Goal: Task Accomplishment & Management: Manage account settings

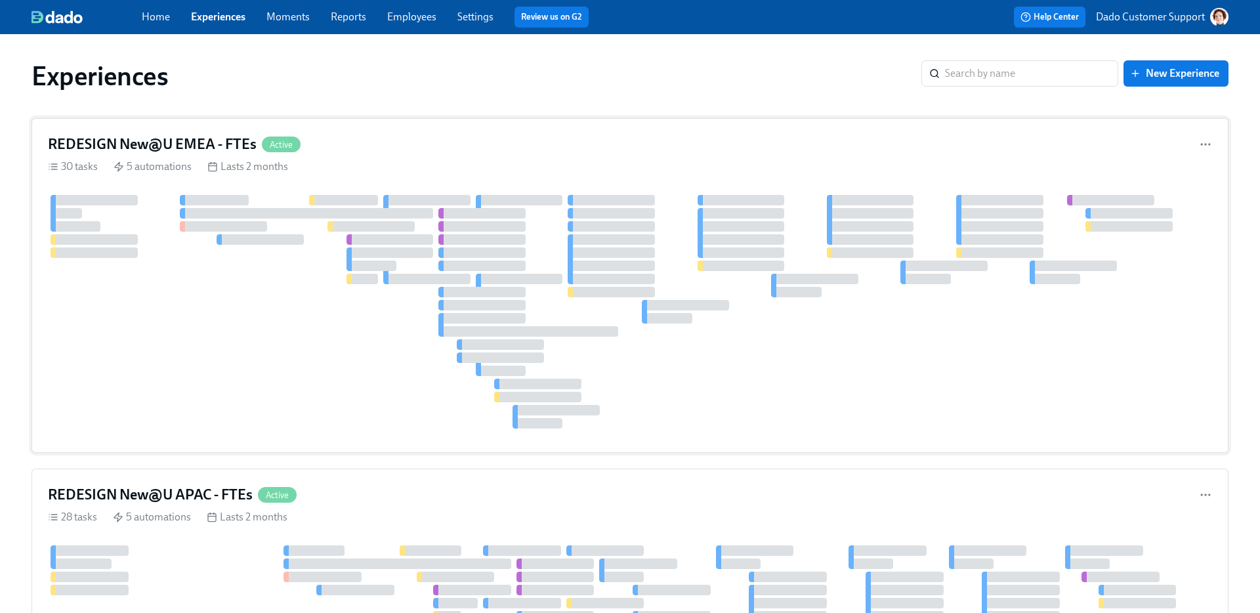
click at [185, 265] on div at bounding box center [630, 312] width 1164 height 234
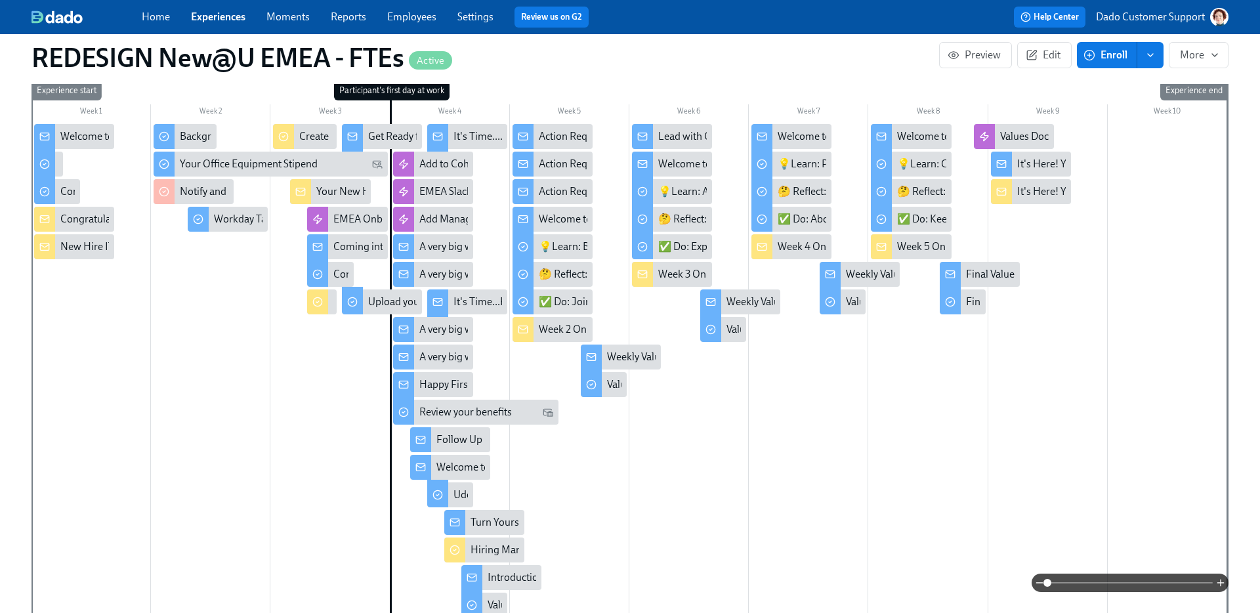
scroll to position [0, 7666]
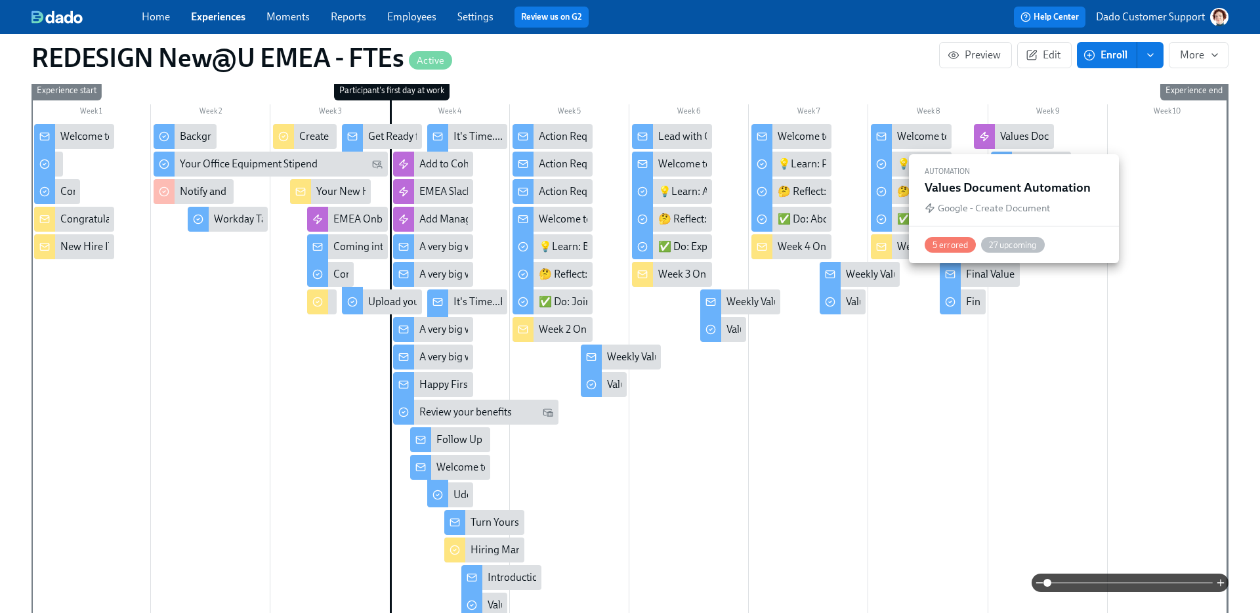
click at [1010, 133] on div "Values Document Automation" at bounding box center [1067, 136] width 134 height 14
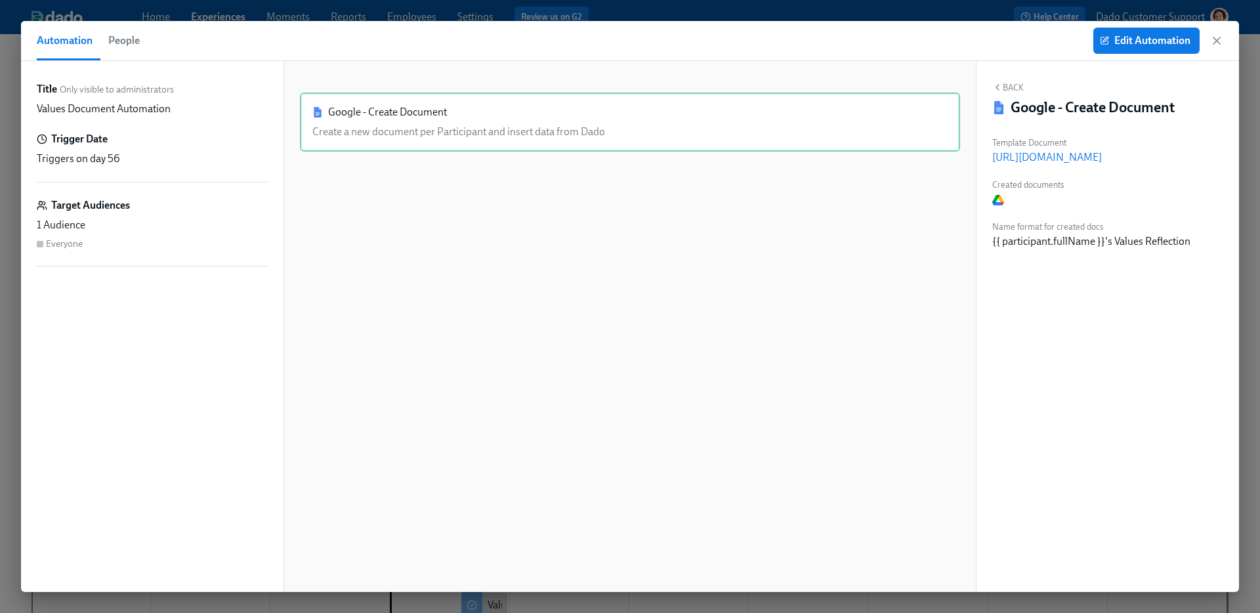
click at [130, 35] on span "People" at bounding box center [123, 40] width 31 height 18
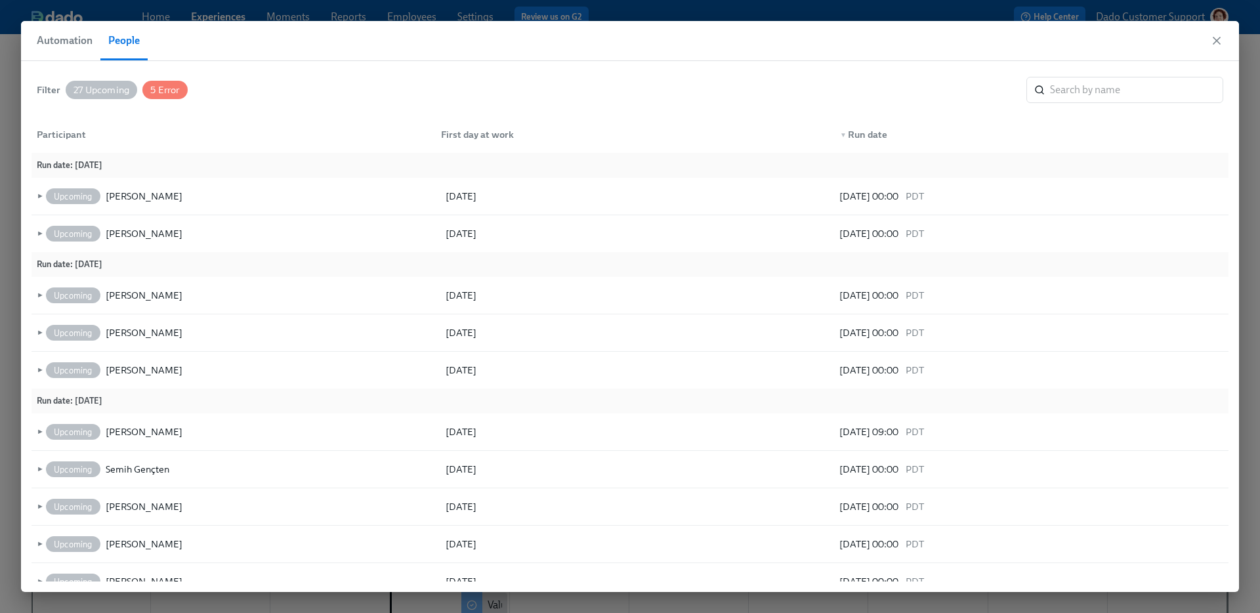
click at [100, 85] on span "27 Upcoming" at bounding box center [102, 90] width 72 height 10
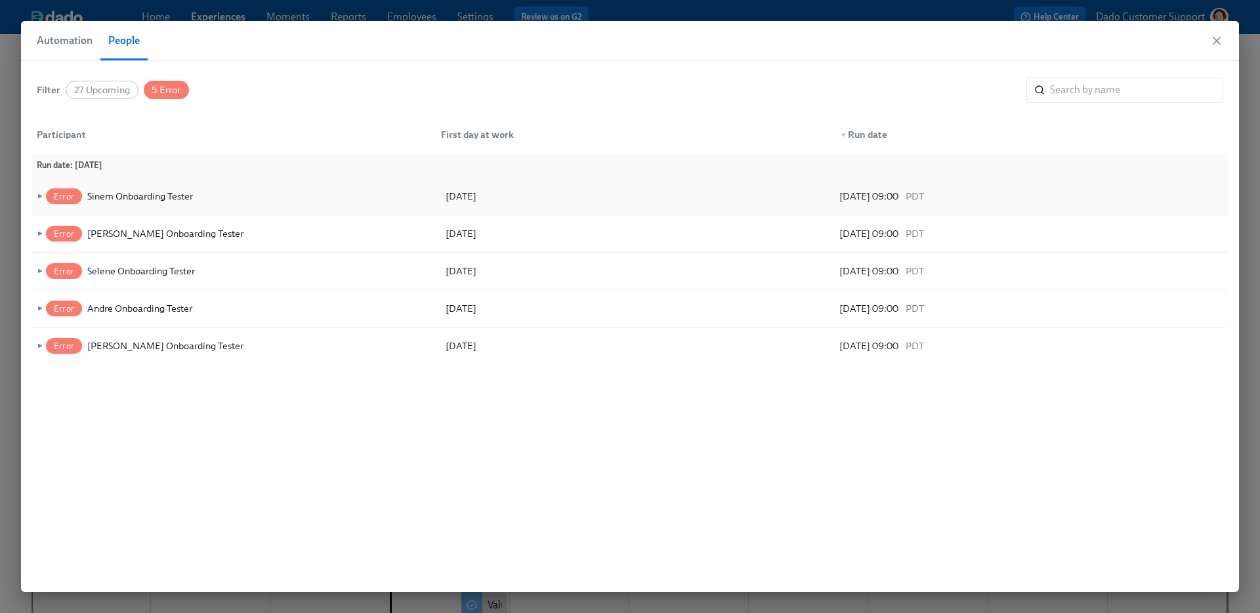
click at [39, 189] on span "►" at bounding box center [38, 196] width 9 height 14
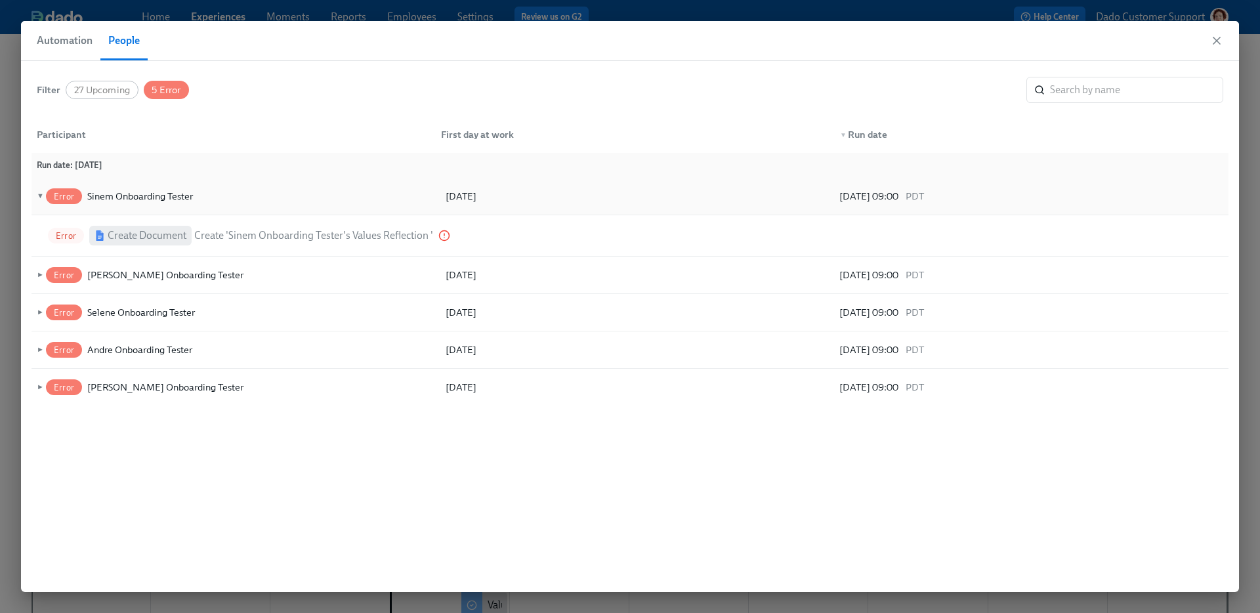
drag, startPoint x: 830, startPoint y: 196, endPoint x: 1006, endPoint y: 196, distance: 176.5
click at [1006, 196] on div "▼ Error Sinem Onboarding Tester 07/07/2025 08/10/2025 09:00 PDT" at bounding box center [629, 196] width 1197 height 37
copy div "08/10/2025 09:00"
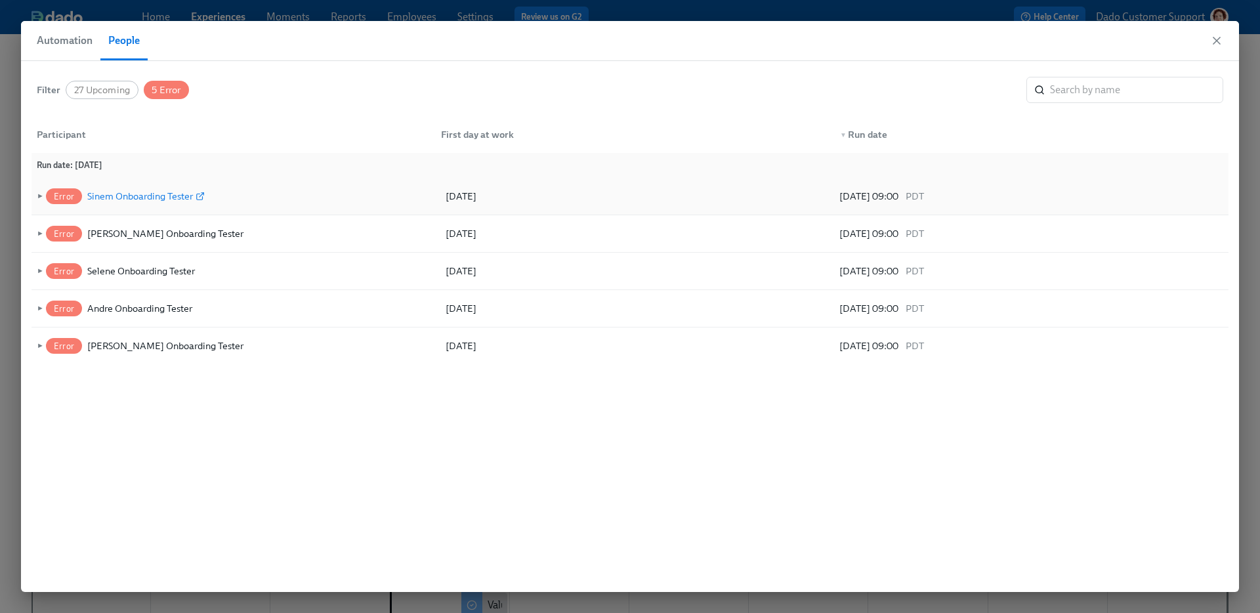
click at [112, 191] on div "Sinem Onboarding Tester" at bounding box center [140, 196] width 106 height 16
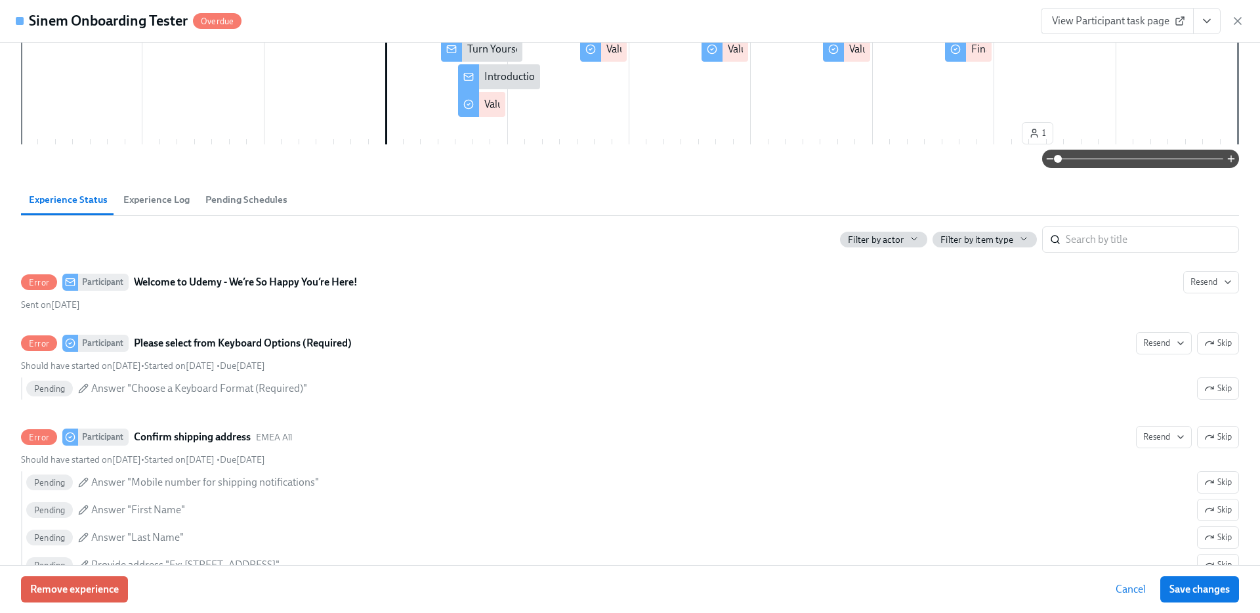
scroll to position [355, 0]
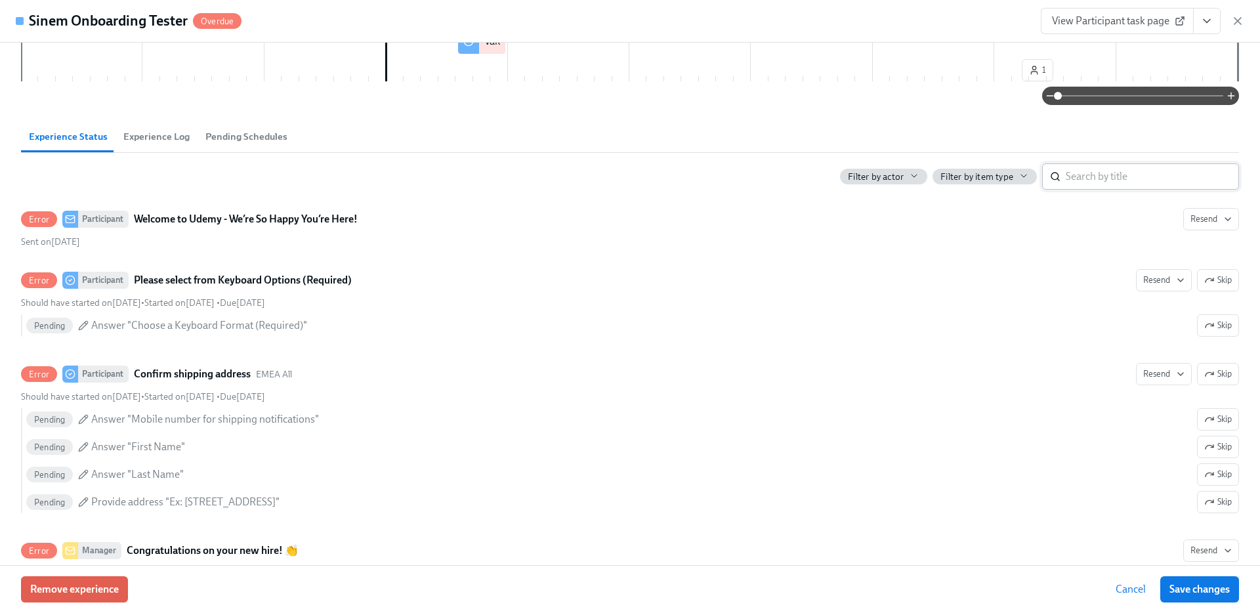
click at [1117, 175] on input "search" at bounding box center [1151, 176] width 173 height 26
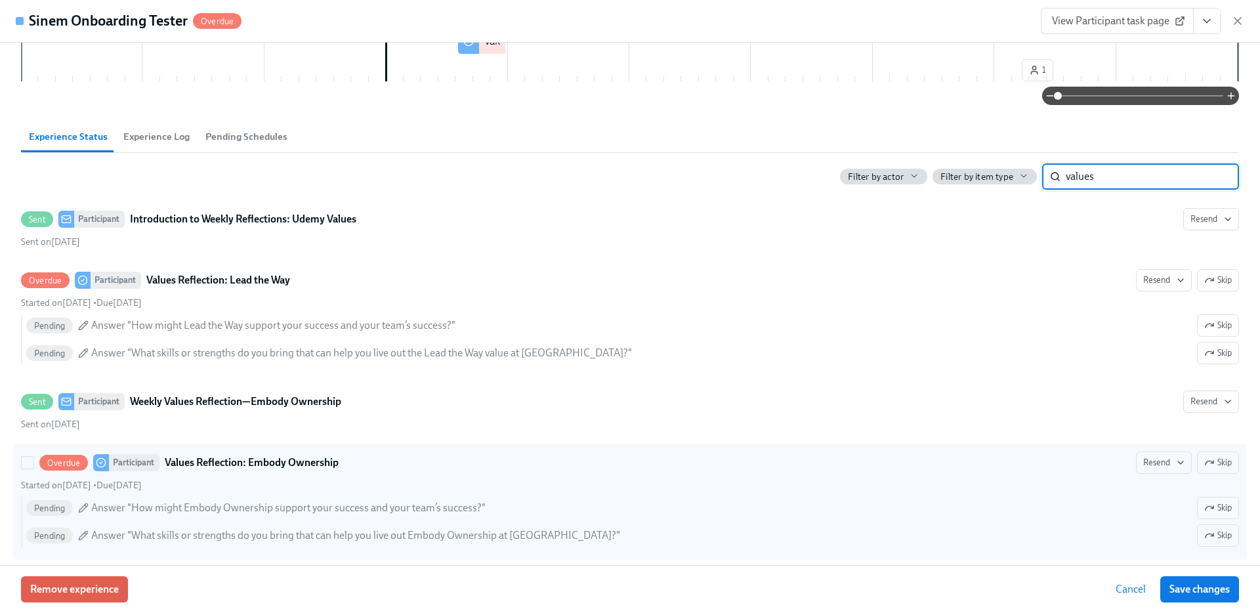
scroll to position [1128, 0]
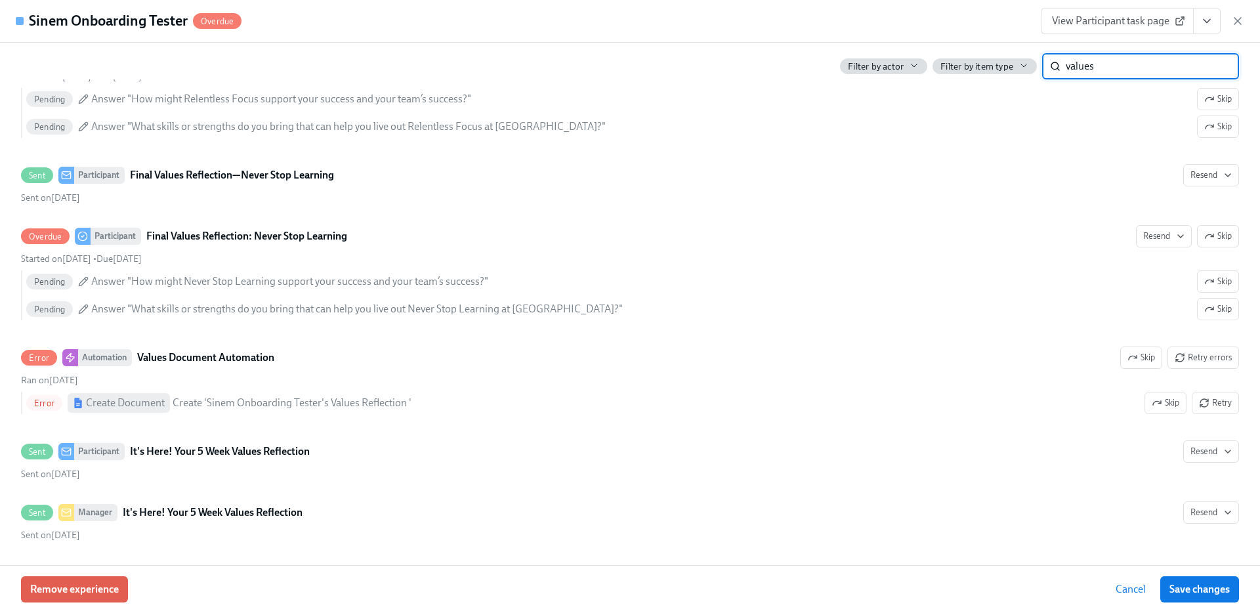
type input "values"
click at [1243, 18] on icon "button" at bounding box center [1237, 20] width 13 height 13
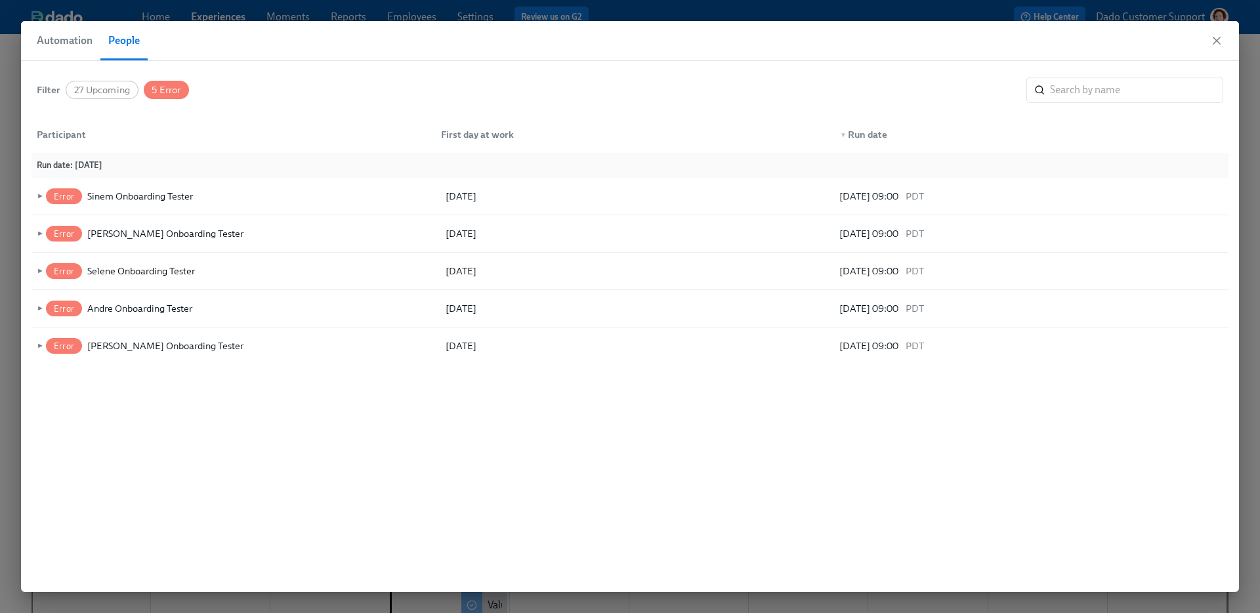
click at [1218, 43] on icon "button" at bounding box center [1216, 40] width 7 height 7
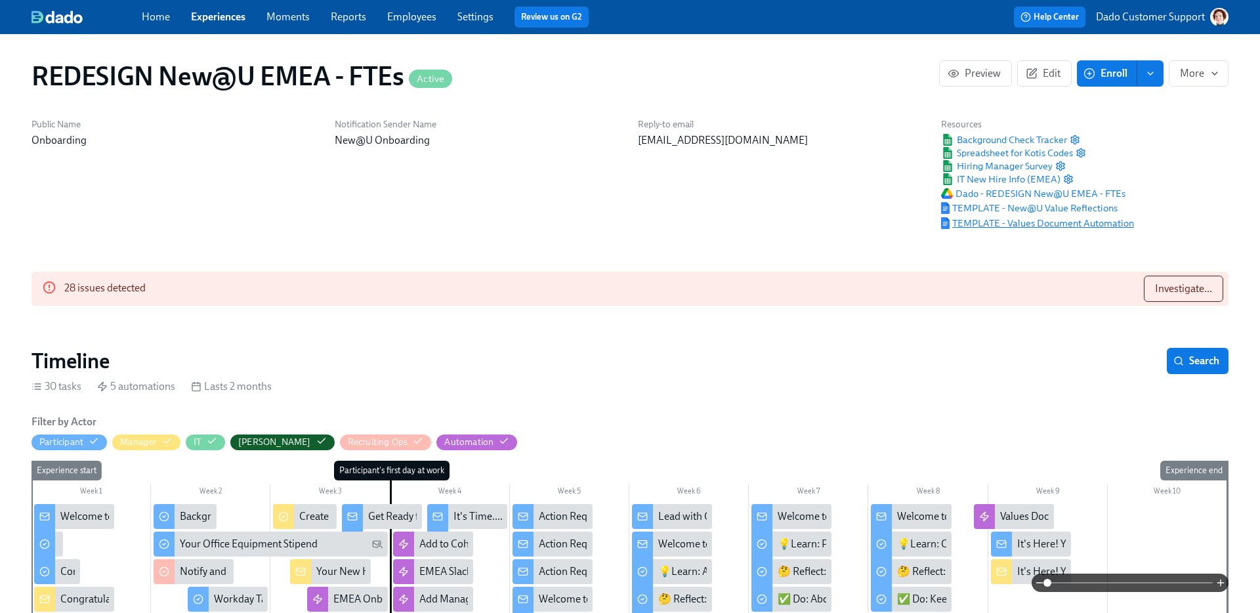
click at [1039, 224] on span "TEMPLATE - Values Document Automation" at bounding box center [1037, 223] width 193 height 13
click at [1027, 206] on span "TEMPLATE - New@U Value Reflections" at bounding box center [1029, 207] width 176 height 13
click at [228, 15] on link "Experiences" at bounding box center [218, 16] width 54 height 12
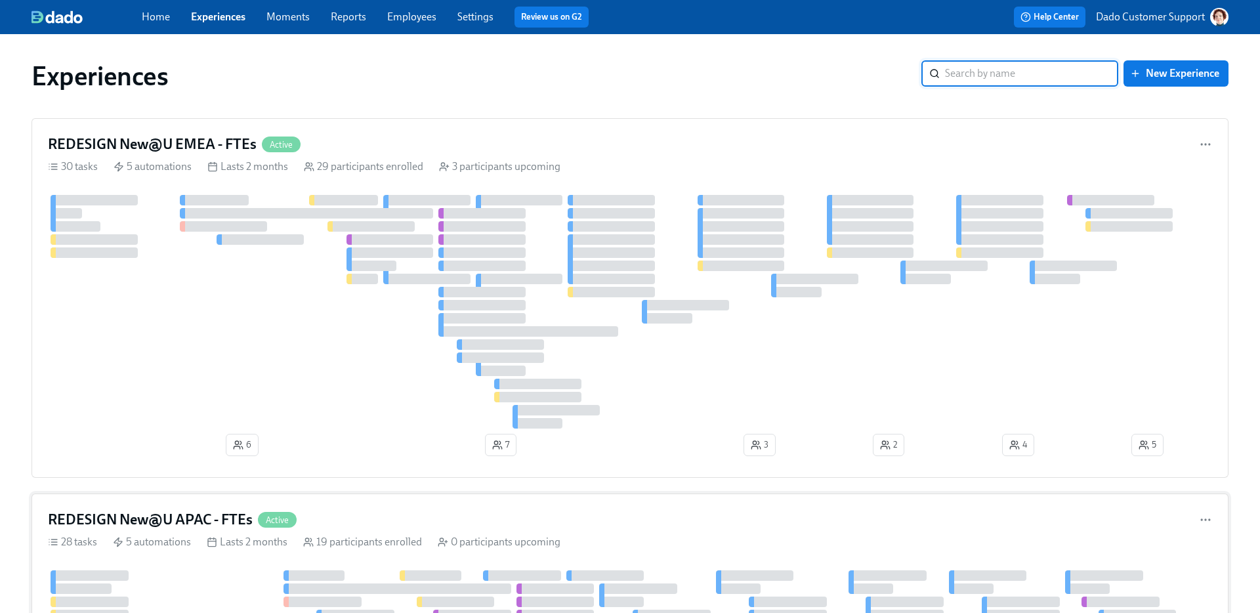
click at [192, 523] on h4 "REDESIGN New@U APAC - FTEs" at bounding box center [150, 520] width 205 height 20
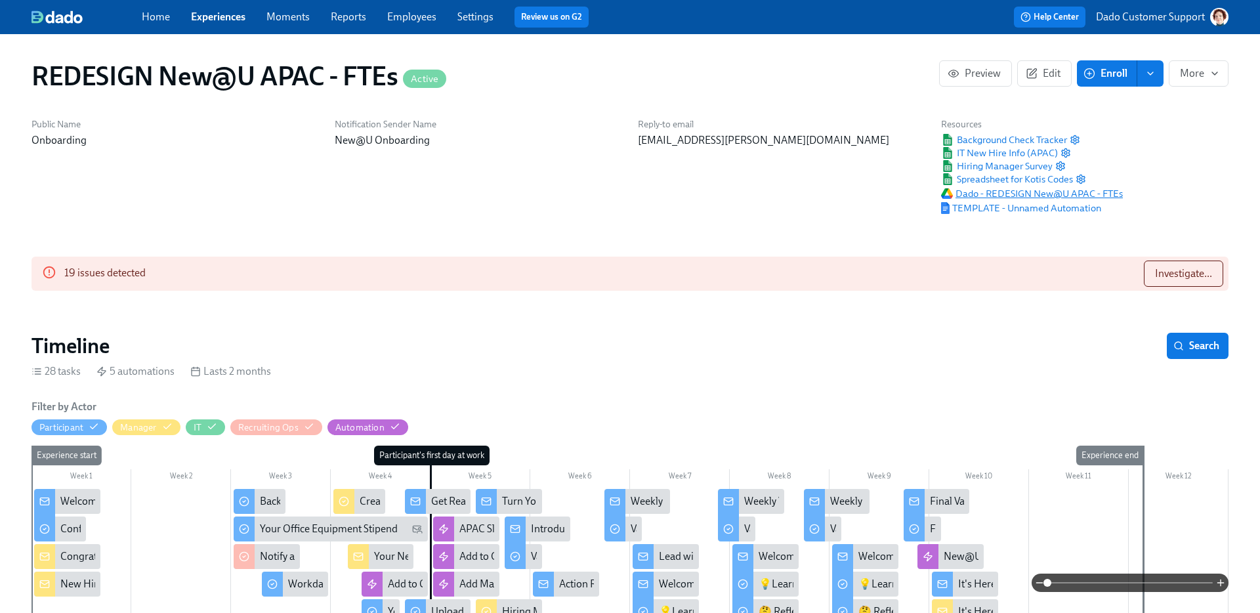
scroll to position [0, 8702]
click at [997, 202] on span "TEMPLATE - Unnamed Automation" at bounding box center [1021, 207] width 160 height 13
click at [215, 20] on link "Experiences" at bounding box center [218, 16] width 54 height 12
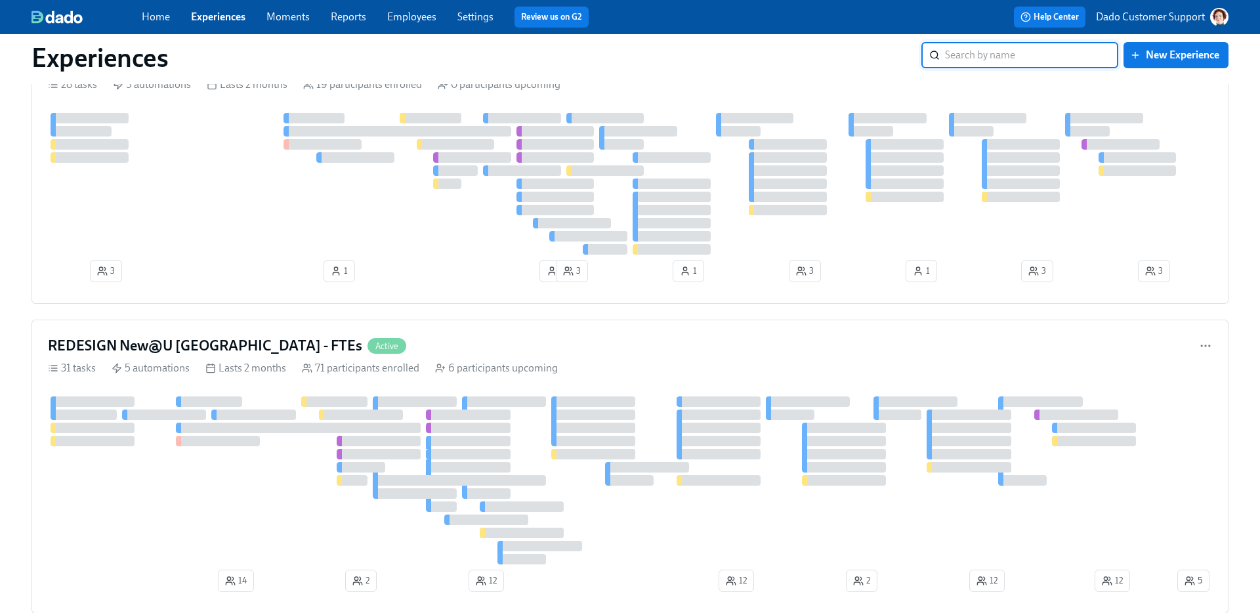
scroll to position [457, 0]
click at [268, 465] on div at bounding box center [611, 481] width 1127 height 168
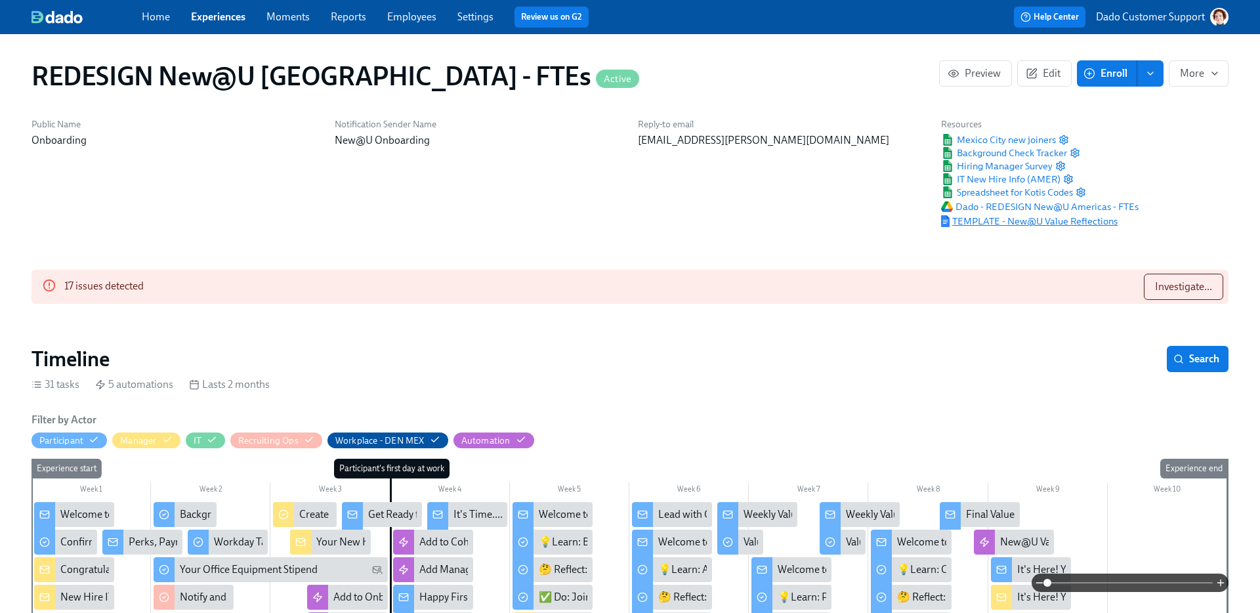
scroll to position [0, 10154]
click at [1085, 217] on span "TEMPLATE - New@U Value Reflections" at bounding box center [1029, 221] width 176 height 13
click at [221, 13] on link "Experiences" at bounding box center [218, 16] width 54 height 12
drag, startPoint x: 1141, startPoint y: 221, endPoint x: 970, endPoint y: 218, distance: 171.3
click at [970, 218] on div "Resources Mexico City new joiners Background Check Tracker Hiring Manager Surve…" at bounding box center [1039, 172] width 213 height 125
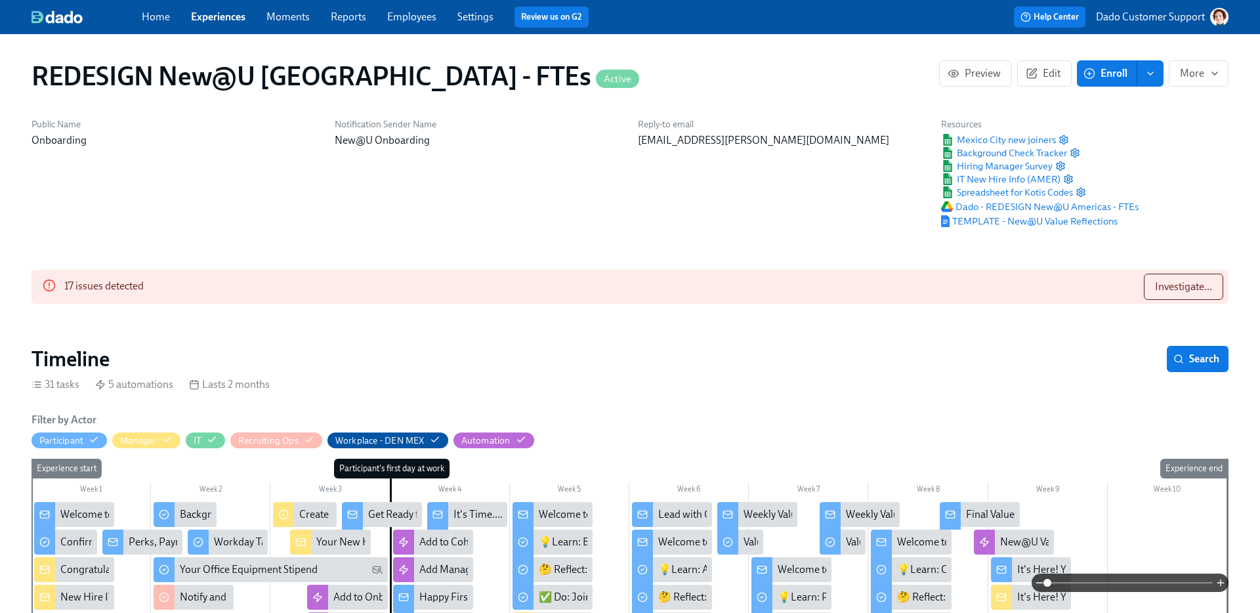
drag, startPoint x: 970, startPoint y: 218, endPoint x: 83, endPoint y: 110, distance: 893.5
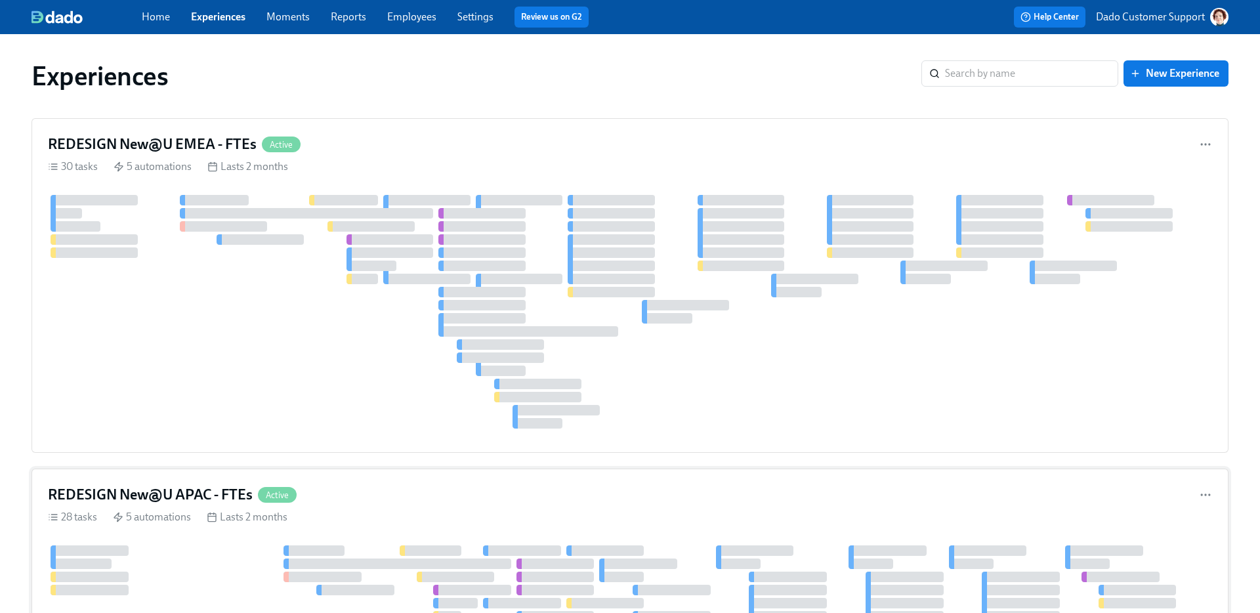
click at [180, 524] on div "5 automations" at bounding box center [152, 517] width 78 height 14
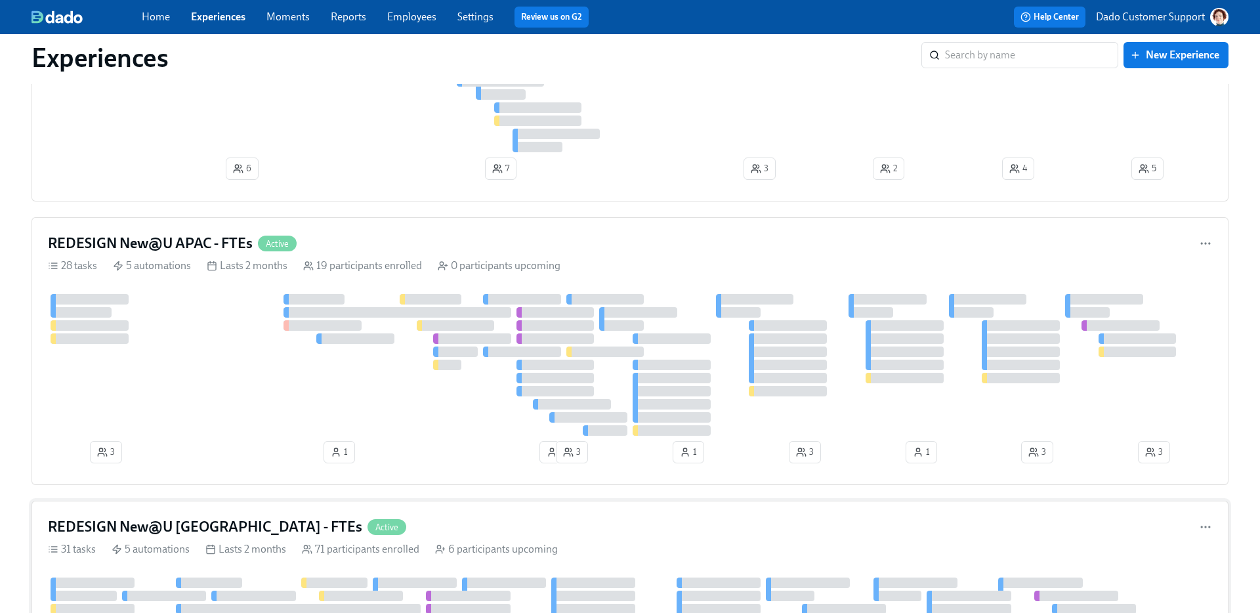
scroll to position [469, 0]
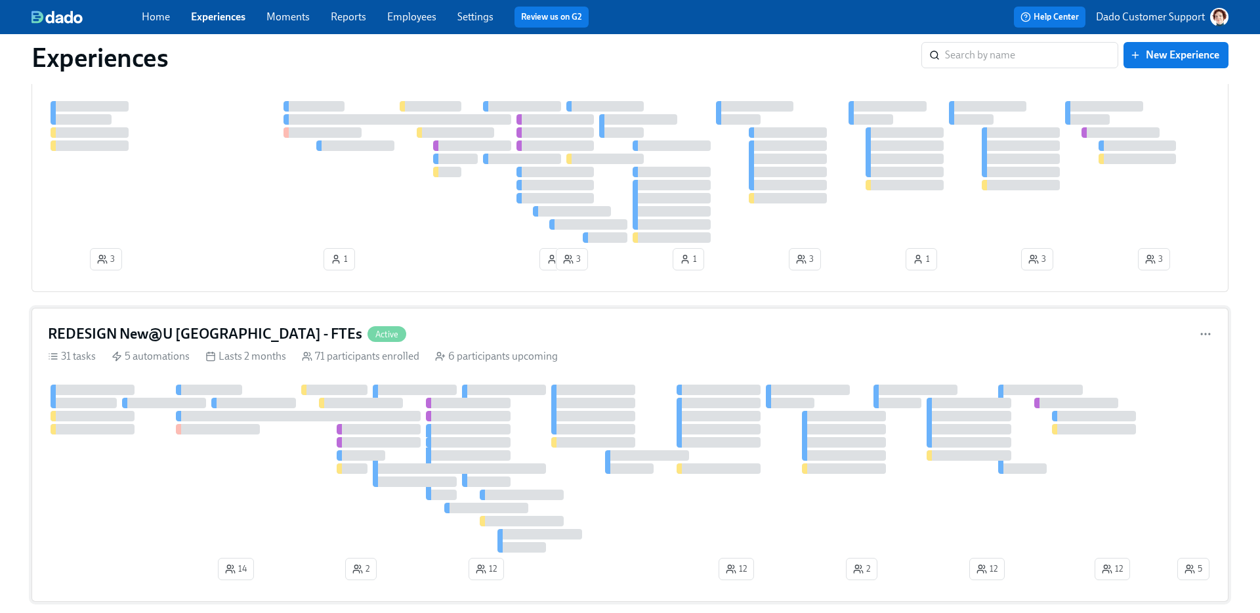
click at [176, 506] on div at bounding box center [611, 468] width 1127 height 168
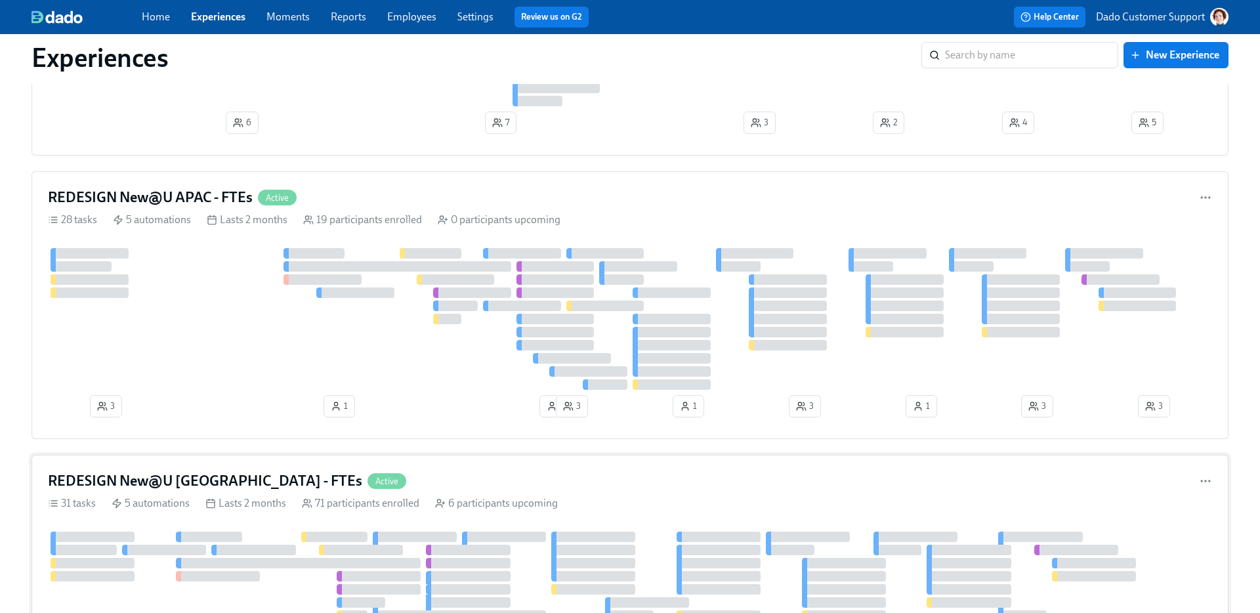
scroll to position [0, 0]
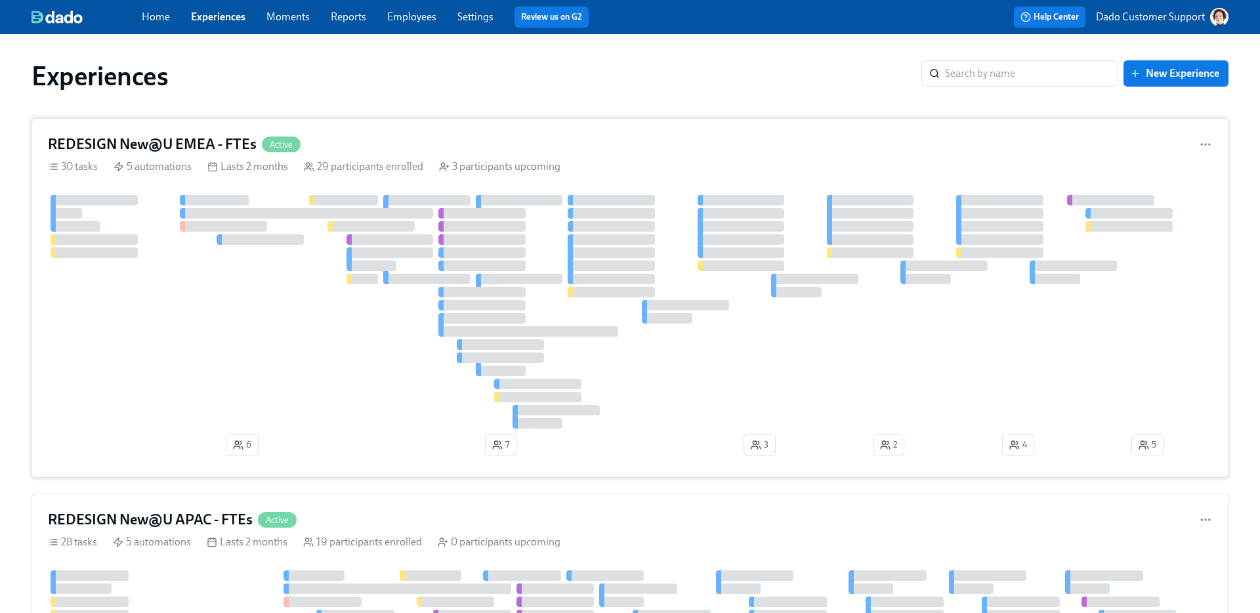
click at [284, 274] on div at bounding box center [630, 312] width 1164 height 234
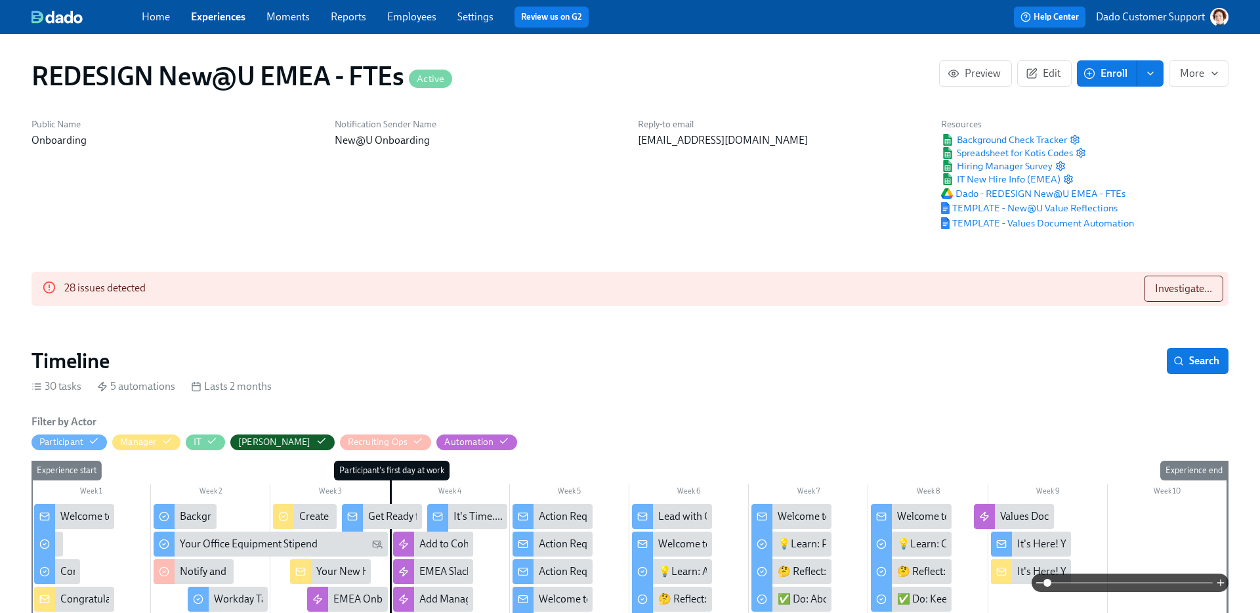
scroll to position [0, 7666]
click at [1095, 197] on span "Dado - REDESIGN New@U EMEA - FTEs" at bounding box center [1033, 193] width 184 height 13
click at [1097, 209] on span "TEMPLATE - New@U Value Reflections" at bounding box center [1029, 207] width 176 height 13
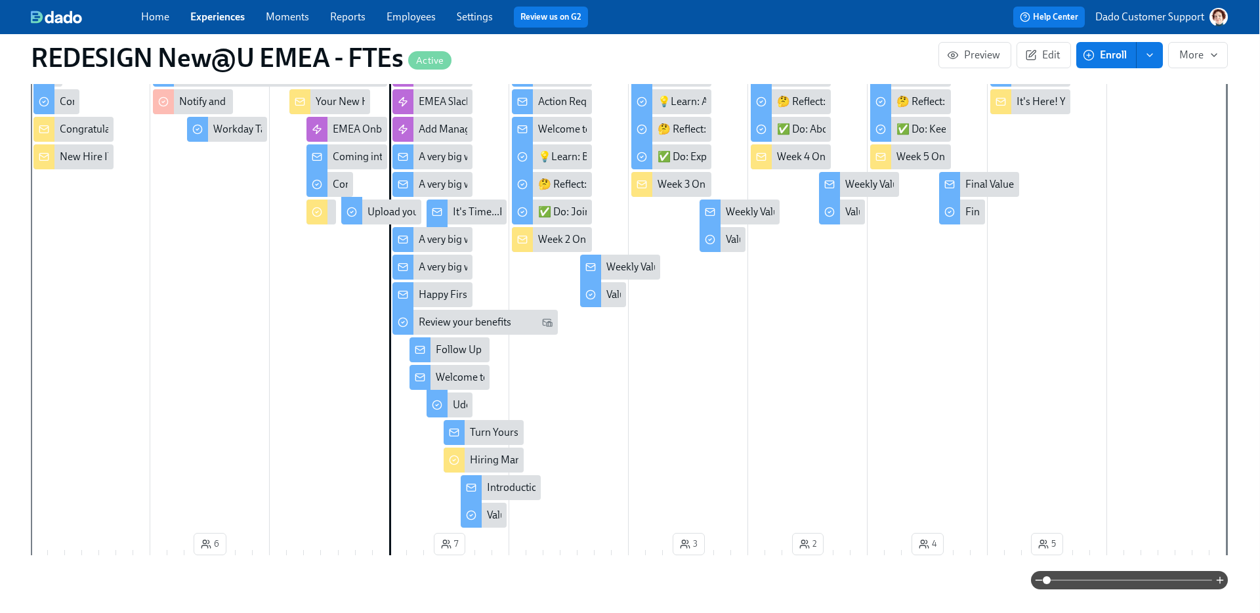
scroll to position [464, 1]
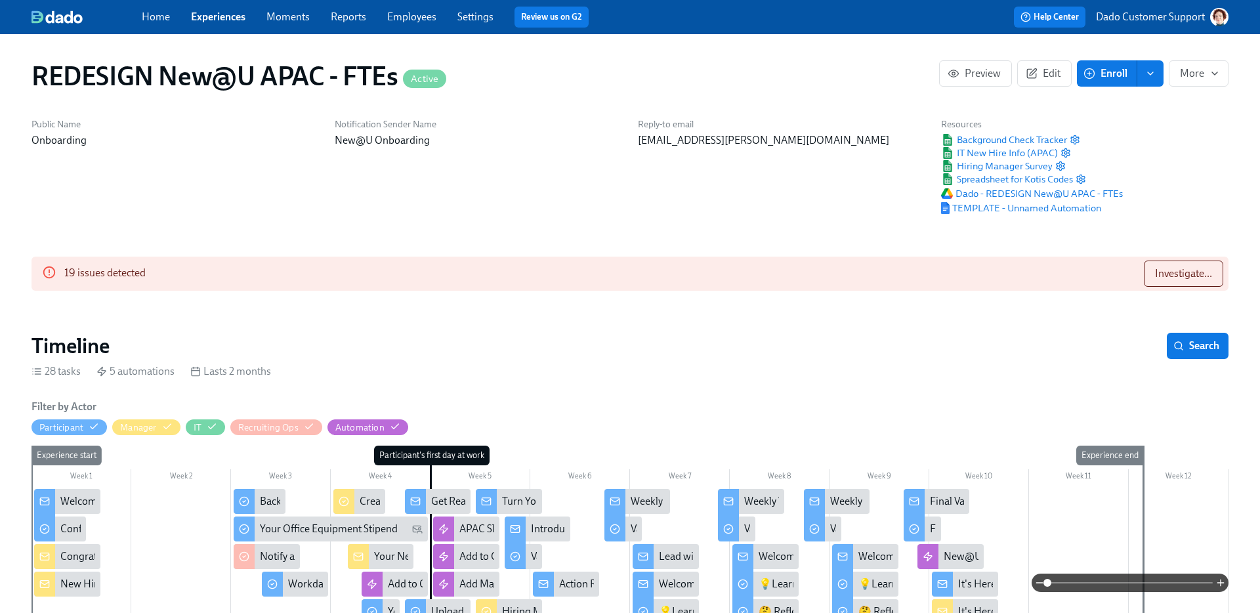
scroll to position [0, 8702]
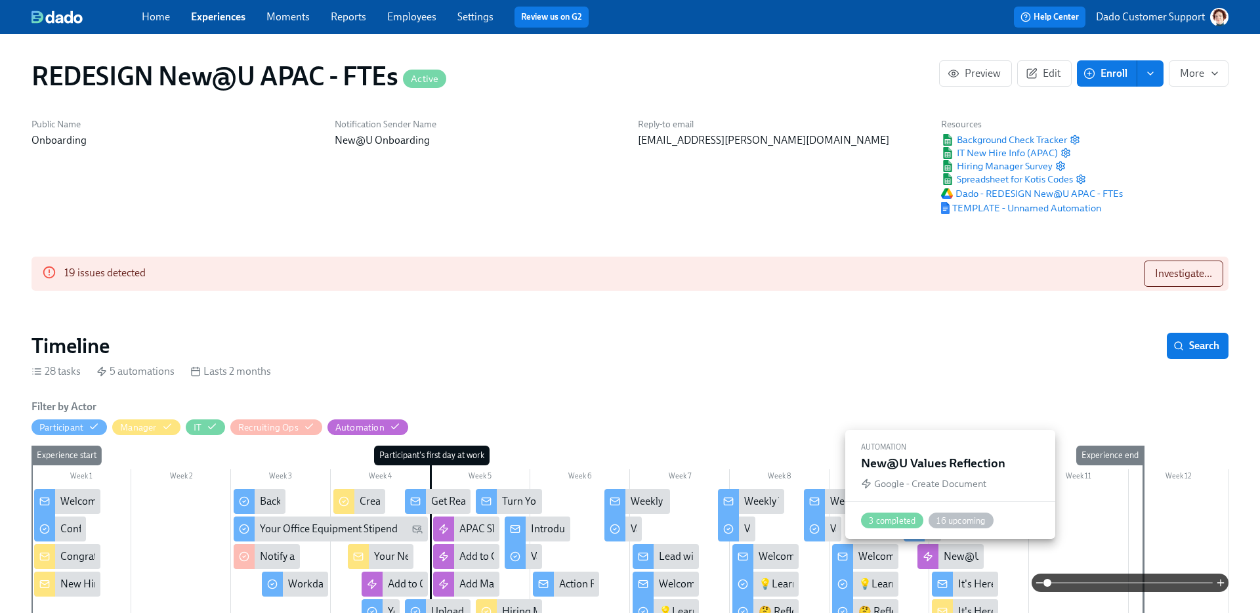
click at [947, 554] on div "New@U Values Reflection" at bounding box center [1001, 556] width 116 height 14
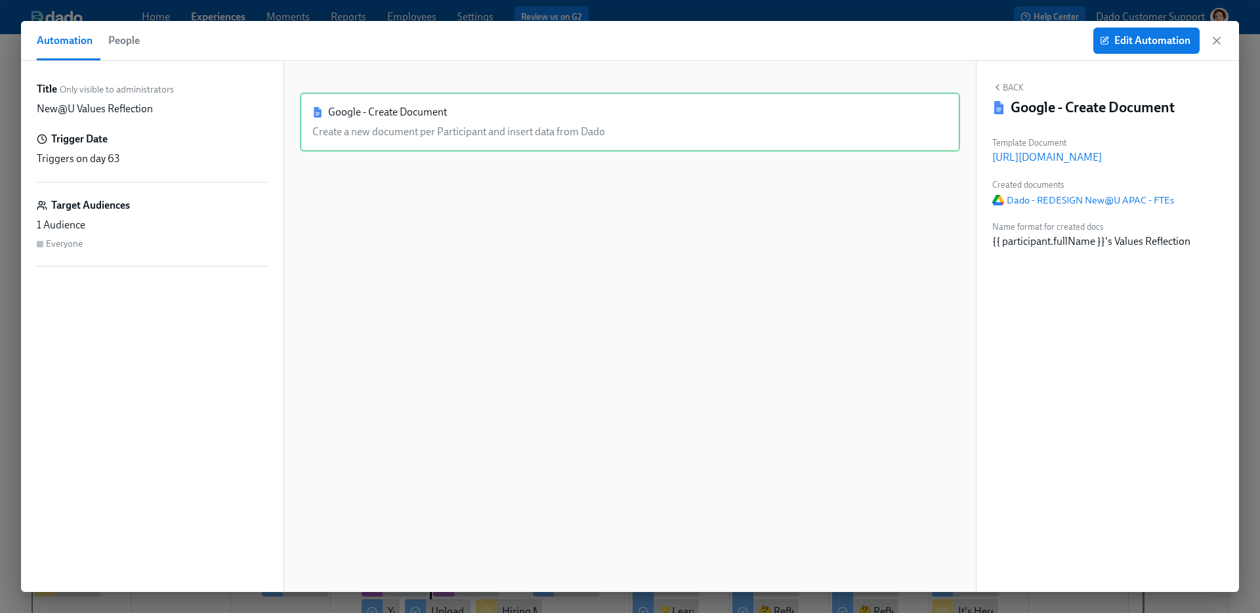
scroll to position [0, 15793]
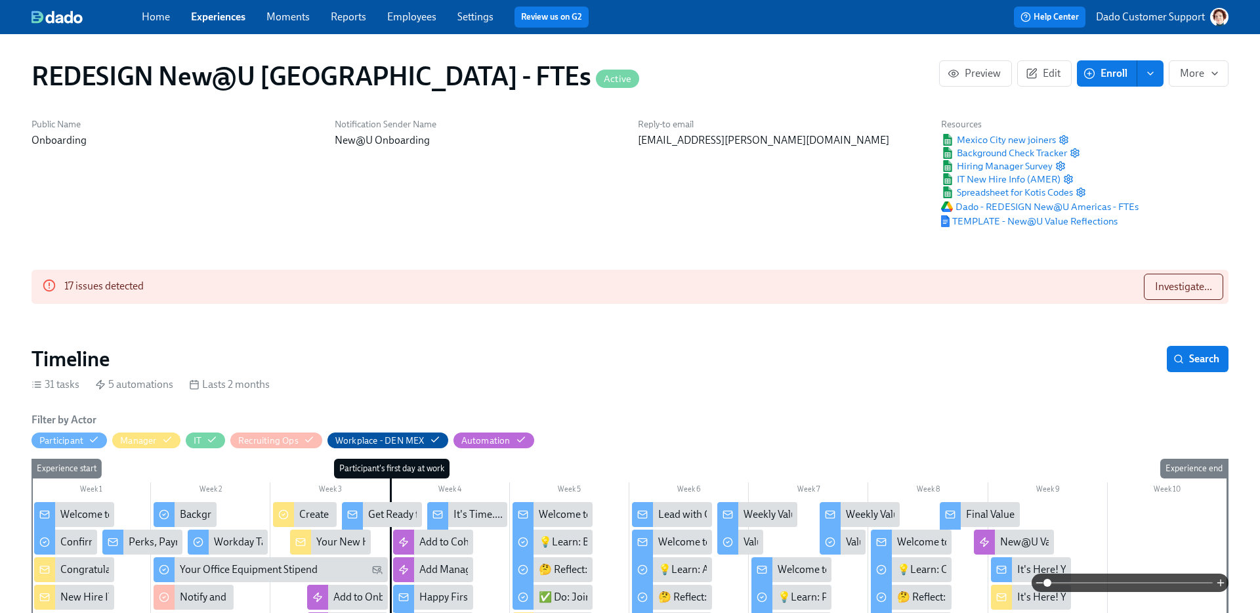
scroll to position [0, 10154]
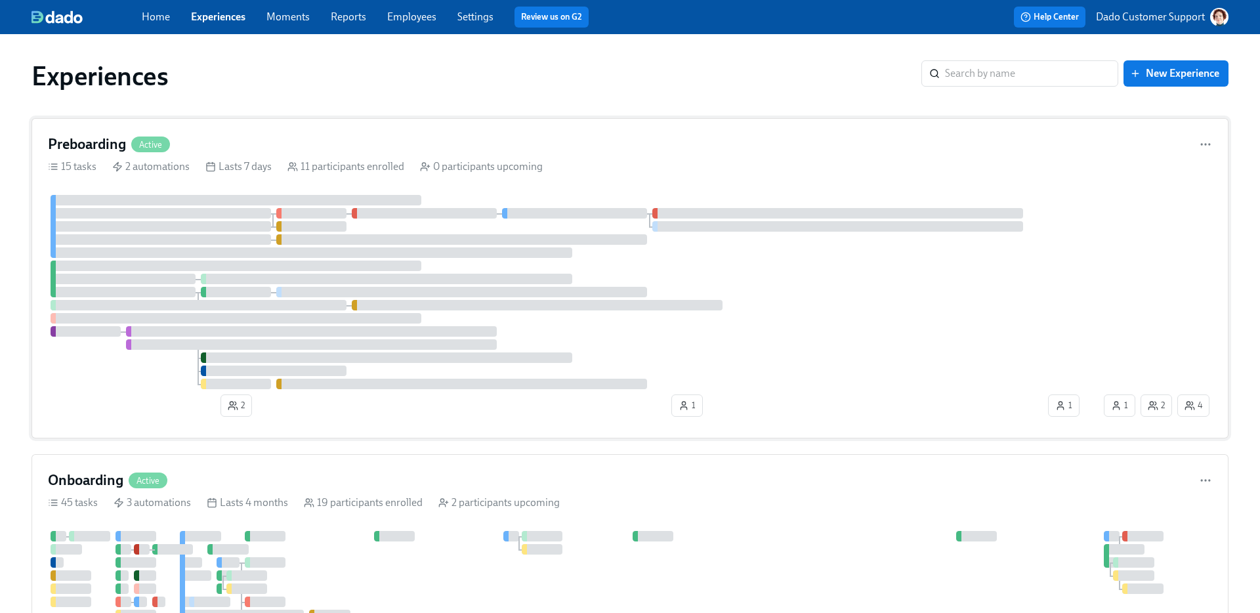
click at [405, 184] on div "Preboarding Active 15 tasks 2 automations Lasts 7 days 11 participants enrolled…" at bounding box center [629, 278] width 1197 height 320
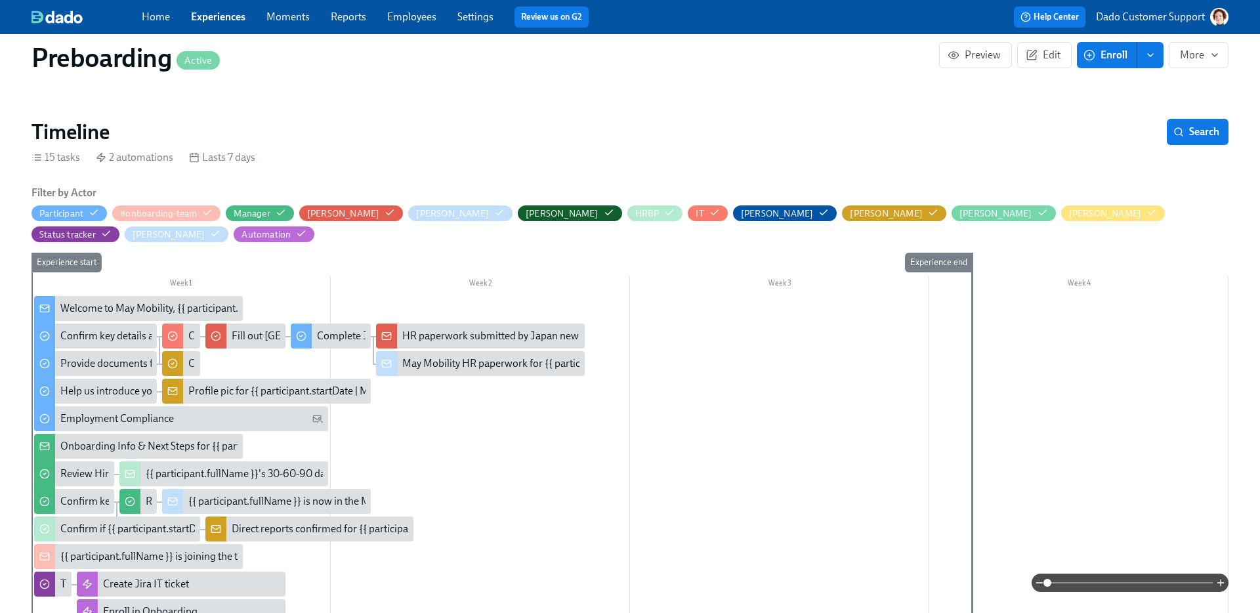
scroll to position [227, 0]
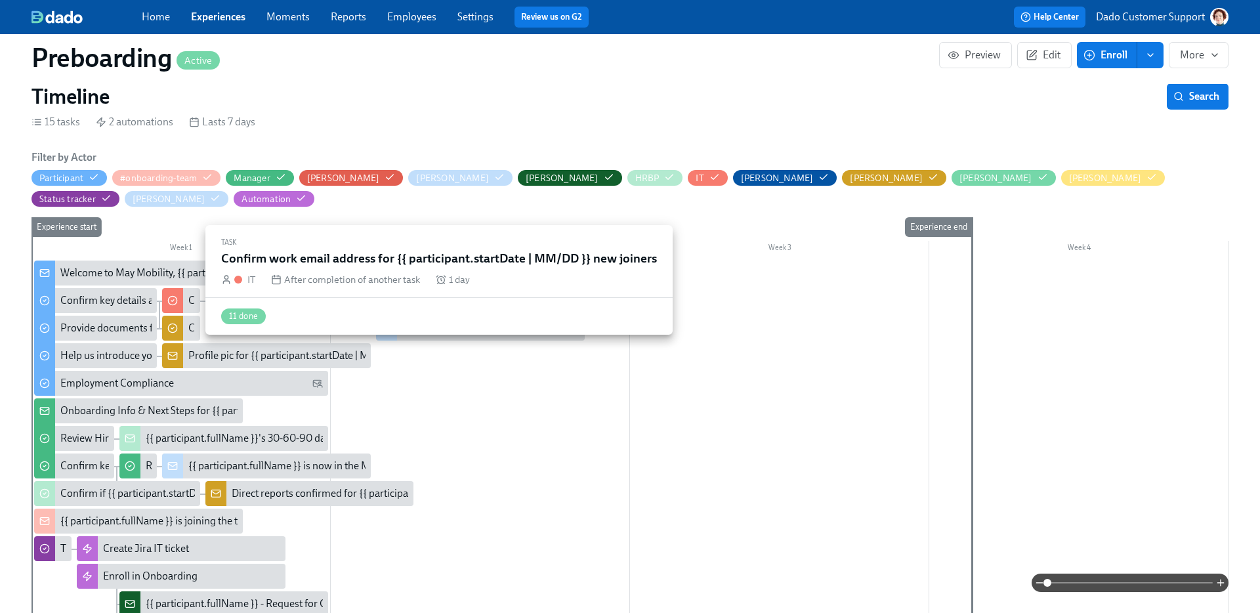
click at [180, 288] on div at bounding box center [172, 300] width 21 height 25
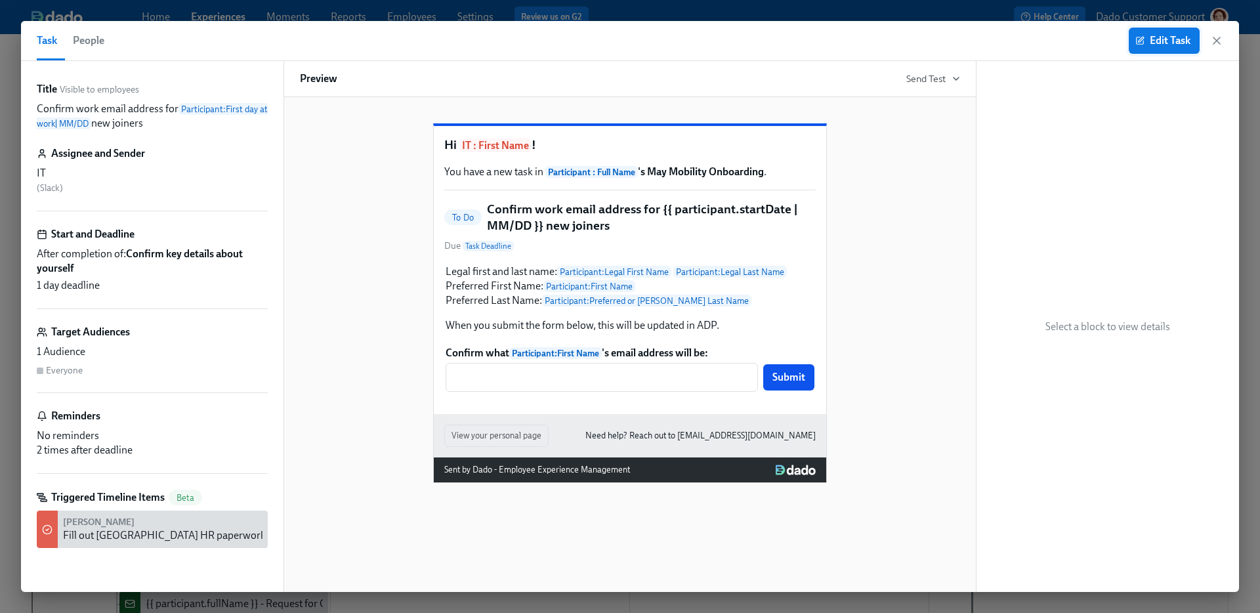
click at [1183, 42] on span "Edit Task" at bounding box center [1164, 40] width 52 height 13
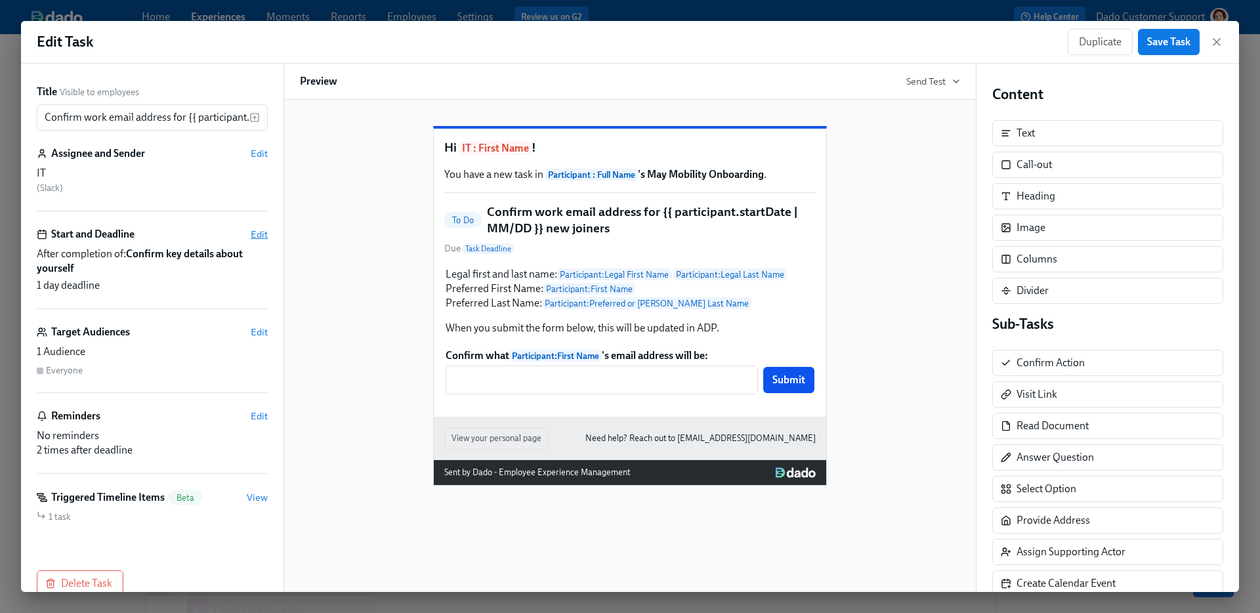
click at [257, 231] on span "Edit" at bounding box center [259, 234] width 17 height 13
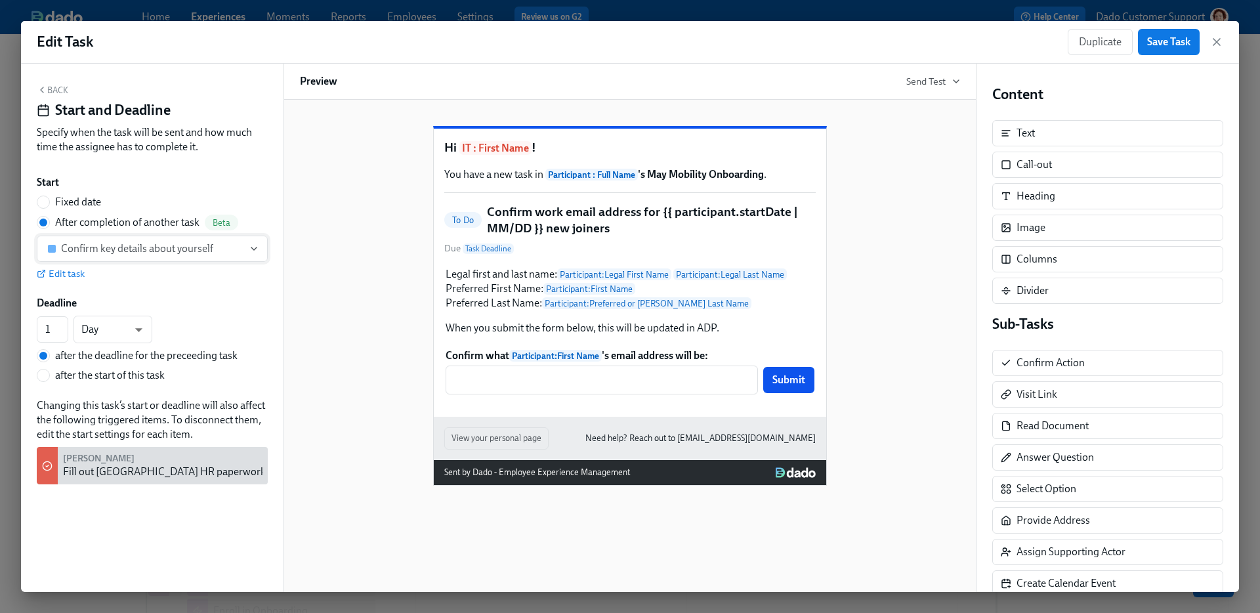
click at [100, 245] on div "Confirm key details about yourself" at bounding box center [137, 248] width 152 height 13
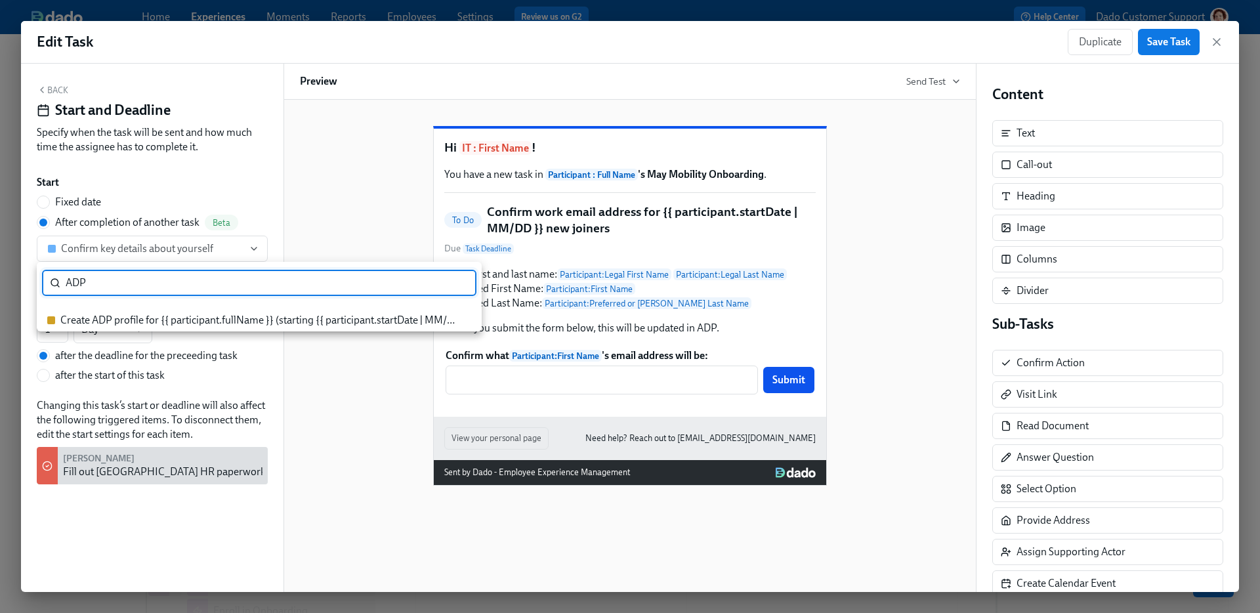
type input "ADP"
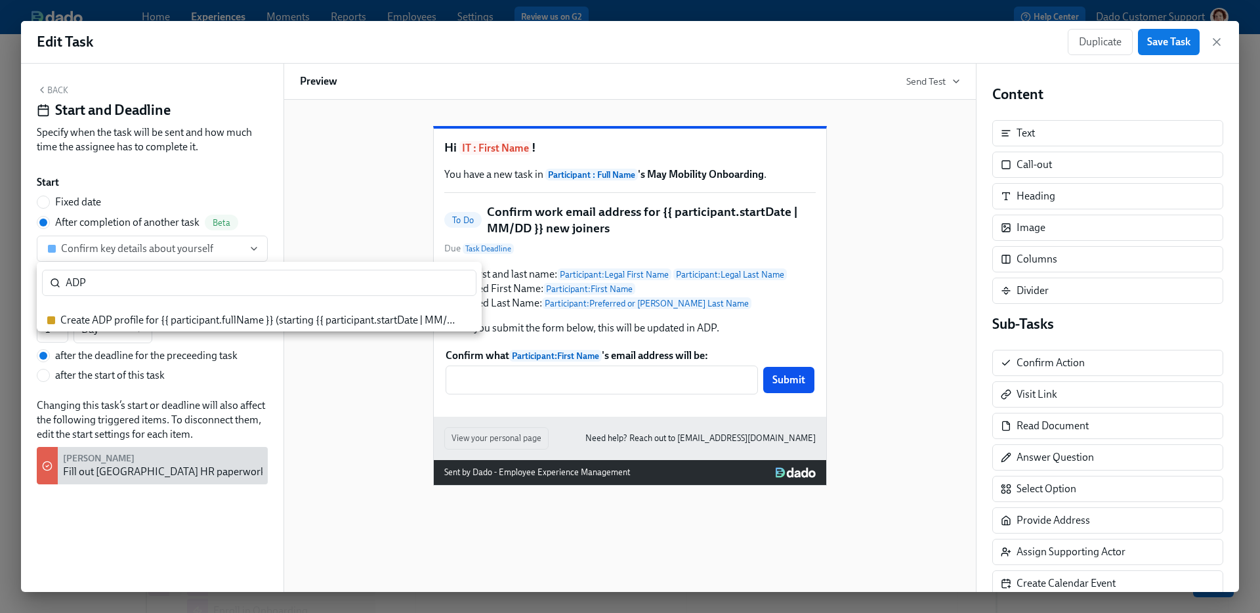
click at [124, 329] on li "Create ADP profile for {{ participant.fullName }} (starting {{ participant.star…" at bounding box center [259, 320] width 445 height 22
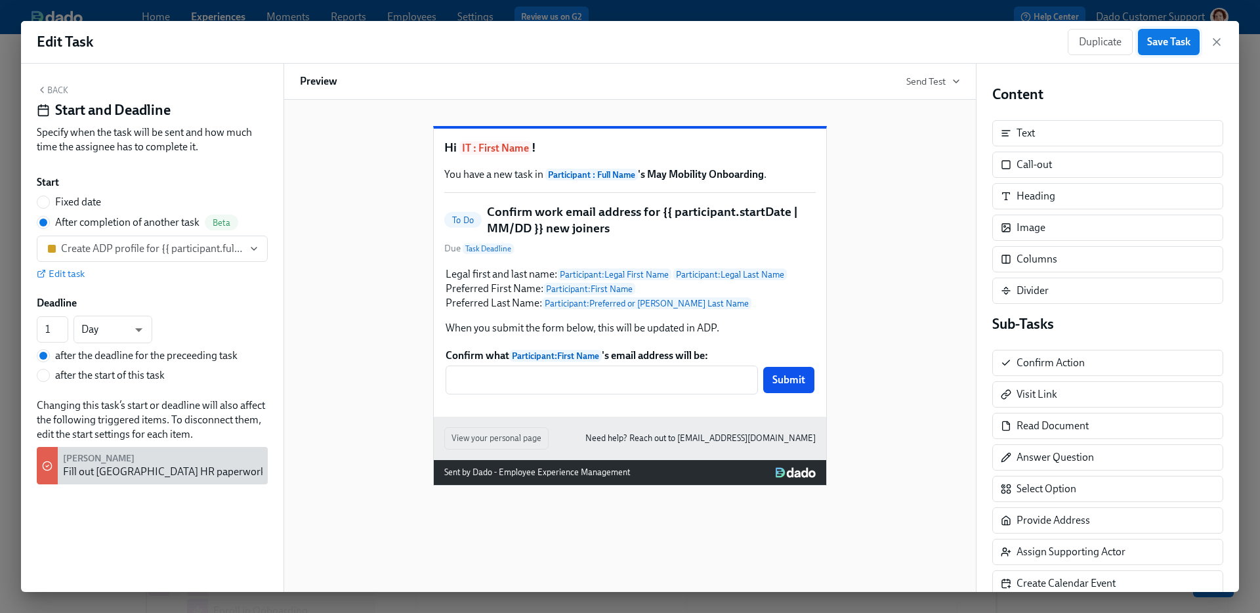
click at [1175, 45] on span "Save Task" at bounding box center [1168, 41] width 43 height 13
click at [1218, 42] on icon "button" at bounding box center [1216, 41] width 13 height 13
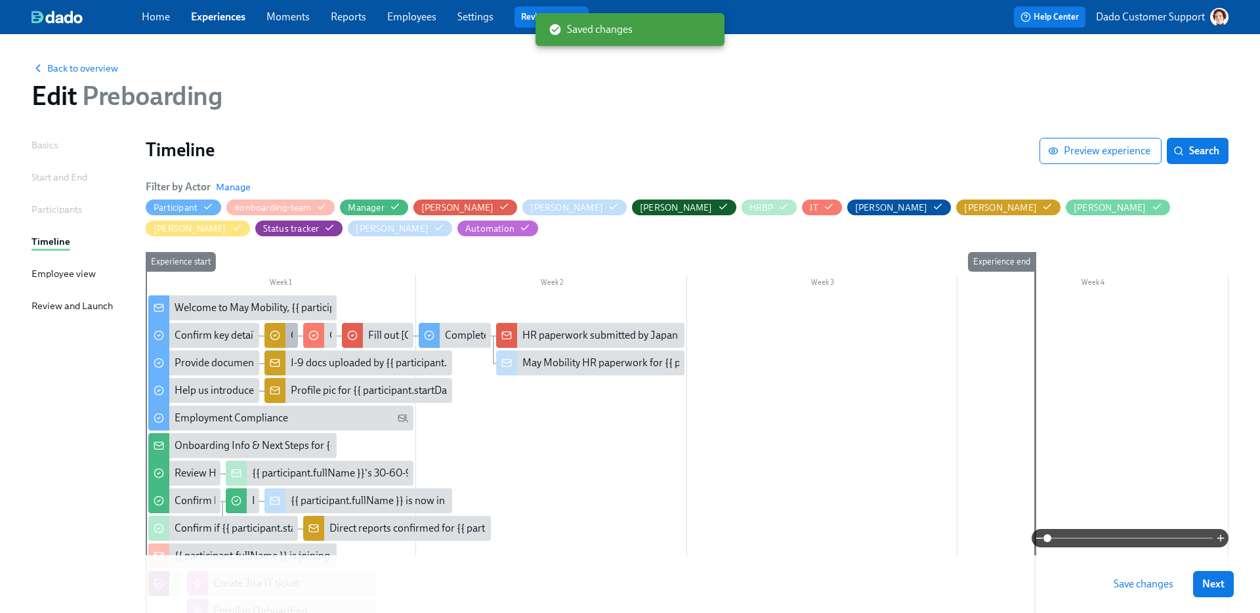
click at [283, 332] on div at bounding box center [274, 335] width 21 height 25
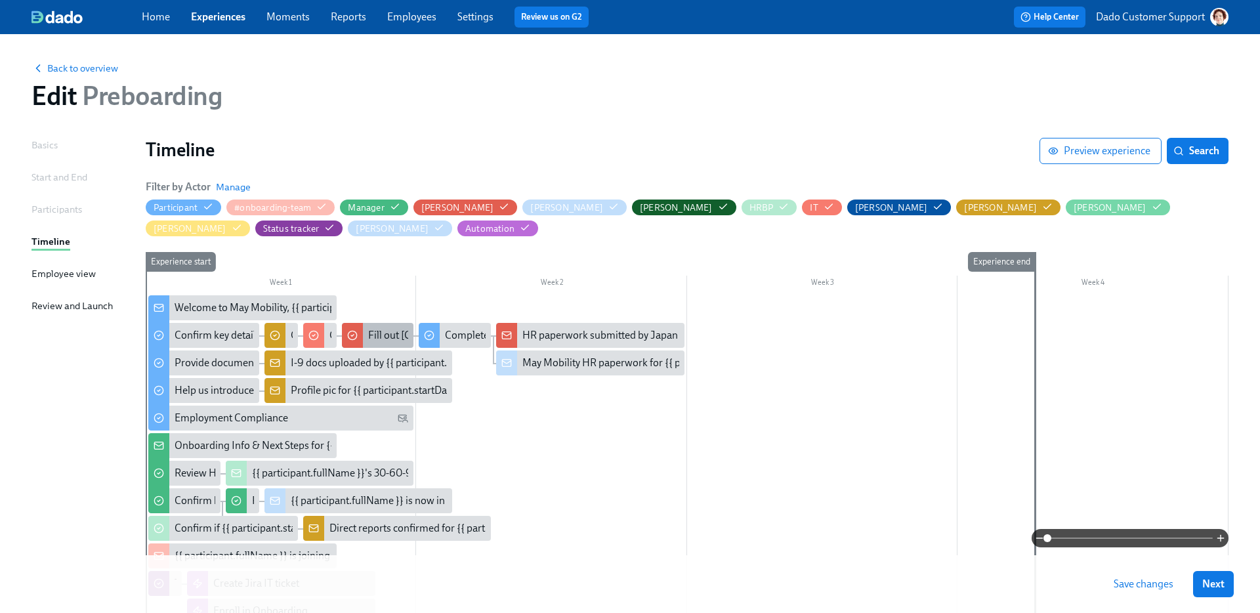
click at [373, 337] on div "Fill out Japan HR paperwork for {{ participant.fullName }}" at bounding box center [534, 335] width 333 height 14
click at [1154, 580] on span "Save changes" at bounding box center [1143, 583] width 60 height 13
click at [381, 335] on div "Fill out Japan HR paperwork for {{ participant.fullName }}" at bounding box center [534, 335] width 333 height 14
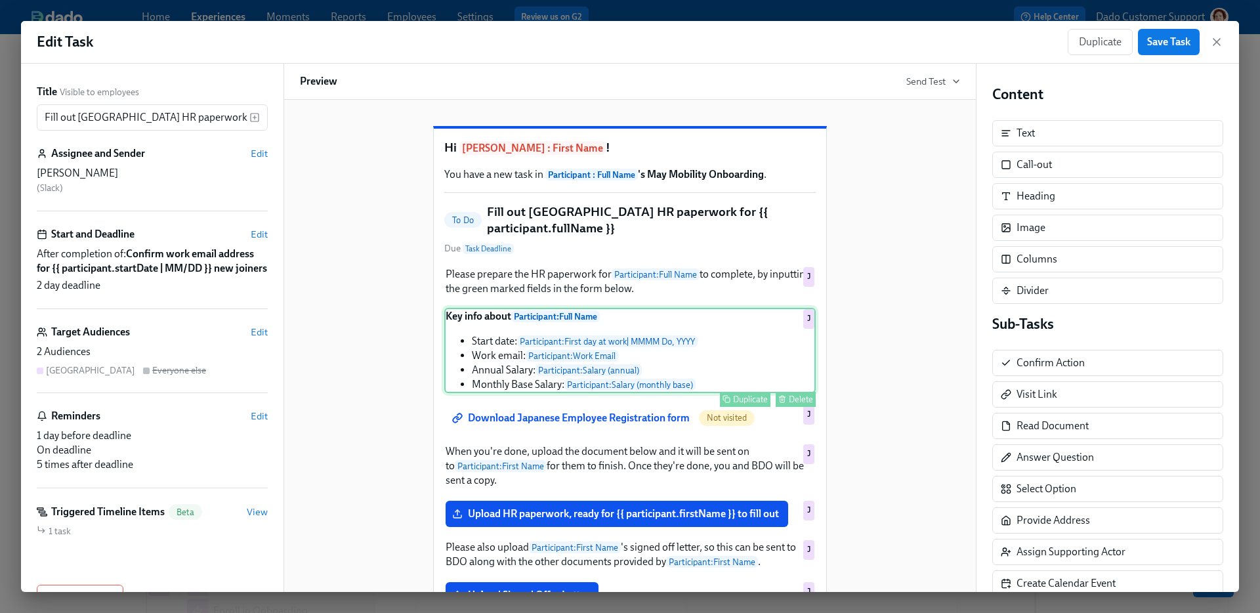
click at [574, 384] on div "Key info about Participant : Full Name Start date: Participant : First day at w…" at bounding box center [629, 350] width 371 height 85
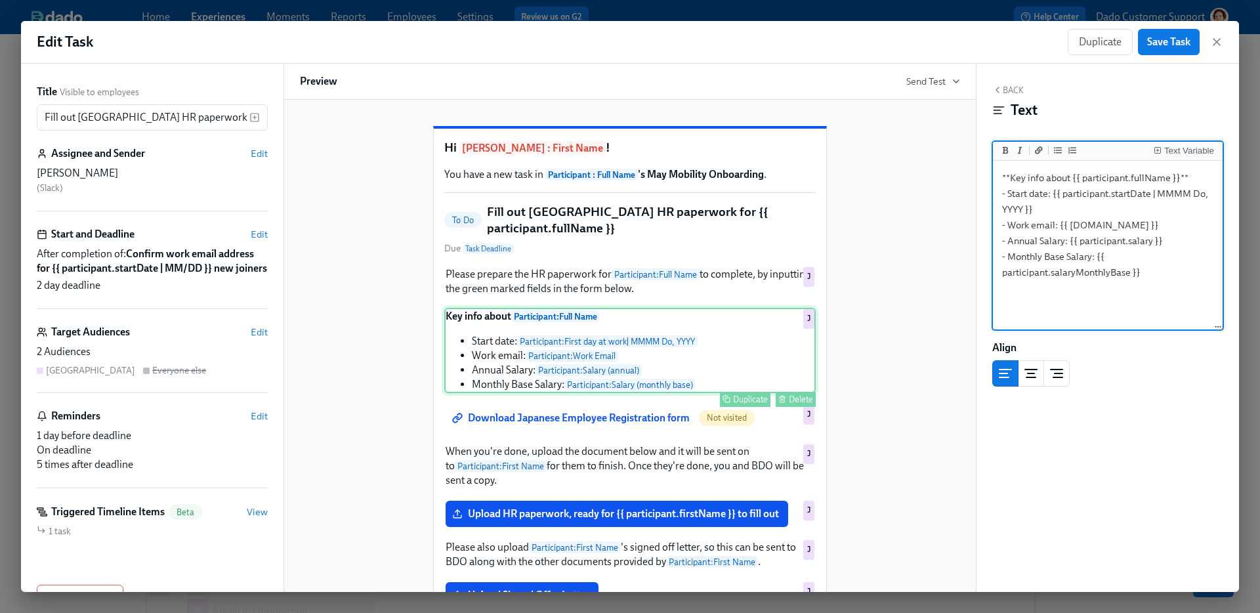
scroll to position [127, 0]
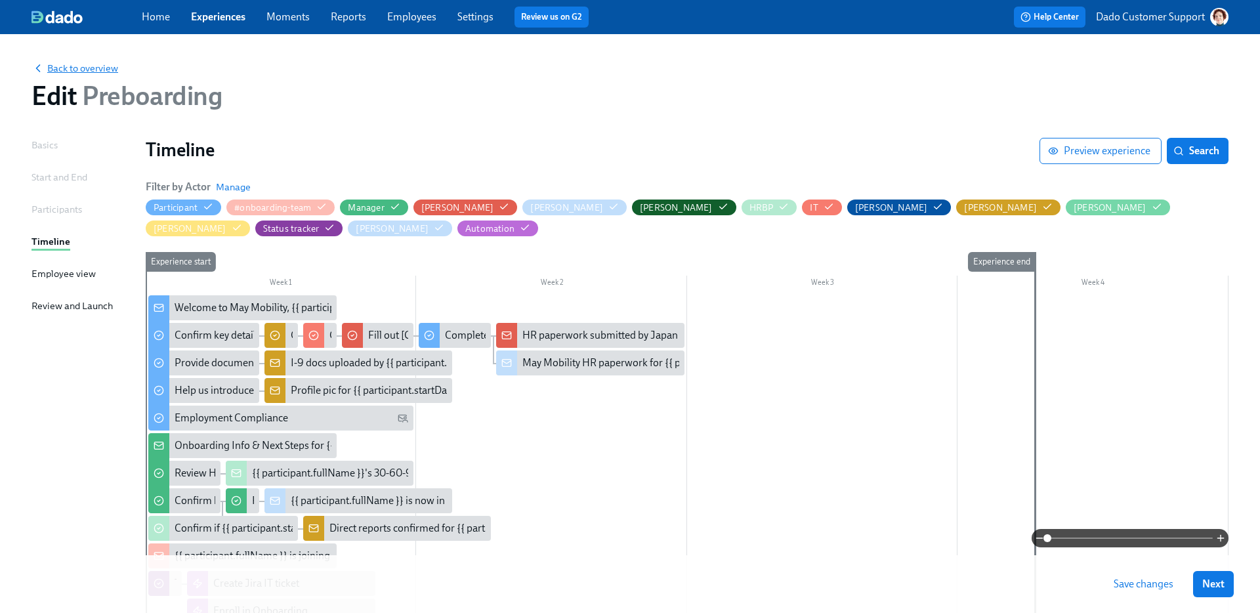
click at [81, 64] on span "Back to overview" at bounding box center [74, 68] width 87 height 13
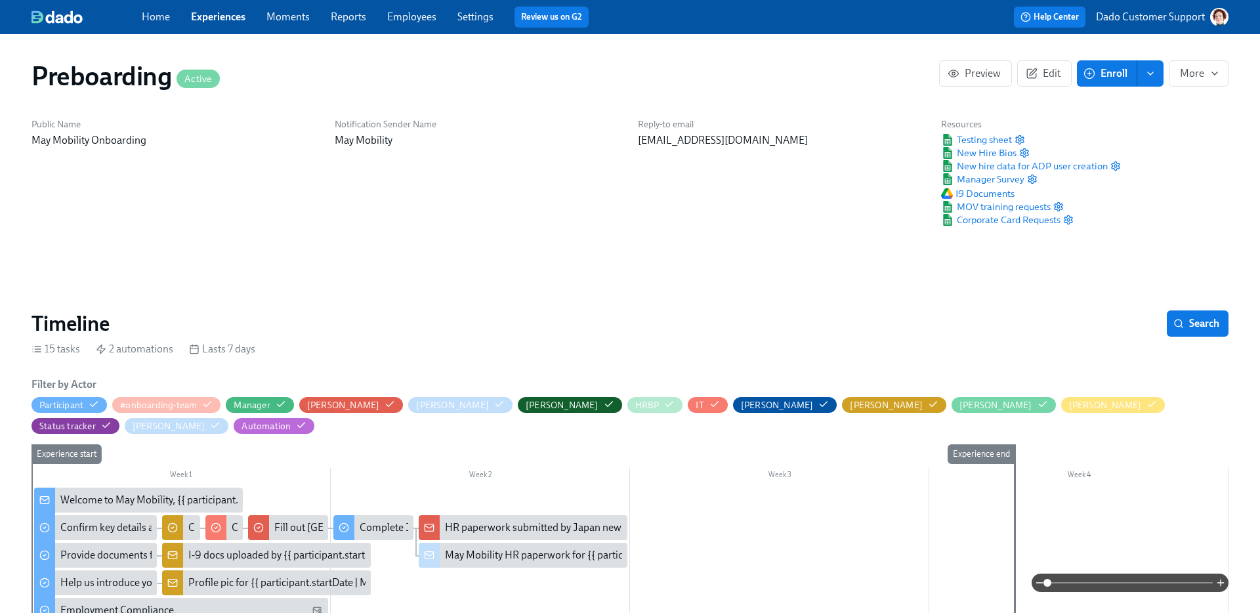
scroll to position [0, 1903]
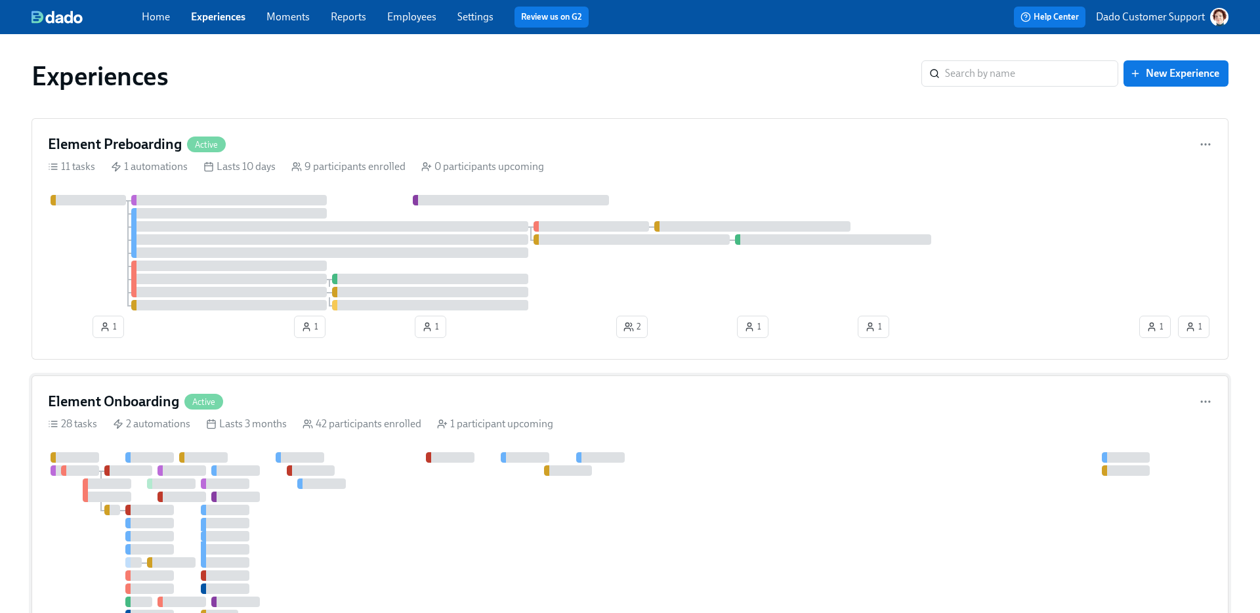
click at [152, 451] on div "Element Onboarding Active 28 tasks 2 automations Lasts 3 months 42 participants…" at bounding box center [629, 568] width 1197 height 386
click at [203, 234] on div at bounding box center [330, 239] width 398 height 10
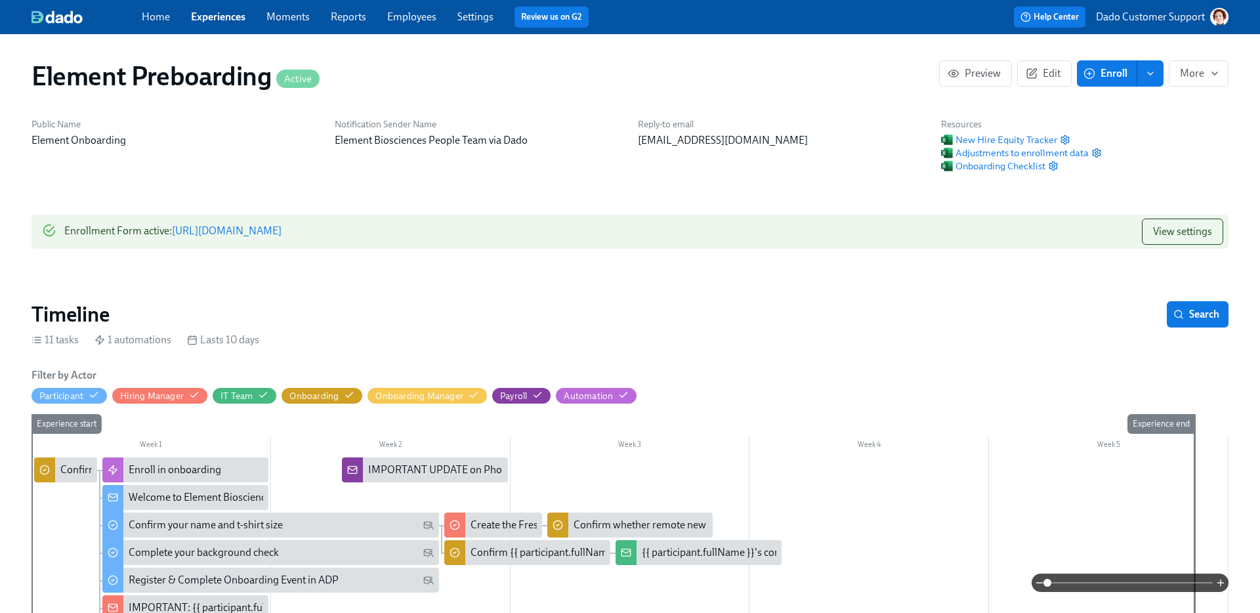
scroll to position [0, 1695]
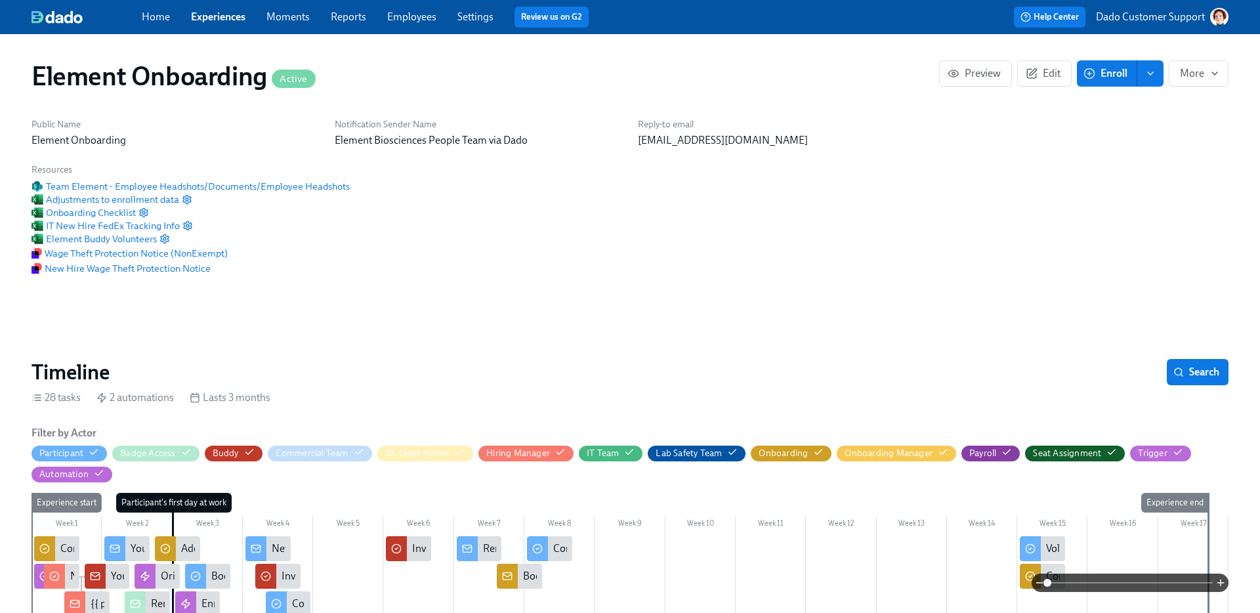
scroll to position [0, 16373]
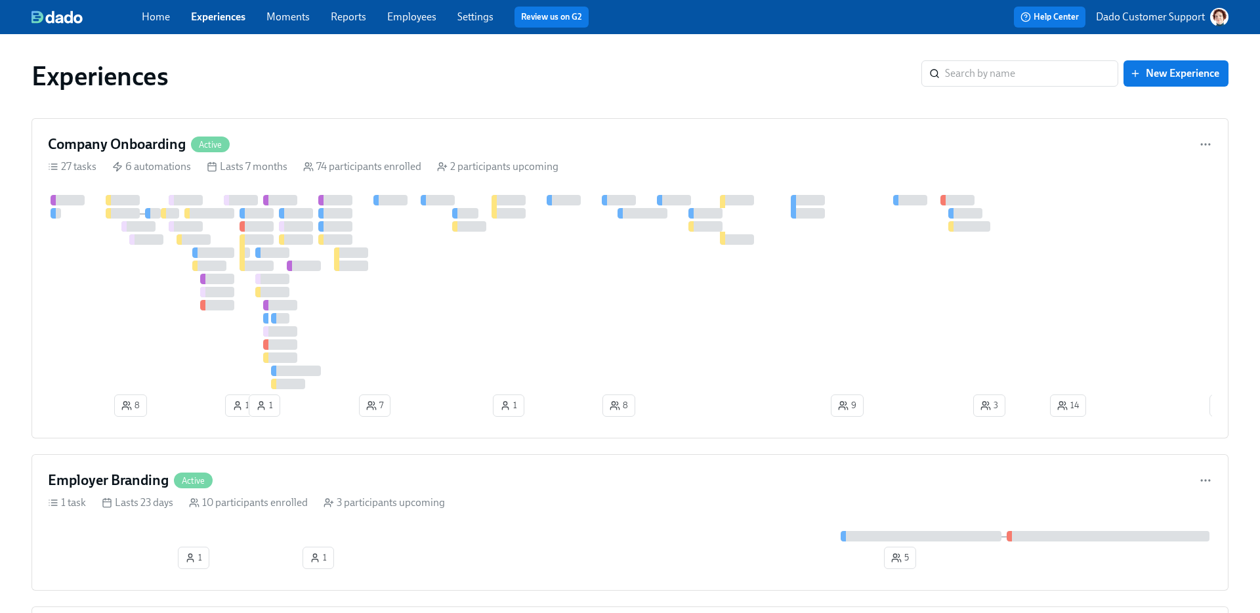
click at [398, 68] on div "Experiences" at bounding box center [476, 75] width 890 height 31
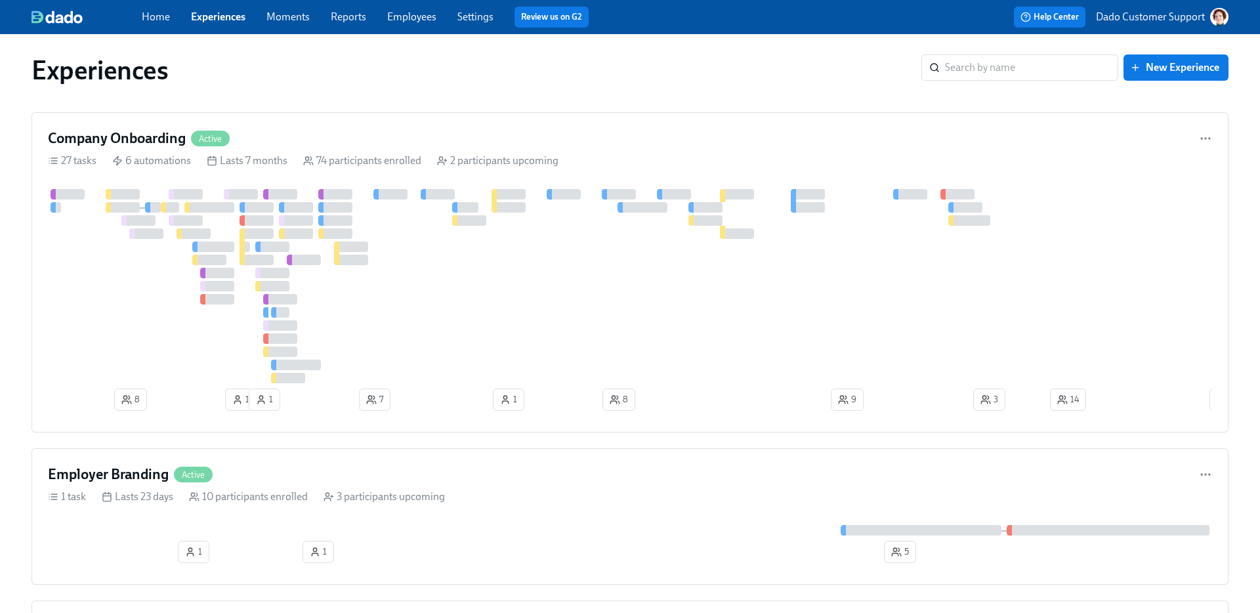
scroll to position [7, 0]
click at [383, 68] on div "Experiences" at bounding box center [476, 68] width 890 height 31
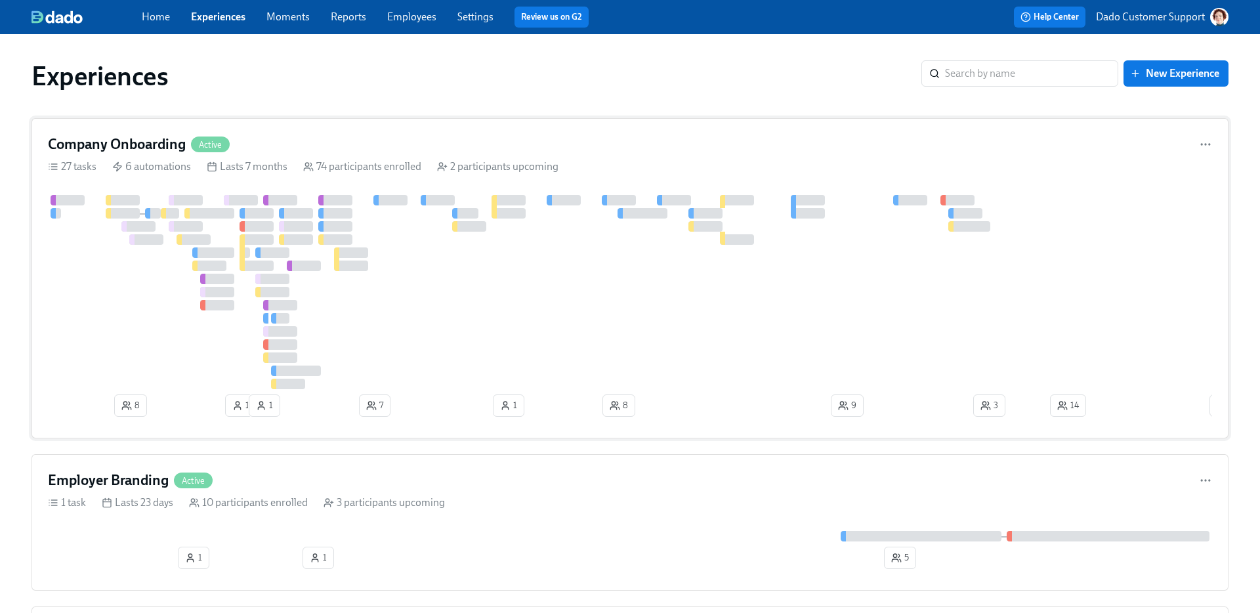
click at [312, 283] on div at bounding box center [902, 292] width 1708 height 194
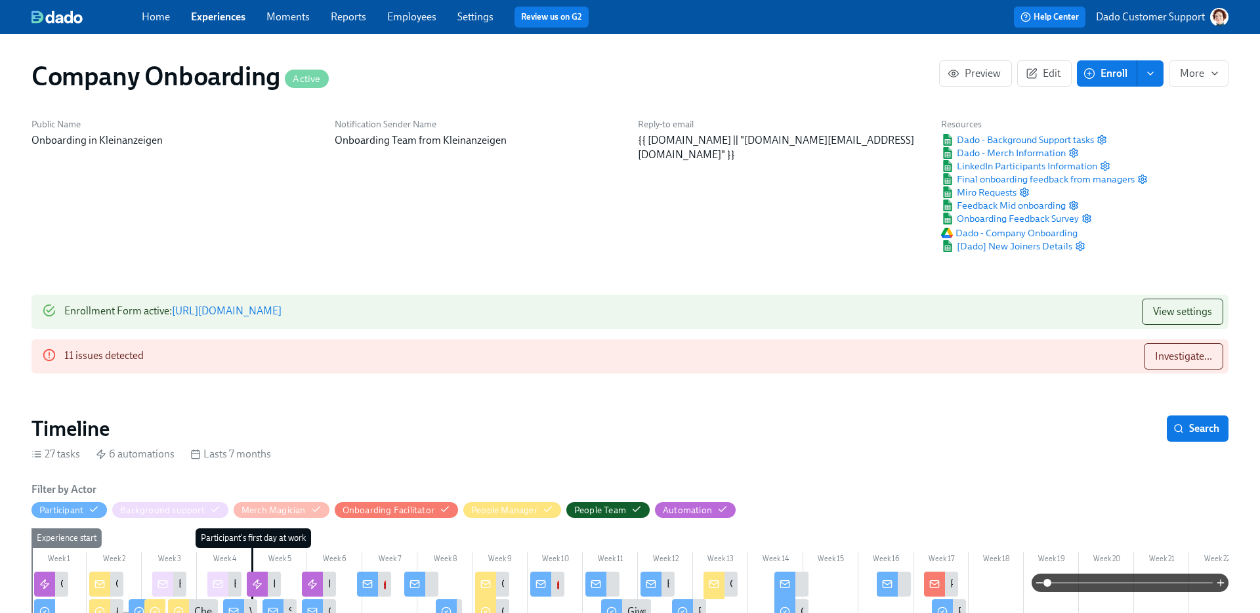
scroll to position [0, 41459]
click at [400, 14] on link "Employees" at bounding box center [411, 16] width 49 height 12
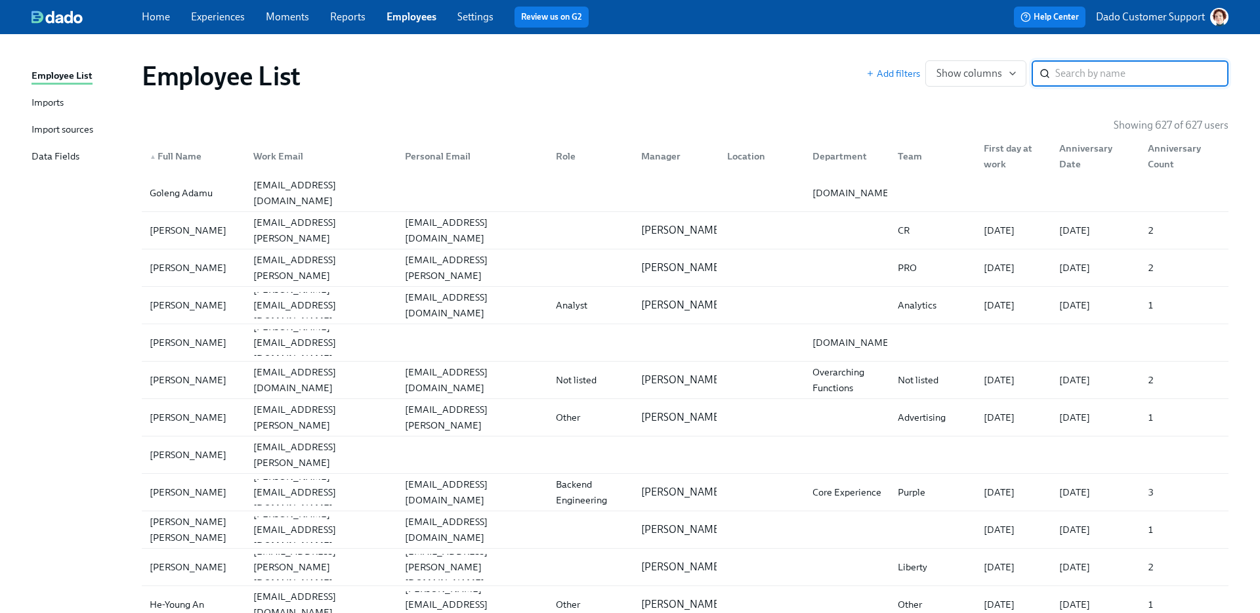
paste input "Richa"
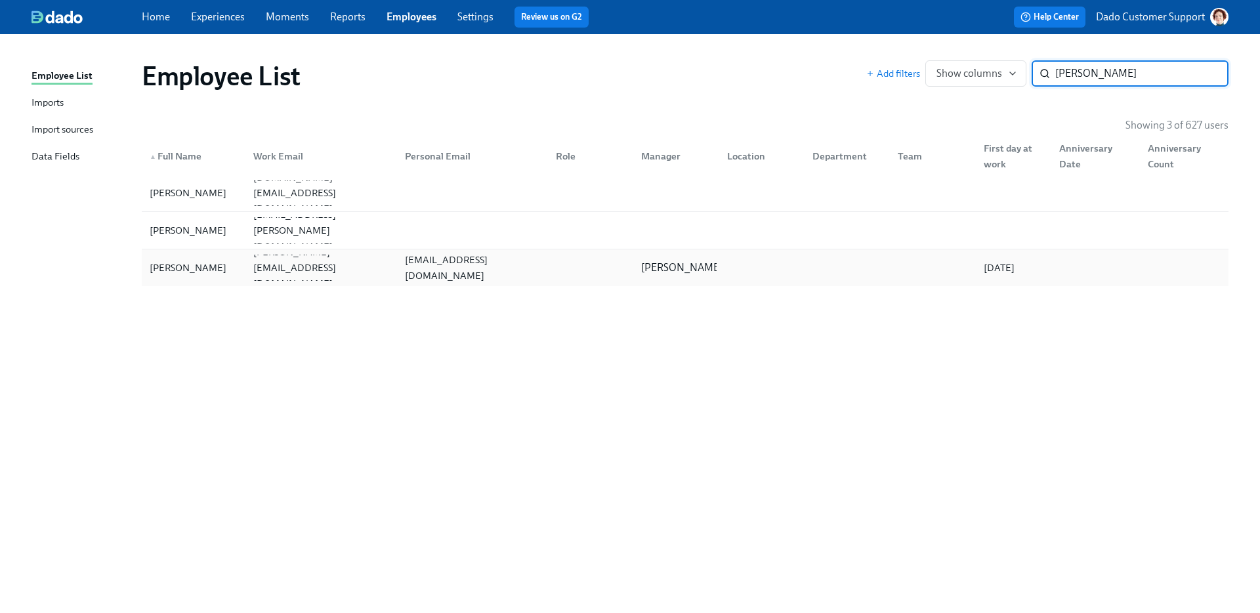
type input "Richa"
click at [183, 260] on div "[PERSON_NAME]" at bounding box center [187, 268] width 87 height 16
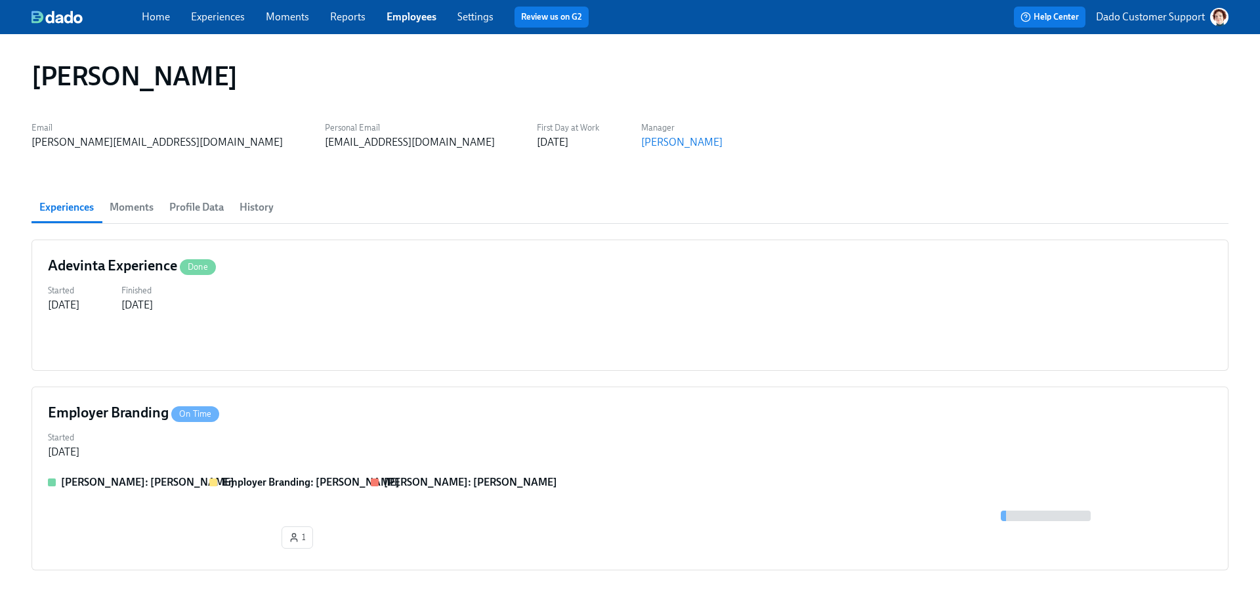
click at [204, 16] on link "Experiences" at bounding box center [218, 16] width 54 height 12
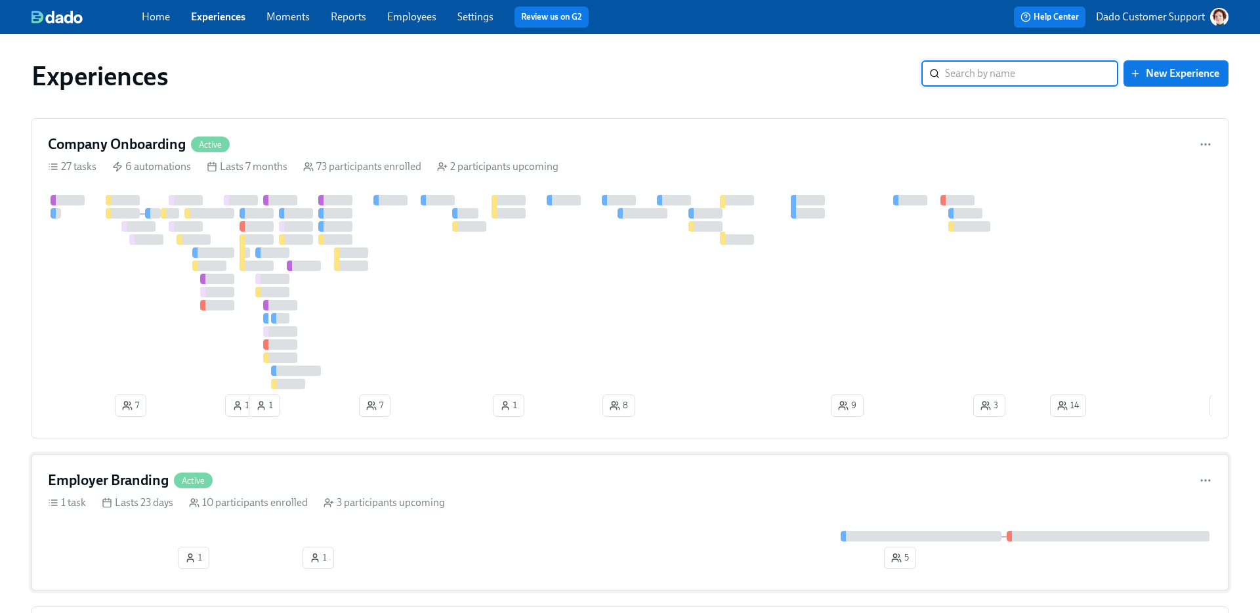
click at [381, 541] on div at bounding box center [630, 536] width 1164 height 10
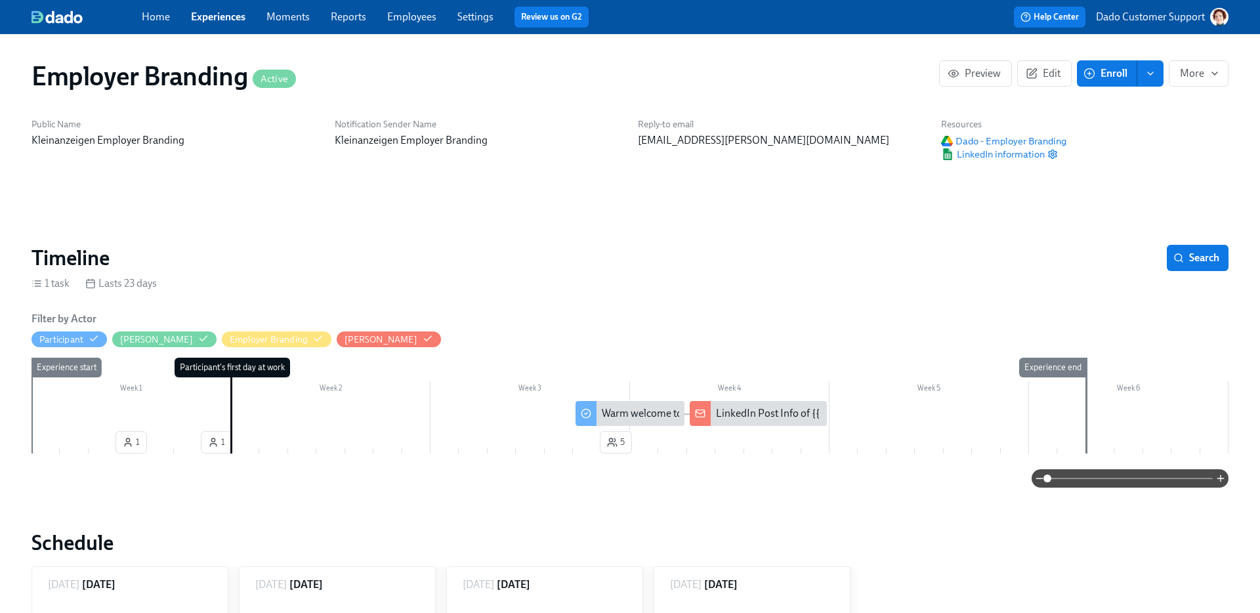
click at [739, 409] on div "LinkedIn Post Info of {{ participant.fullName }}" at bounding box center [820, 413] width 209 height 14
click at [396, 16] on link "Employees" at bounding box center [411, 16] width 49 height 12
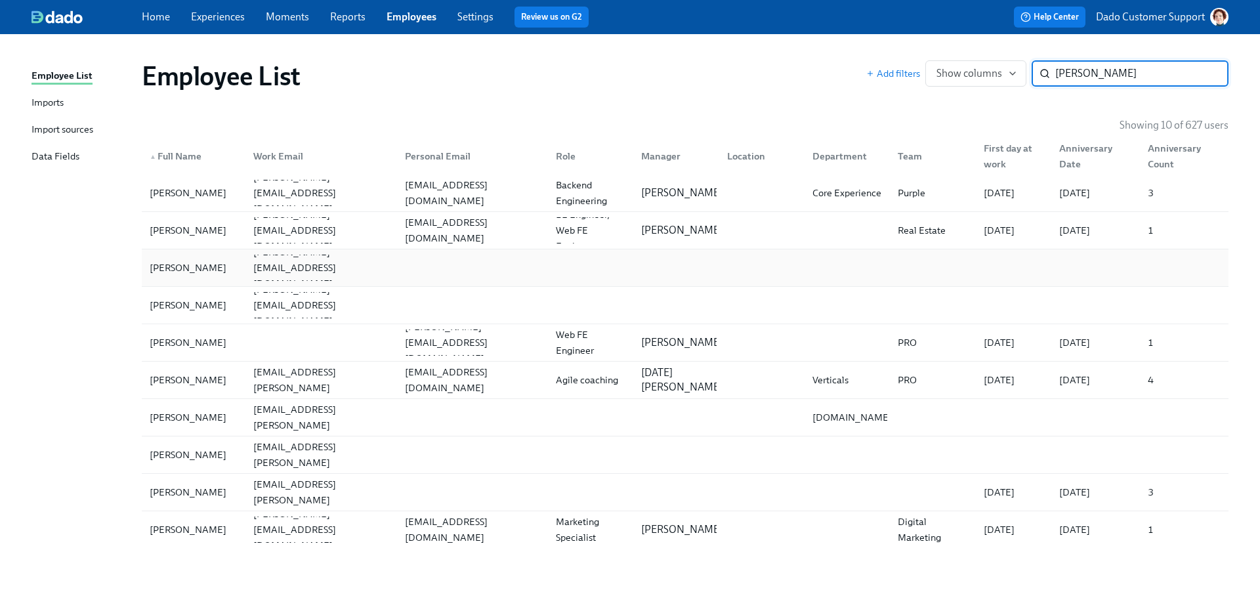
type input "[PERSON_NAME]"
click at [217, 276] on div "[PERSON_NAME]" at bounding box center [193, 268] width 98 height 26
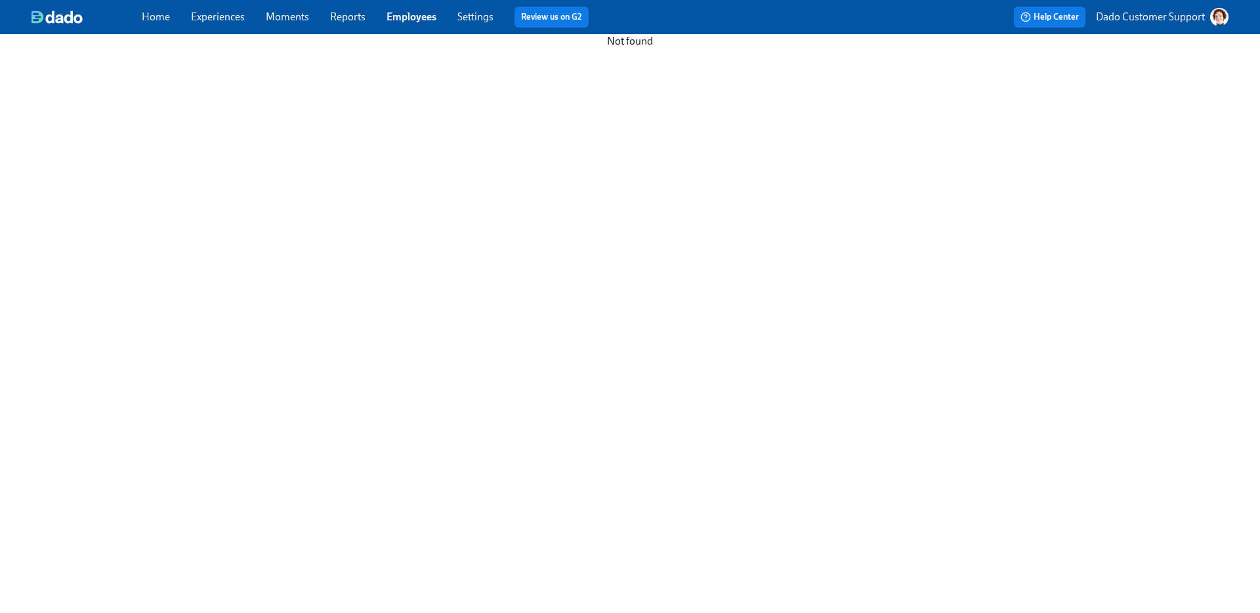
click at [420, 17] on link "Employees" at bounding box center [411, 16] width 50 height 12
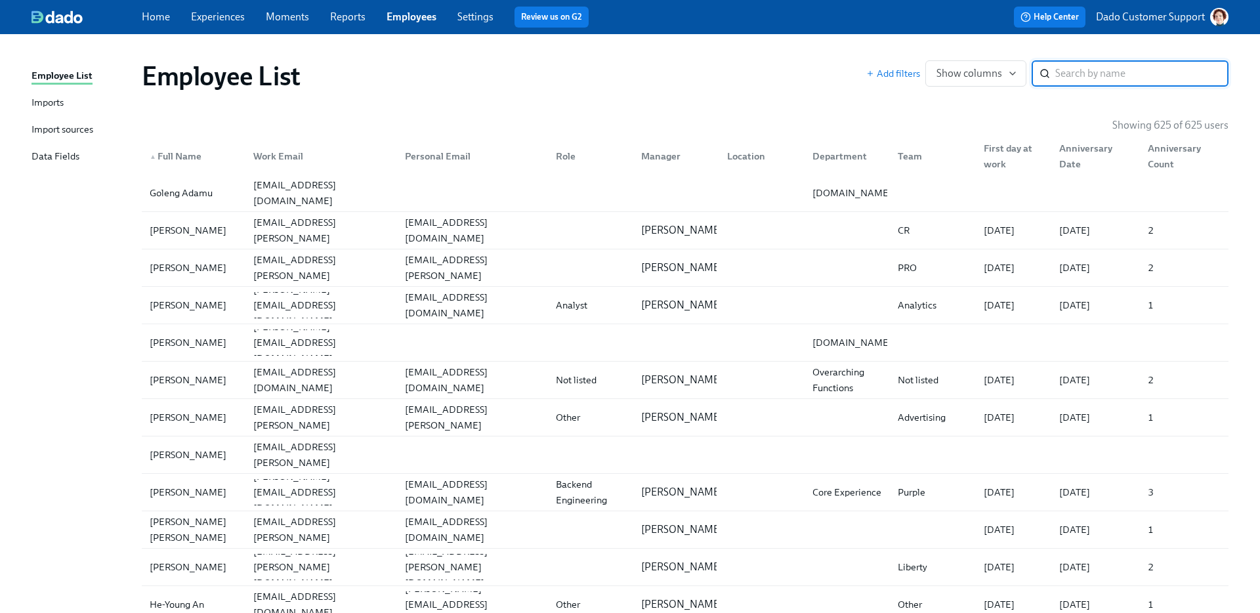
click at [41, 101] on div "Imports" at bounding box center [47, 103] width 32 height 16
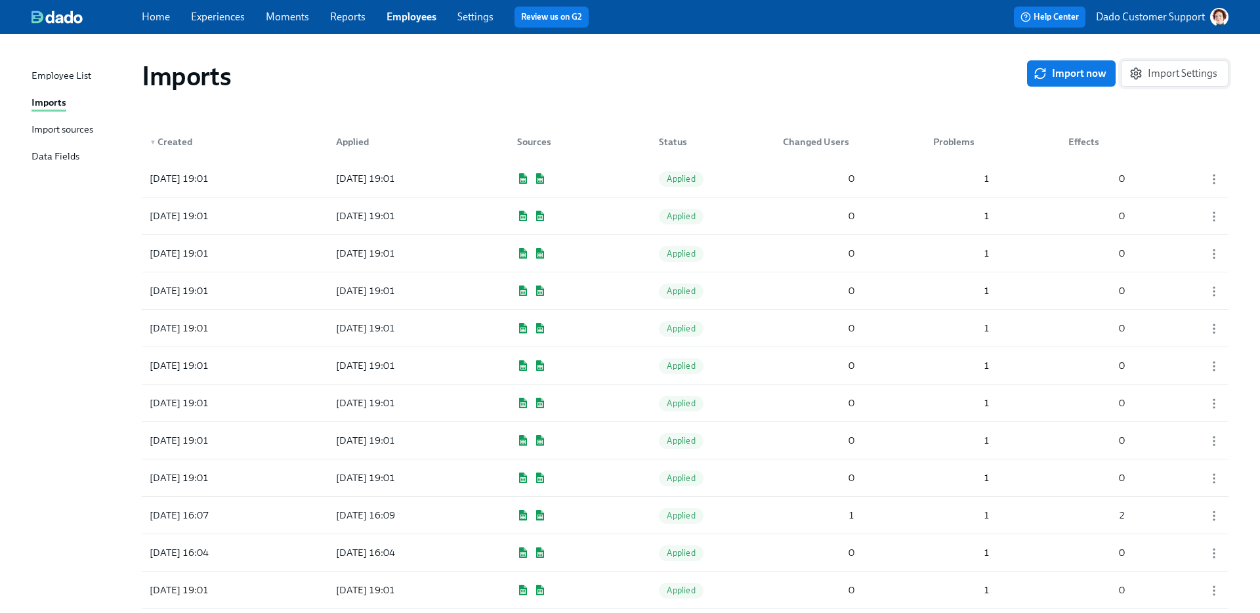
click at [1174, 70] on span "Import Settings" at bounding box center [1174, 73] width 85 height 13
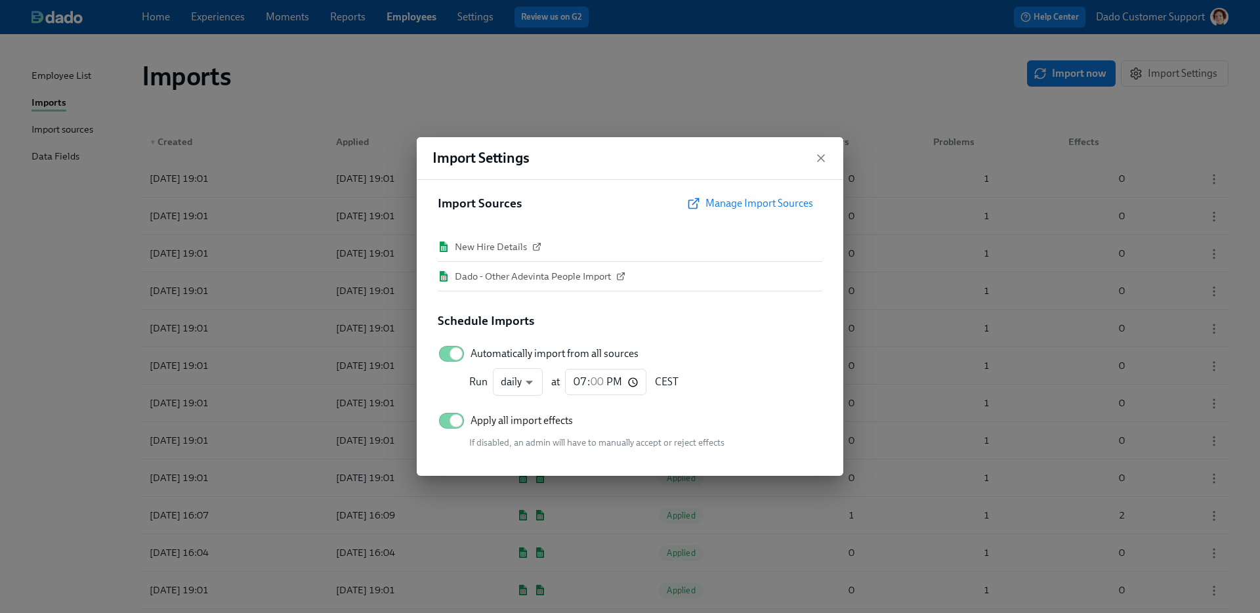
click at [494, 348] on span "Automatically import from all sources" at bounding box center [554, 353] width 168 height 14
click at [494, 348] on input "Automatically import from all sources" at bounding box center [456, 353] width 87 height 29
checkbox input "false"
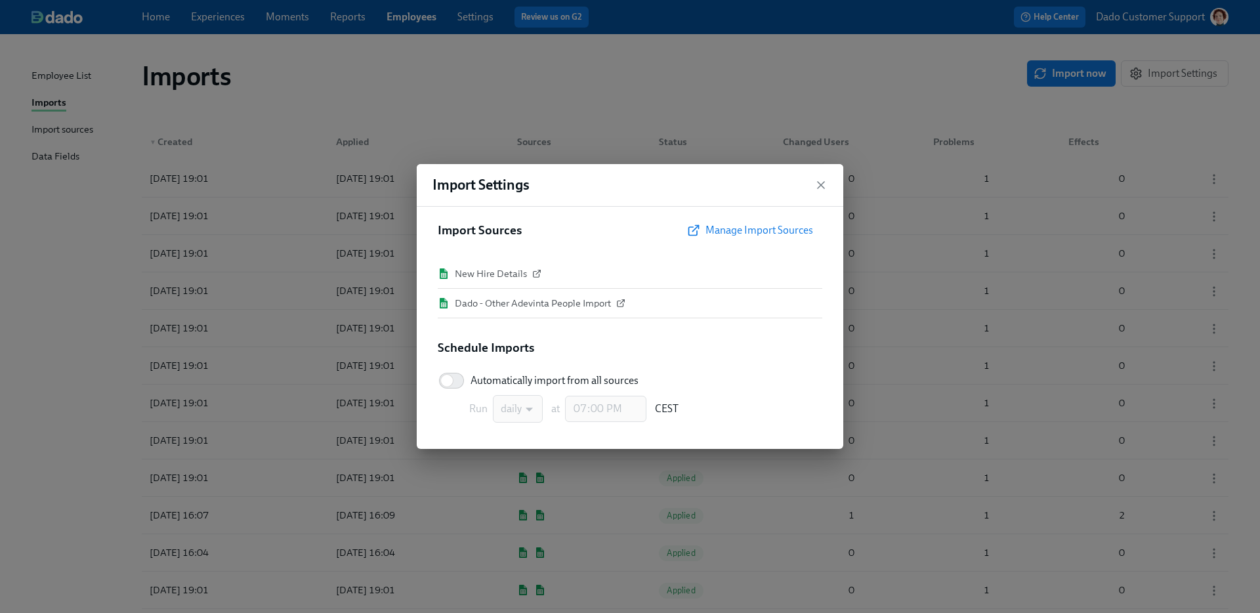
click at [645, 94] on div "Import Settings Import Sources Manage Import Sources New Hire Details Dado - Ot…" at bounding box center [630, 306] width 1260 height 613
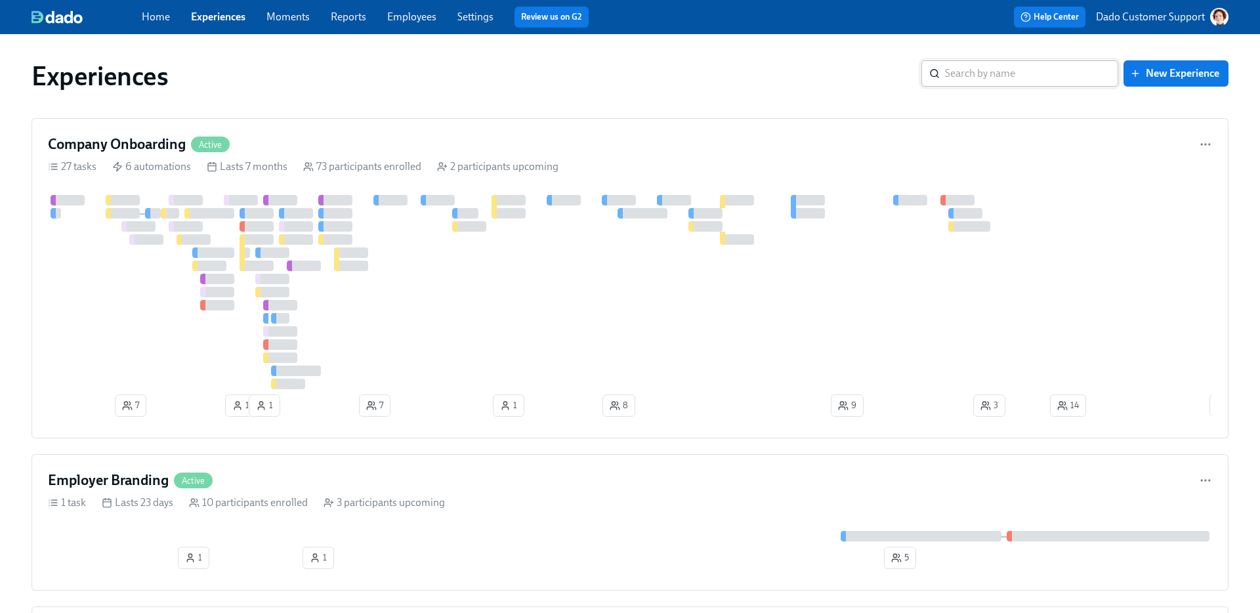
click at [1066, 80] on input "search" at bounding box center [1031, 73] width 173 height 26
click at [402, 541] on div at bounding box center [630, 536] width 1164 height 10
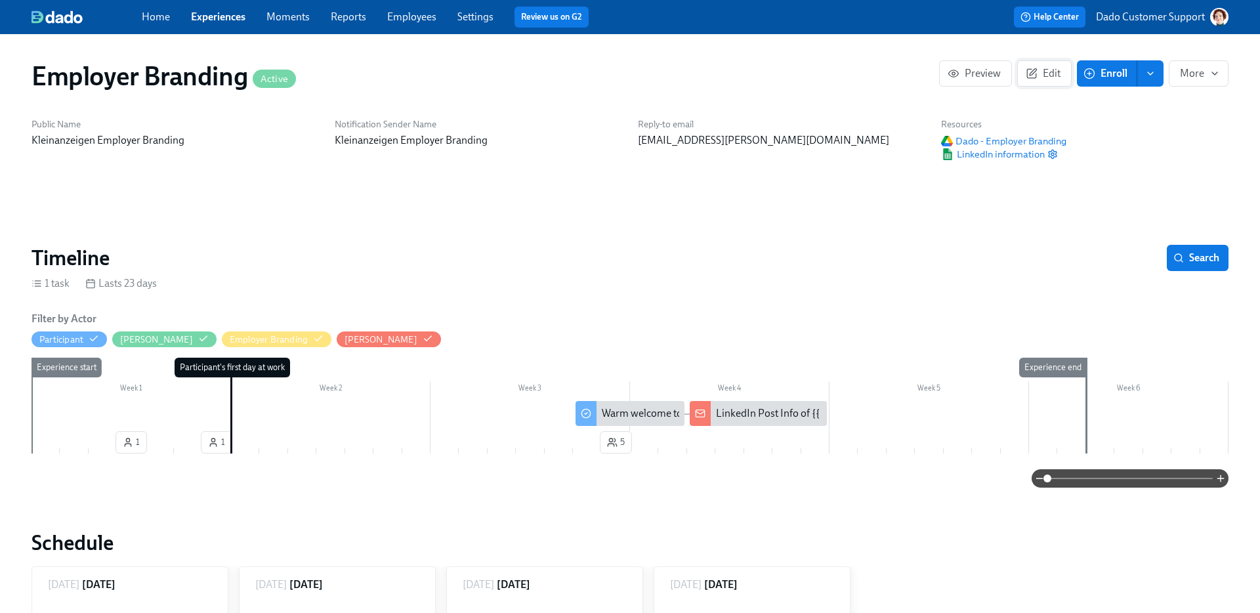
click at [1041, 62] on button "Edit" at bounding box center [1044, 73] width 54 height 26
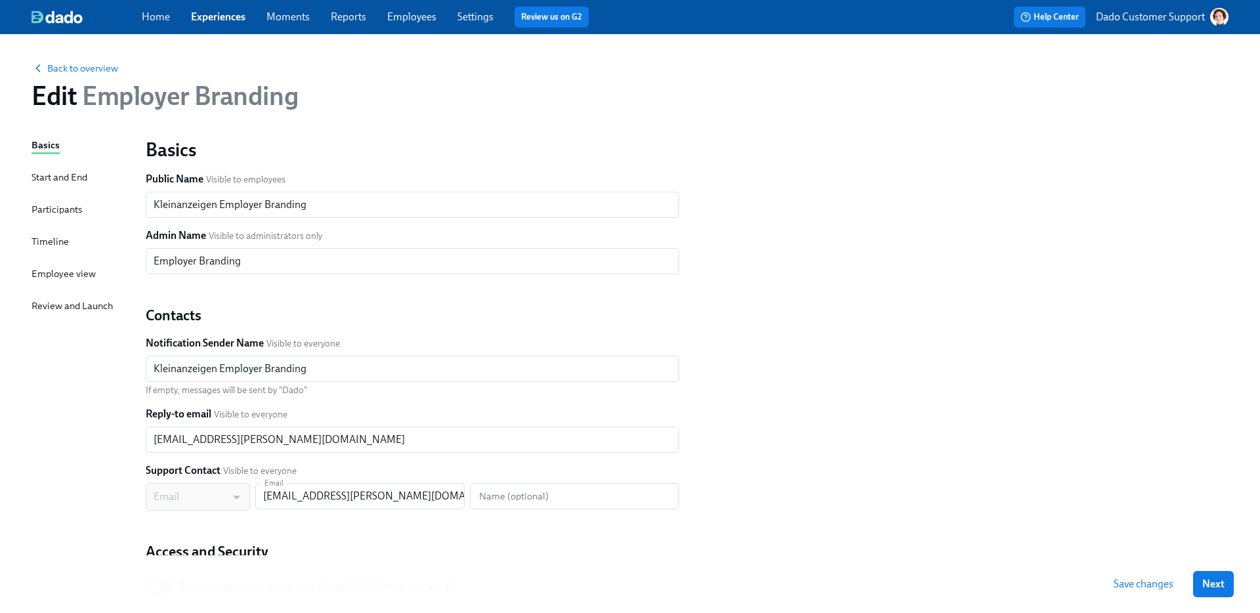
click at [41, 251] on div "Basics Start and End Participants Timeline Employee view Review and Launch" at bounding box center [80, 401] width 98 height 526
click at [66, 237] on div "Timeline" at bounding box center [49, 241] width 37 height 14
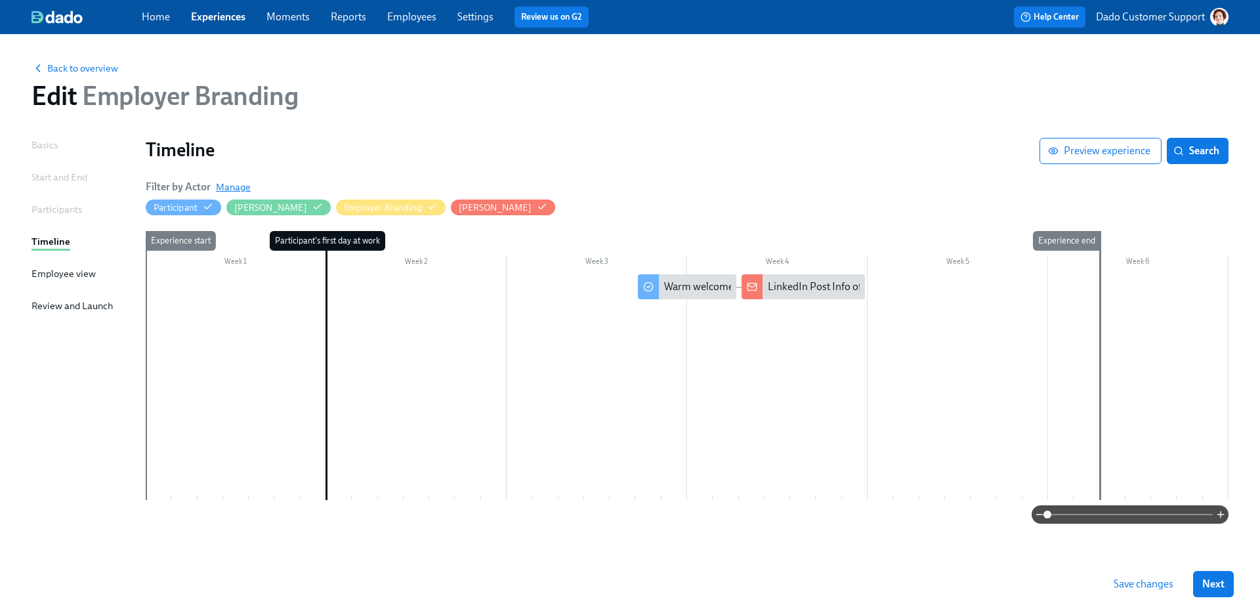
click at [230, 189] on span "Manage" at bounding box center [233, 186] width 35 height 13
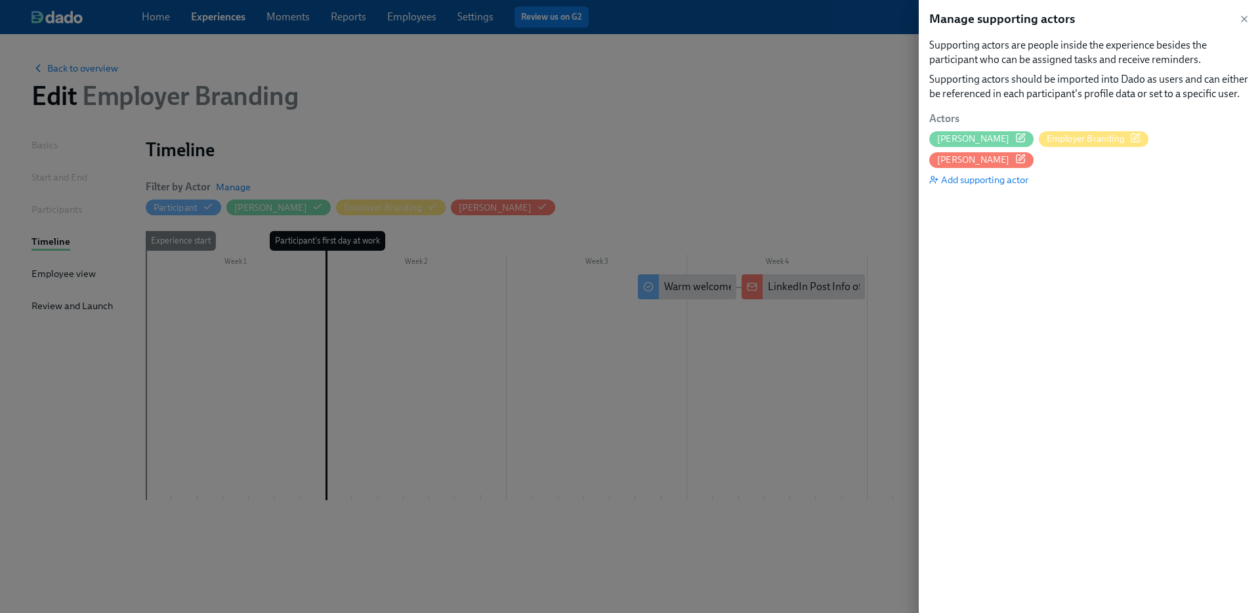
click at [1130, 136] on icon "button" at bounding box center [1135, 138] width 10 height 10
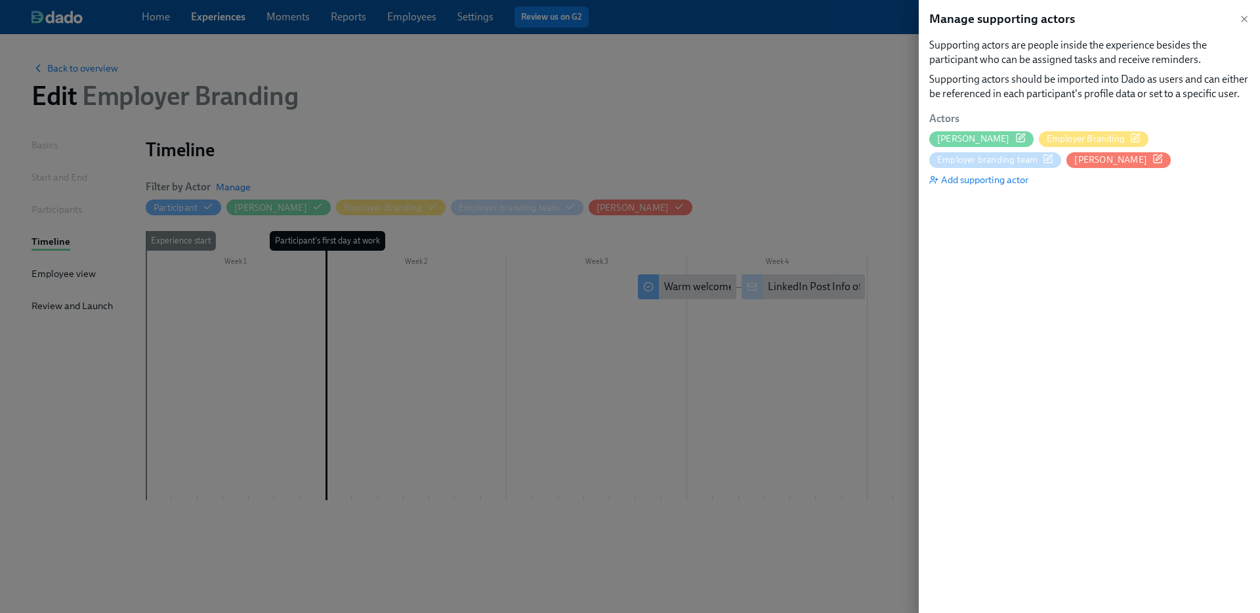
click at [595, 141] on div at bounding box center [630, 306] width 1260 height 613
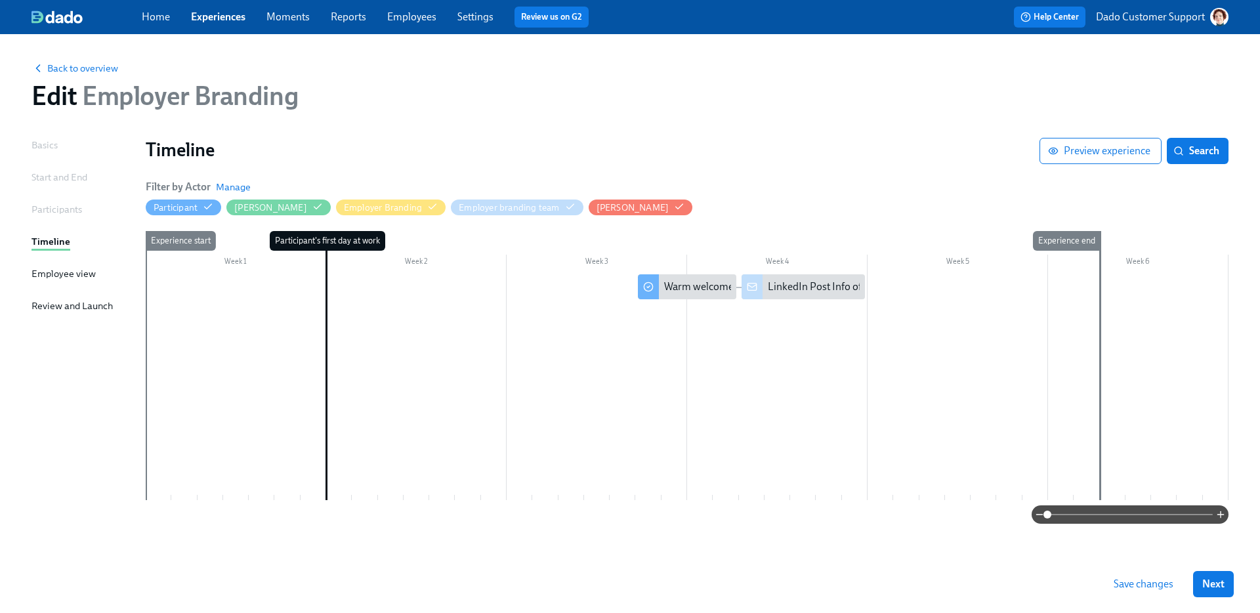
click at [399, 16] on link "Employees" at bounding box center [411, 16] width 49 height 12
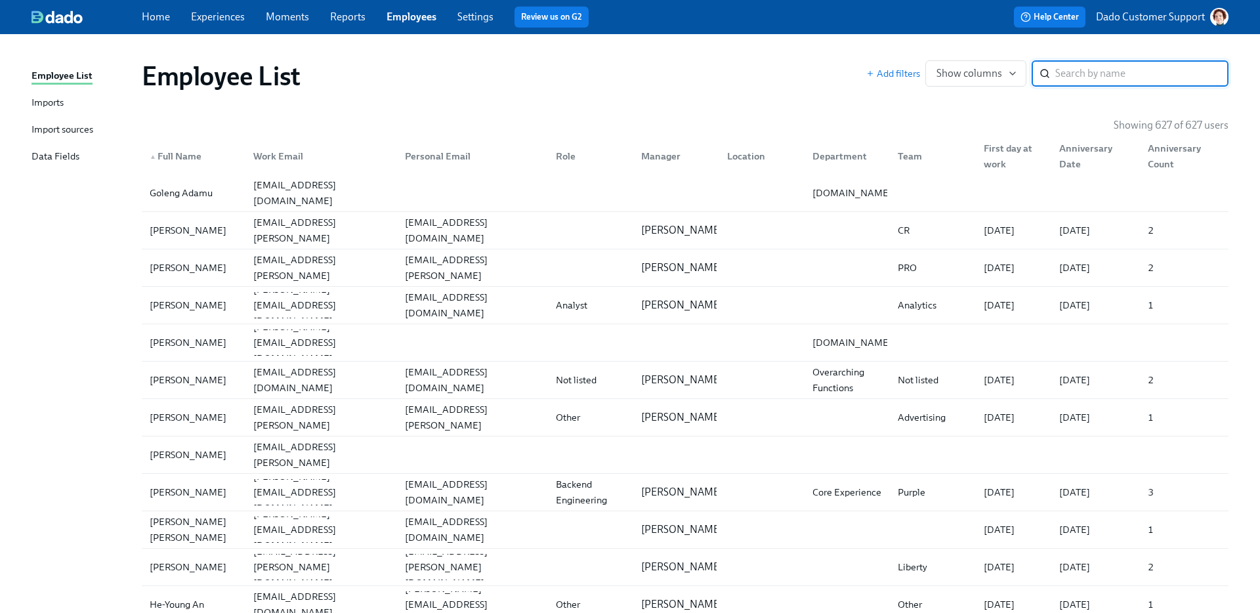
type input "k"
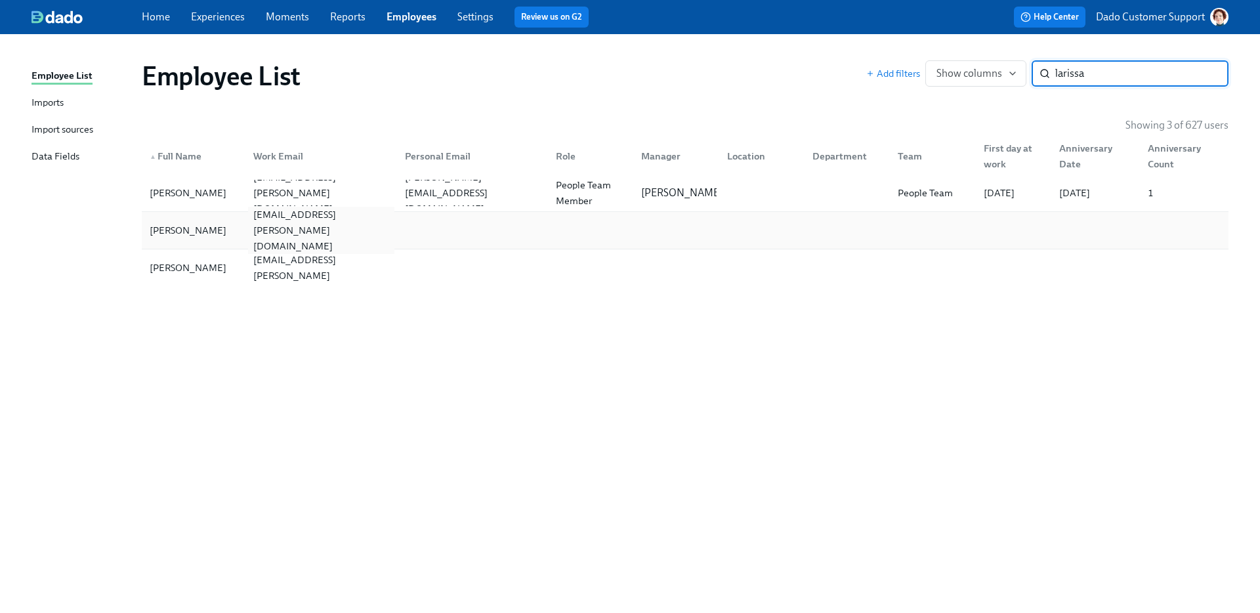
type input "larissa"
click at [283, 241] on div "[EMAIL_ADDRESS][PERSON_NAME][DOMAIN_NAME]" at bounding box center [321, 230] width 146 height 47
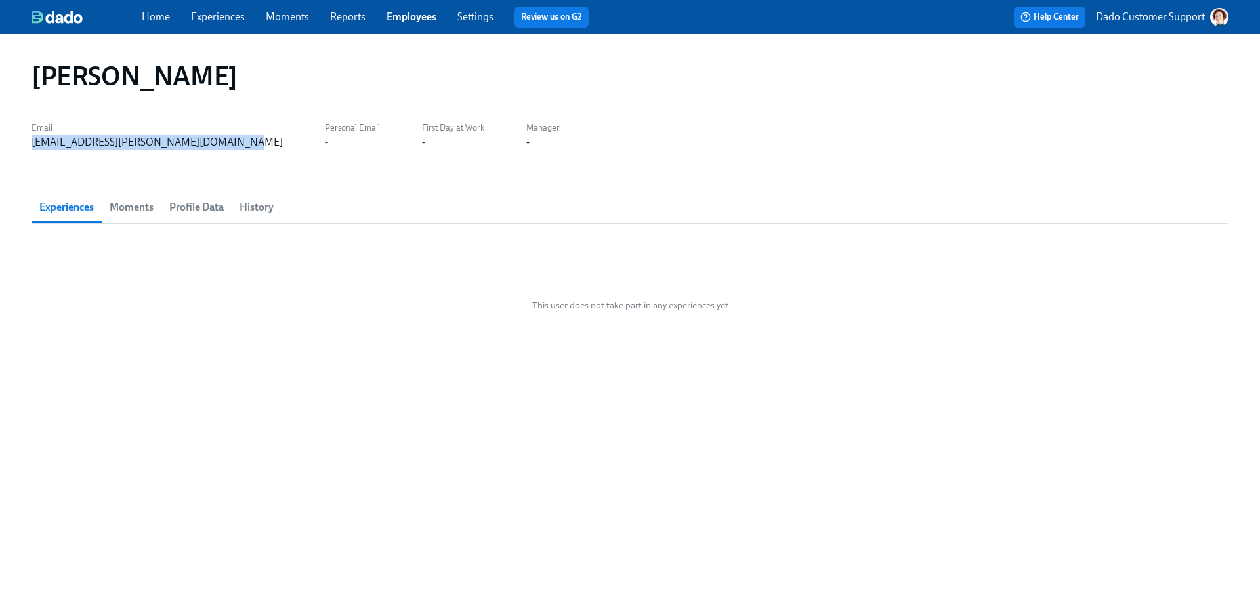
copy div "[EMAIL_ADDRESS][PERSON_NAME][DOMAIN_NAME]"
drag, startPoint x: 24, startPoint y: 137, endPoint x: 214, endPoint y: 146, distance: 189.8
click at [218, 146] on div "[PERSON_NAME] Email [PERSON_NAME][EMAIL_ADDRESS][PERSON_NAME][DOMAIN_NAME] Pers…" at bounding box center [630, 323] width 1260 height 579
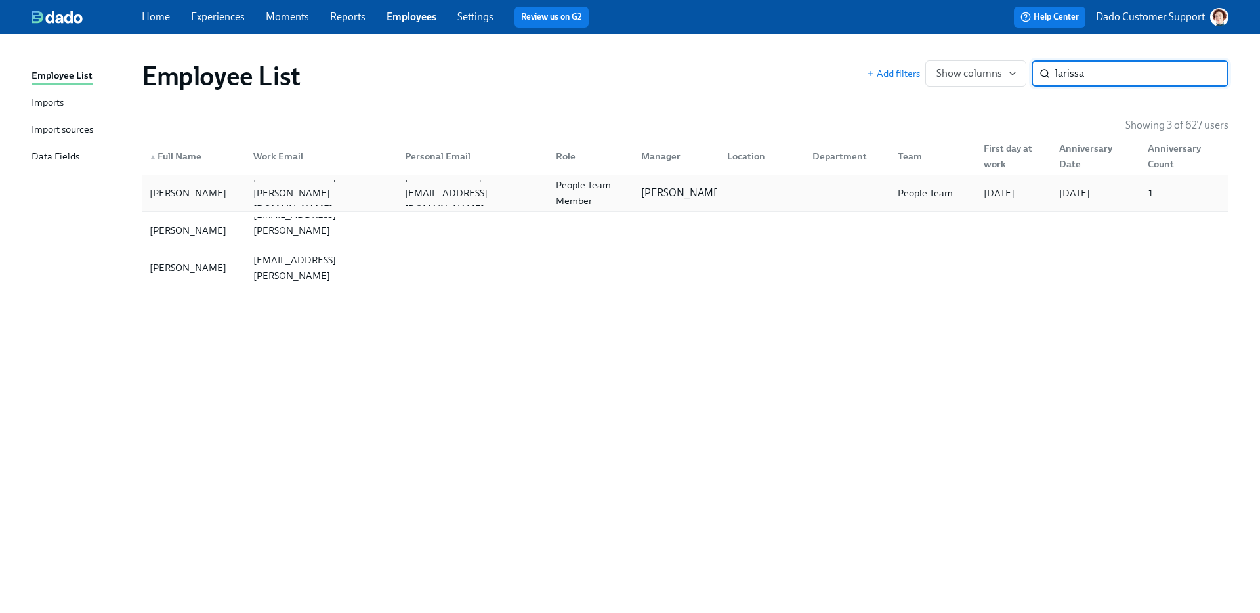
click at [194, 192] on div "[PERSON_NAME]" at bounding box center [187, 193] width 87 height 16
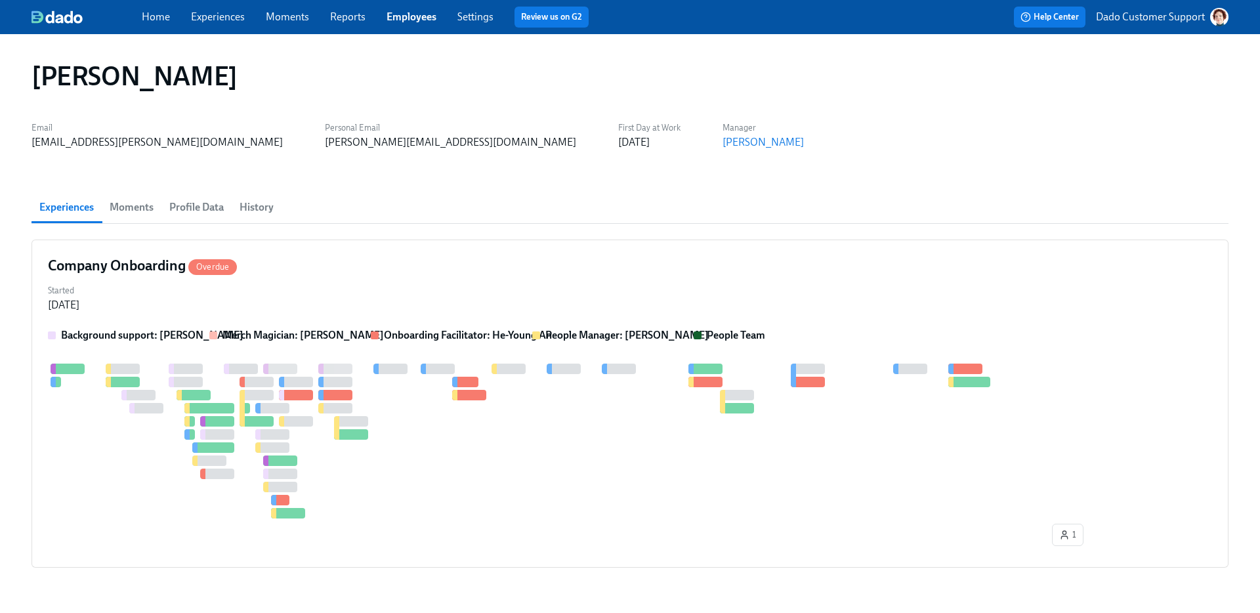
click at [144, 215] on span "Moments" at bounding box center [132, 207] width 44 height 18
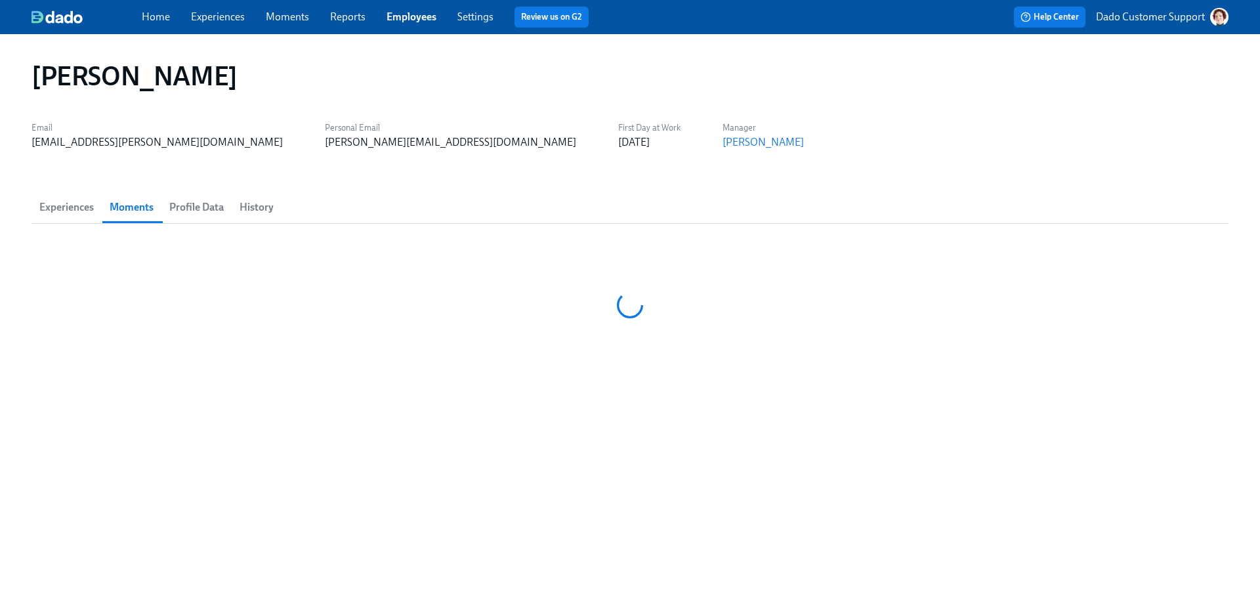
click at [201, 203] on span "Profile Data" at bounding box center [196, 207] width 54 height 18
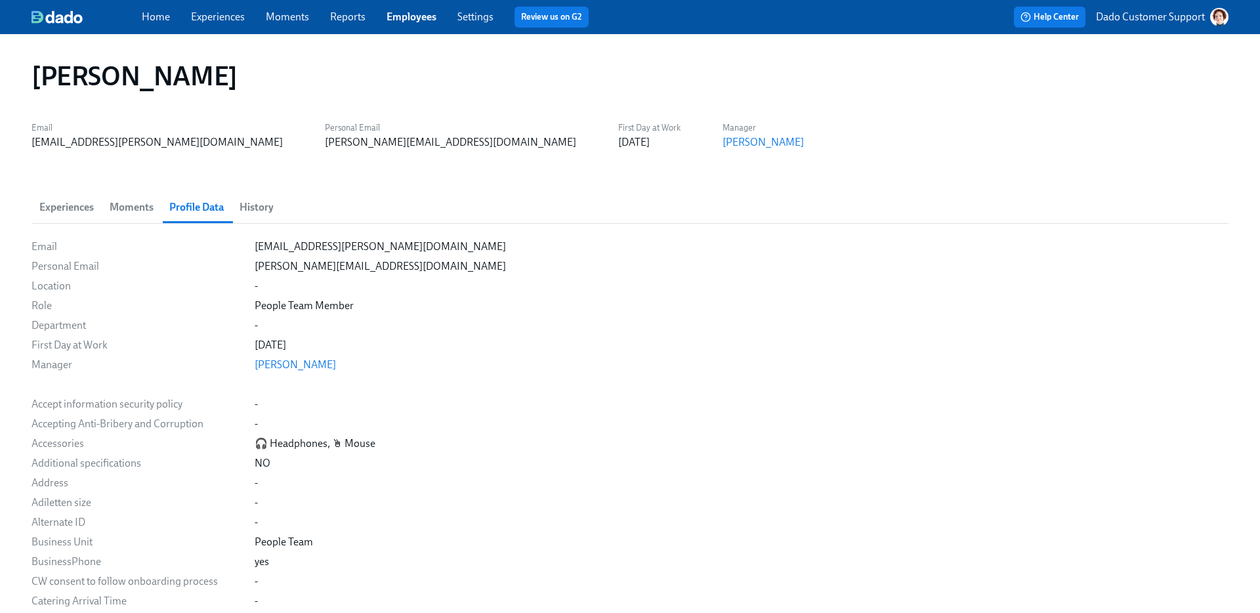
click at [250, 208] on span "History" at bounding box center [256, 207] width 34 height 18
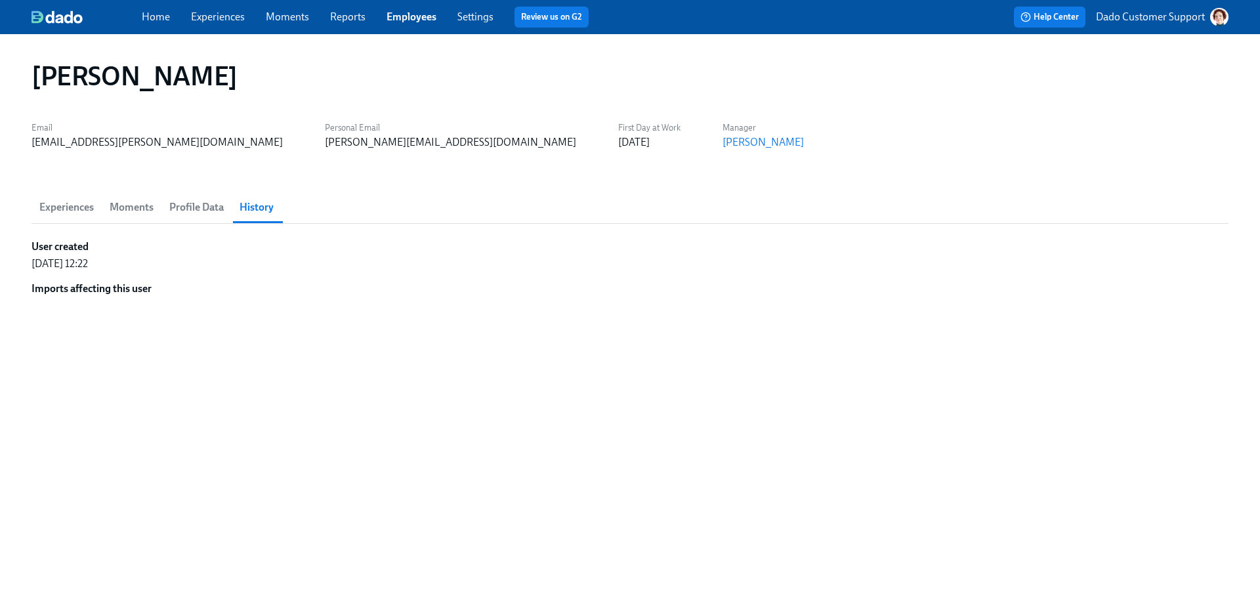
click at [183, 206] on span "Profile Data" at bounding box center [196, 207] width 54 height 18
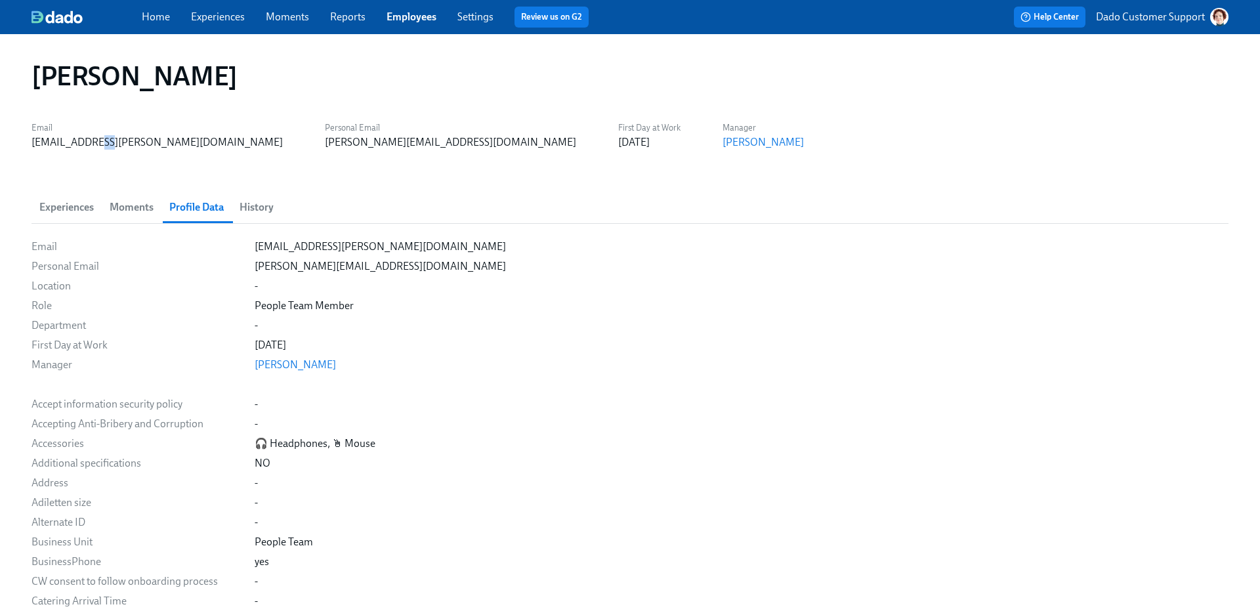
drag, startPoint x: 82, startPoint y: 143, endPoint x: 89, endPoint y: 146, distance: 7.1
click at [89, 146] on div "[EMAIL_ADDRESS][PERSON_NAME][DOMAIN_NAME]" at bounding box center [156, 142] width 251 height 14
click at [89, 146] on div "larissa.kreutzberg-byrnes@adevinta.com" at bounding box center [156, 142] width 251 height 14
click at [225, 12] on link "Experiences" at bounding box center [218, 16] width 54 height 12
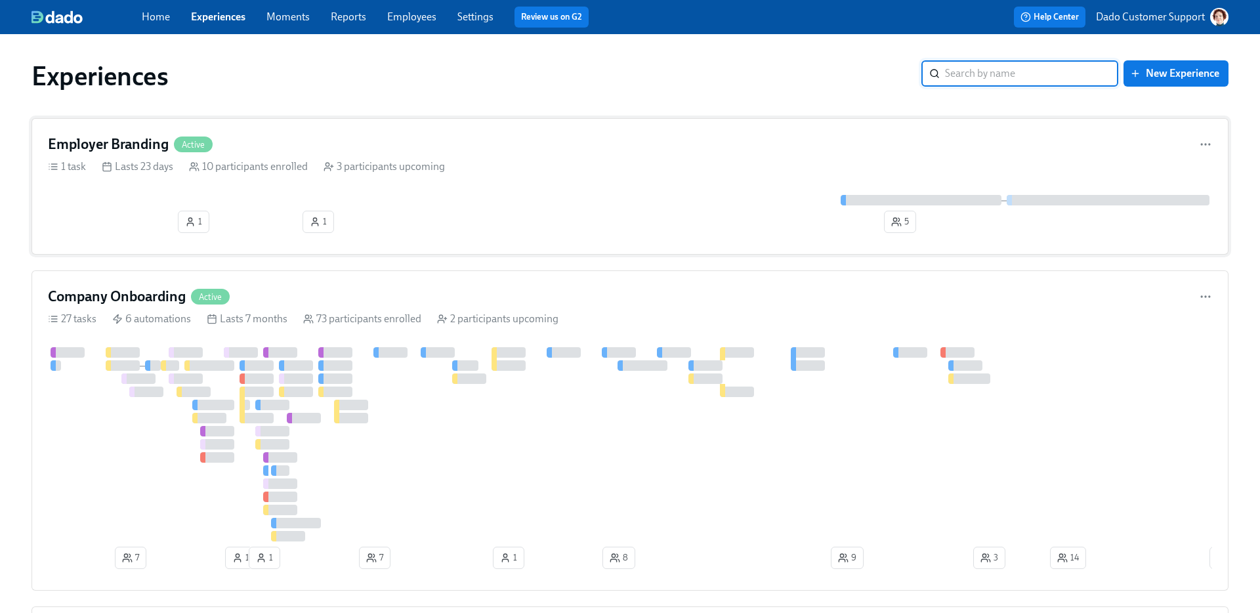
click at [275, 210] on div "1 1 5" at bounding box center [630, 216] width 1164 height 43
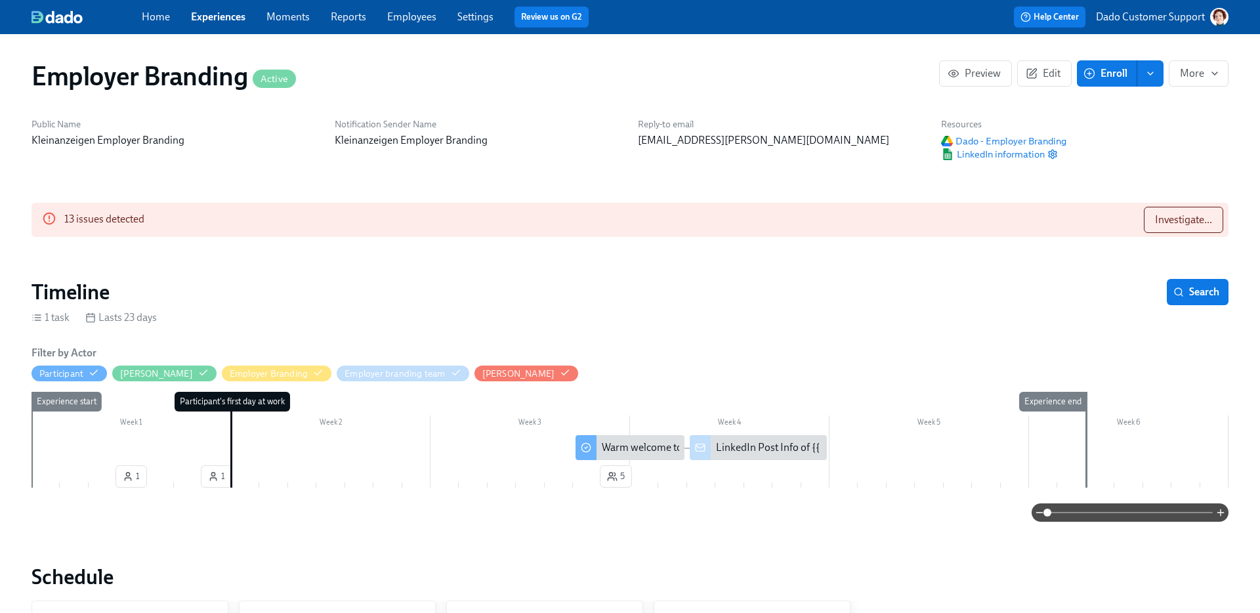
click at [718, 448] on div "LinkedIn Post Info of {{ participant.fullName }}" at bounding box center [820, 447] width 209 height 14
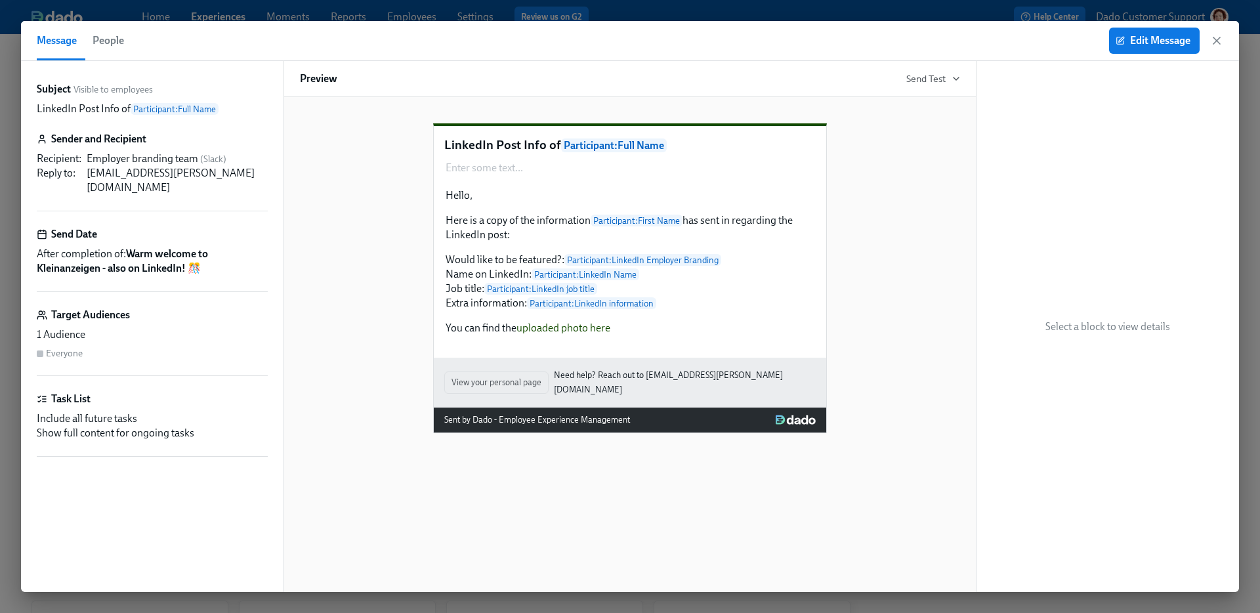
click at [111, 39] on span "People" at bounding box center [108, 40] width 31 height 18
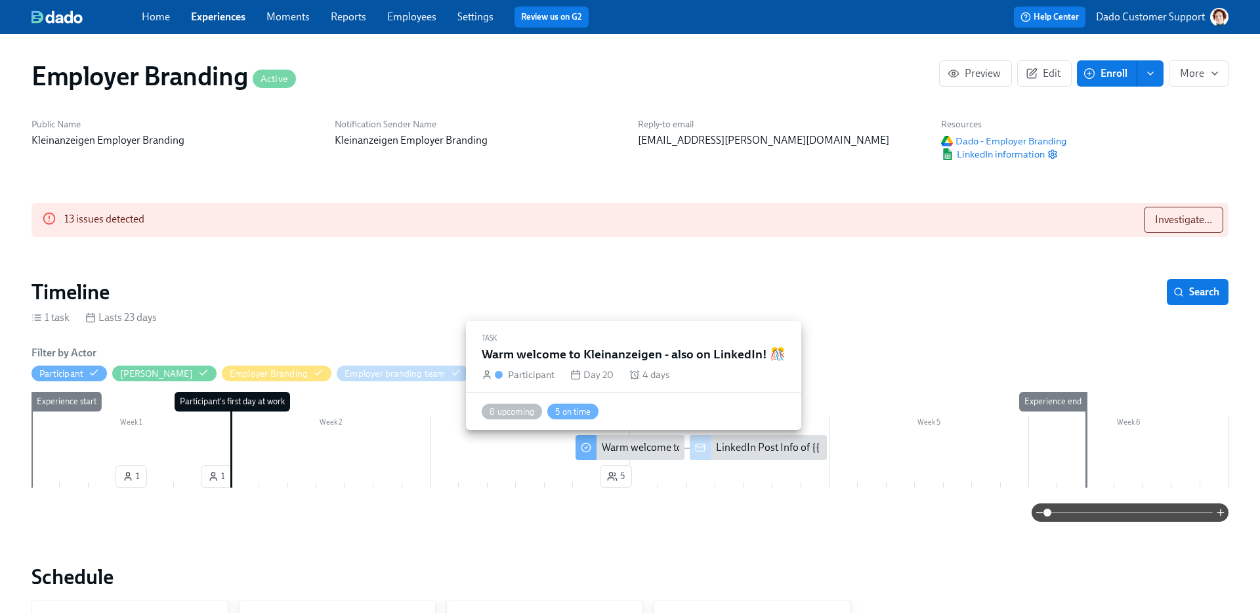
click at [648, 453] on div "Warm welcome to Kleinanzeigen - also on LinkedIn! 🎊" at bounding box center [725, 447] width 246 height 14
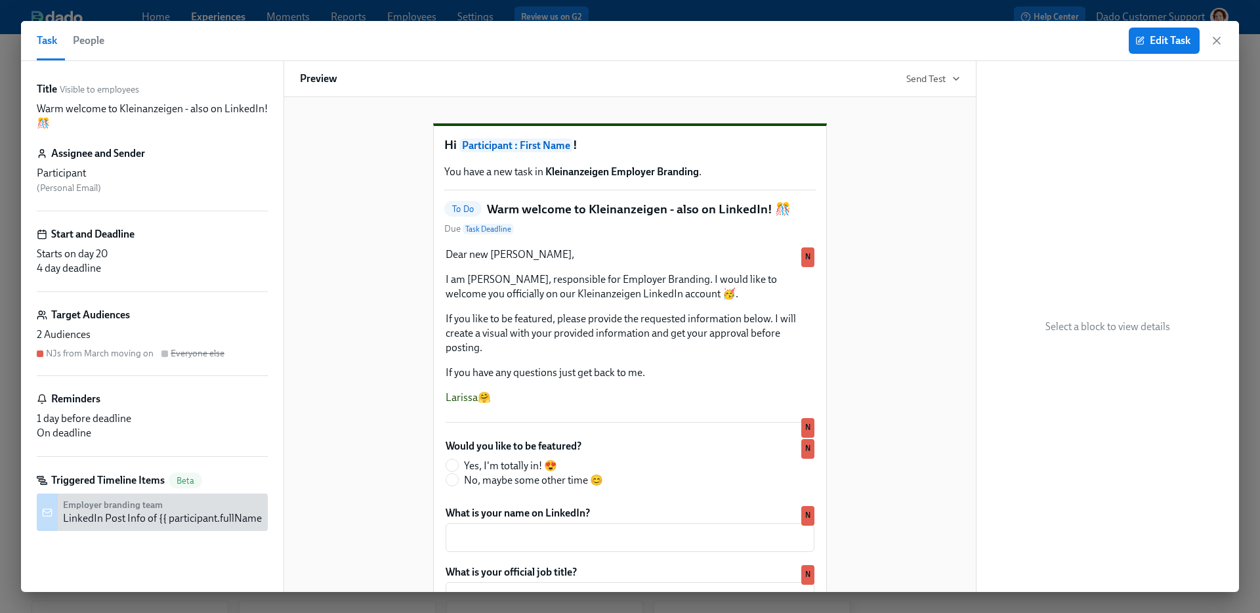
click at [97, 47] on span "People" at bounding box center [88, 40] width 31 height 18
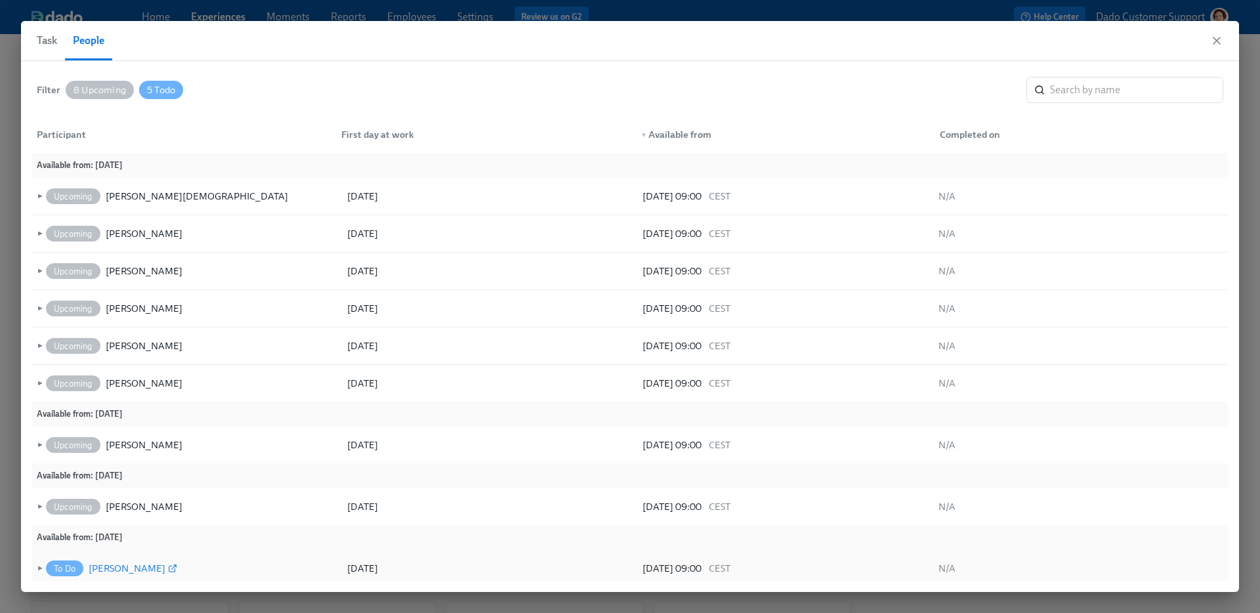
click at [106, 569] on div "[PERSON_NAME]" at bounding box center [127, 568] width 77 height 16
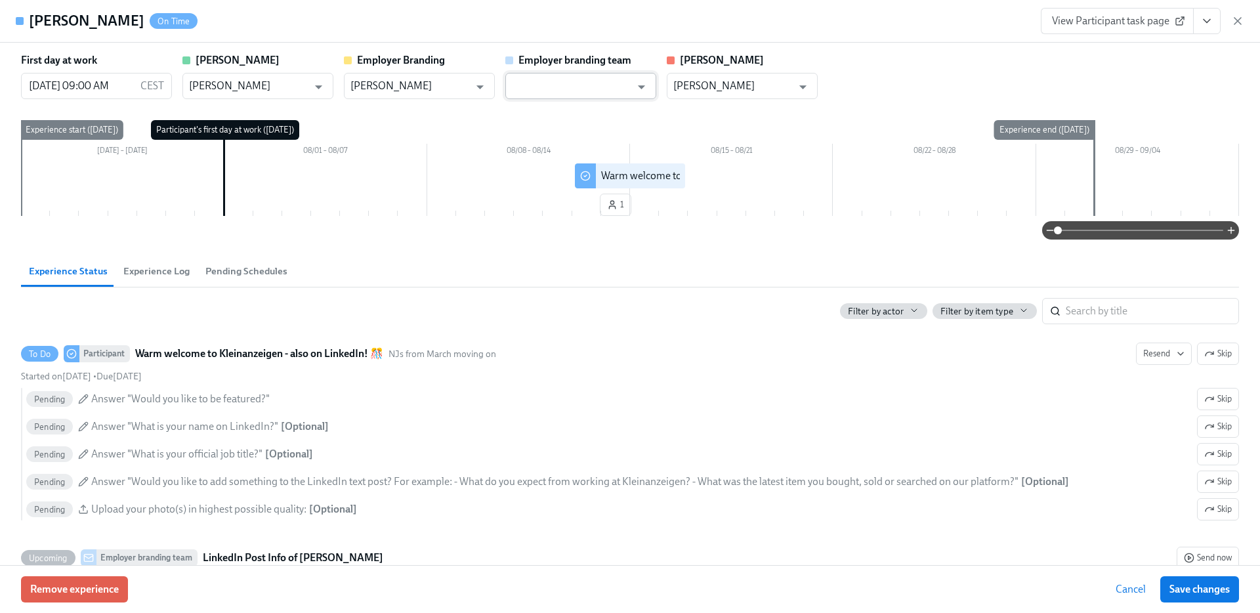
click at [605, 83] on input "text" at bounding box center [571, 86] width 119 height 26
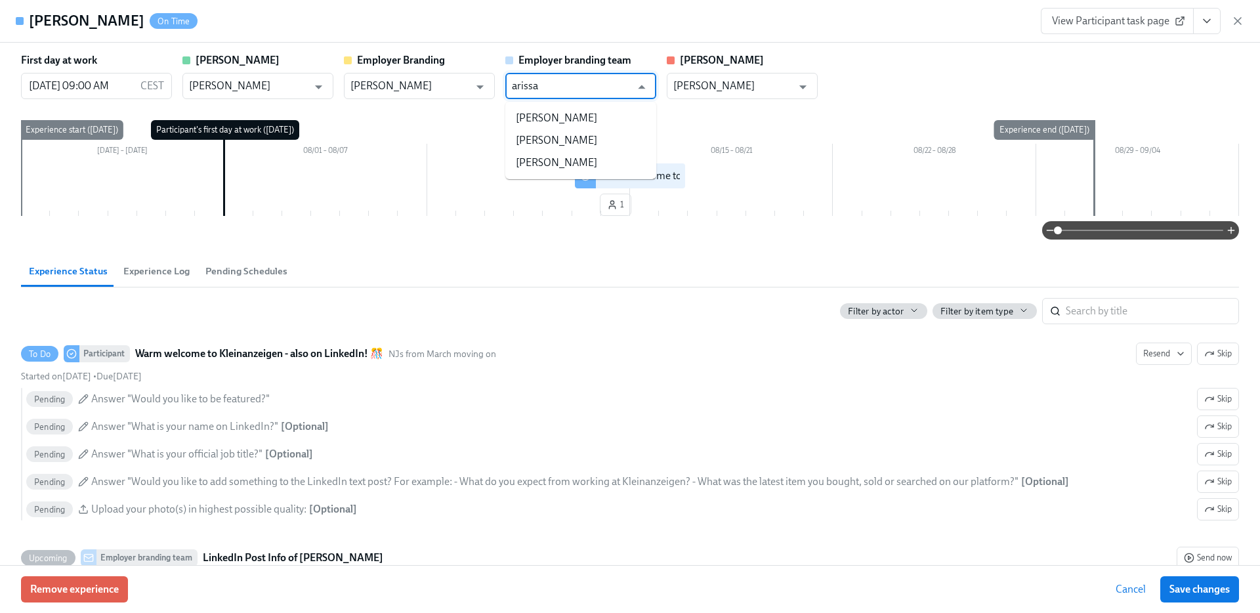
type input "arissa"
click at [831, 35] on div "[PERSON_NAME] On Time View Participant task page" at bounding box center [630, 21] width 1260 height 43
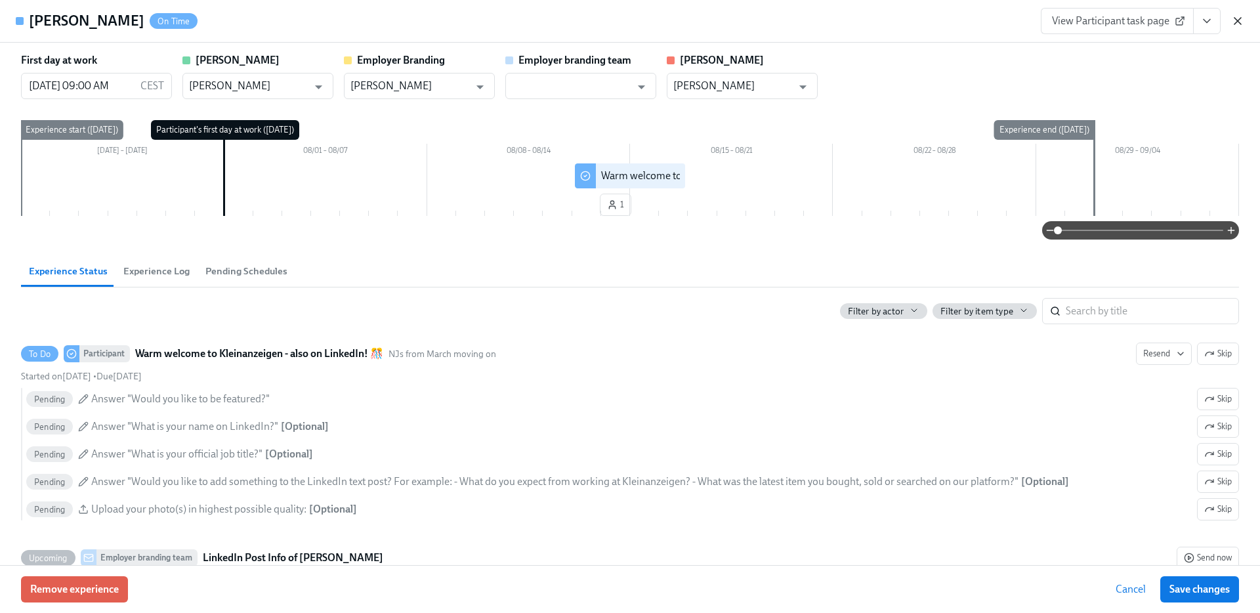
click at [1241, 22] on icon "button" at bounding box center [1237, 20] width 13 height 13
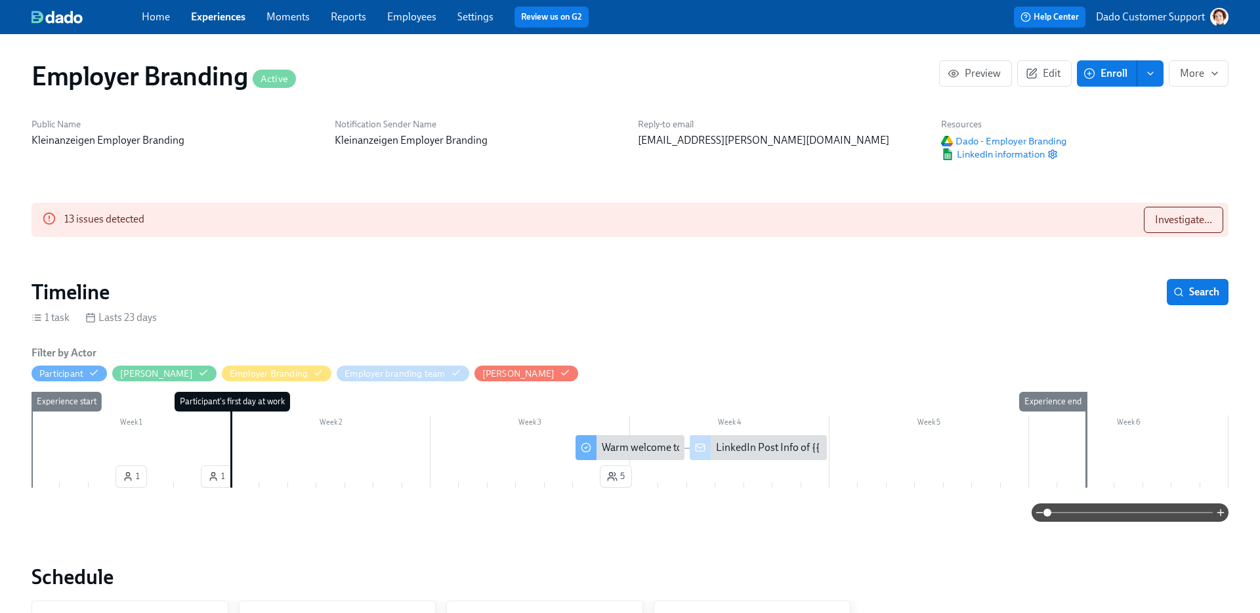
click at [204, 16] on link "Experiences" at bounding box center [218, 16] width 54 height 12
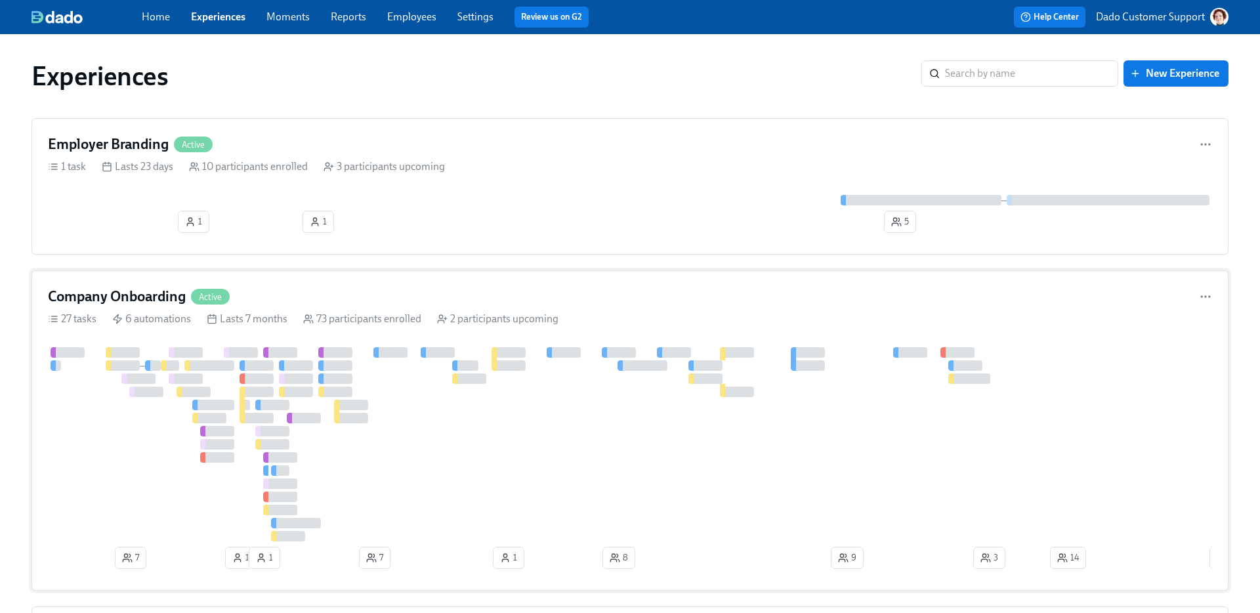
click at [135, 451] on div at bounding box center [902, 444] width 1708 height 194
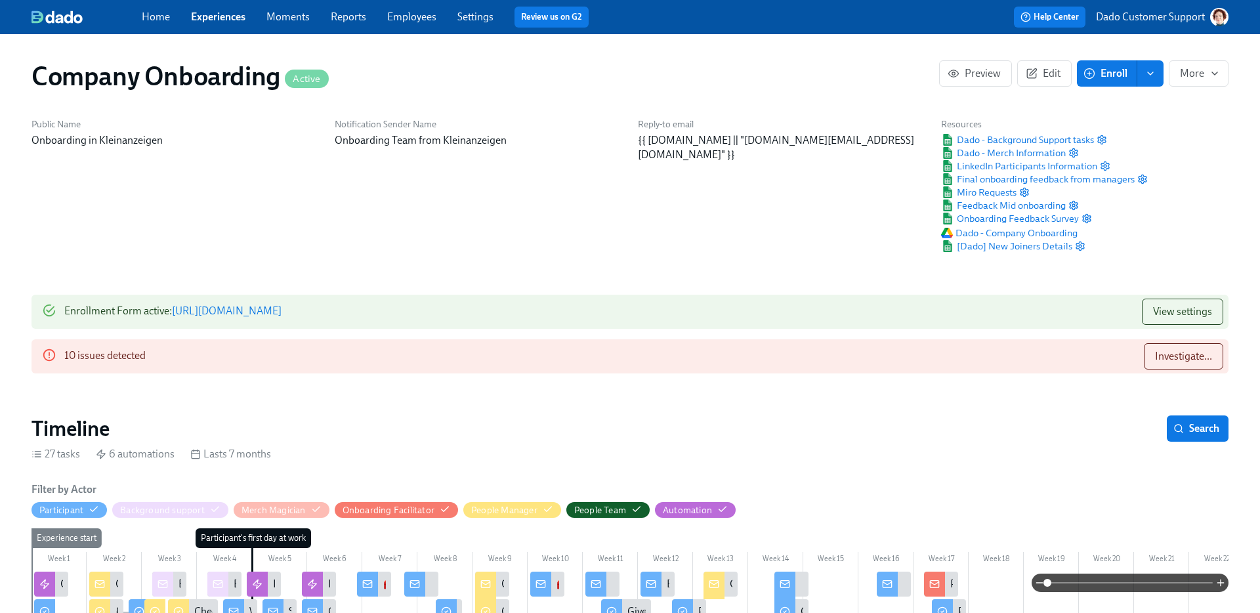
scroll to position [0, 41459]
click at [220, 14] on link "Experiences" at bounding box center [218, 16] width 54 height 12
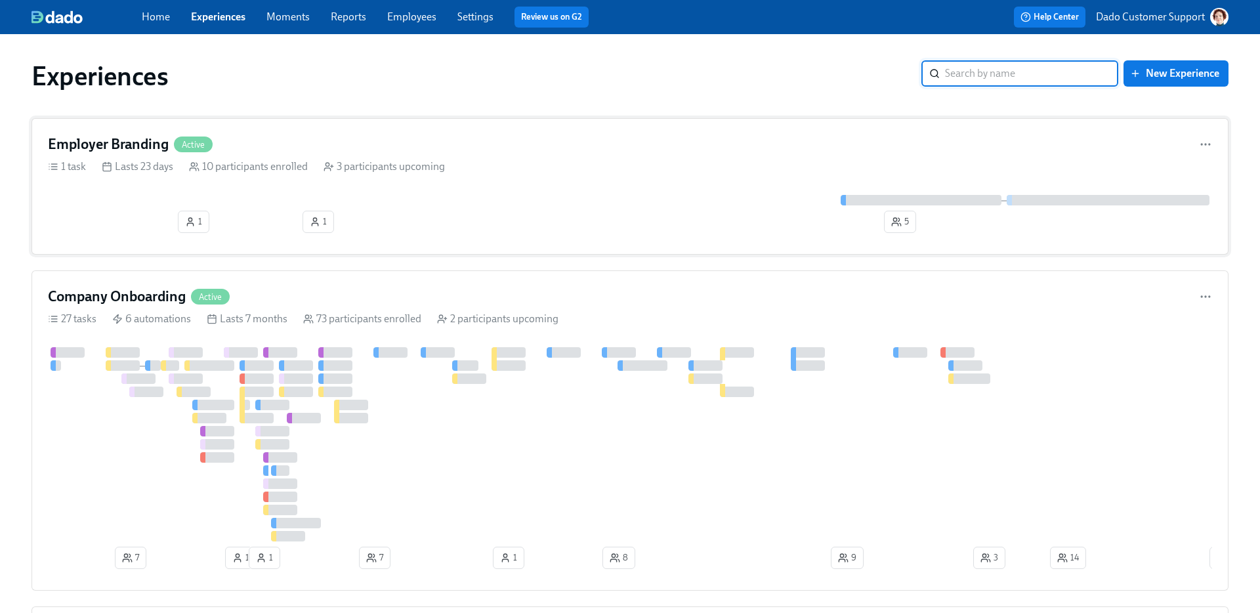
click at [188, 178] on div "Employer Branding Active 1 task Lasts 23 days 10 participants enrolled 3 partic…" at bounding box center [629, 186] width 1197 height 136
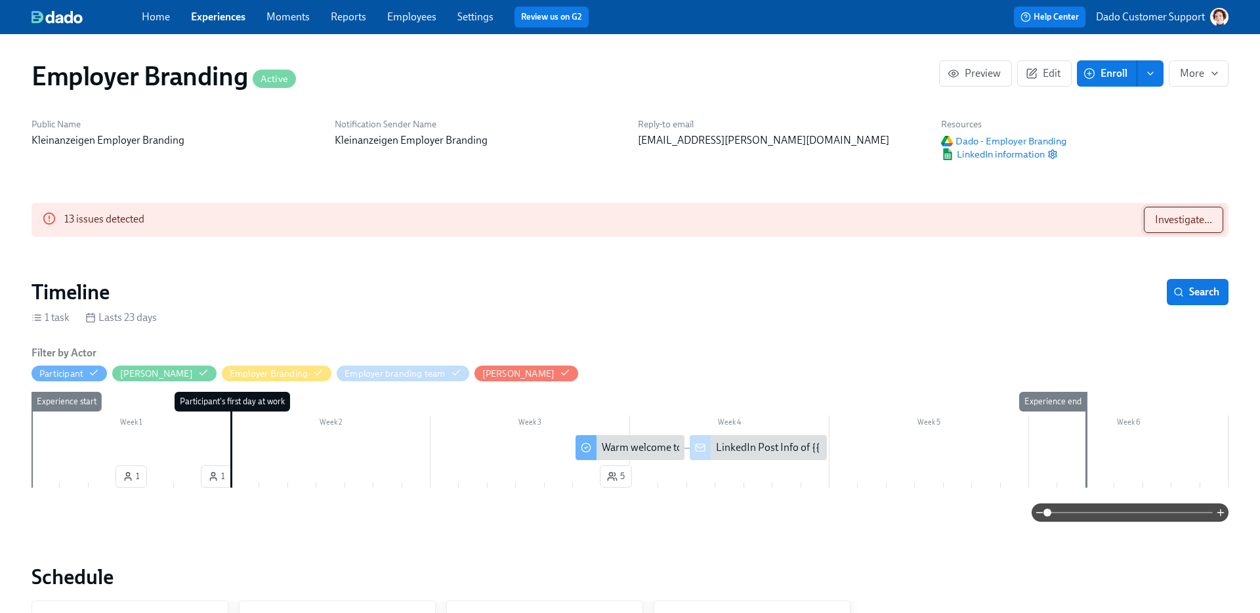
click at [1182, 221] on span "Investigate..." at bounding box center [1183, 219] width 57 height 13
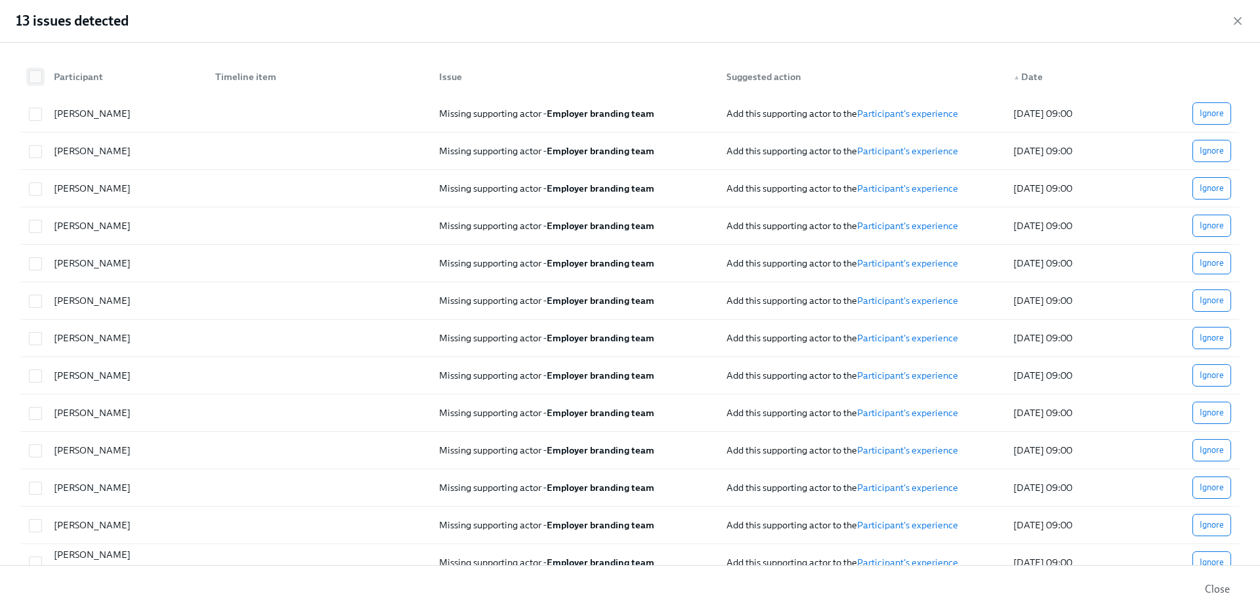
click at [33, 75] on input "checkbox" at bounding box center [36, 77] width 12 height 12
checkbox input "true"
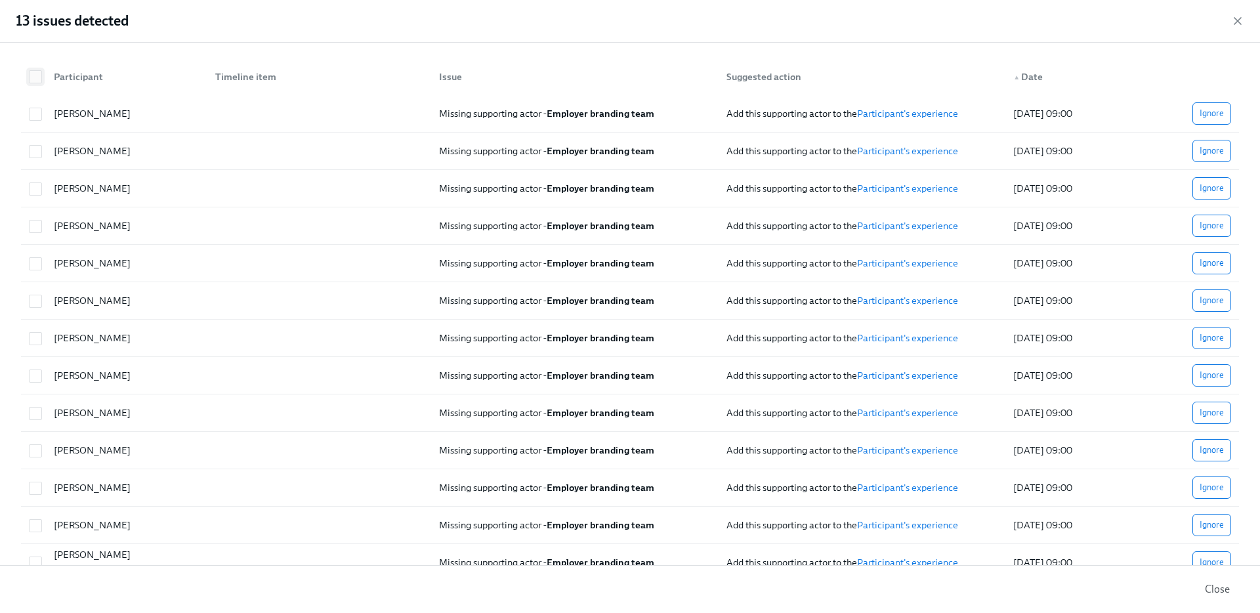
checkbox input "true"
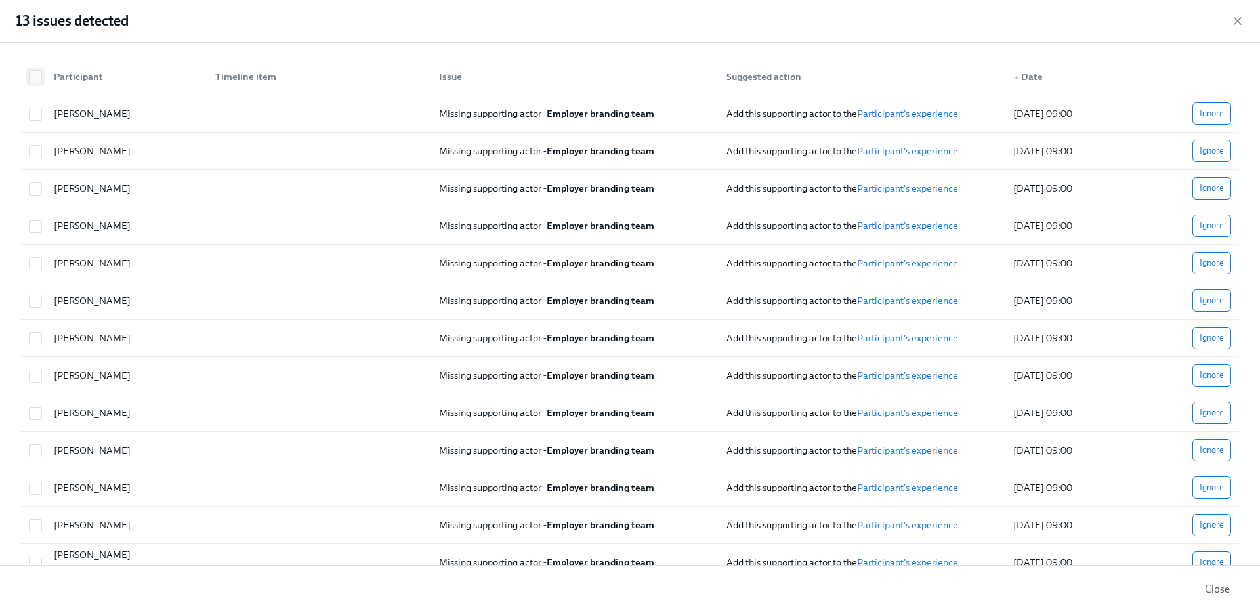
checkbox input "true"
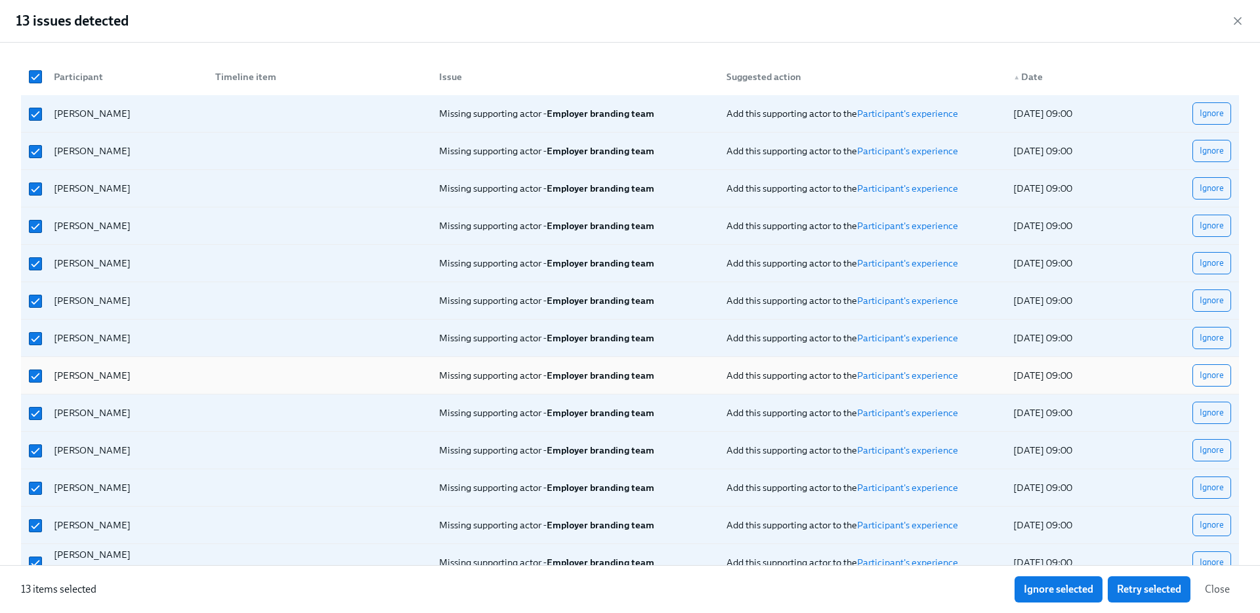
scroll to position [31, 0]
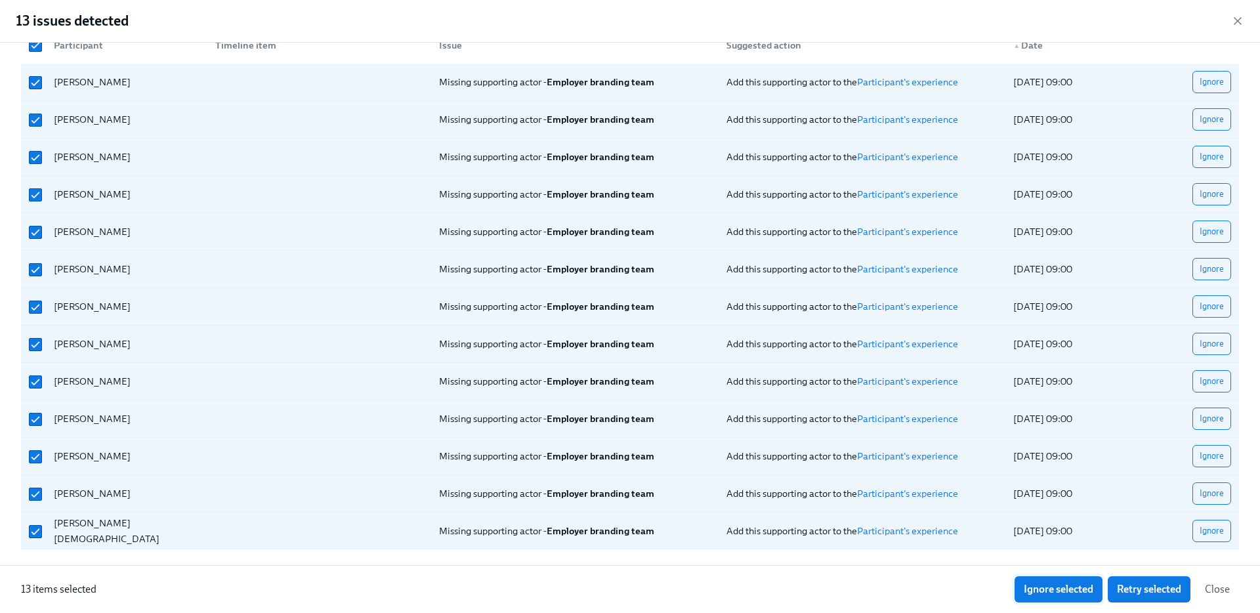
click at [1083, 583] on span "Ignore selected" at bounding box center [1058, 589] width 70 height 13
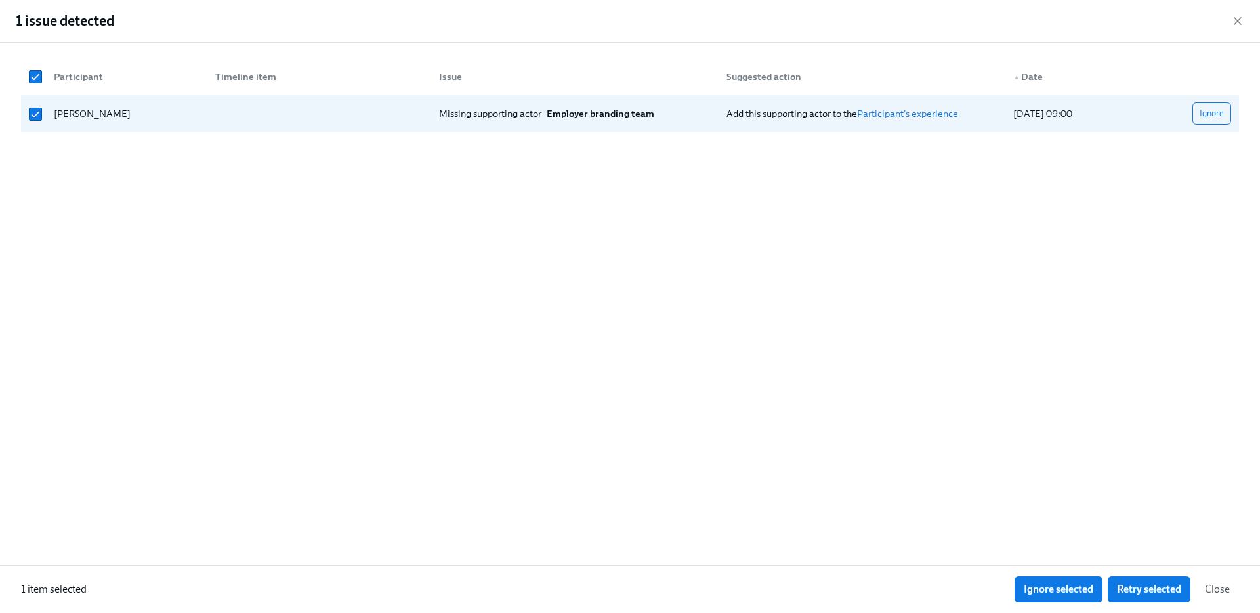
scroll to position [0, 0]
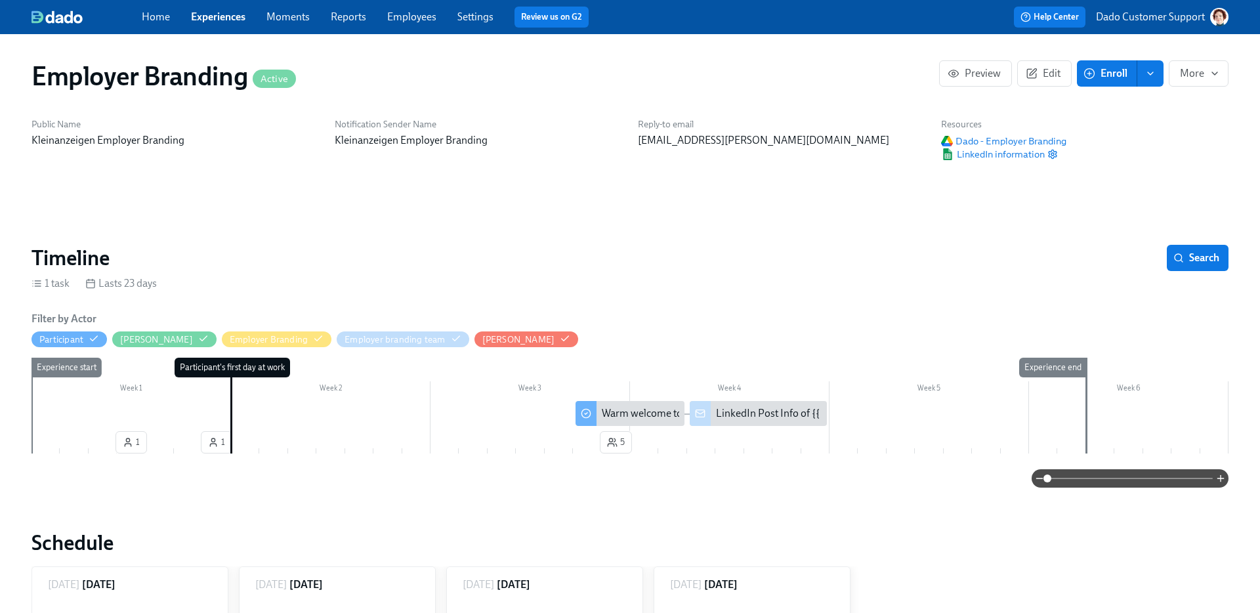
click at [419, 16] on link "Employees" at bounding box center [411, 16] width 49 height 12
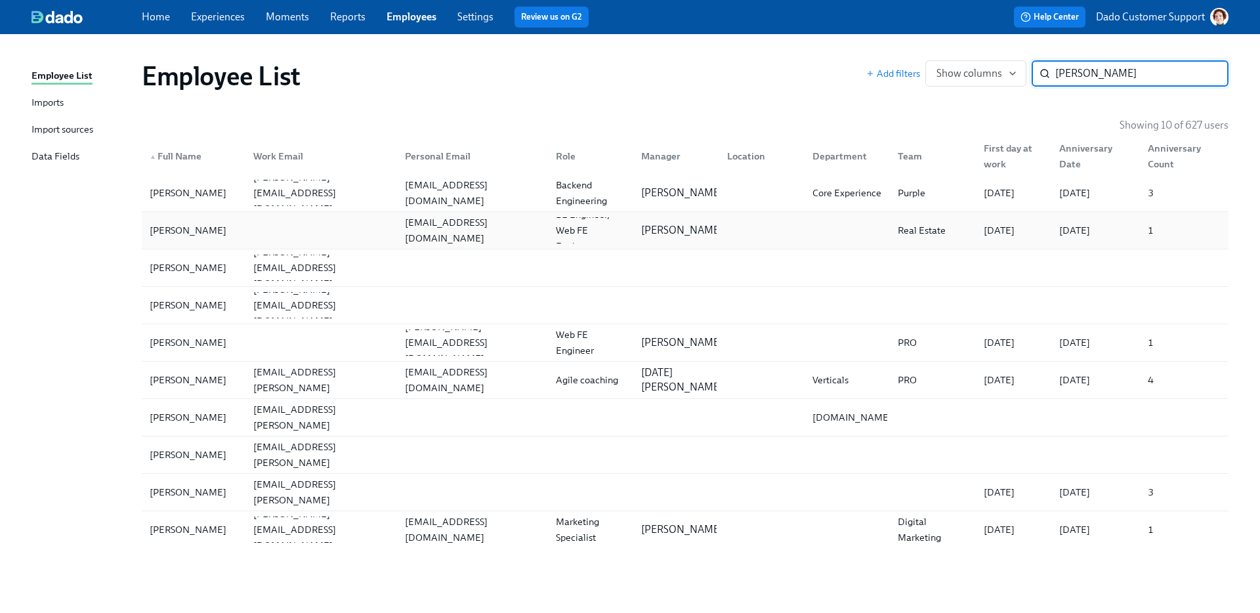
type input "alex"
click at [276, 228] on div at bounding box center [318, 230] width 151 height 26
click at [224, 260] on div "[PERSON_NAME]" at bounding box center [193, 268] width 98 height 26
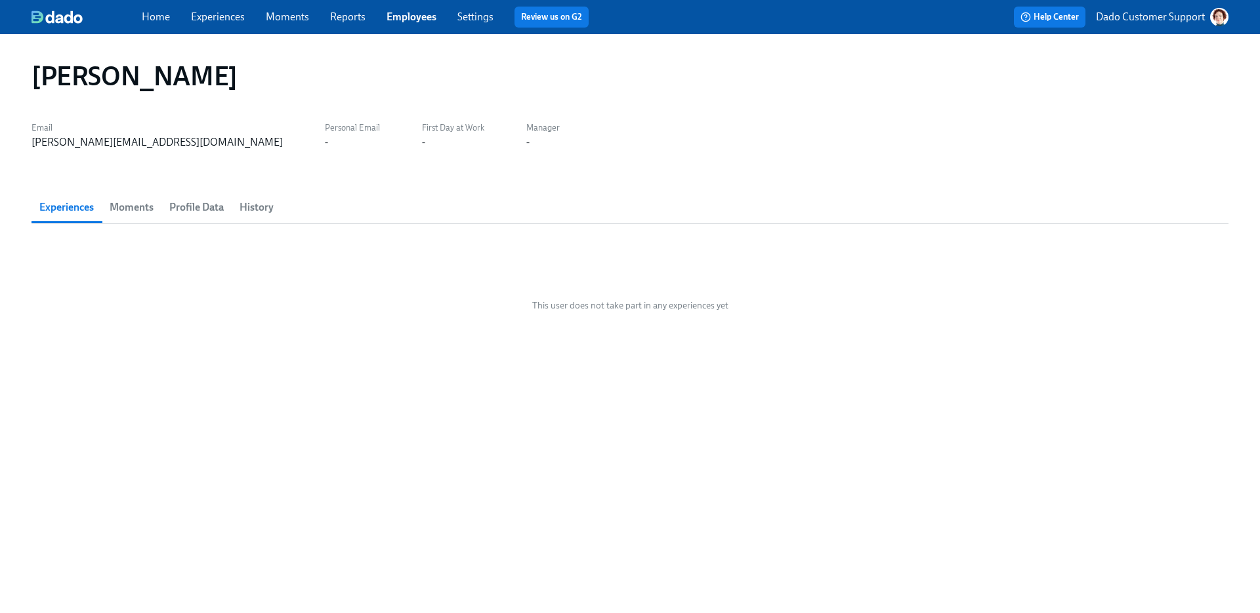
click at [200, 205] on span "Profile Data" at bounding box center [196, 207] width 54 height 18
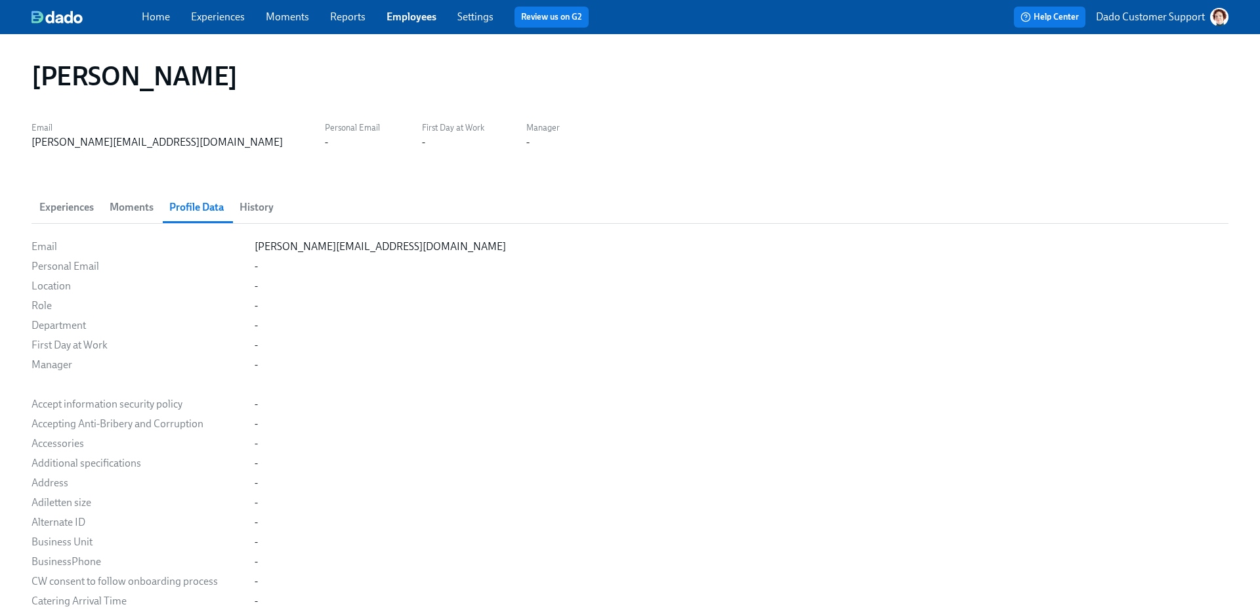
click at [258, 208] on span "History" at bounding box center [256, 207] width 34 height 18
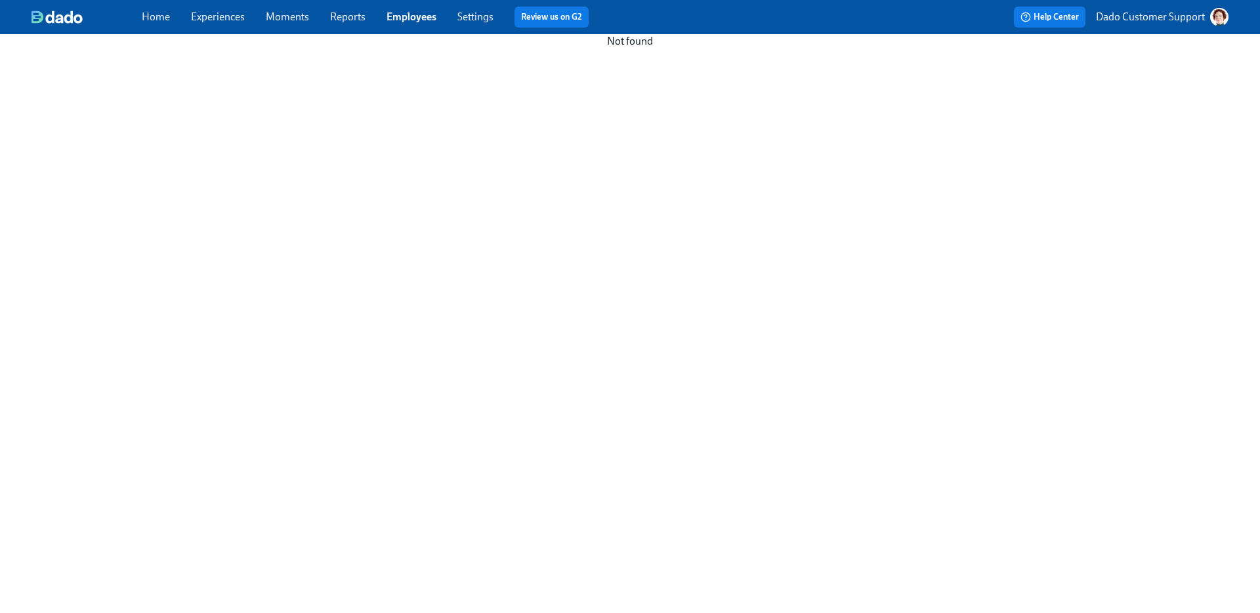
click at [402, 9] on div "Home Experiences Moments Reports Employees Settings Review us on G2" at bounding box center [413, 17] width 543 height 21
click at [402, 17] on link "Employees" at bounding box center [411, 16] width 50 height 12
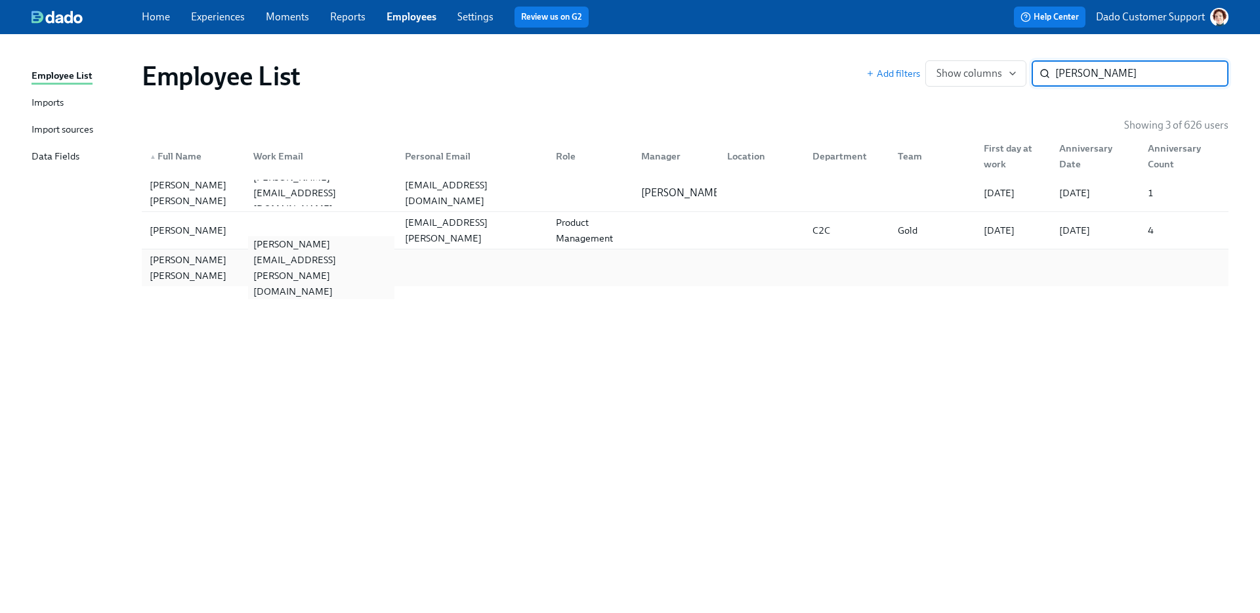
type input "fernand"
click at [325, 267] on div "fernanda.vieiradebarrosalmeida@adevinta.com" at bounding box center [321, 267] width 146 height 63
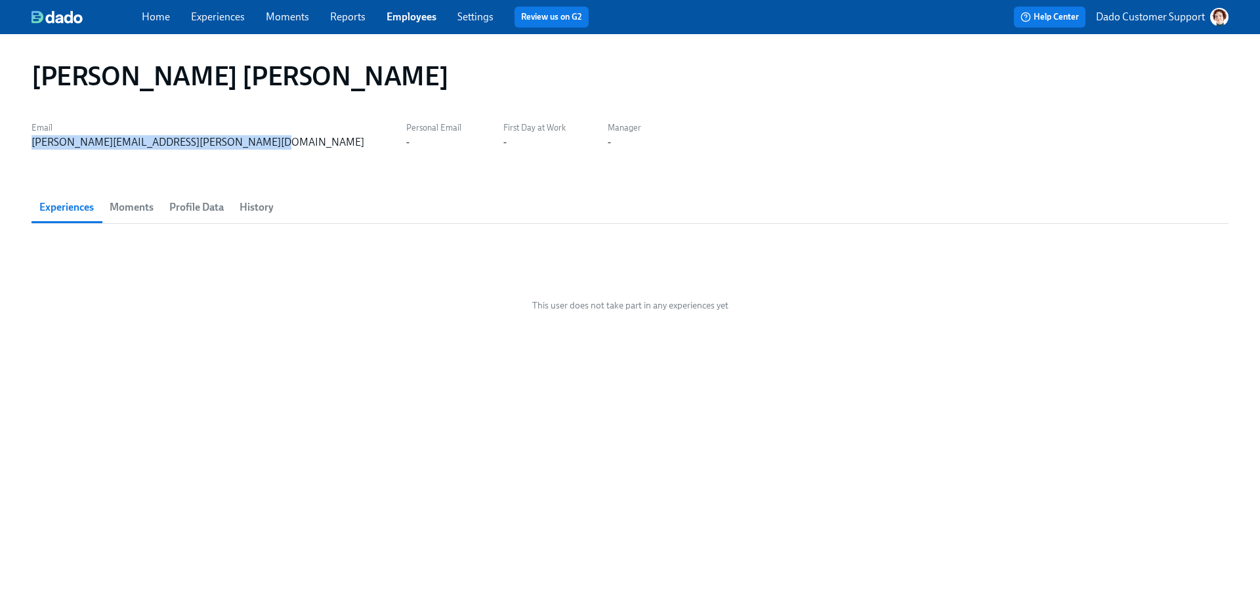
drag, startPoint x: 48, startPoint y: 142, endPoint x: 245, endPoint y: 142, distance: 197.5
click at [246, 142] on div "Fernanda Vieira De Barros Almeida Email fernanda.vieiradebarrosalmeida@adevinta…" at bounding box center [630, 323] width 1260 height 579
copy div "fernanda.vieiradebarrosalmeida@adevinta.com"
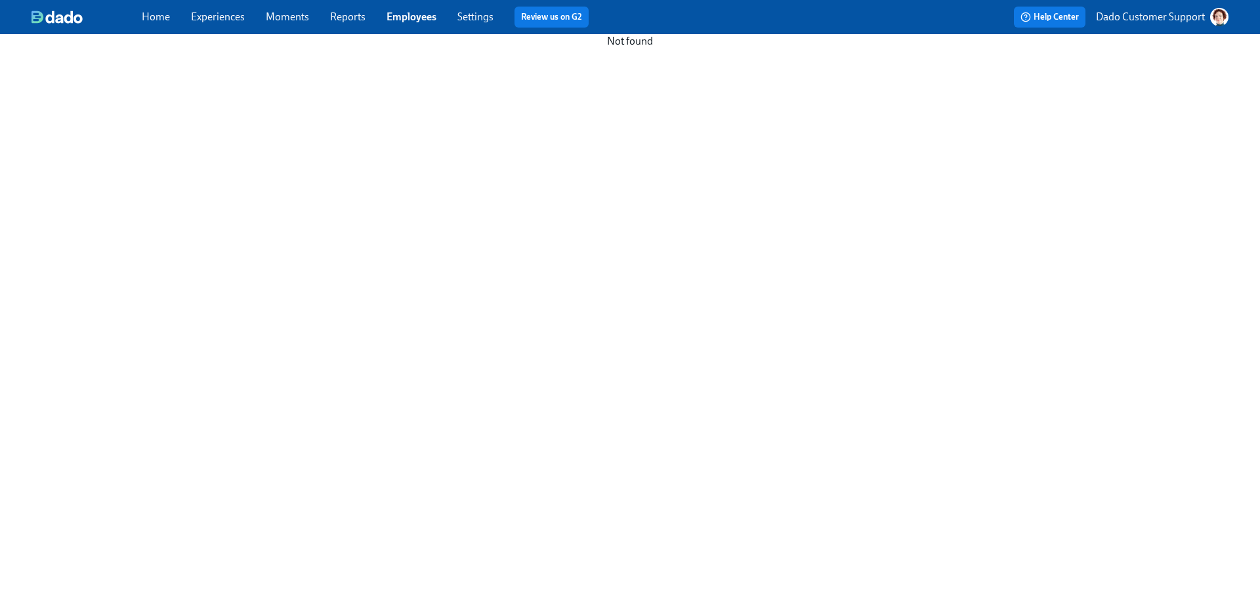
click at [388, 26] on div "Home Experiences Moments Reports Employees Settings Review us on G2" at bounding box center [413, 17] width 543 height 21
click at [402, 15] on link "Employees" at bounding box center [411, 16] width 50 height 12
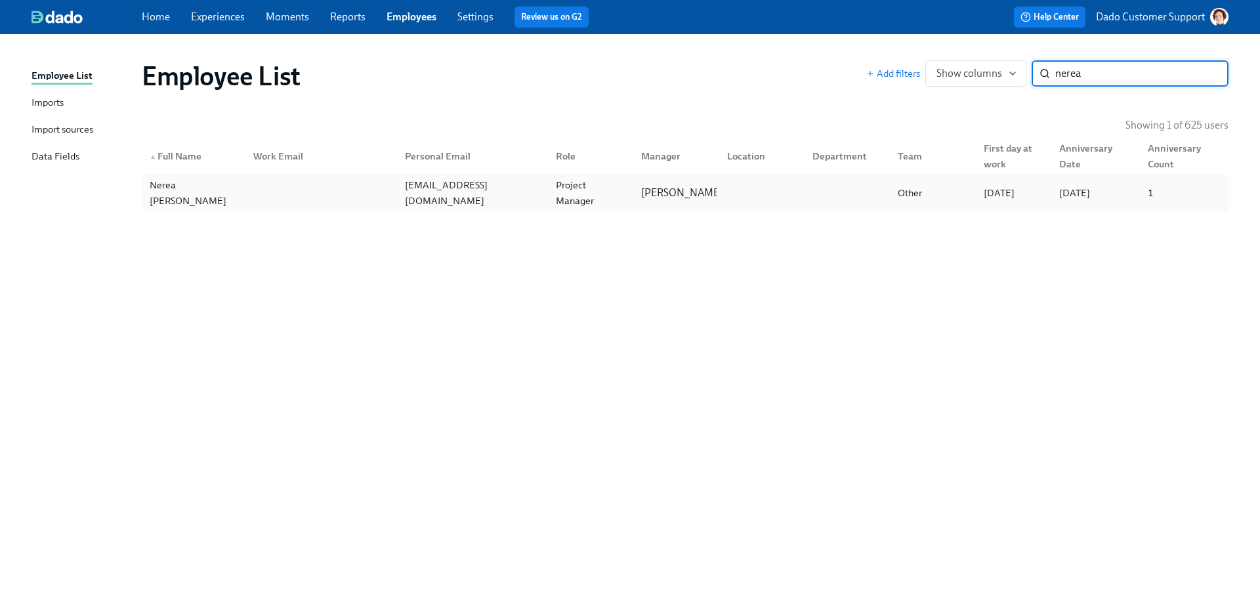
type input "nerea"
click at [264, 188] on div at bounding box center [318, 193] width 151 height 26
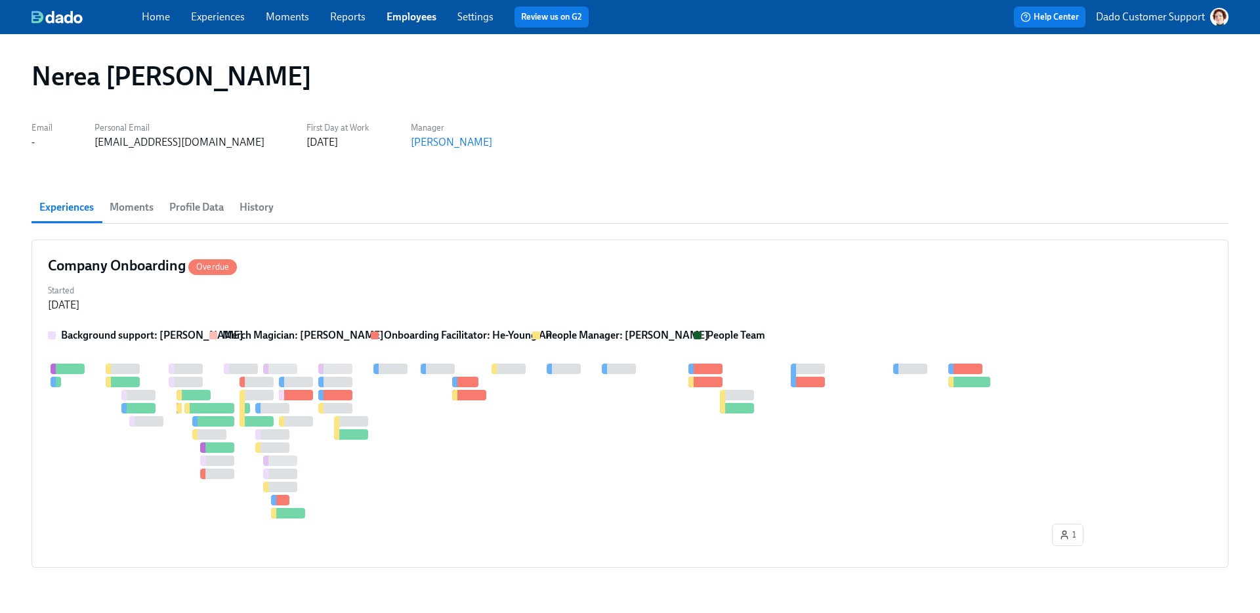
click at [252, 201] on span "History" at bounding box center [256, 207] width 34 height 18
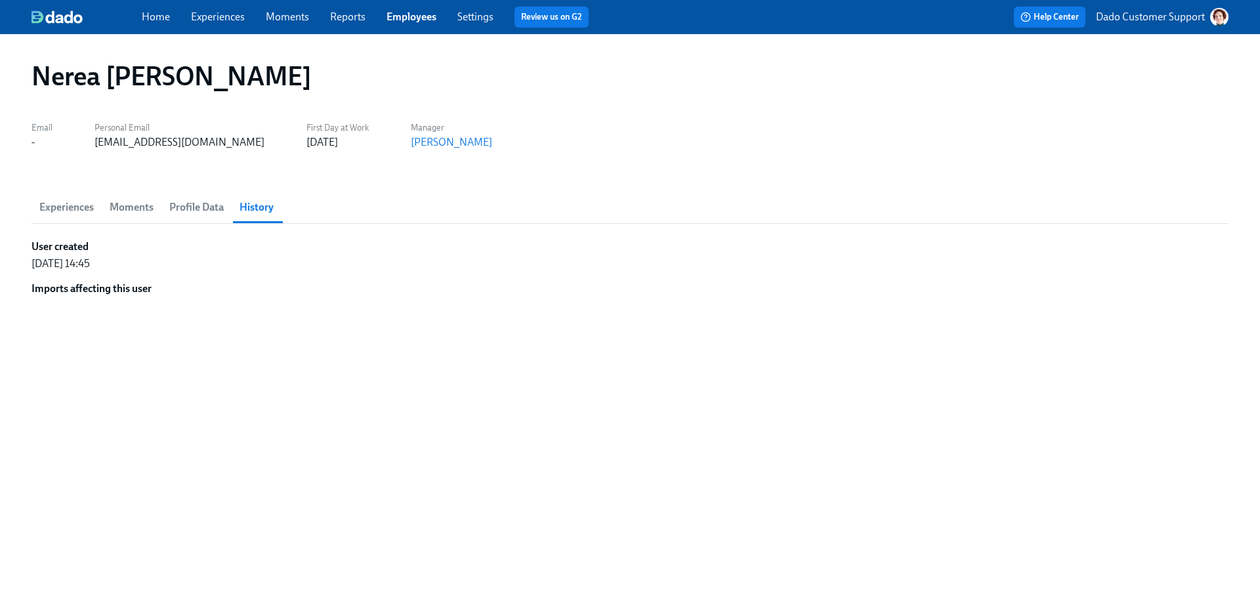
click at [197, 209] on span "Profile Data" at bounding box center [196, 207] width 54 height 18
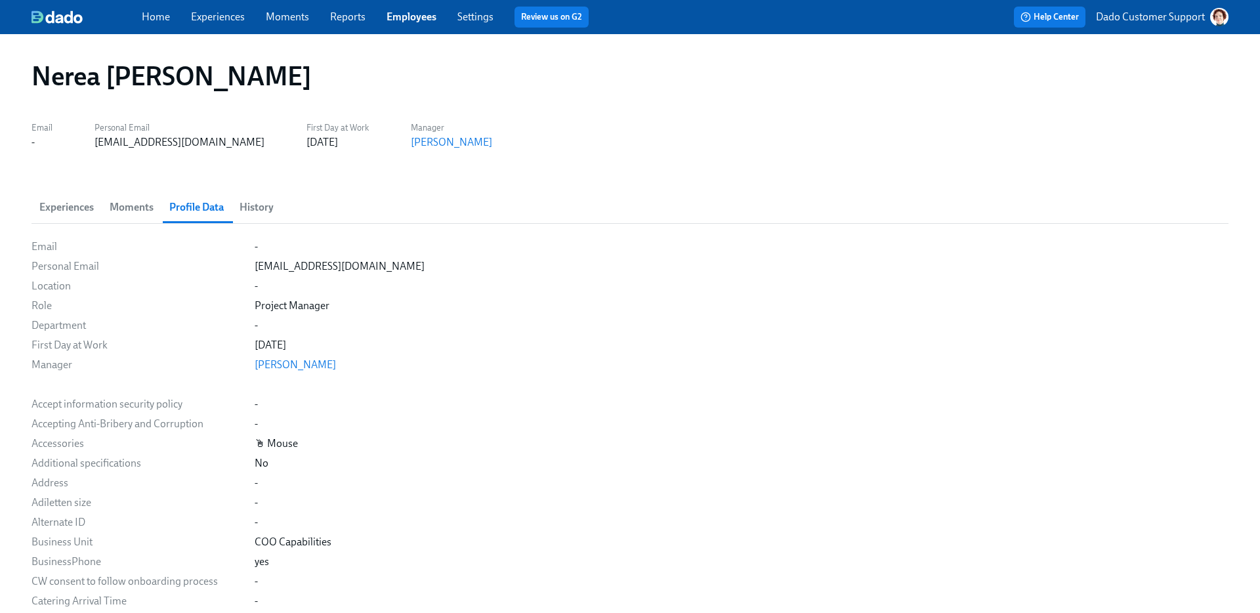
click at [268, 211] on span "History" at bounding box center [256, 207] width 34 height 18
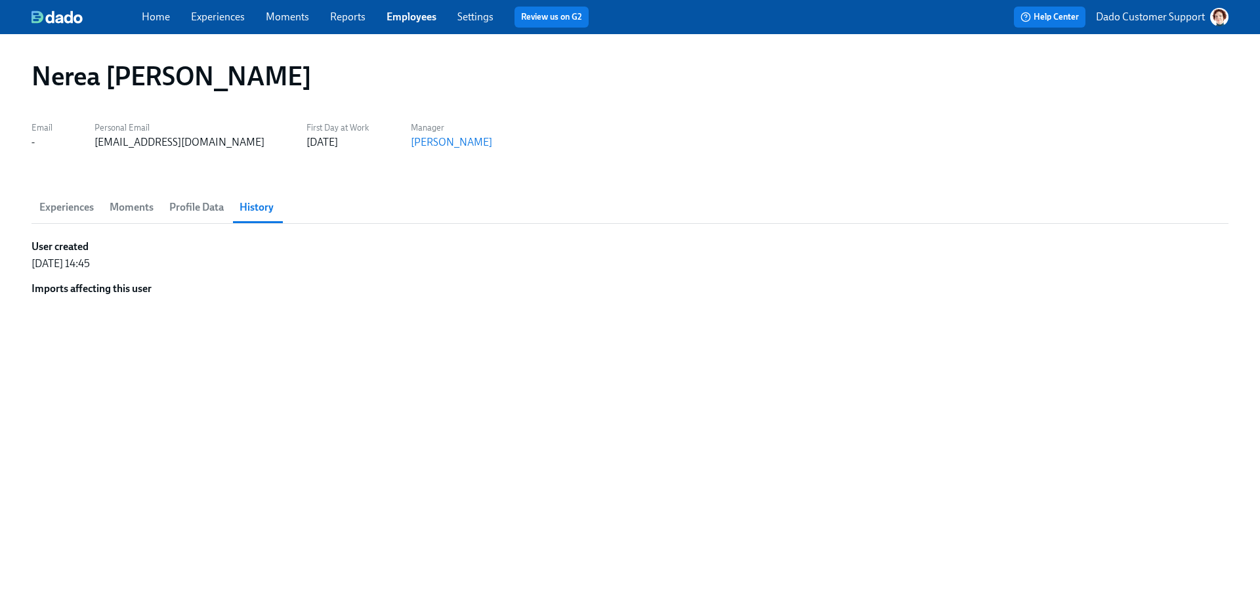
click at [28, 186] on div "Nerea Bahón Gomez Email - Personal Email nerea.bahon@adevinta.com First Day at …" at bounding box center [630, 323] width 1260 height 579
click at [47, 195] on button "Experiences" at bounding box center [66, 207] width 70 height 31
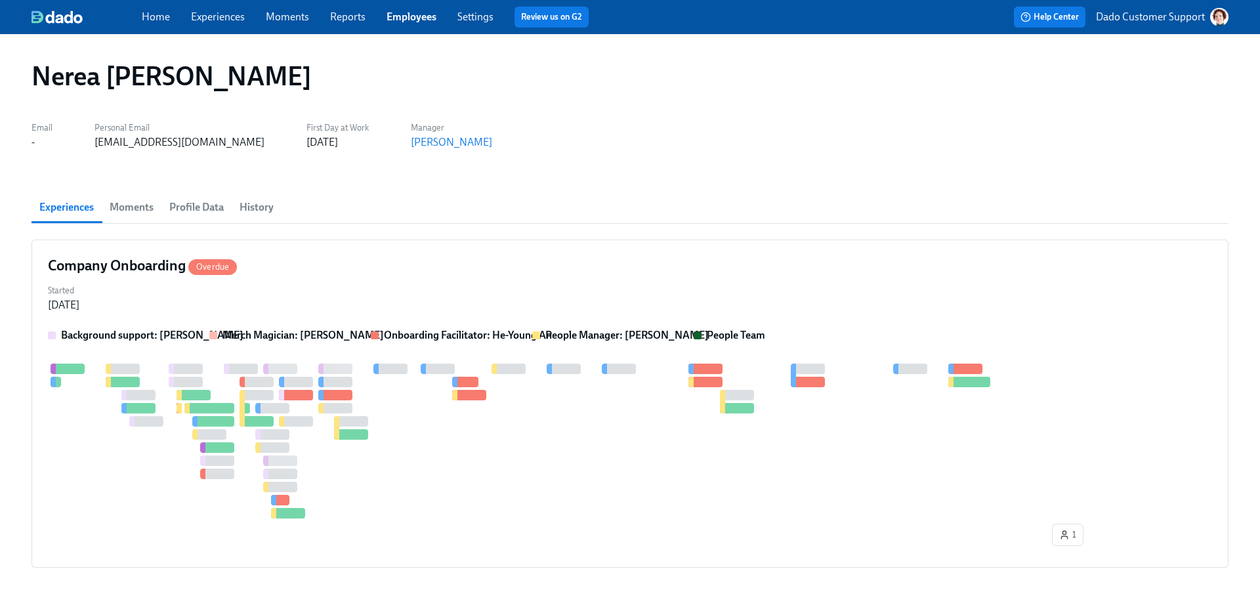
click at [412, 22] on link "Employees" at bounding box center [411, 16] width 50 height 12
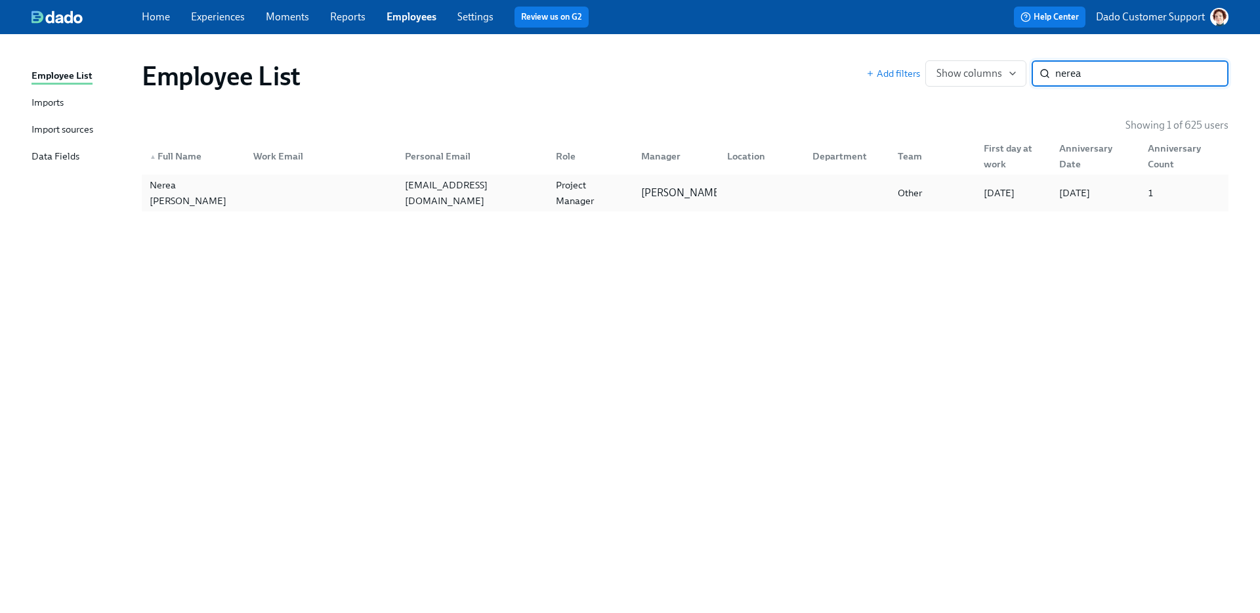
type input "nerea"
click at [226, 192] on div "Nerea Bahón Gomez" at bounding box center [193, 192] width 98 height 31
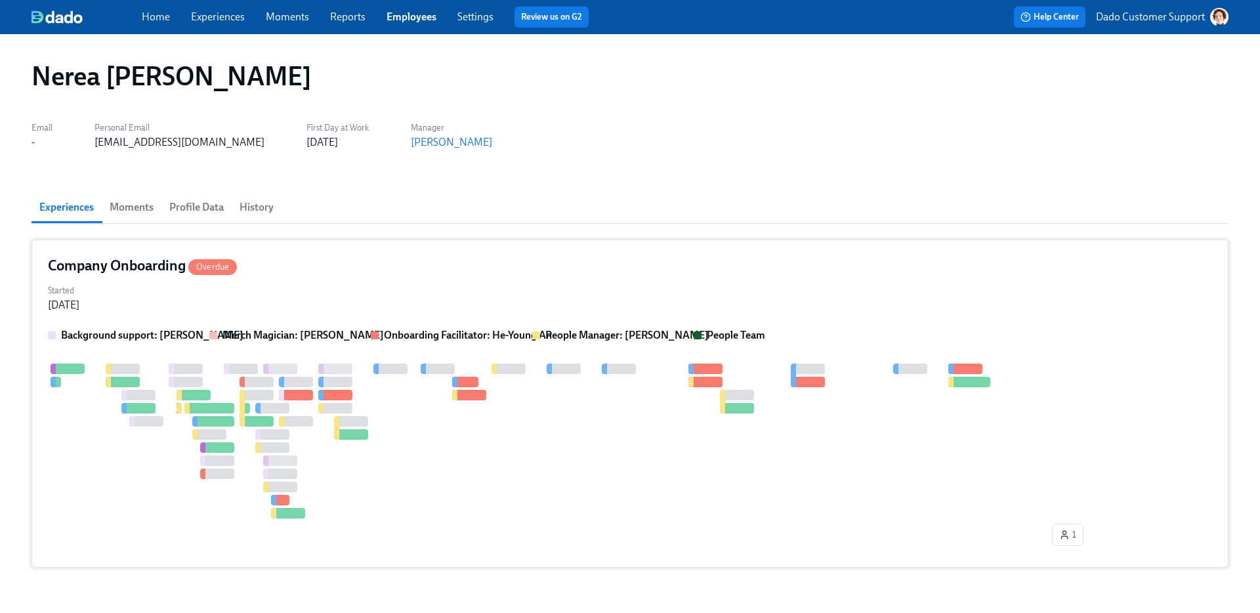
click at [281, 305] on div "Started Apr 07, 2025" at bounding box center [630, 296] width 1164 height 31
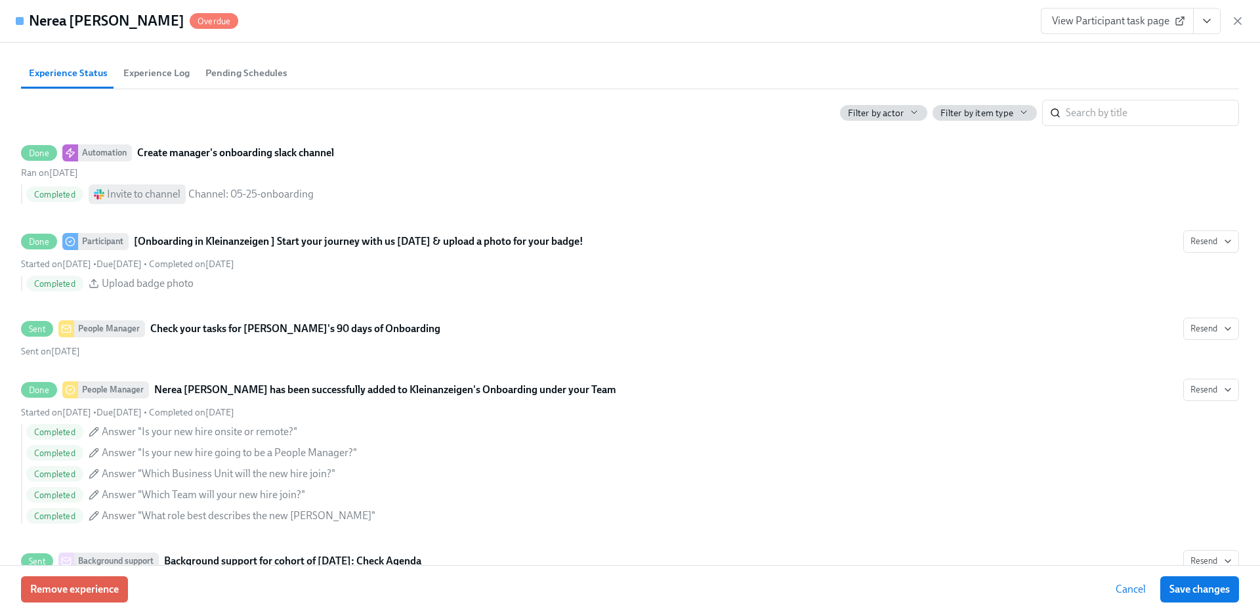
click at [147, 81] on span "Experience Log" at bounding box center [156, 73] width 66 height 15
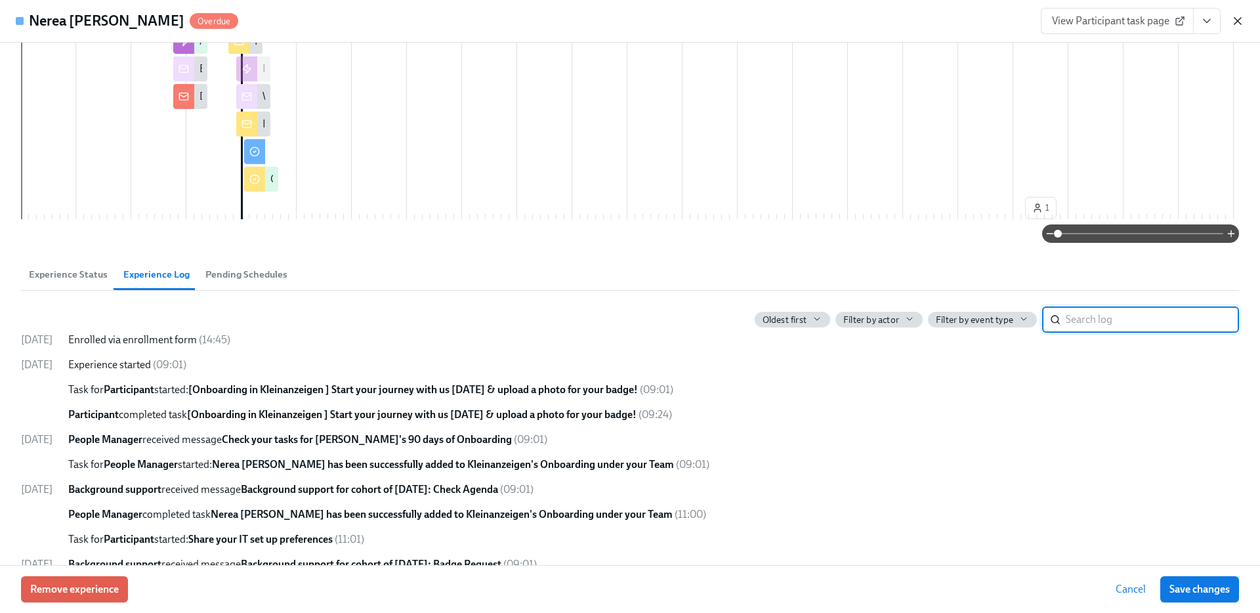
click at [1240, 22] on icon "button" at bounding box center [1237, 20] width 13 height 13
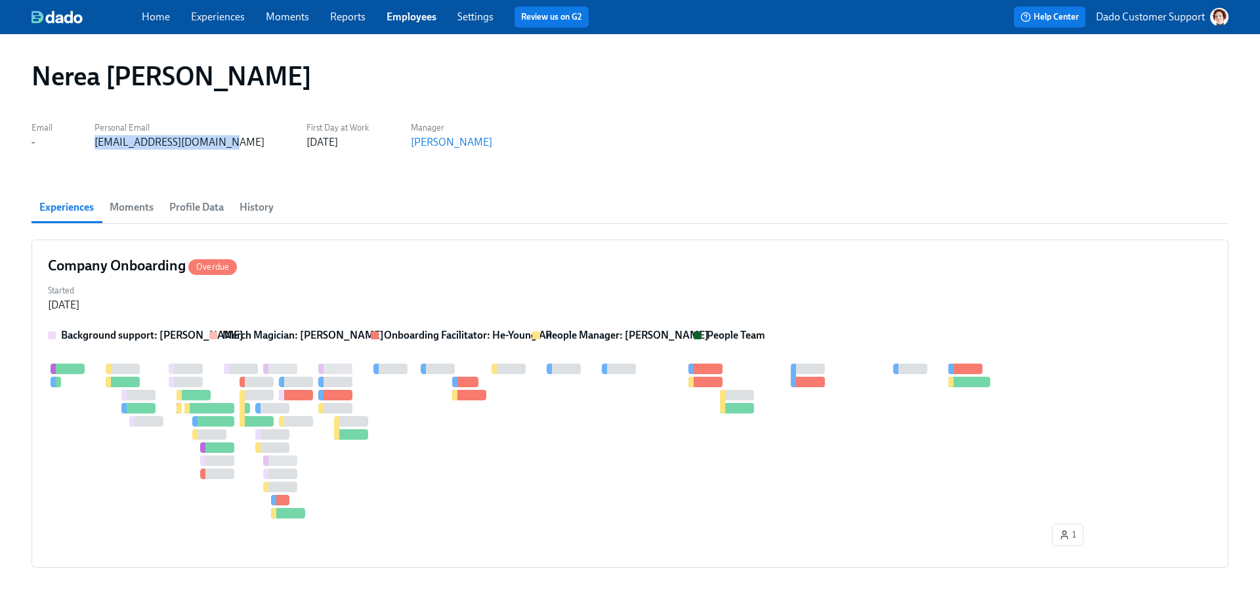
copy div "nerea.bahon@adevinta.com"
drag, startPoint x: 89, startPoint y: 145, endPoint x: 227, endPoint y: 147, distance: 138.4
click at [227, 147] on div "Email - Personal Email nerea.bahon@adevinta.com First Day at Work 05.05.2025 Ma…" at bounding box center [629, 133] width 1197 height 31
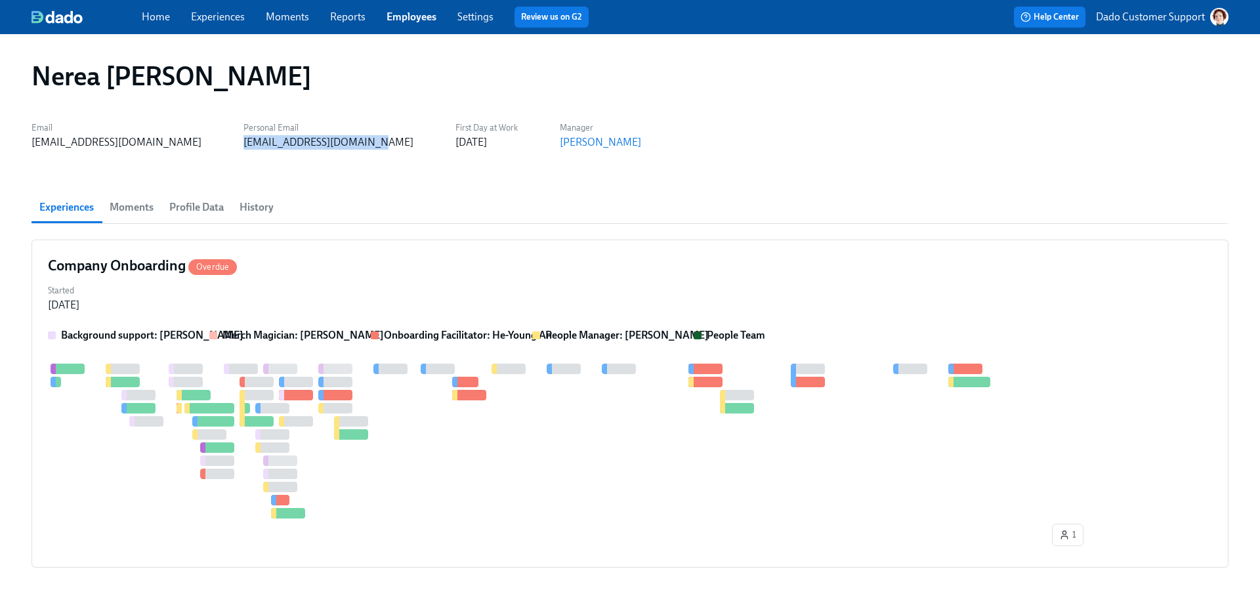
click at [220, 15] on link "Experiences" at bounding box center [218, 16] width 54 height 12
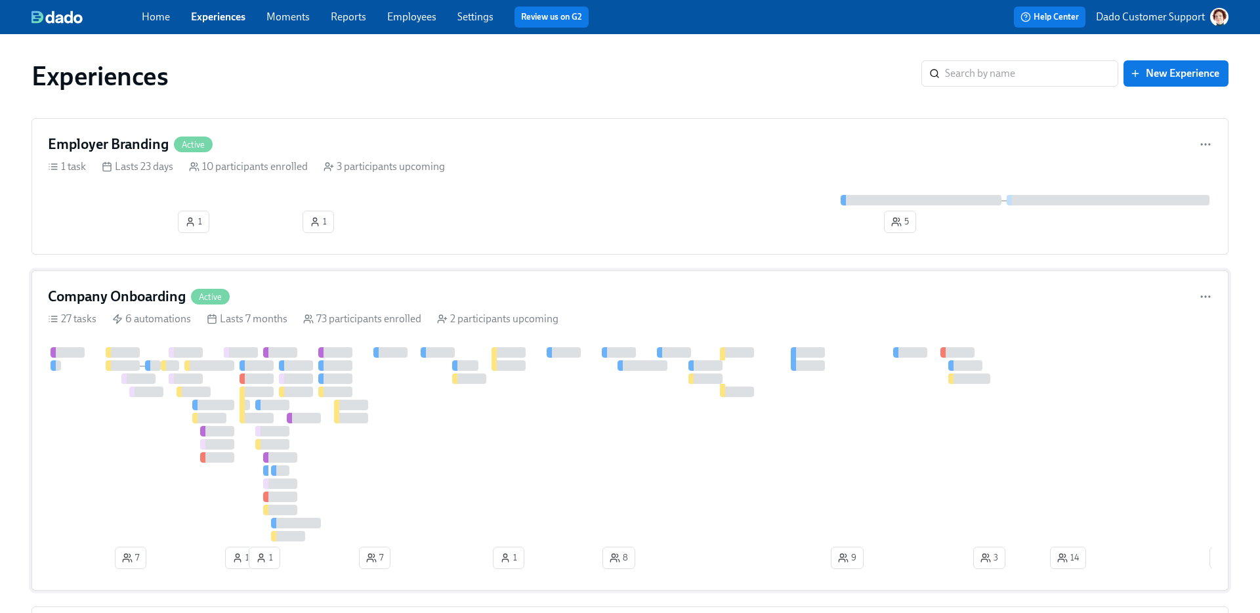
click at [280, 369] on div at bounding box center [281, 365] width 5 height 10
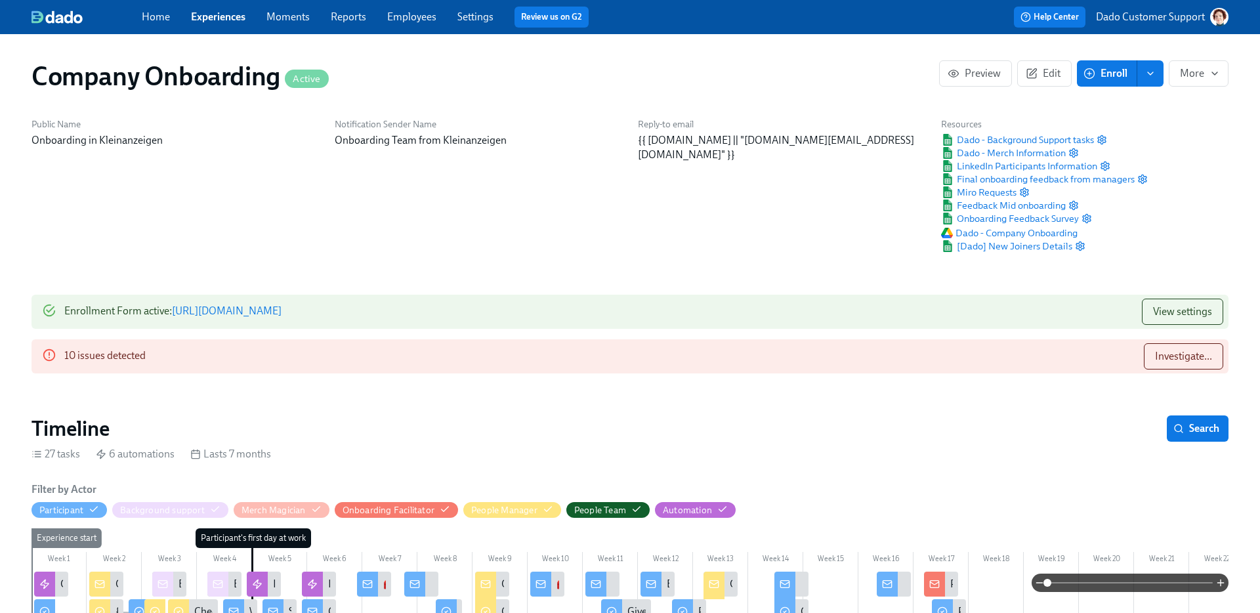
scroll to position [0, 41459]
click at [1210, 428] on span "Search" at bounding box center [1197, 428] width 43 height 13
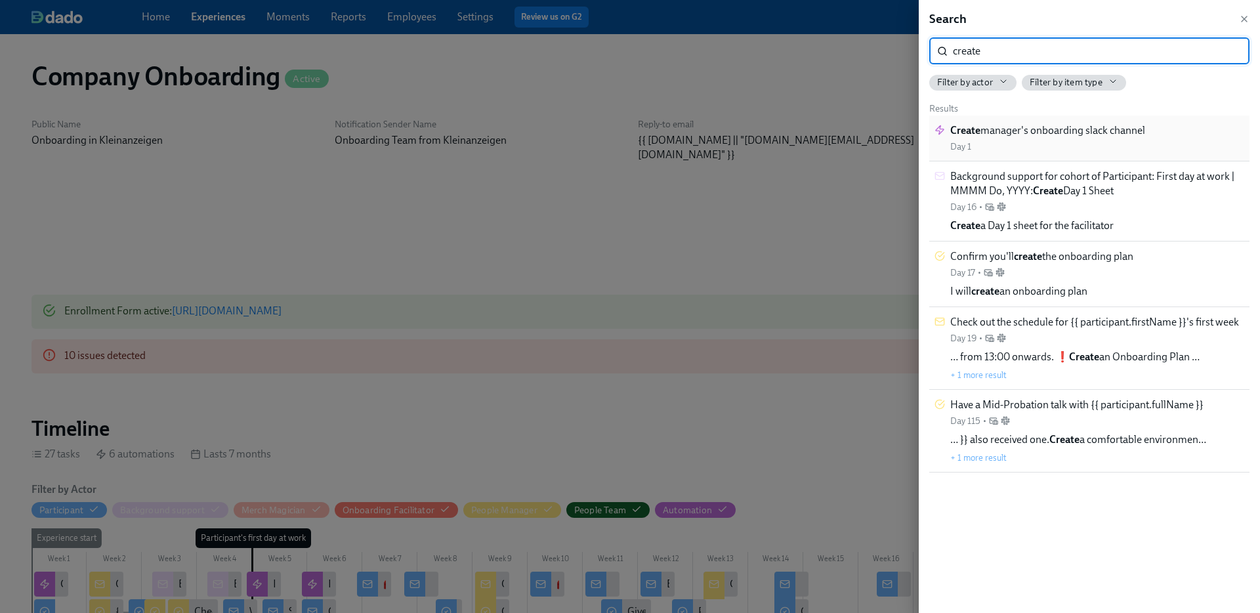
type input "create"
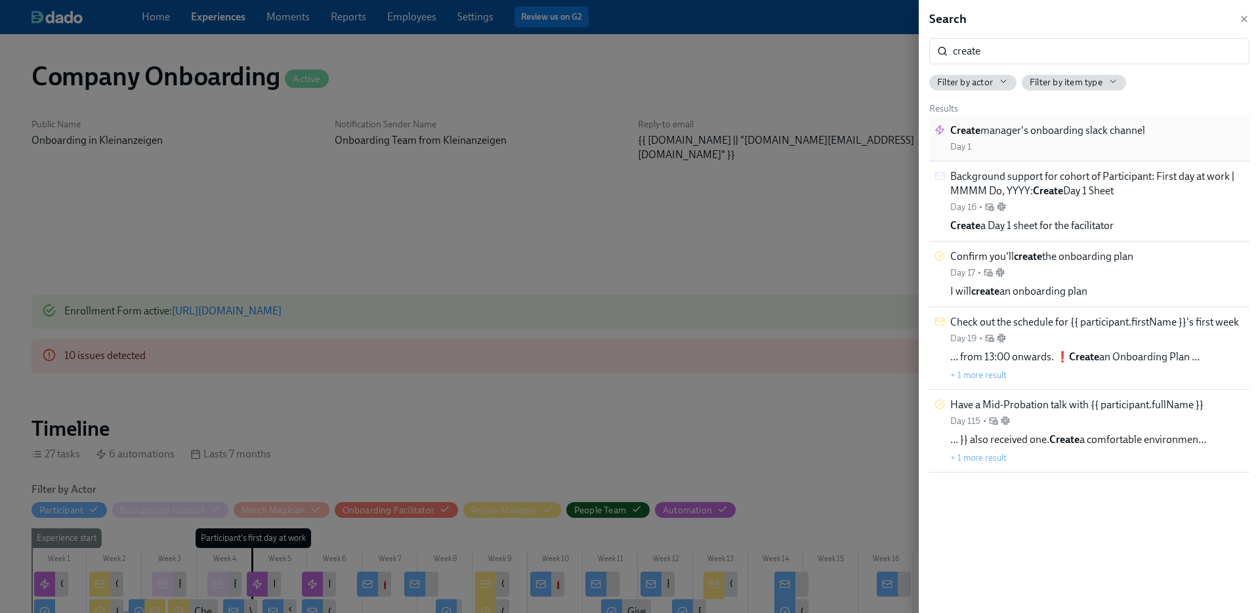
click at [1058, 136] on span "Create manager's onboarding slack channel" at bounding box center [1047, 130] width 195 height 14
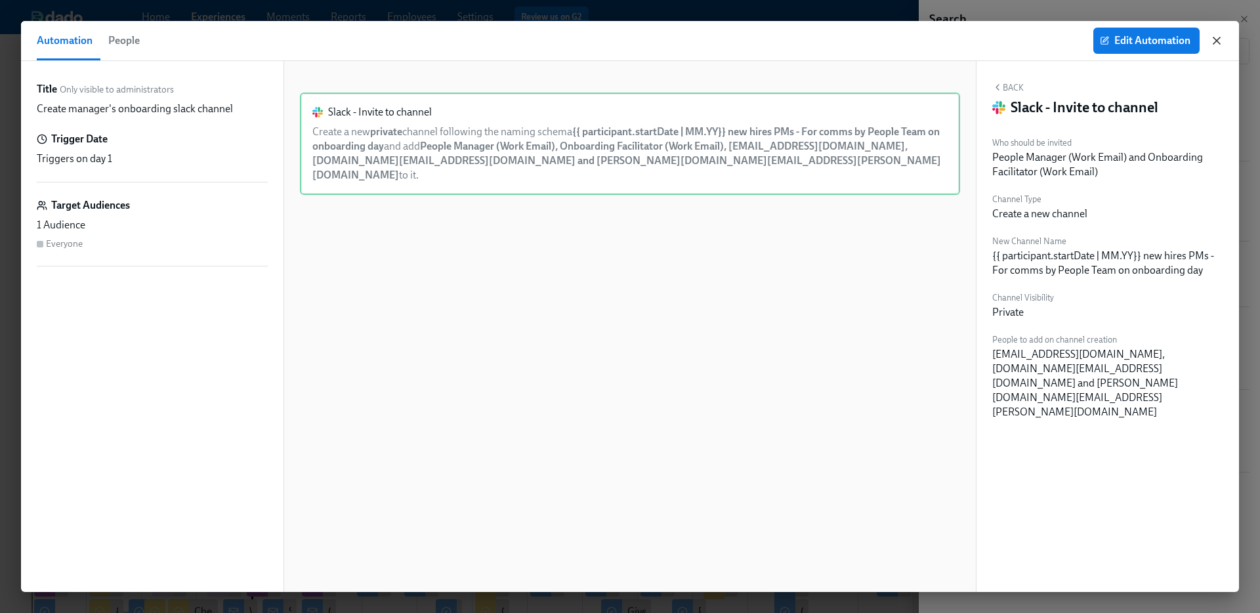
click at [1217, 41] on icon "button" at bounding box center [1216, 40] width 7 height 7
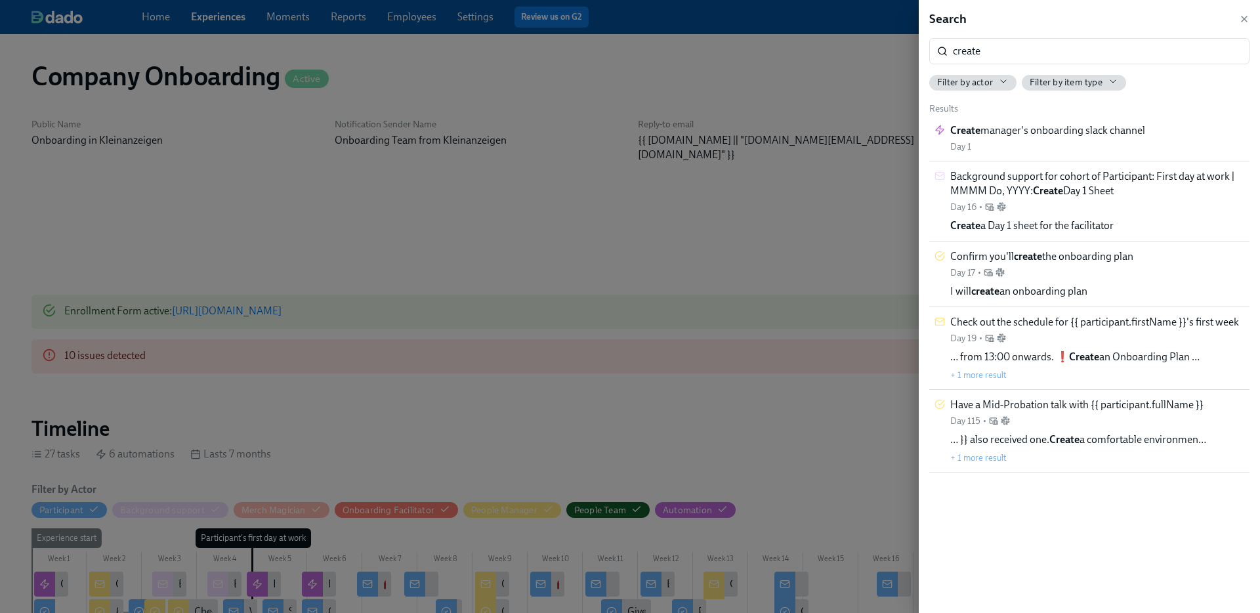
click at [638, 166] on div at bounding box center [630, 306] width 1260 height 613
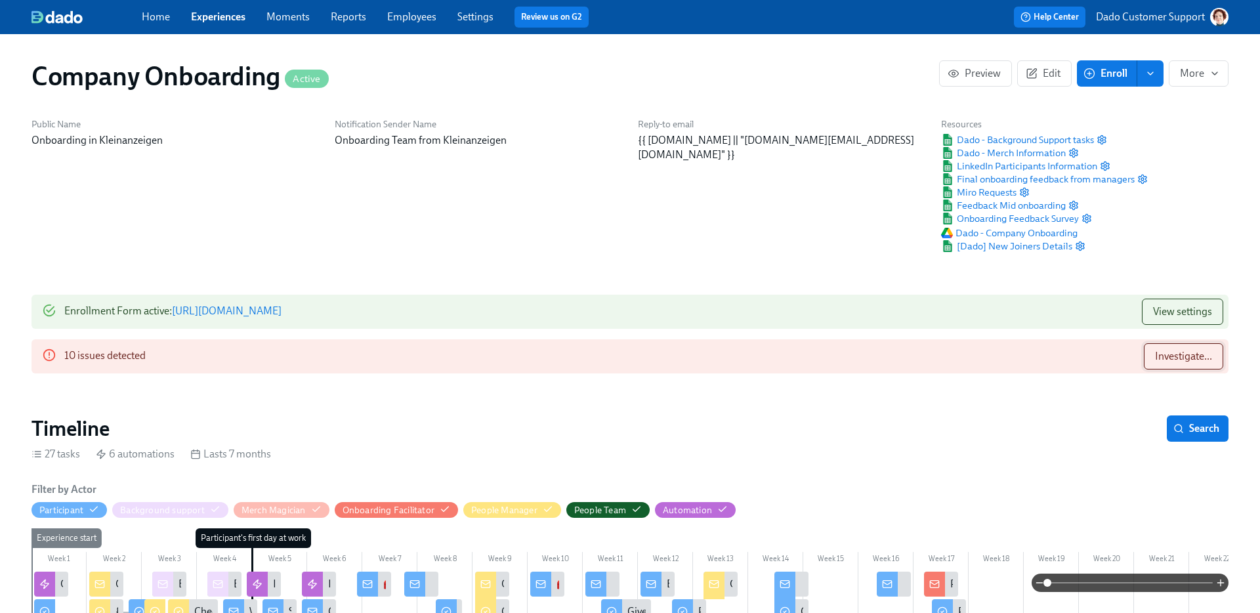
click at [1182, 358] on span "Investigate..." at bounding box center [1183, 356] width 57 height 13
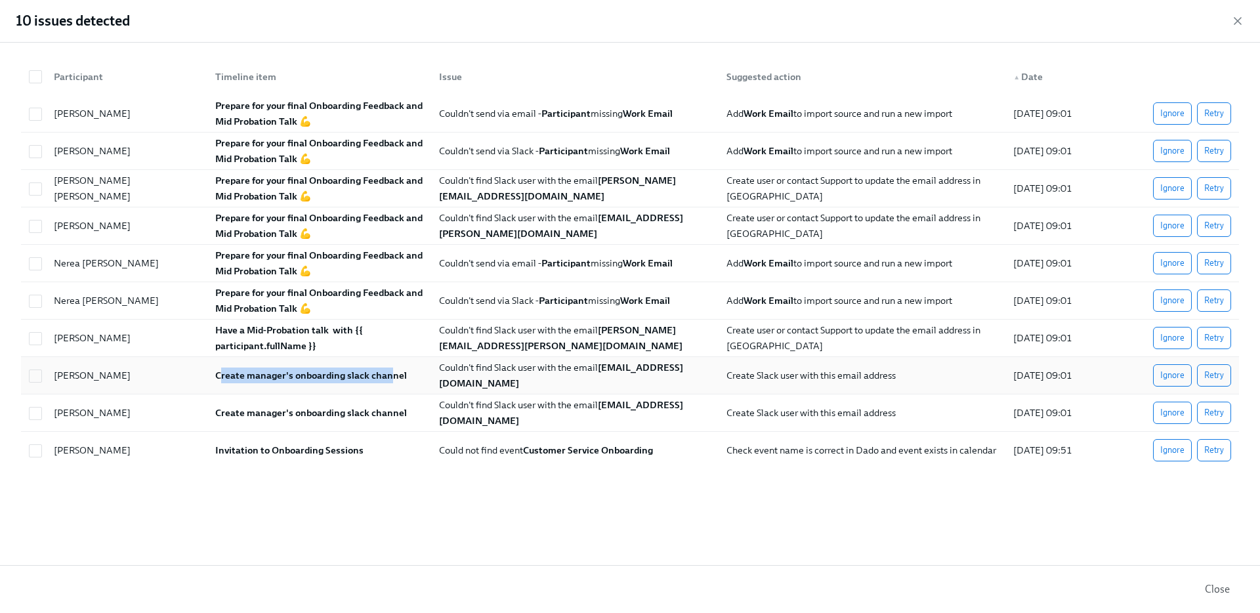
drag, startPoint x: 220, startPoint y: 377, endPoint x: 387, endPoint y: 377, distance: 167.3
click at [387, 377] on strong "Create manager's onboarding slack channel" at bounding box center [311, 375] width 192 height 12
checkbox input "true"
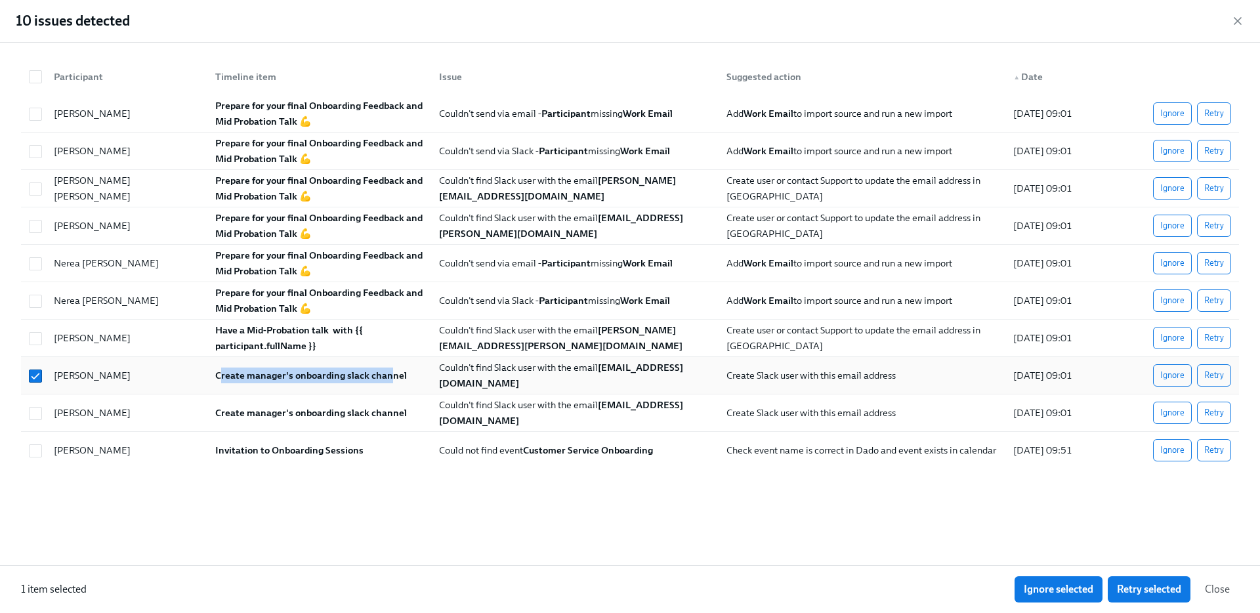
copy strong "reate manager's onboarding slack chan"
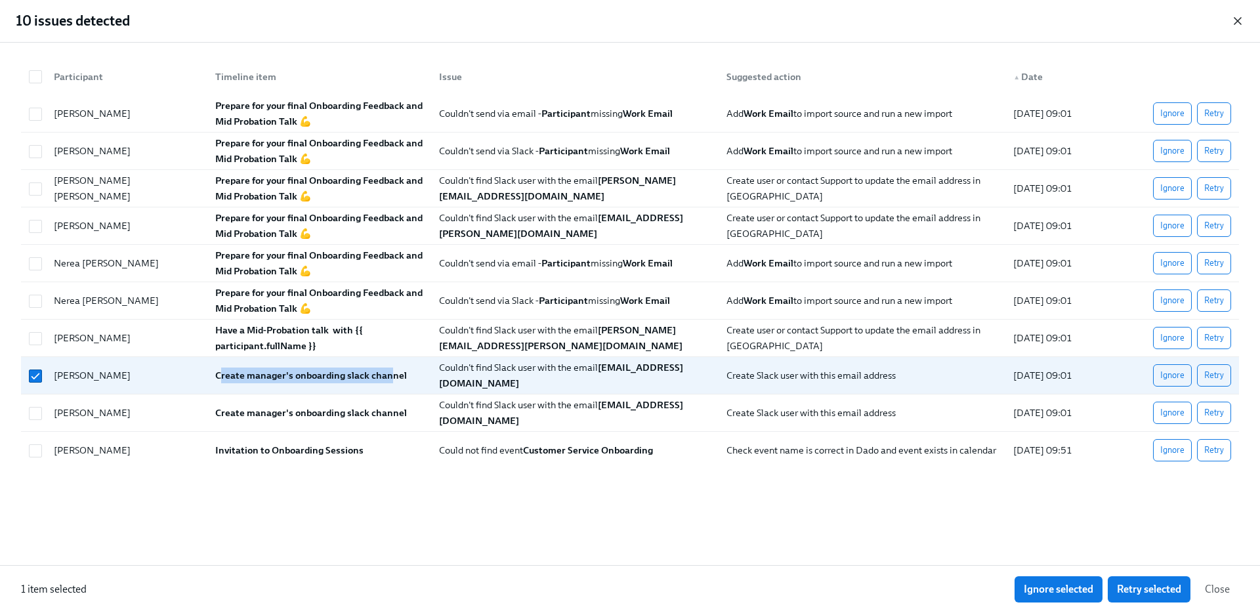
click at [1234, 22] on icon "button" at bounding box center [1237, 20] width 13 height 13
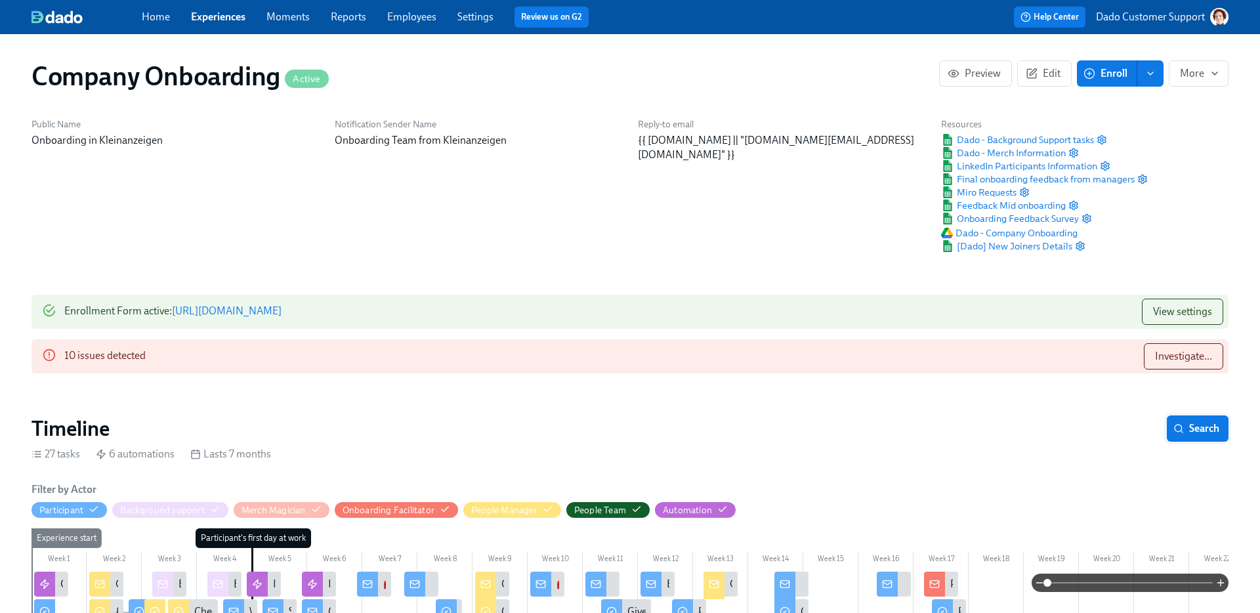
click at [1224, 423] on button "Search" at bounding box center [1198, 428] width 62 height 26
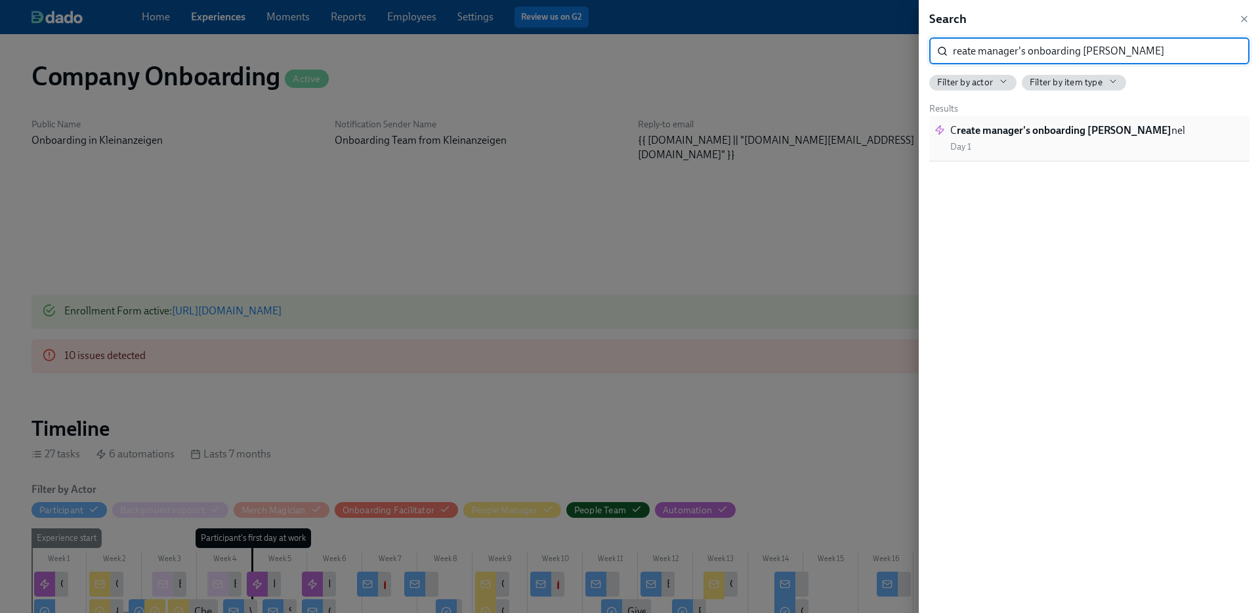
type input "reate manager's onboarding slack chan"
click at [979, 139] on div "C reate manager's onboarding slack chan nel Day 1" at bounding box center [1067, 138] width 235 height 30
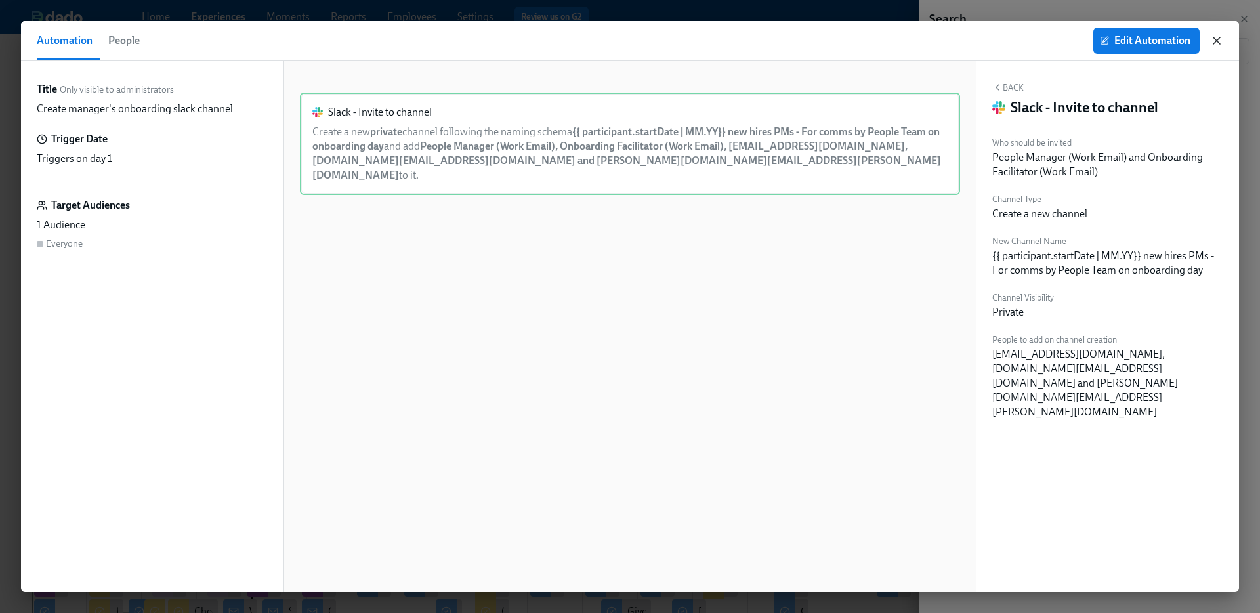
click at [1212, 43] on icon "button" at bounding box center [1216, 40] width 13 height 13
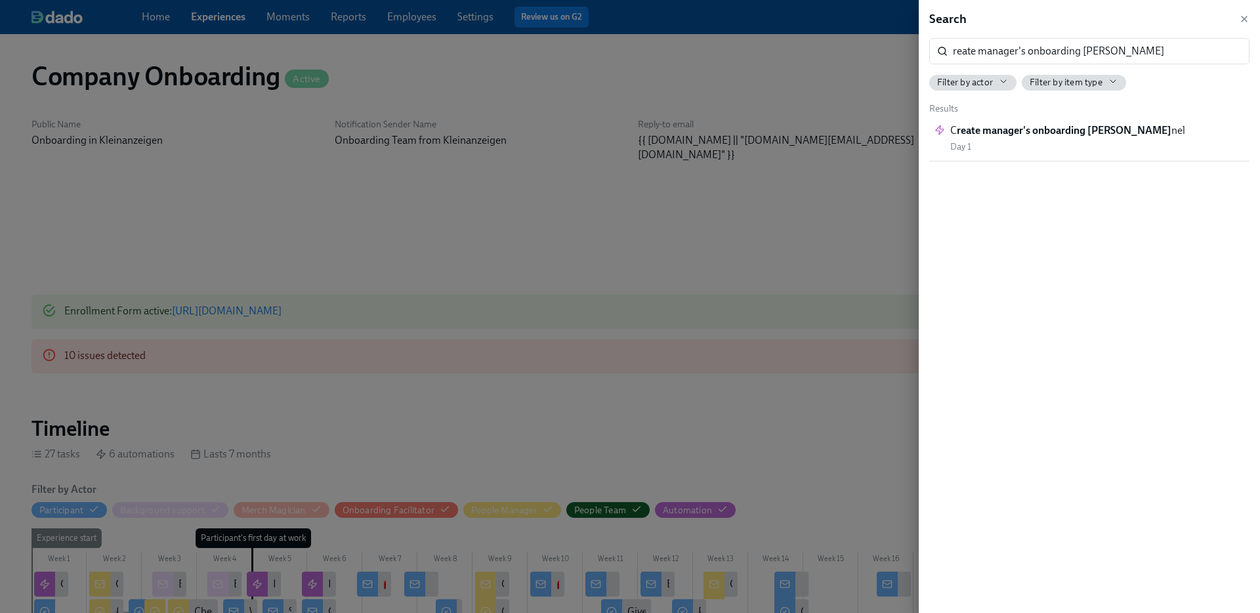
scroll to position [0, 58087]
click at [1052, 131] on strong "reate manager's onboarding slack chan" at bounding box center [1064, 130] width 215 height 12
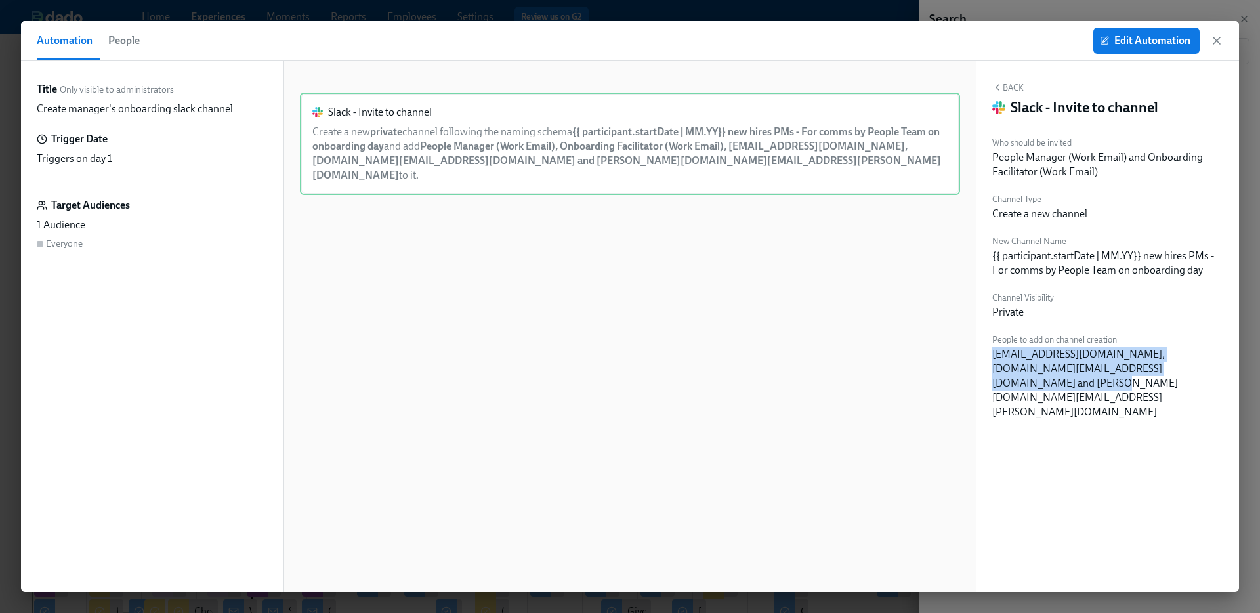
drag, startPoint x: 978, startPoint y: 360, endPoint x: 1170, endPoint y: 397, distance: 196.4
click at [1170, 397] on div "Back Slack - Invite to channel Who should be invited People Manager (Work Email…" at bounding box center [1107, 326] width 262 height 531
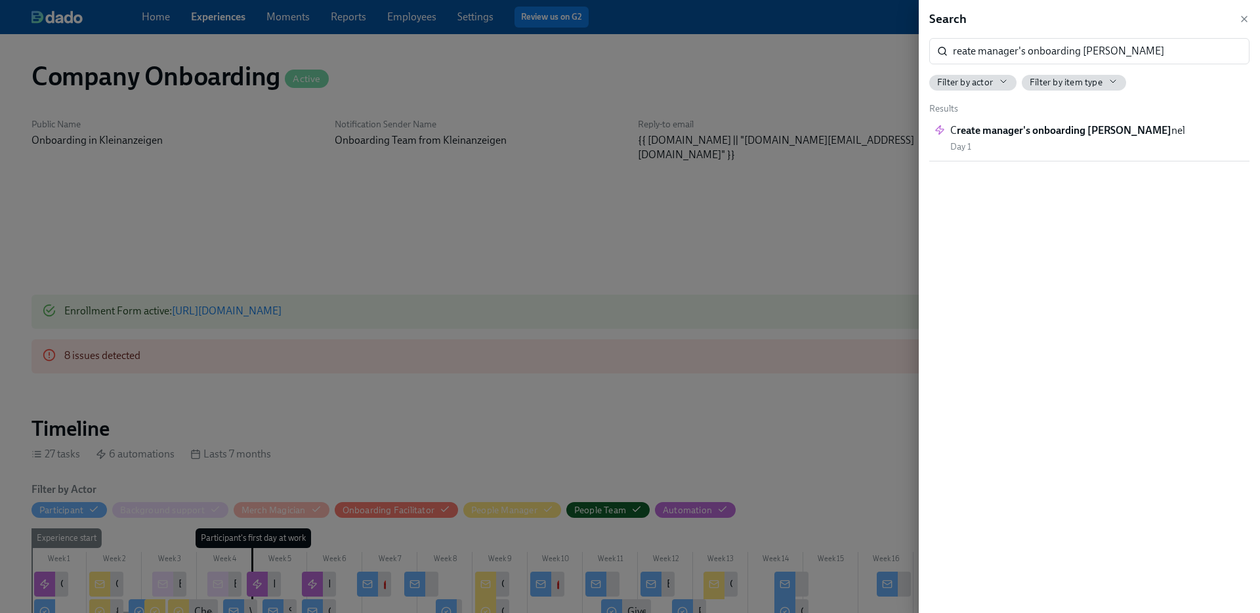
click at [892, 13] on div at bounding box center [630, 306] width 1260 height 613
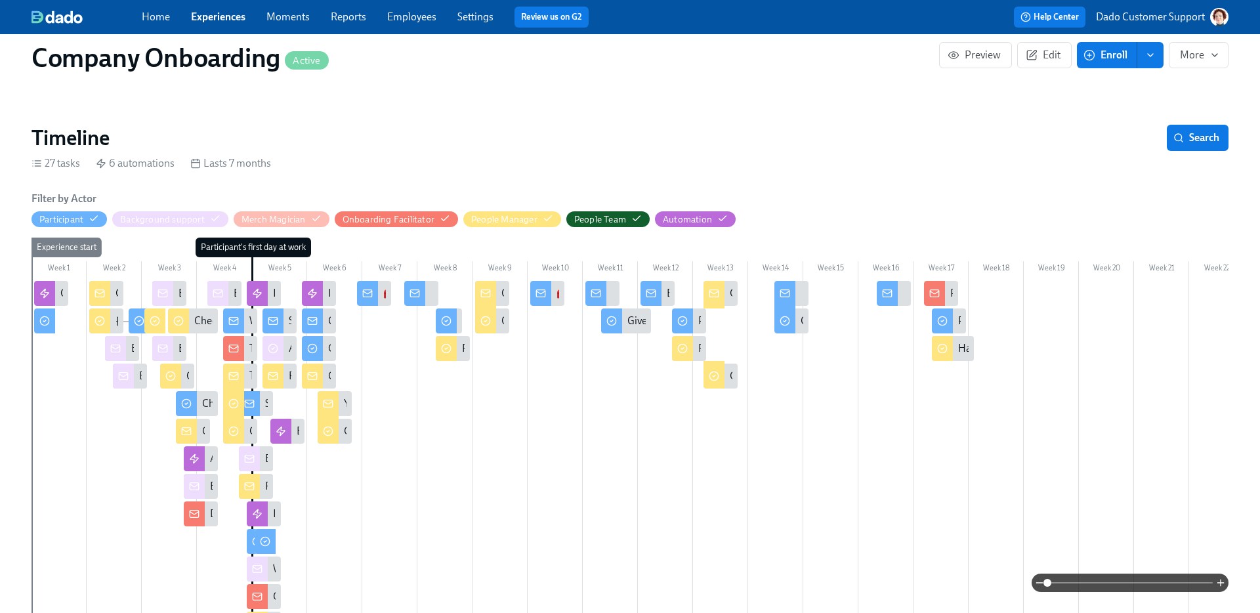
scroll to position [300, 0]
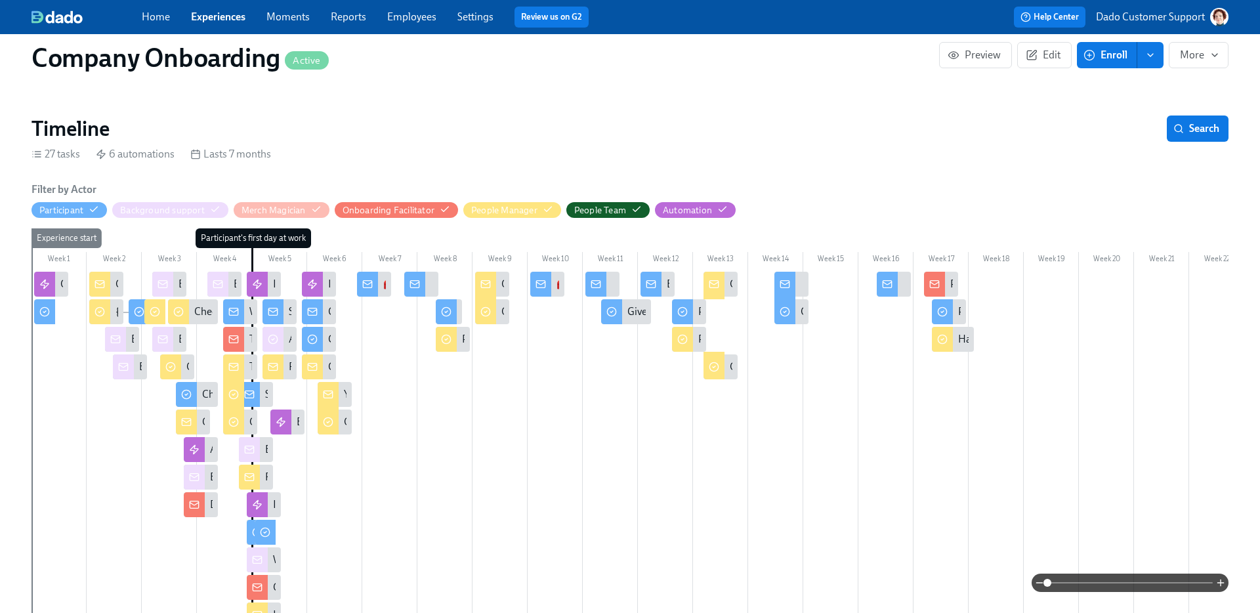
click at [1138, 583] on span at bounding box center [1129, 582] width 165 height 18
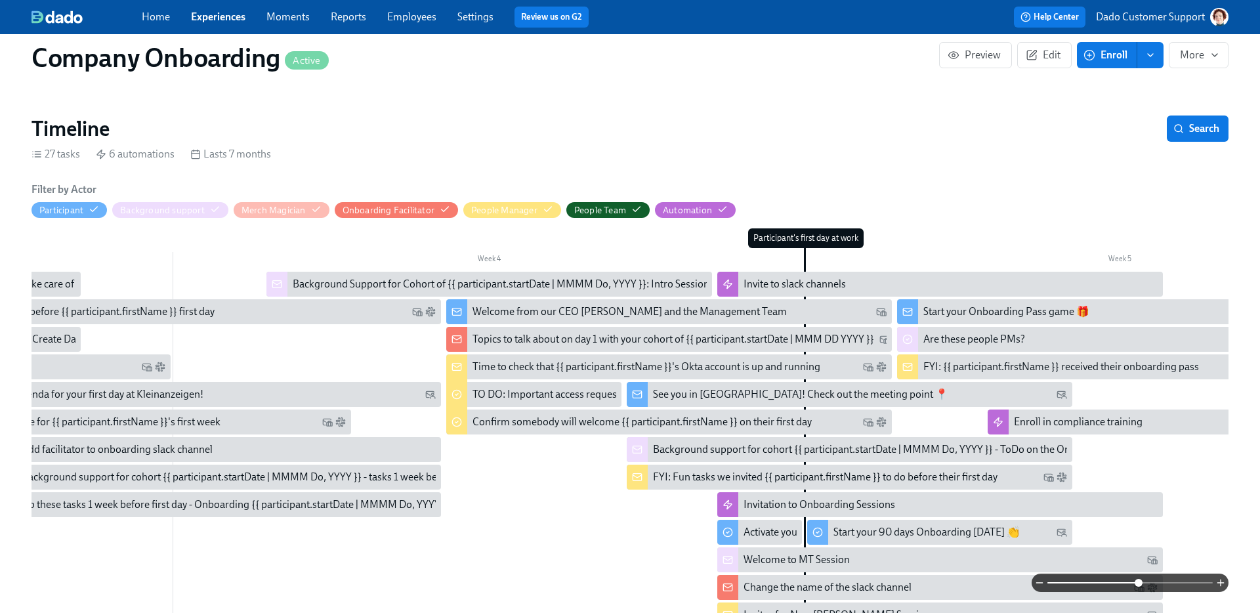
scroll to position [0, 2025]
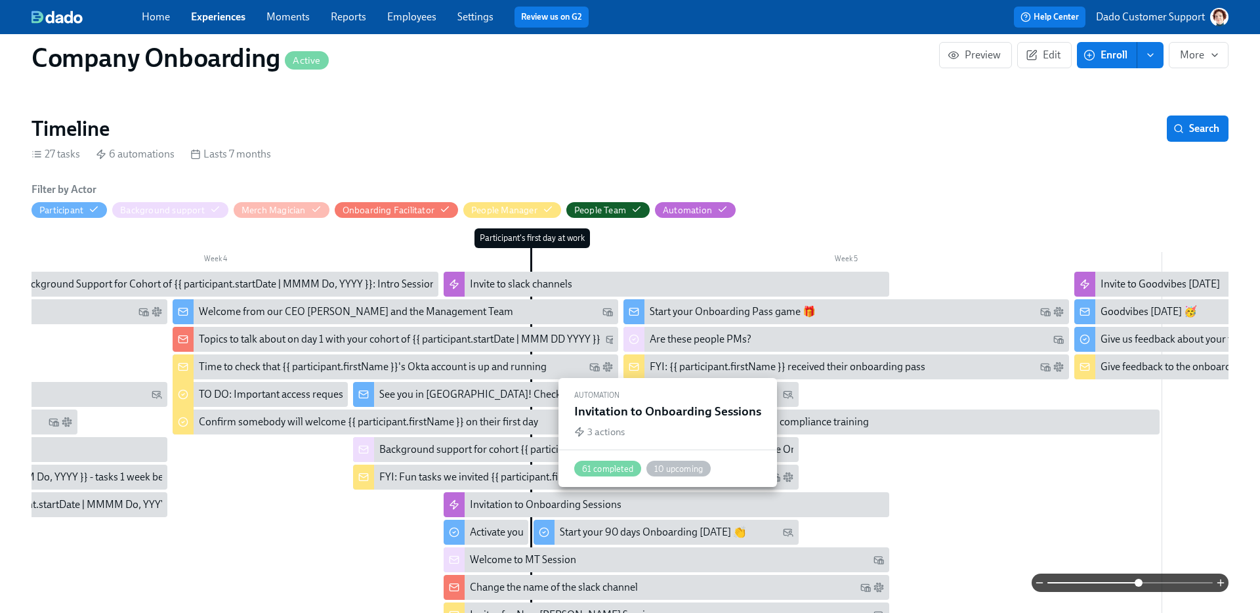
click at [466, 505] on div "Invitation to Onboarding Sessions" at bounding box center [666, 504] width 445 height 25
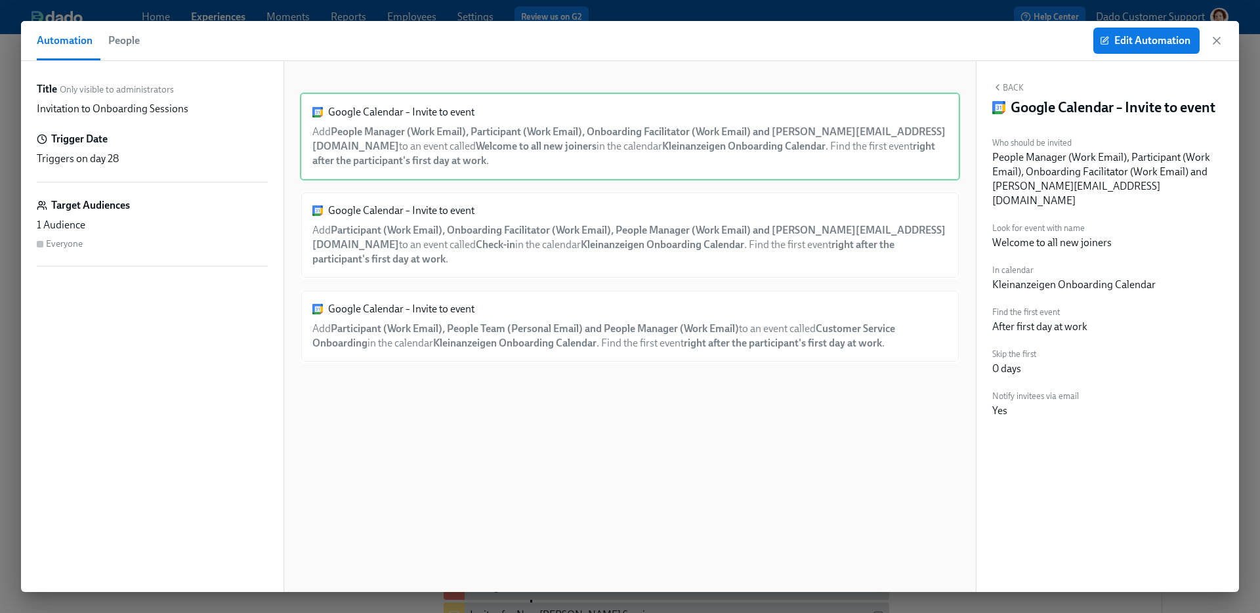
click at [121, 34] on span "People" at bounding box center [123, 40] width 31 height 18
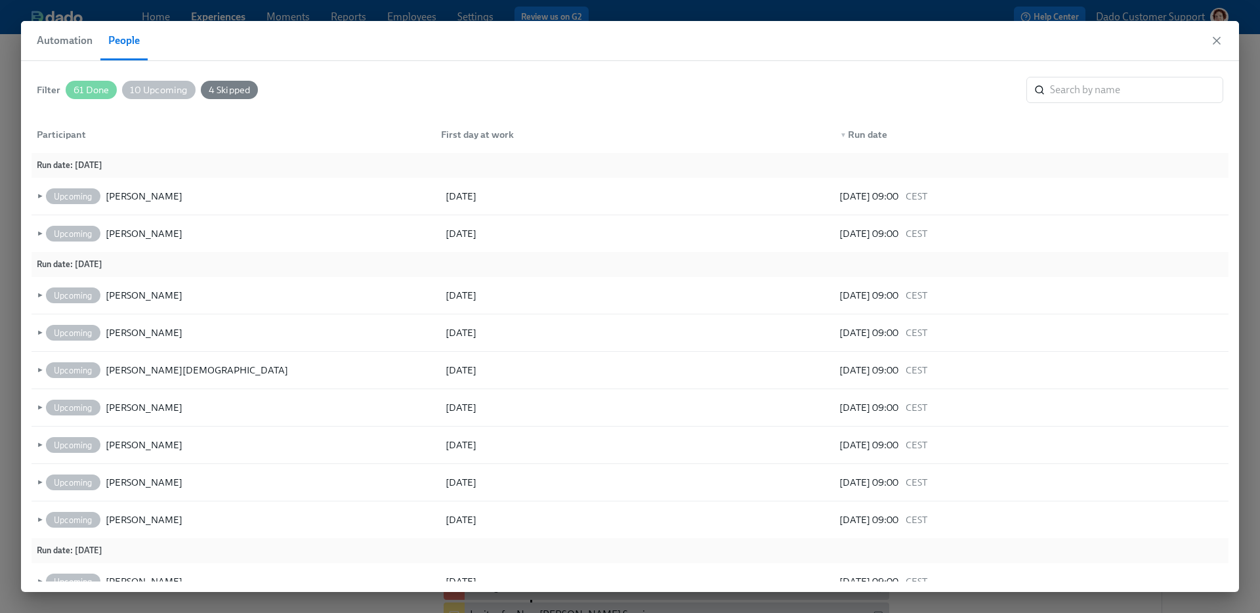
click at [137, 93] on span "10 Upcoming" at bounding box center [158, 90] width 73 height 10
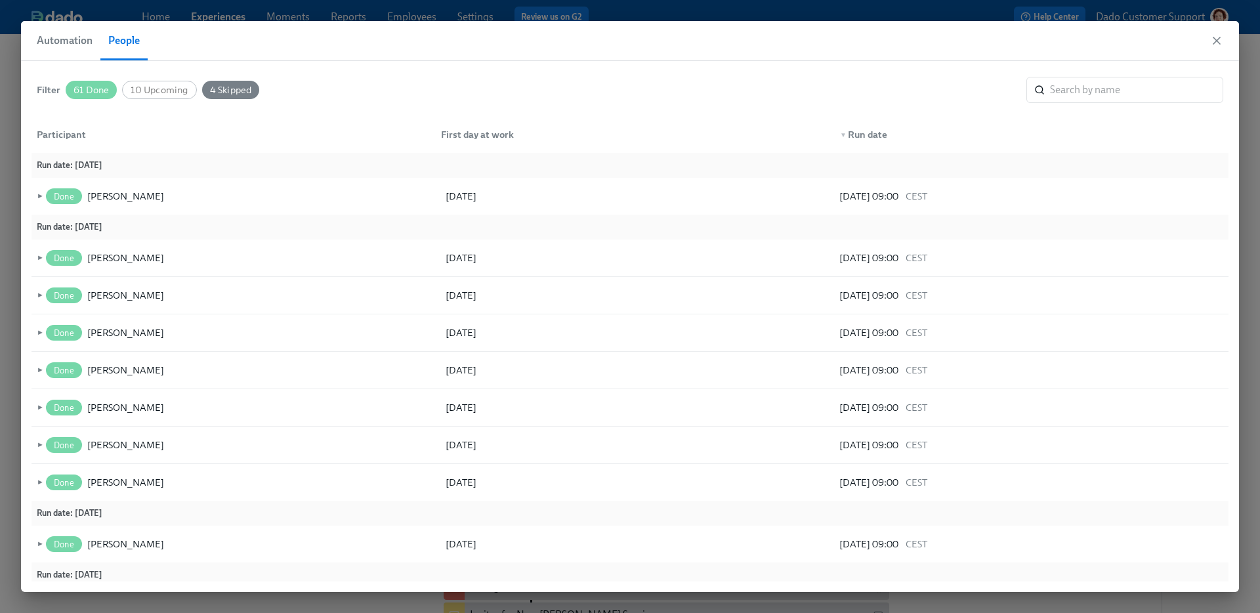
click at [245, 89] on span "4 Skipped" at bounding box center [231, 90] width 58 height 10
click at [107, 479] on div "Stefanie Binder" at bounding box center [125, 482] width 77 height 16
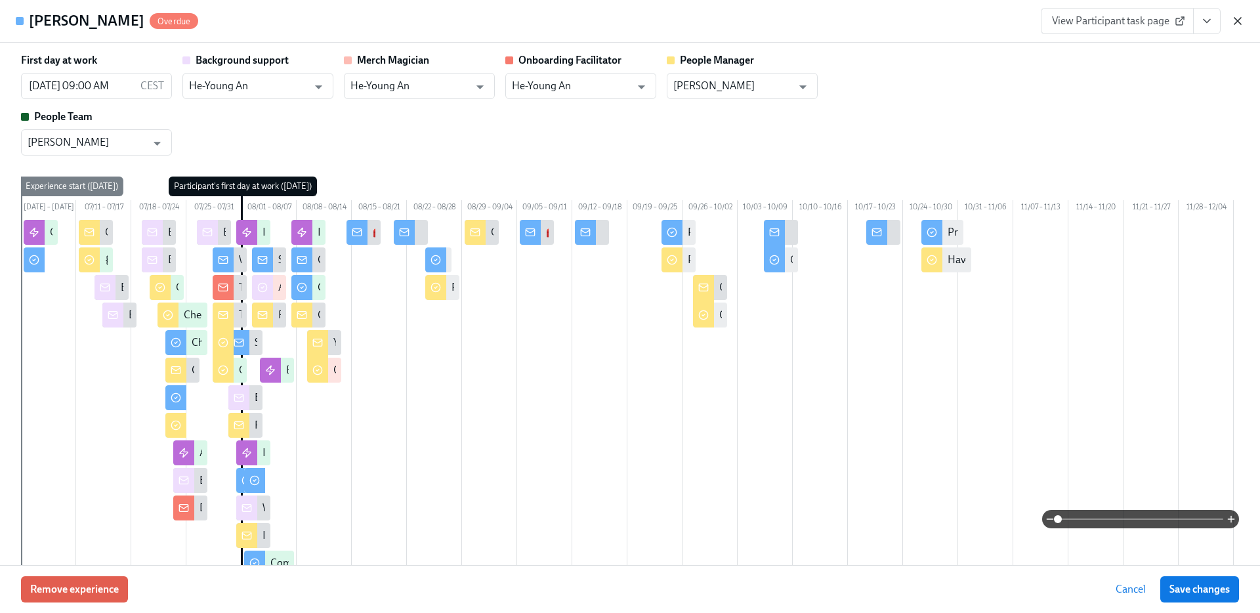
click at [1231, 14] on icon "button" at bounding box center [1237, 20] width 13 height 13
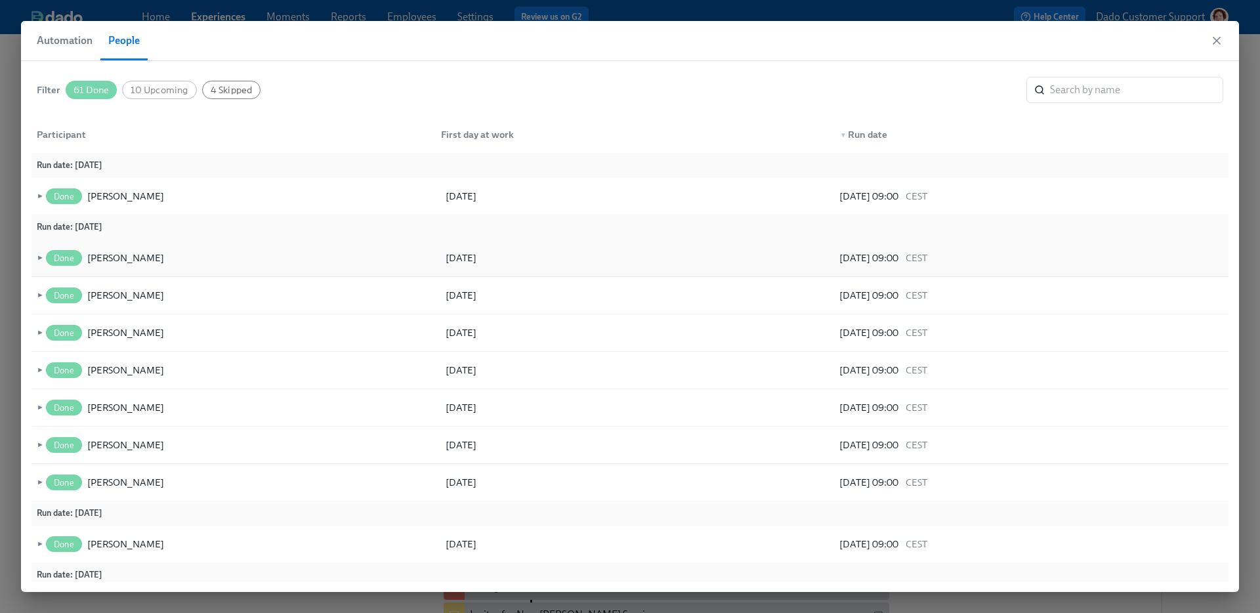
click at [39, 258] on span "►" at bounding box center [38, 258] width 9 height 14
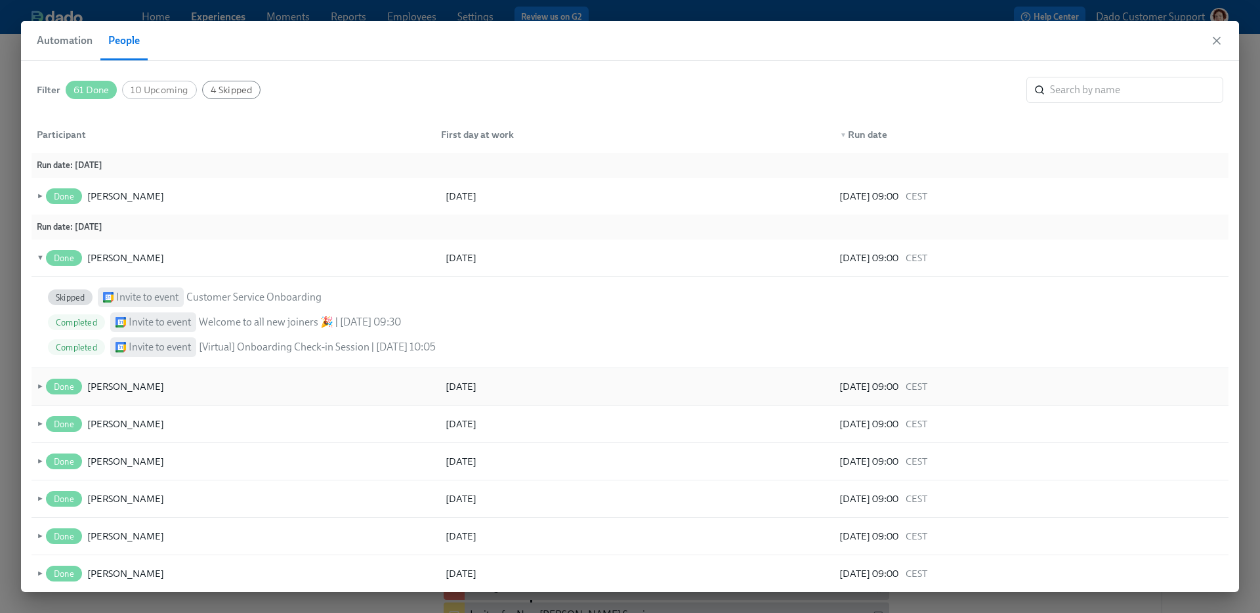
click at [39, 388] on span "►" at bounding box center [38, 386] width 9 height 14
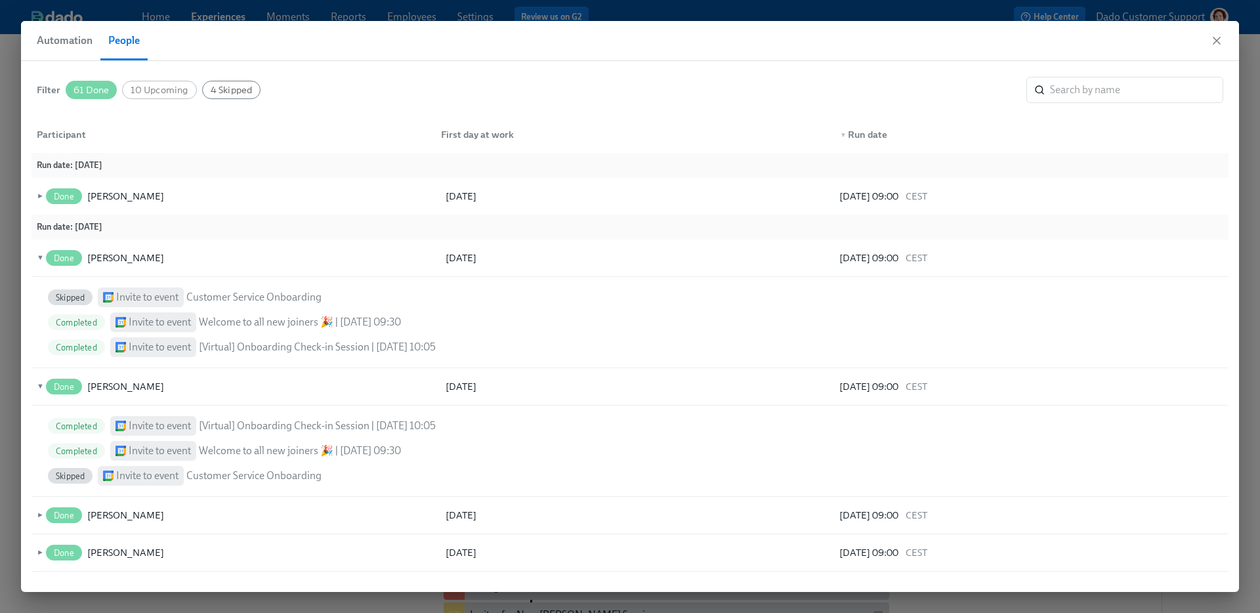
click at [105, 46] on button "People" at bounding box center [123, 40] width 47 height 39
click at [70, 43] on span "Automation" at bounding box center [65, 40] width 56 height 18
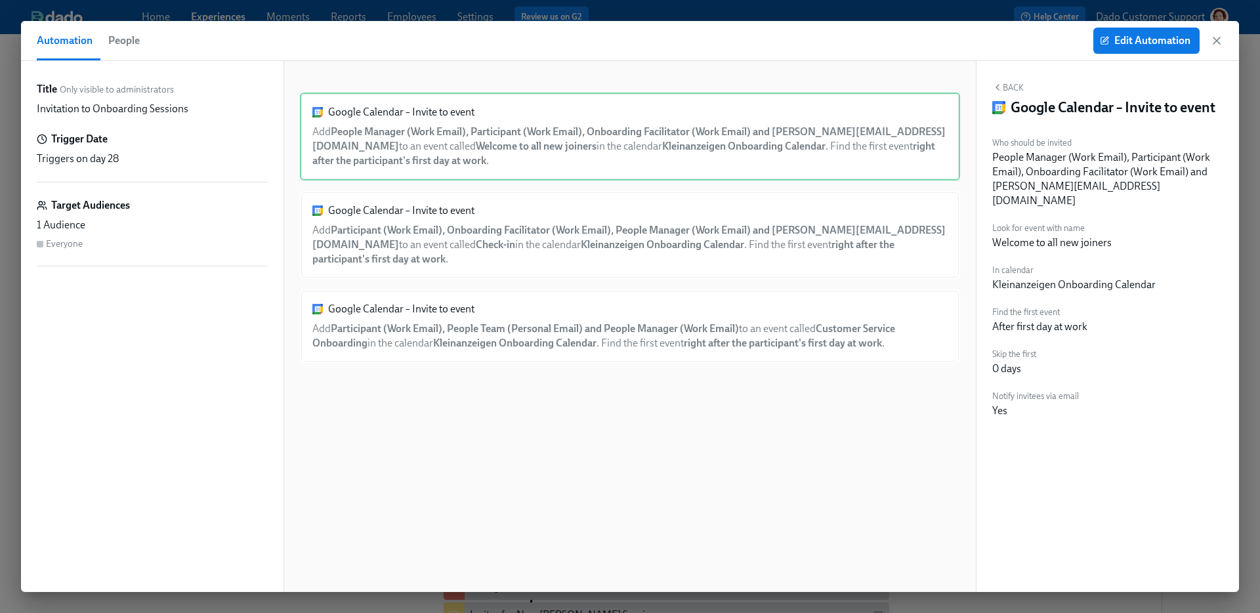
click at [114, 46] on span "People" at bounding box center [123, 40] width 31 height 18
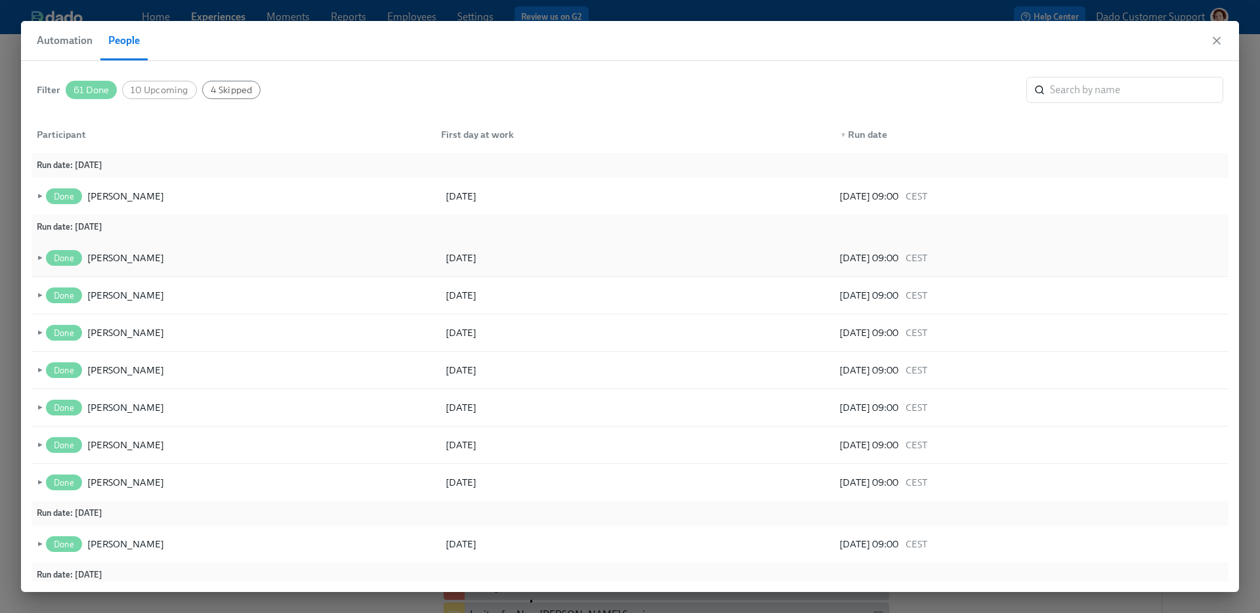
click at [40, 251] on span "►" at bounding box center [38, 258] width 9 height 14
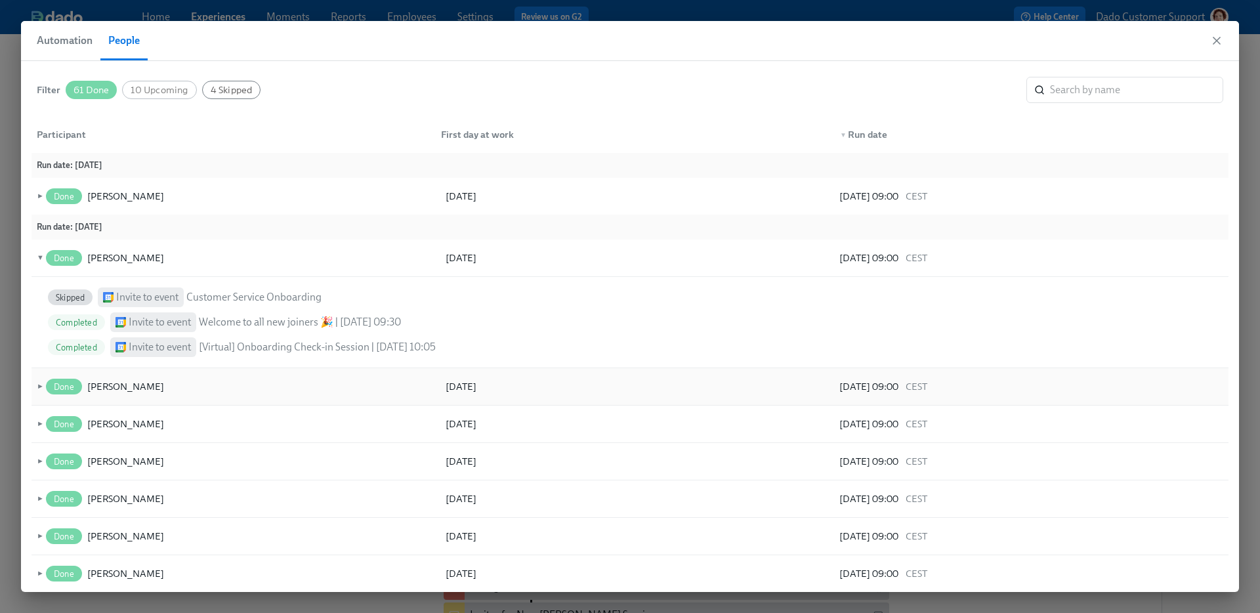
click at [41, 374] on div "► Done Sergei Ostapenko 01.08.2025 31.07.2025 09:00 CEST" at bounding box center [629, 386] width 1197 height 37
click at [38, 389] on span "►" at bounding box center [38, 386] width 9 height 14
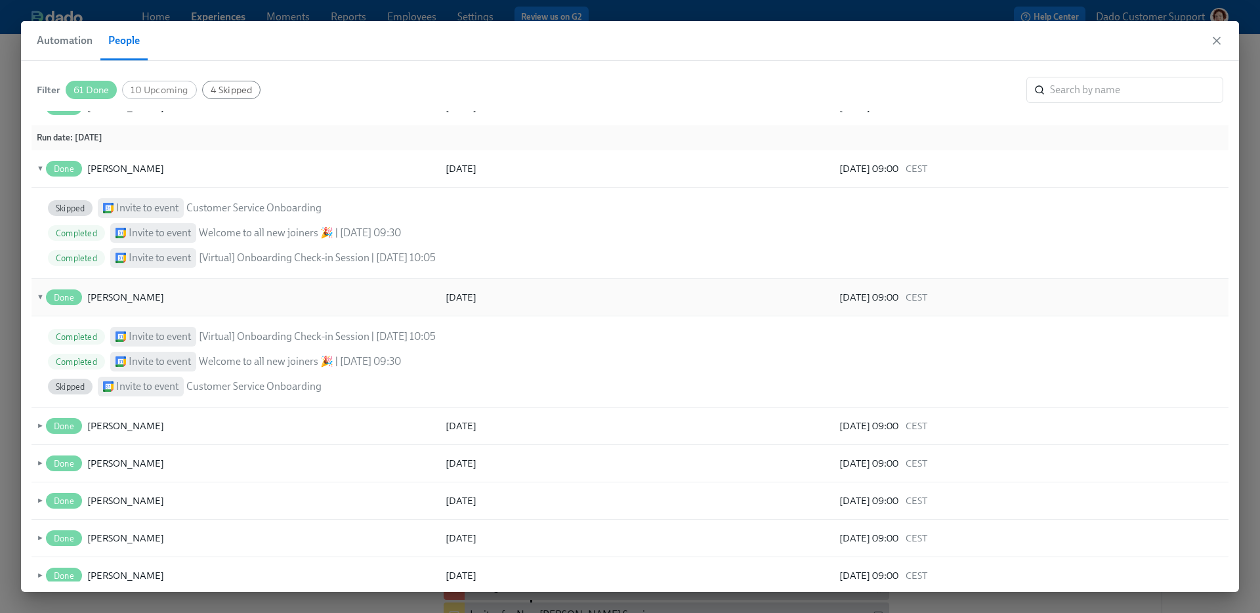
scroll to position [77, 0]
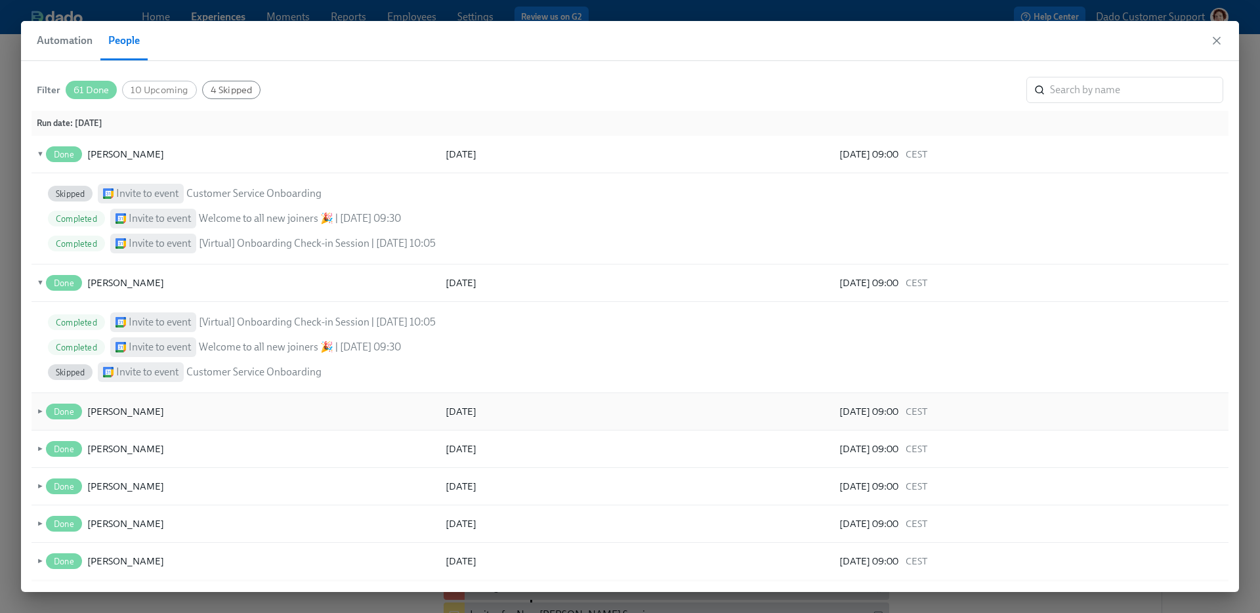
click at [37, 412] on span "►" at bounding box center [38, 411] width 9 height 14
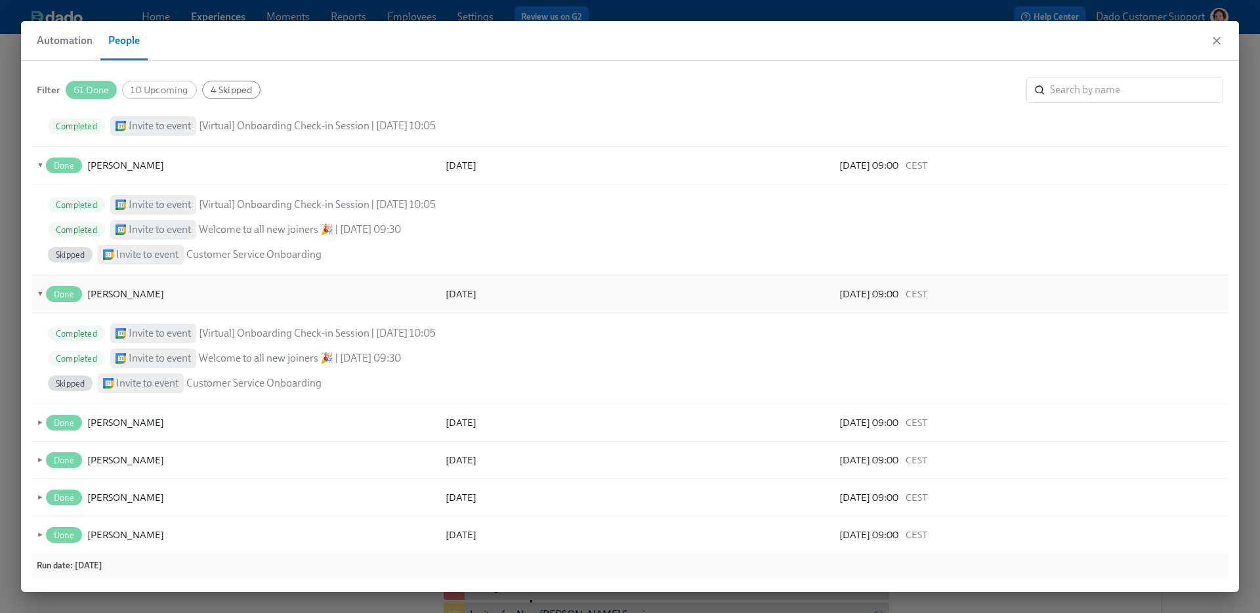
scroll to position [184, 0]
click at [36, 414] on div "► Done Karl Wolfart 01.08.2025 31.07.2025 09:00 CEST" at bounding box center [629, 422] width 1197 height 37
click at [36, 424] on span "►" at bounding box center [38, 422] width 9 height 14
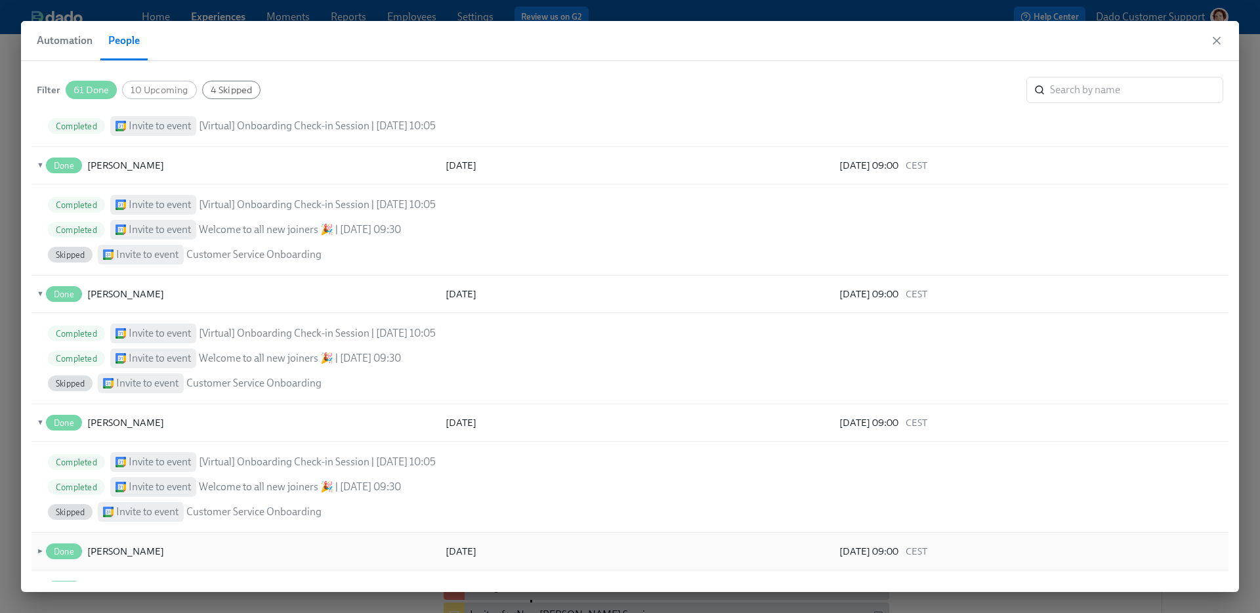
click at [39, 545] on span "►" at bounding box center [38, 551] width 9 height 14
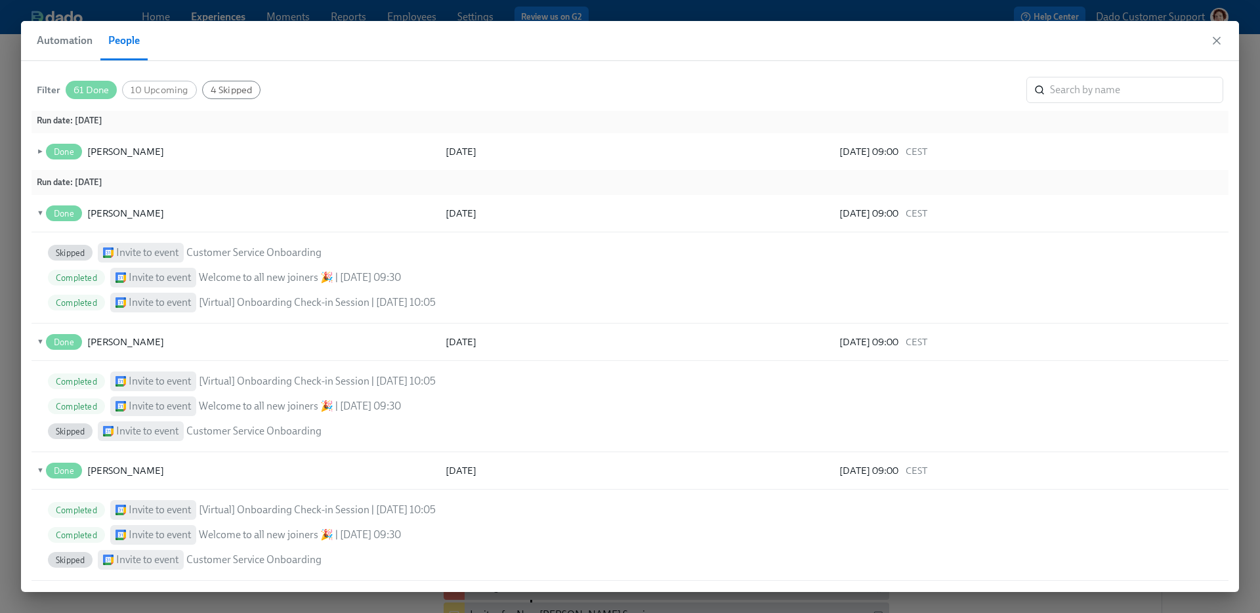
scroll to position [0, 0]
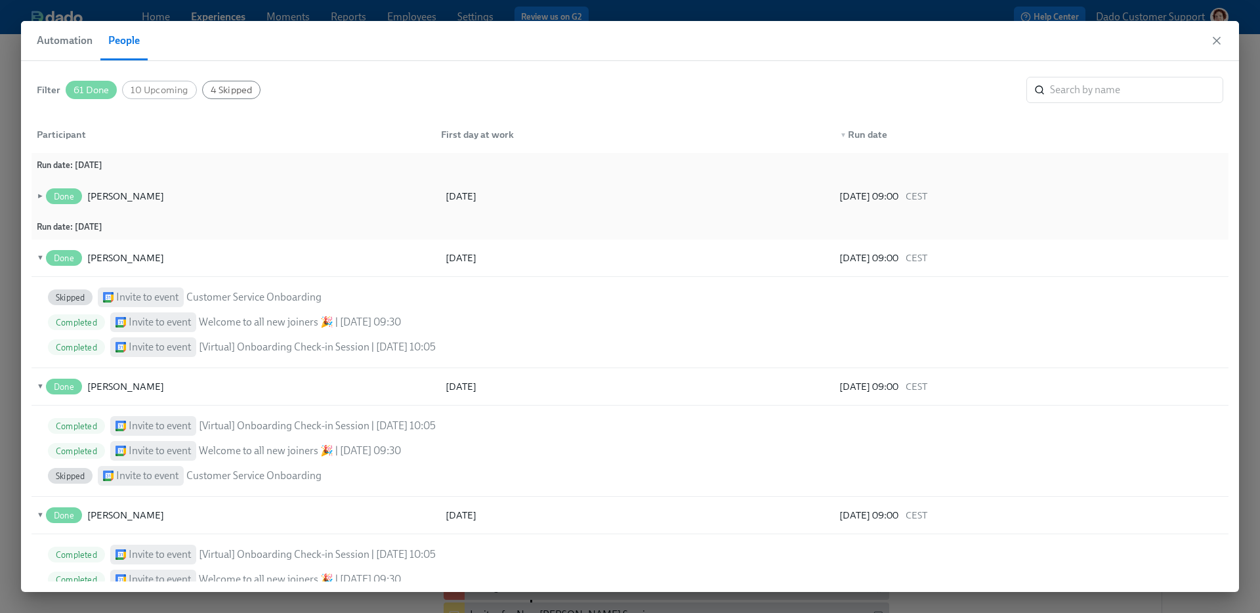
click at [38, 190] on span "►" at bounding box center [38, 196] width 9 height 14
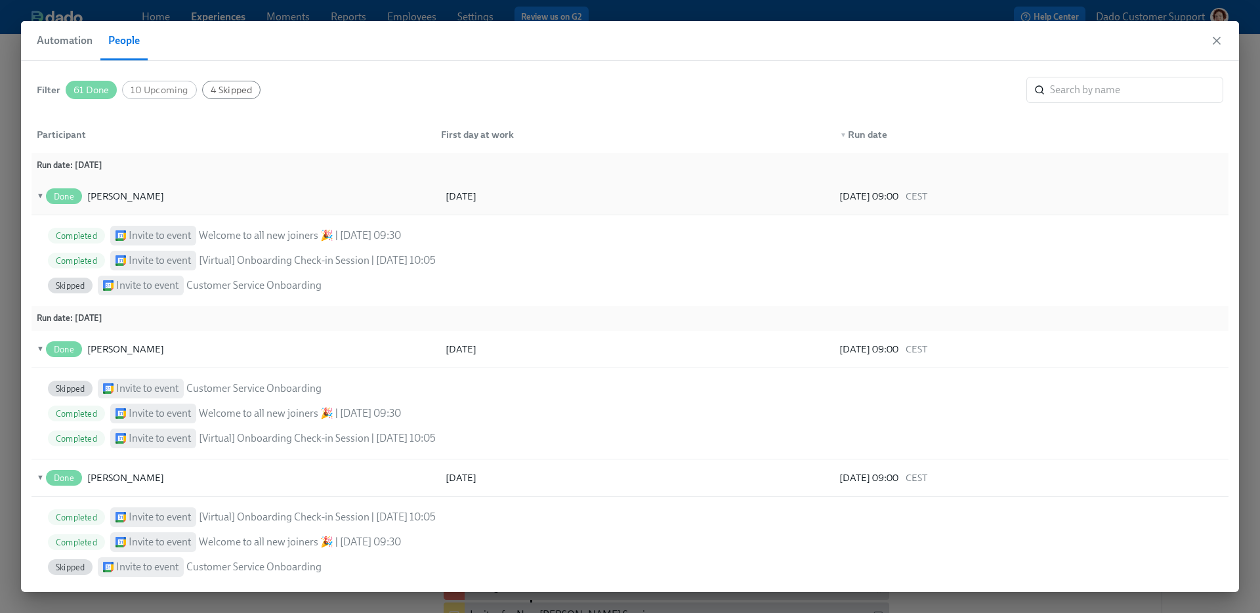
click at [38, 193] on span "▼" at bounding box center [38, 196] width 9 height 14
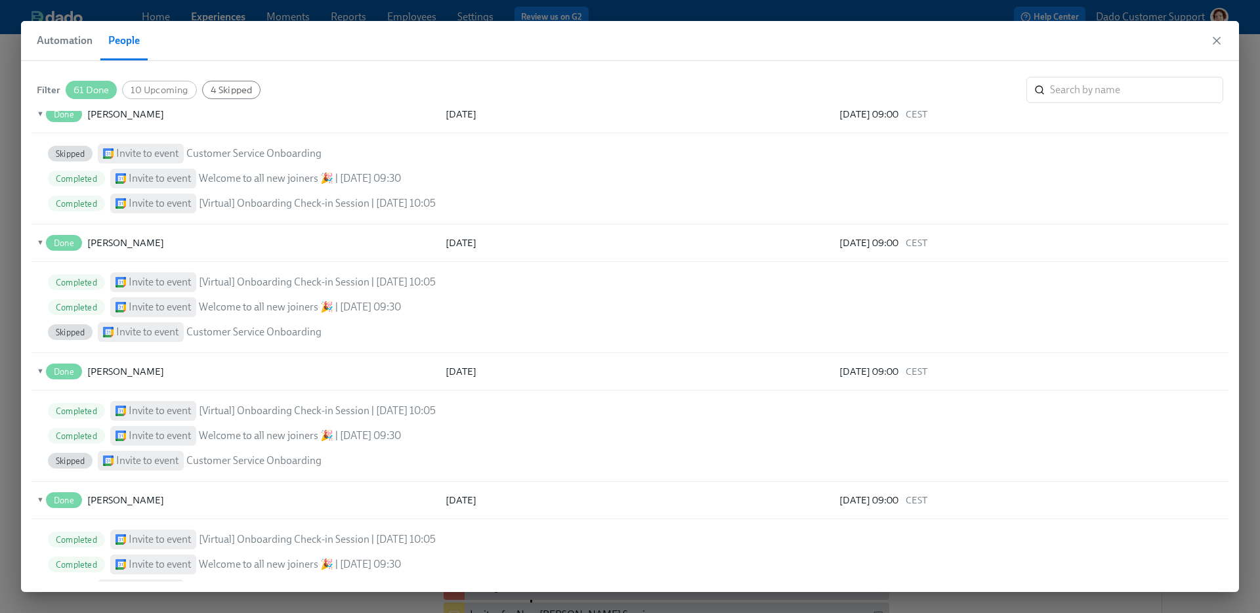
scroll to position [103, 0]
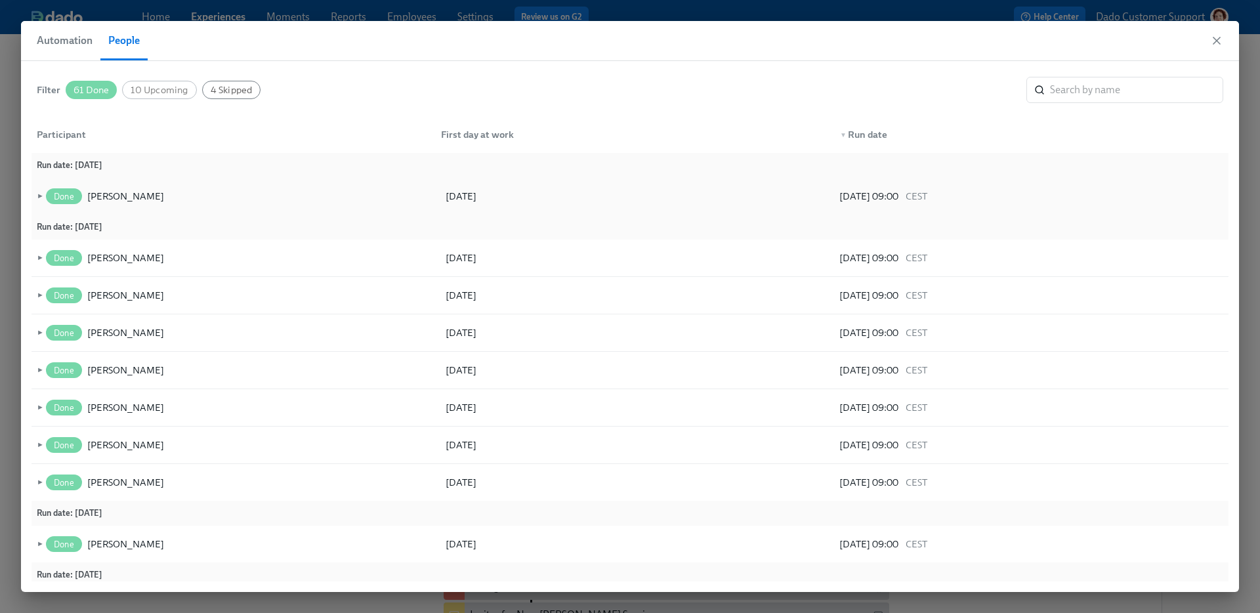
click at [41, 190] on span "►" at bounding box center [38, 196] width 9 height 14
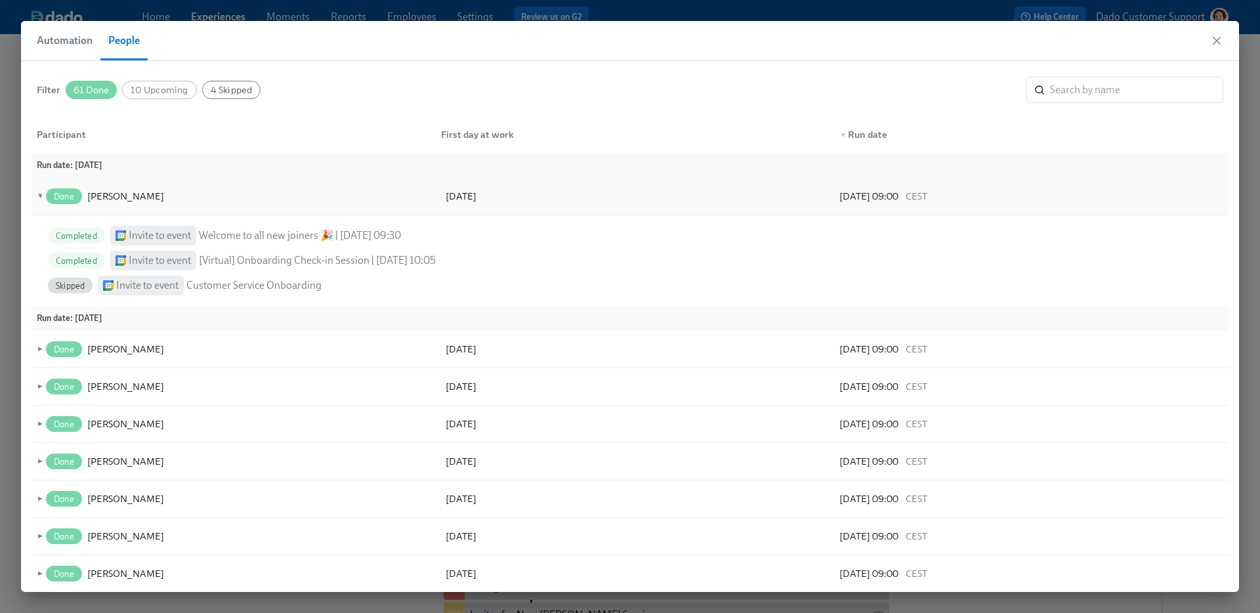
click at [37, 191] on span "▼" at bounding box center [38, 196] width 9 height 14
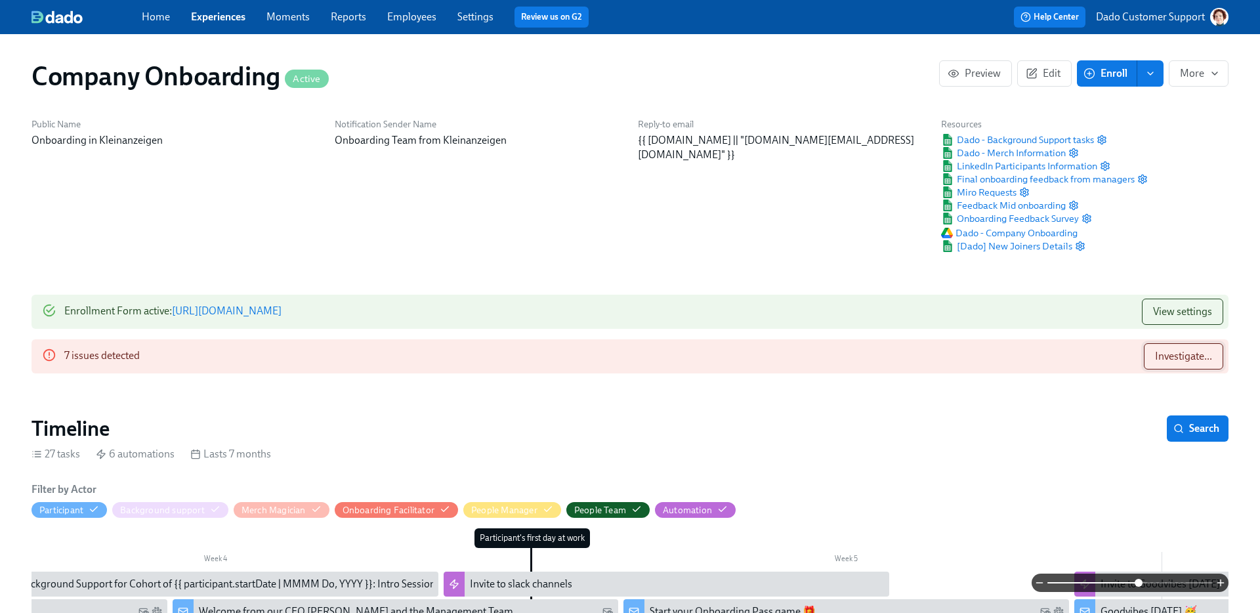
click at [1191, 357] on span "Investigate..." at bounding box center [1183, 356] width 57 height 13
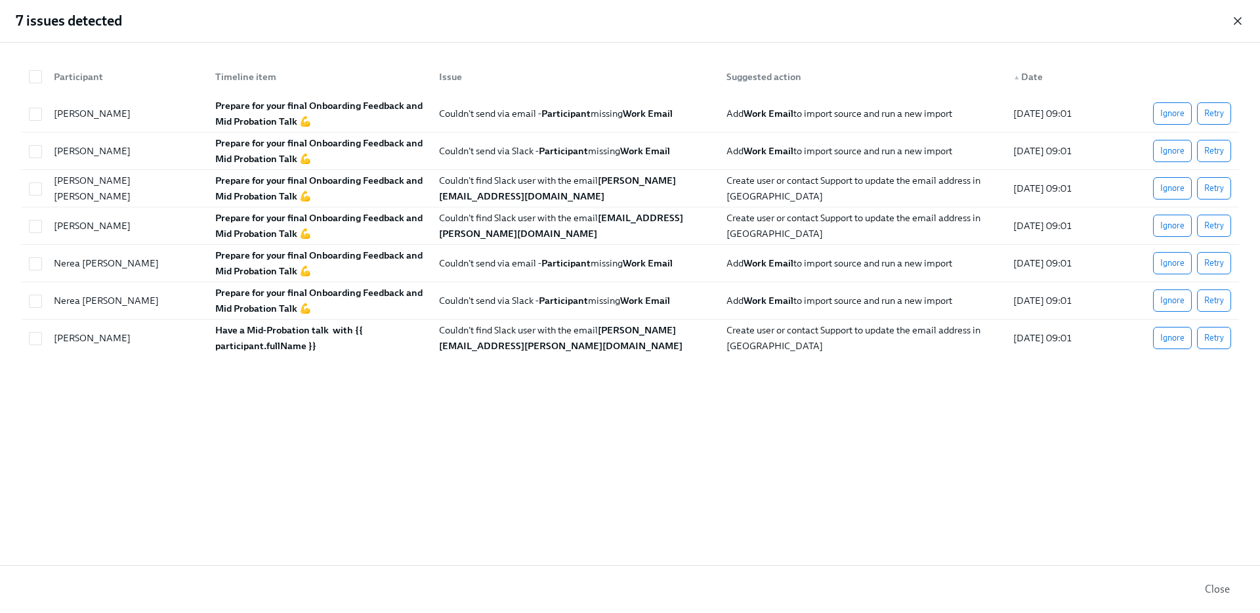
click at [1234, 24] on icon "button" at bounding box center [1237, 21] width 7 height 7
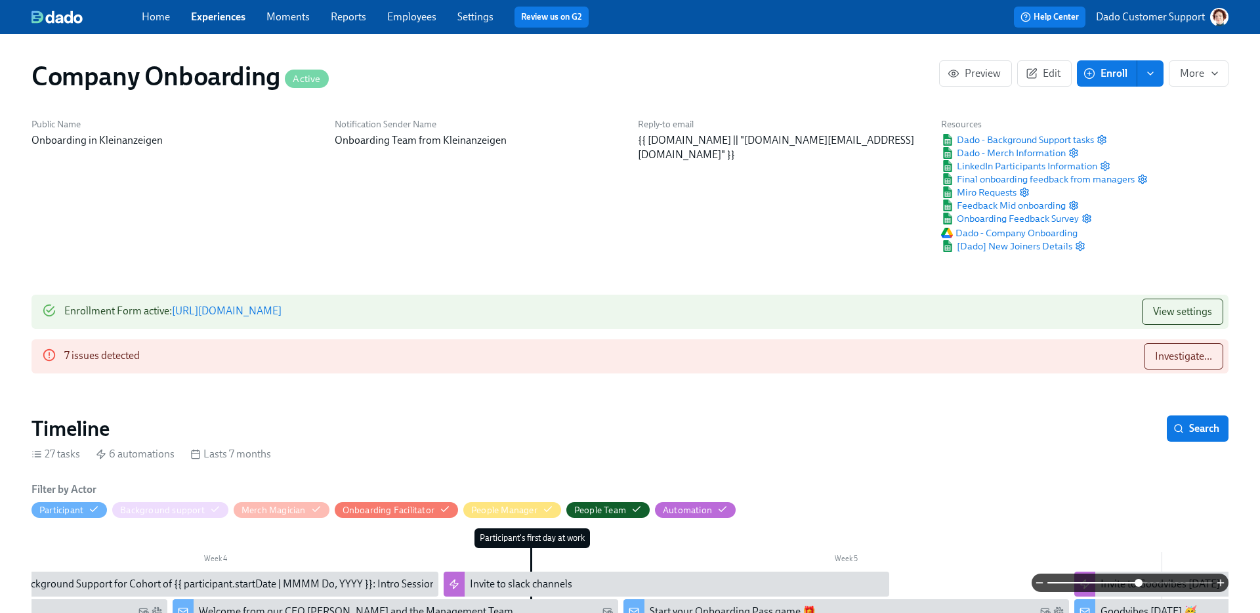
click at [399, 15] on link "Employees" at bounding box center [411, 16] width 49 height 12
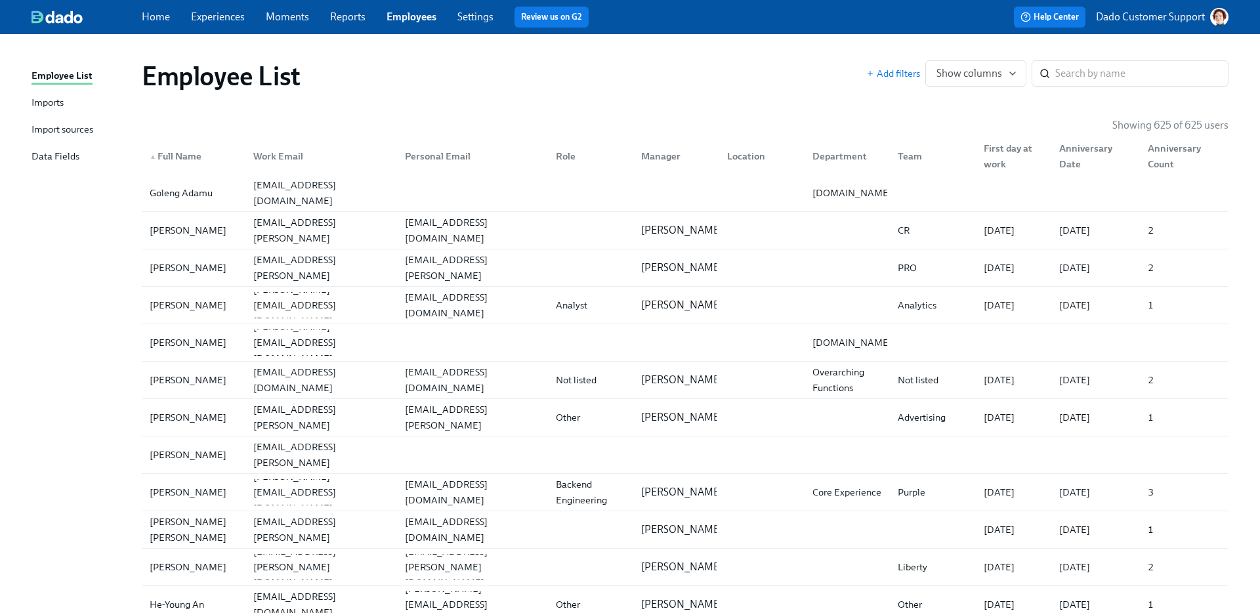
click at [62, 125] on div "Import sources" at bounding box center [62, 130] width 62 height 16
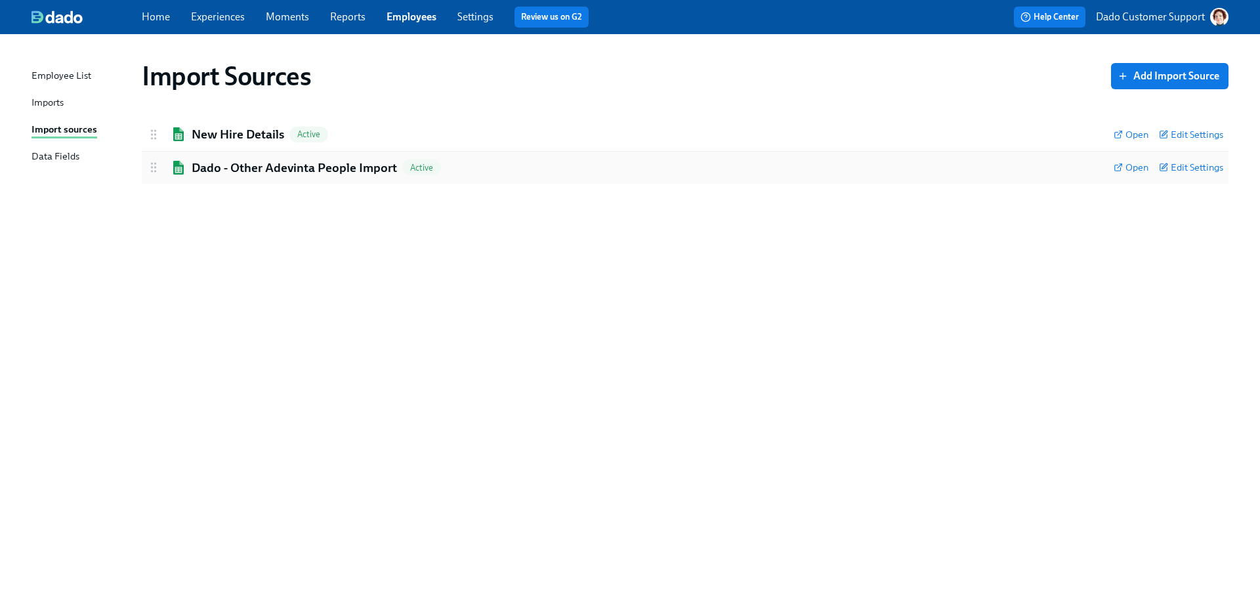
click at [320, 153] on div "Dado - Other Adevinta People Import Active Open Edit Settings" at bounding box center [685, 168] width 1086 height 33
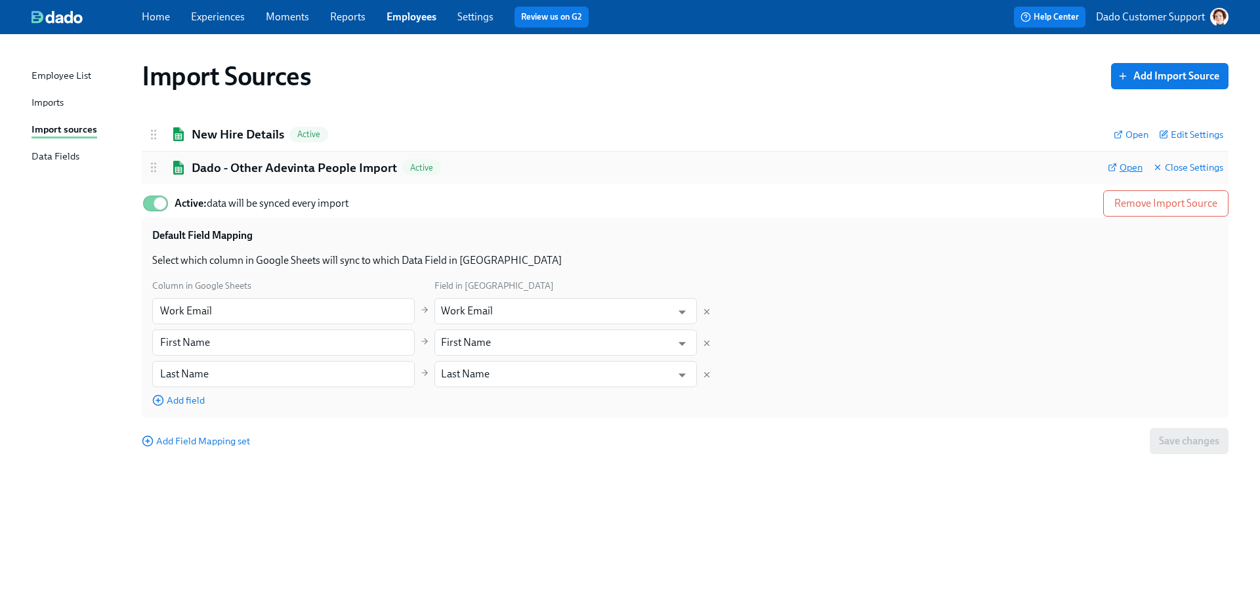
click at [1117, 162] on span "Open" at bounding box center [1124, 167] width 35 height 13
click at [1128, 131] on span "Open" at bounding box center [1130, 134] width 35 height 13
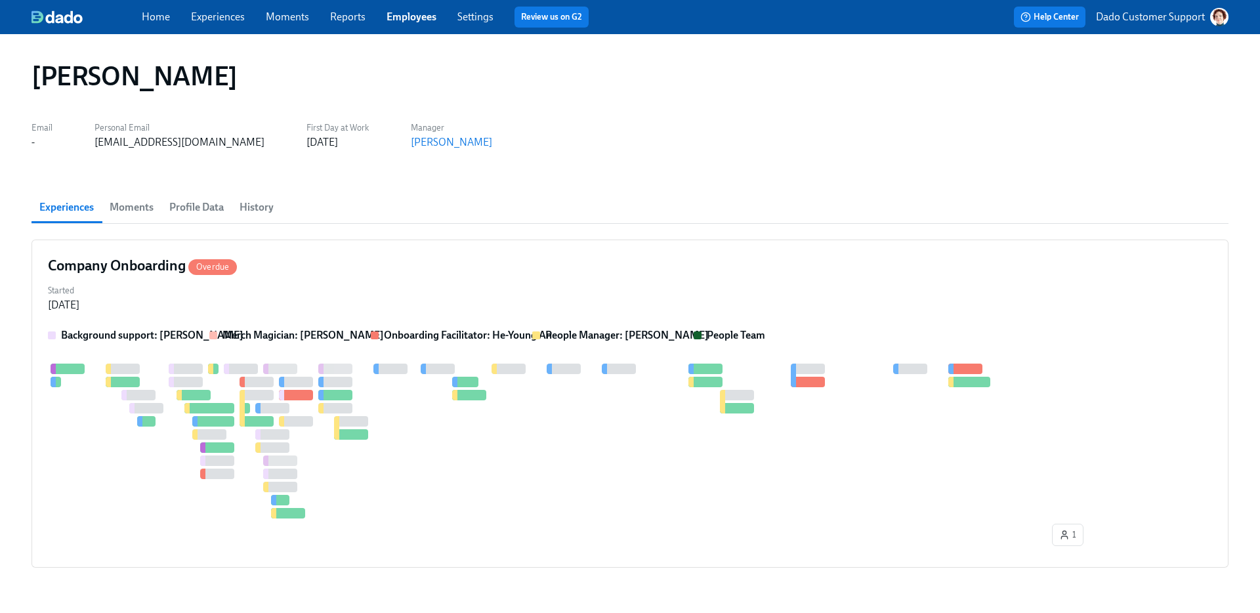
click at [251, 209] on span "History" at bounding box center [256, 207] width 34 height 18
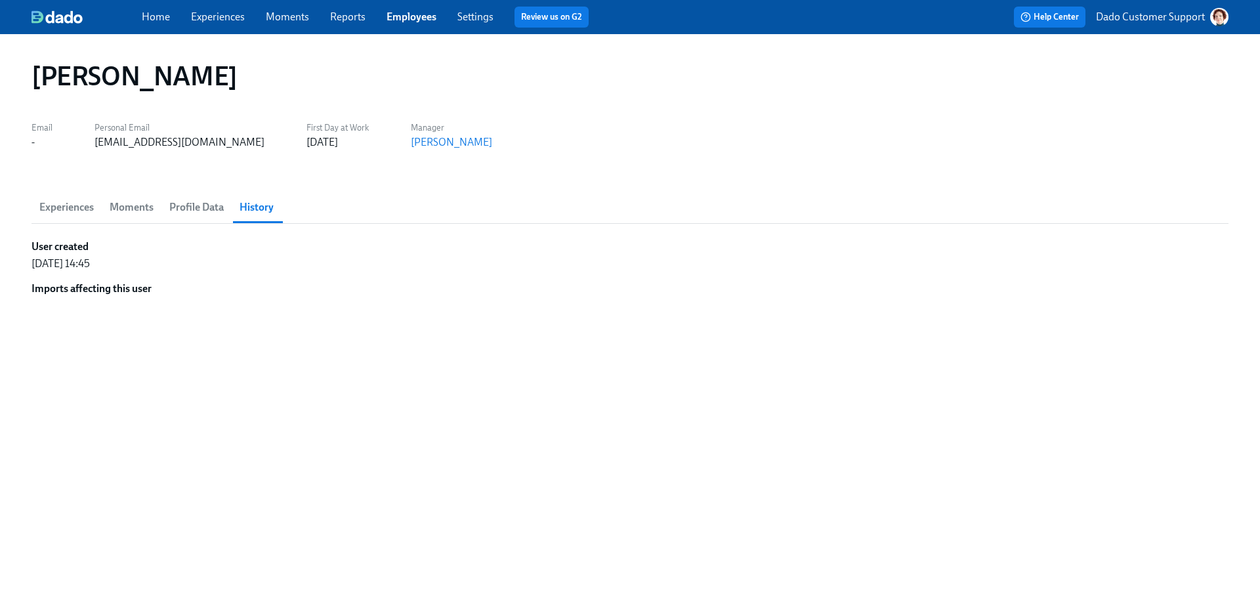
click at [218, 15] on link "Experiences" at bounding box center [218, 16] width 54 height 12
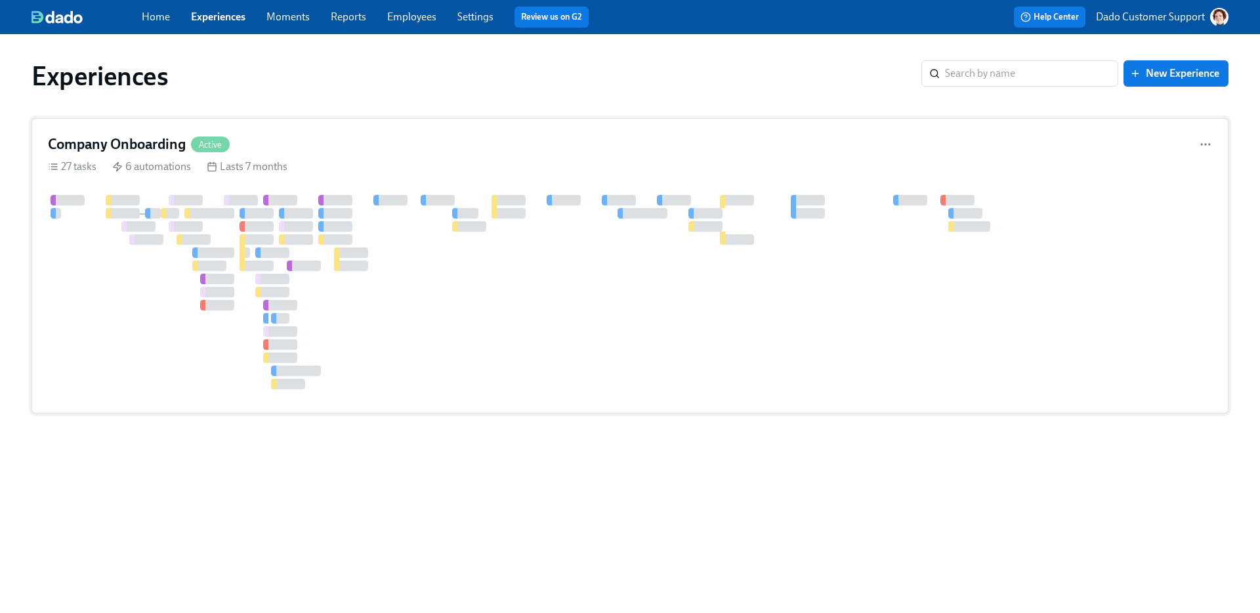
click at [201, 142] on span "Active" at bounding box center [210, 145] width 39 height 10
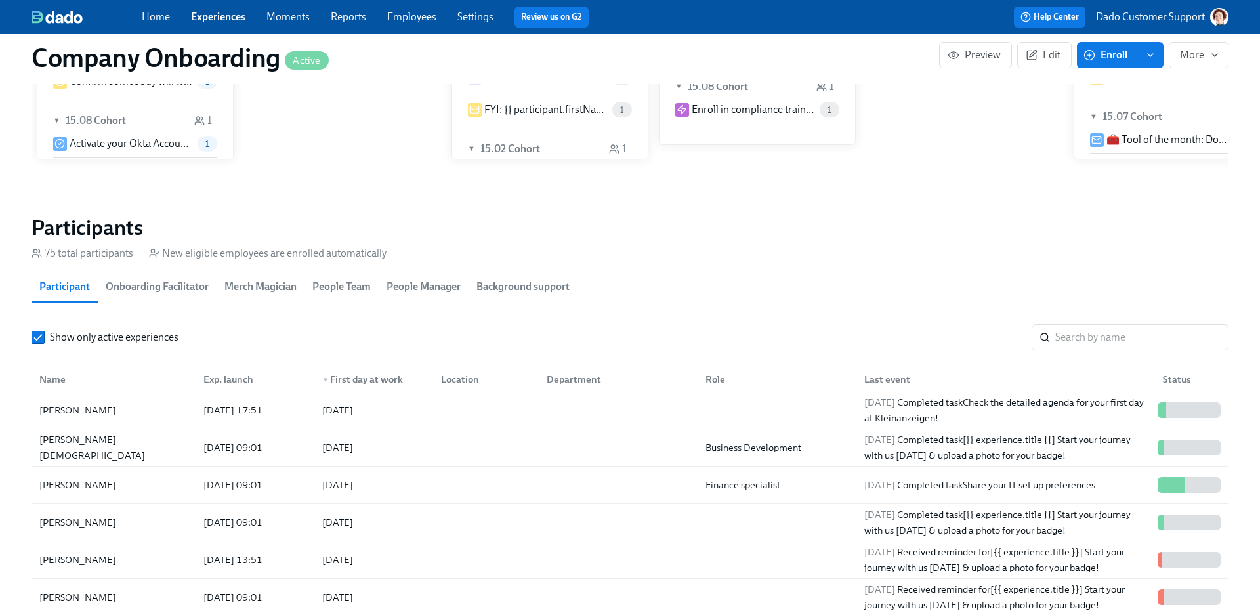
scroll to position [119, 0]
click at [1110, 337] on input "search" at bounding box center [1141, 337] width 173 height 26
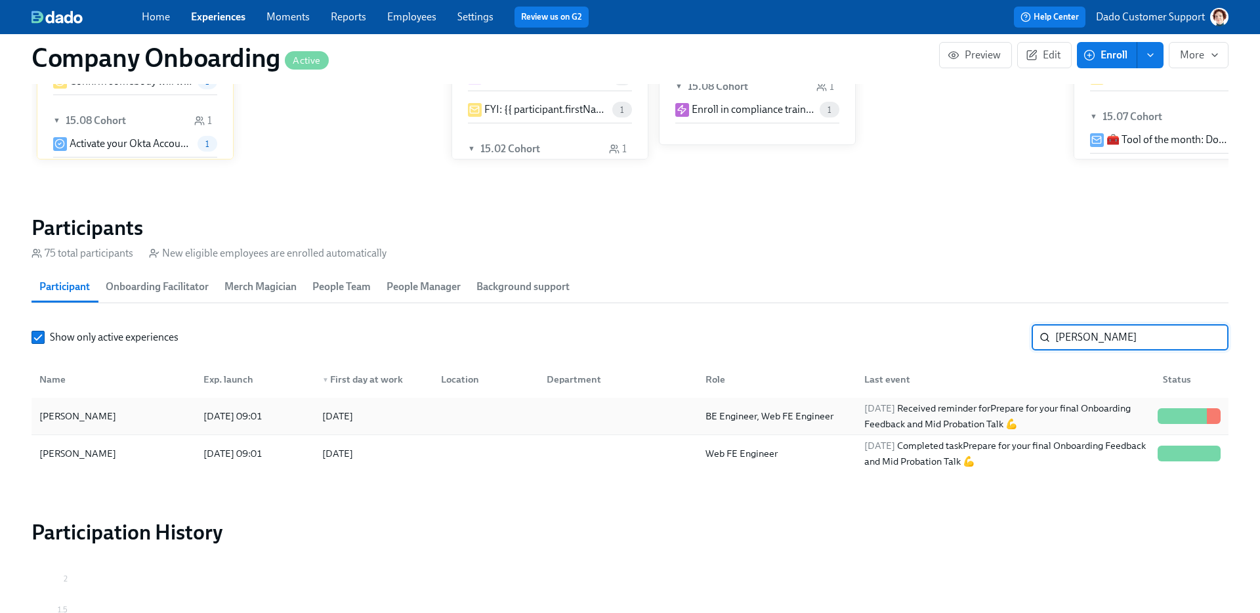
type input "alex"
click at [110, 418] on div "Alex Kalachev" at bounding box center [113, 416] width 159 height 26
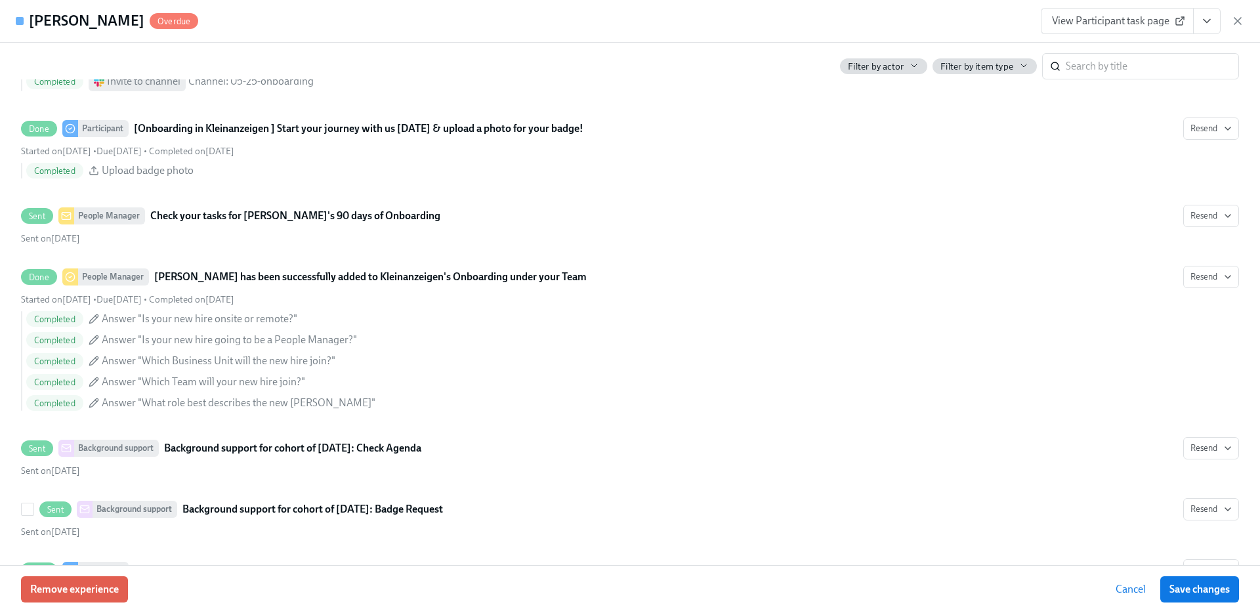
scroll to position [720, 0]
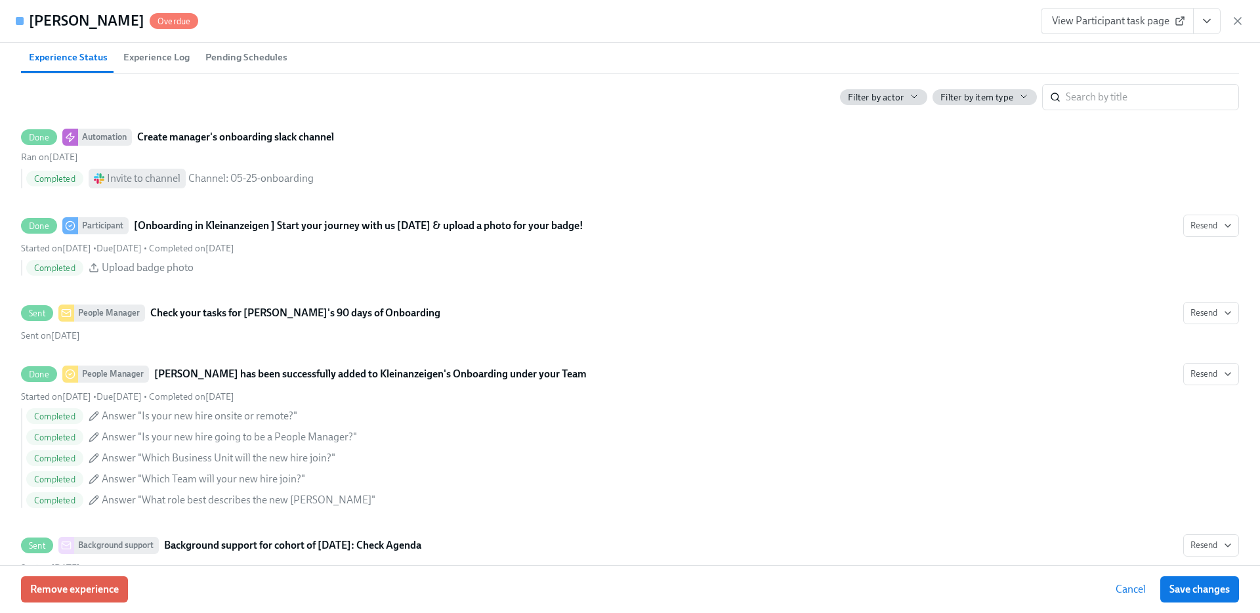
click at [159, 65] on span "Experience Log" at bounding box center [156, 57] width 66 height 15
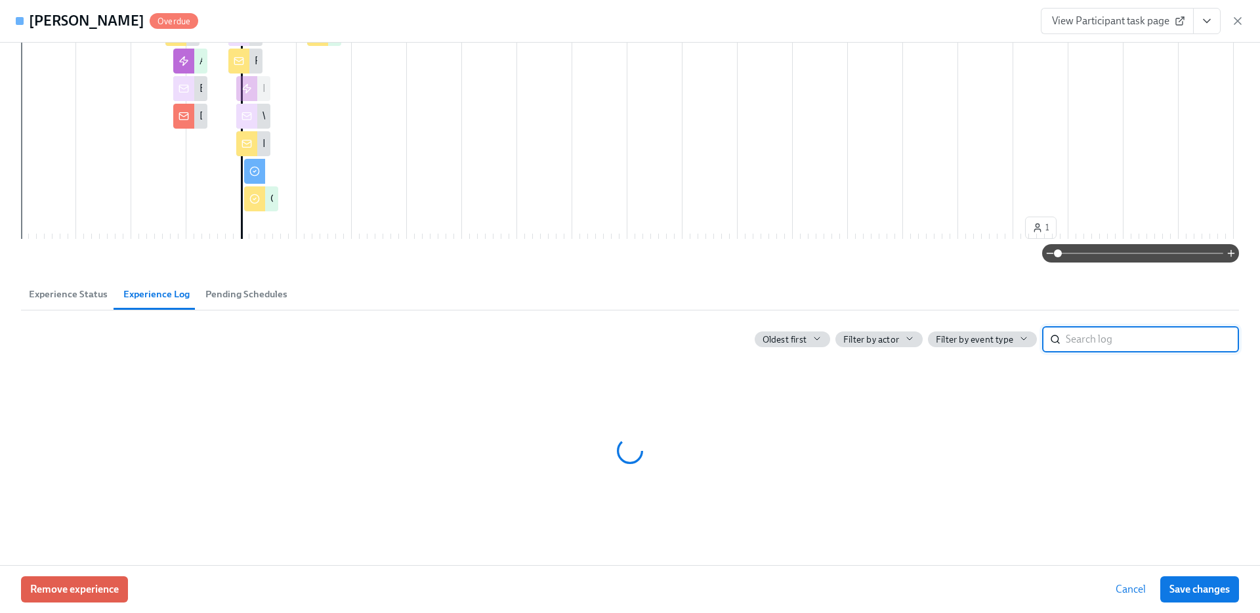
scroll to position [356, 0]
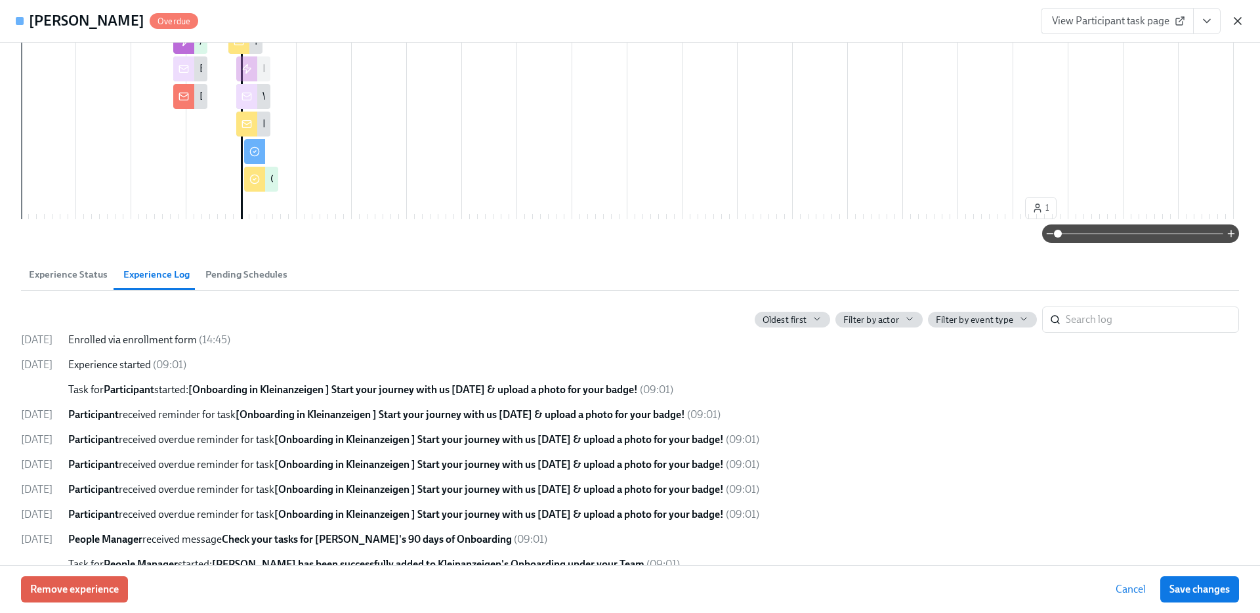
click at [1237, 22] on icon "button" at bounding box center [1237, 20] width 13 height 13
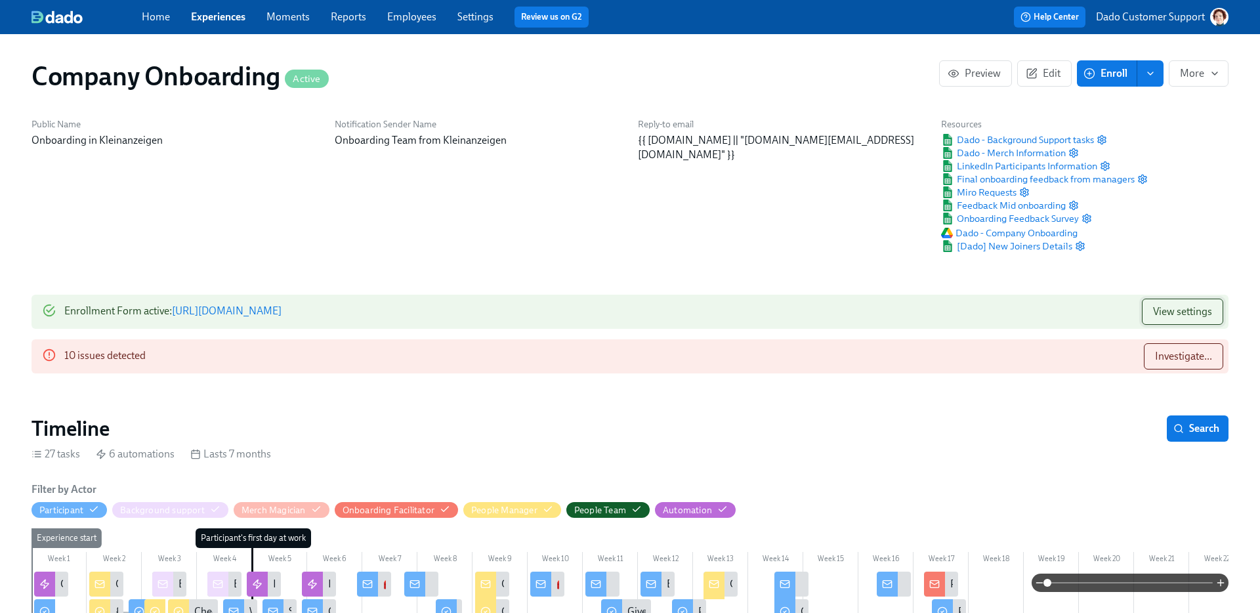
click at [1179, 312] on span "View settings" at bounding box center [1182, 311] width 59 height 13
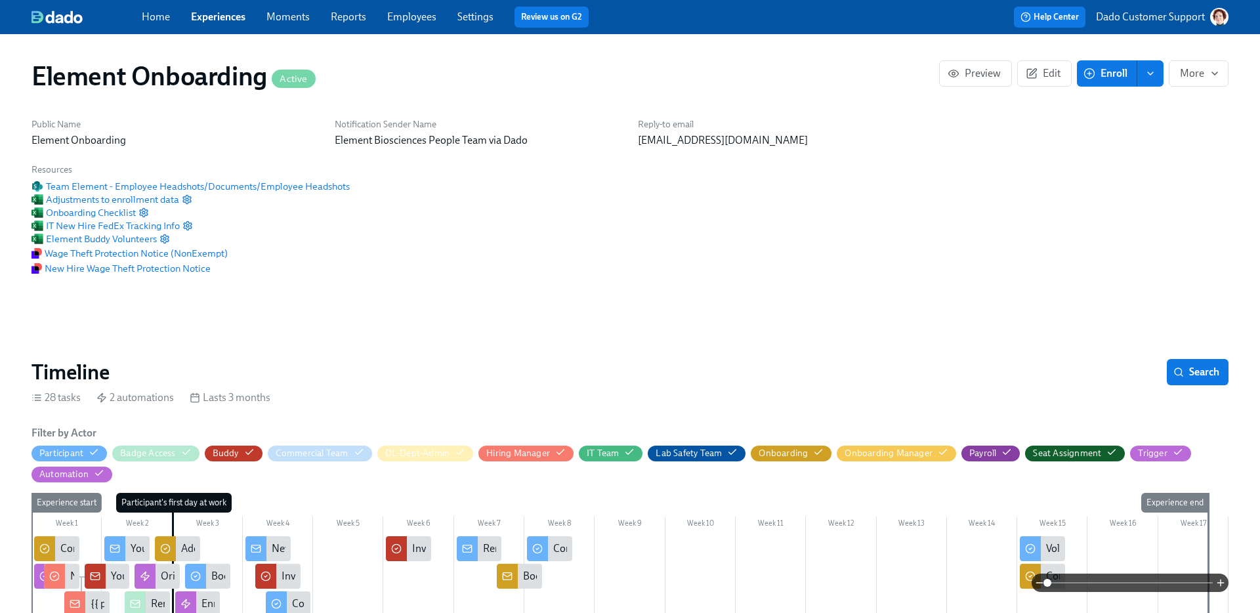
scroll to position [0, 16373]
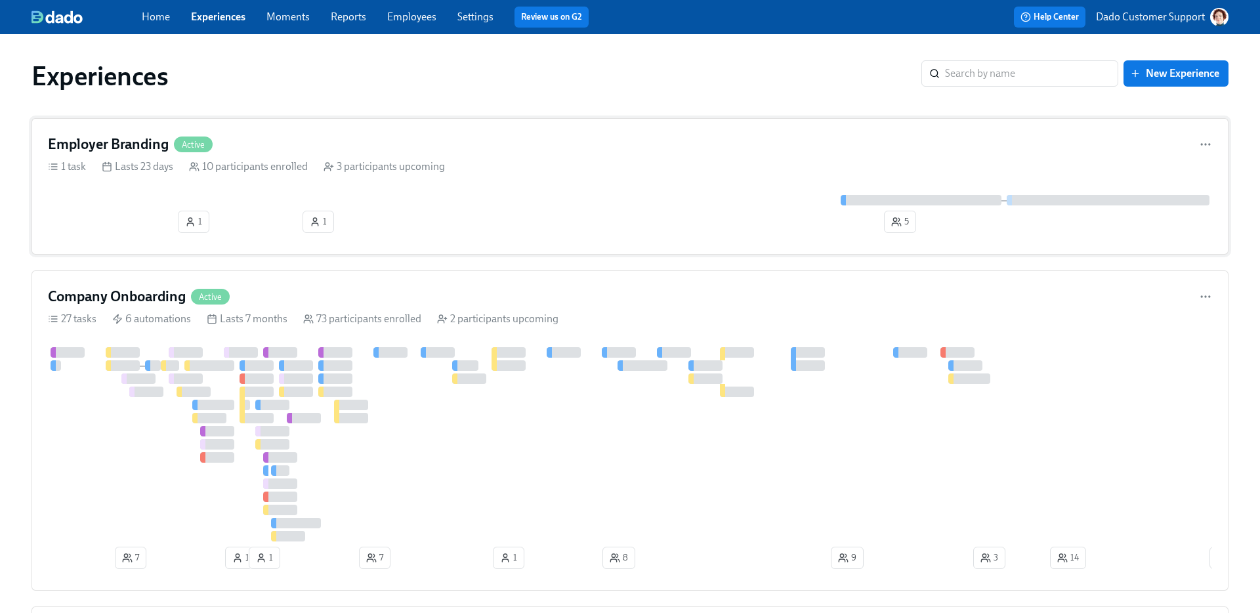
click at [281, 207] on div "1 1 5" at bounding box center [630, 216] width 1164 height 43
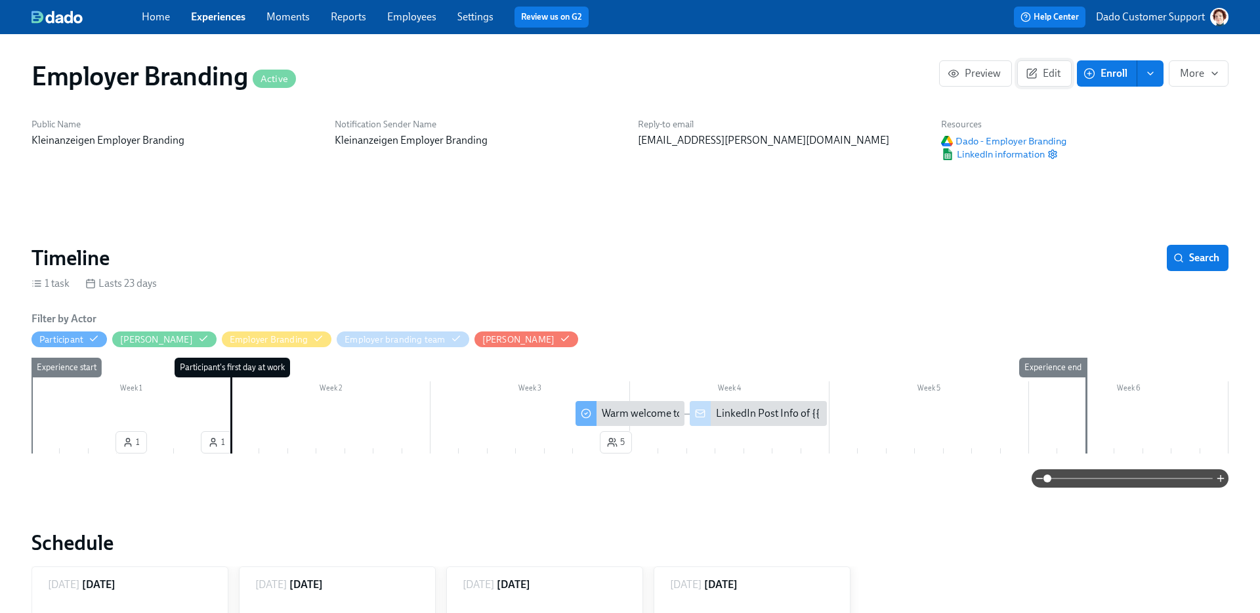
click at [1048, 75] on span "Edit" at bounding box center [1044, 73] width 32 height 13
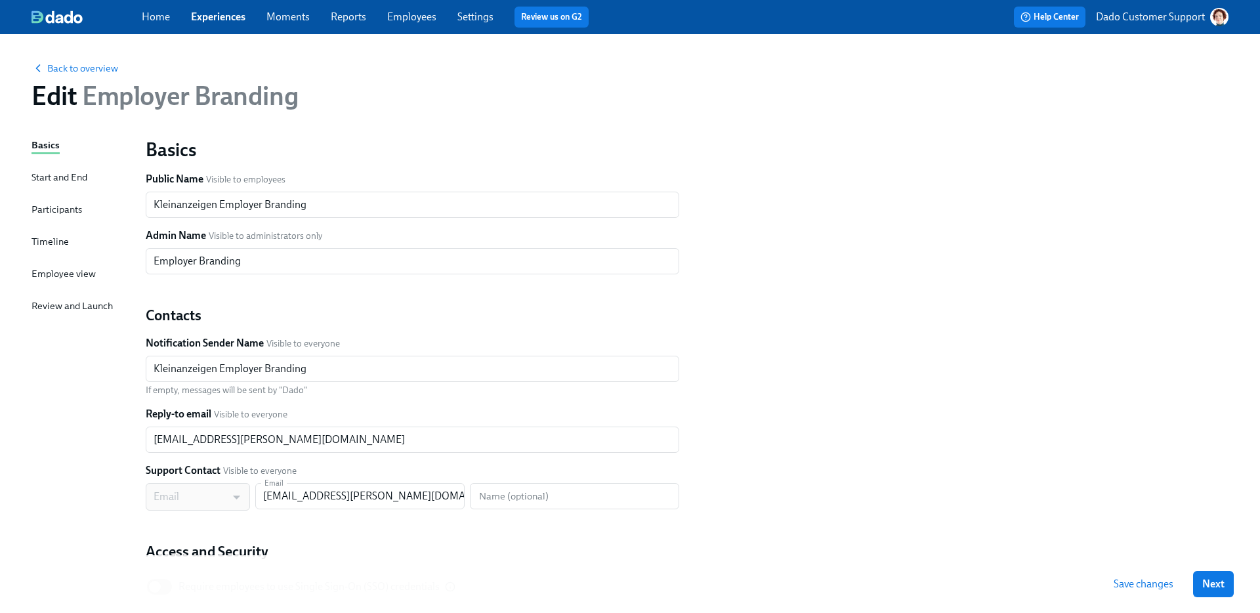
click at [50, 236] on div "Timeline" at bounding box center [49, 241] width 37 height 14
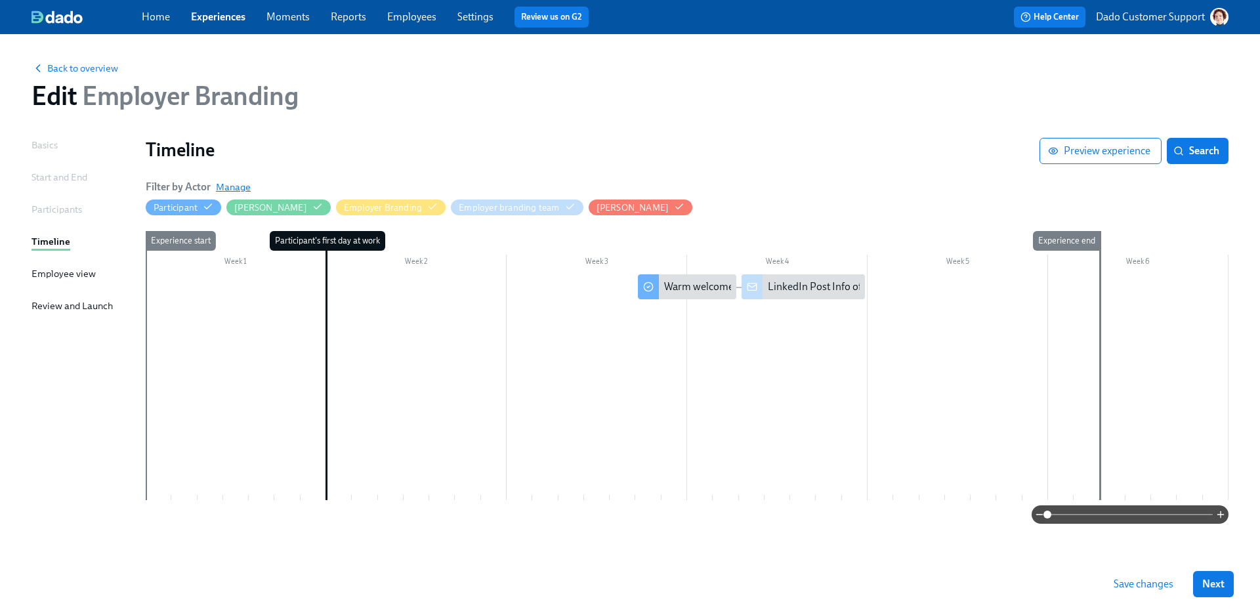
click at [238, 182] on span "Manage" at bounding box center [233, 186] width 35 height 13
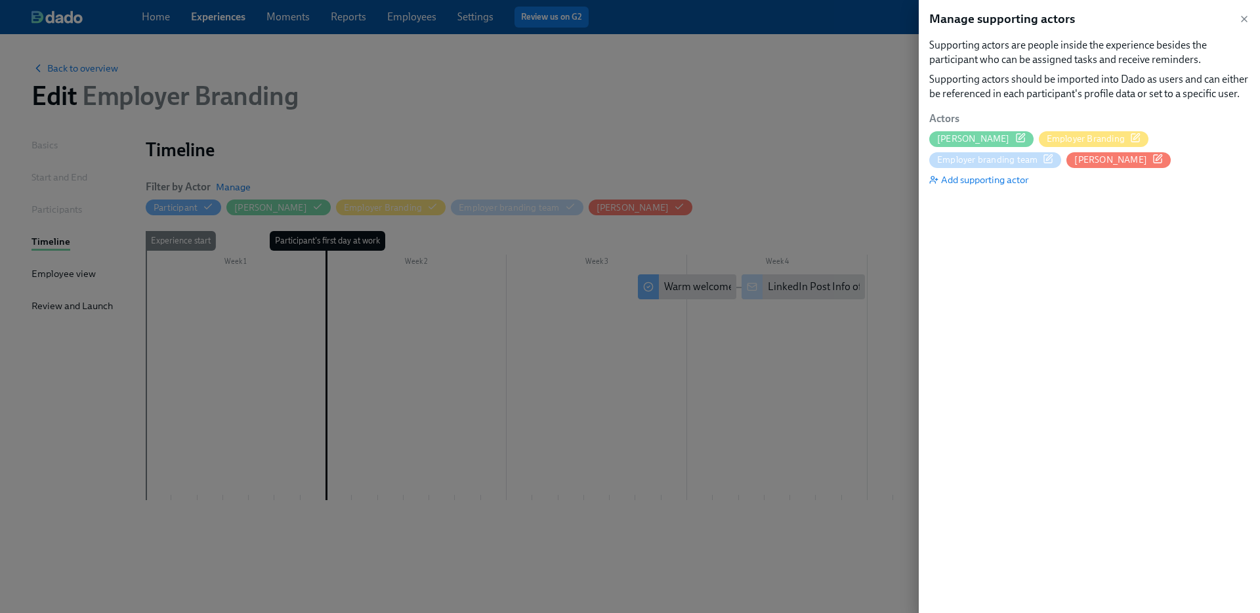
click at [1044, 156] on icon "button" at bounding box center [1048, 159] width 10 height 10
click at [1089, 123] on div "Actors [PERSON_NAME] Employer Branding Employer branding team [PERSON_NAME] Add…" at bounding box center [1089, 149] width 320 height 75
click at [840, 58] on div at bounding box center [630, 306] width 1260 height 613
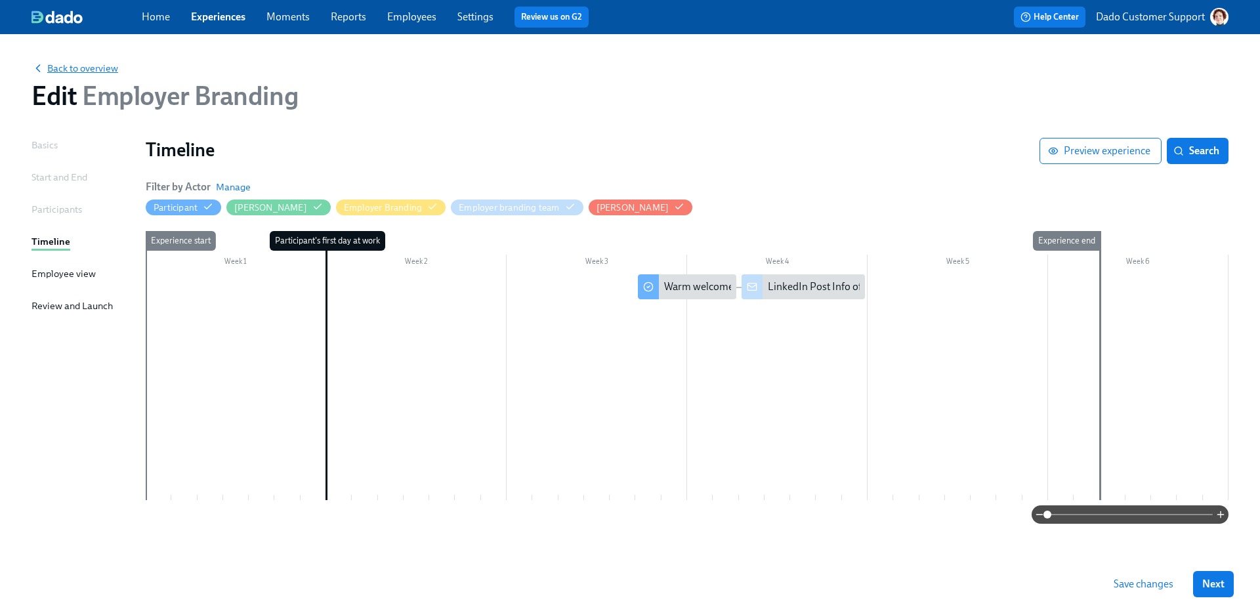
click at [106, 72] on span "Back to overview" at bounding box center [74, 68] width 87 height 13
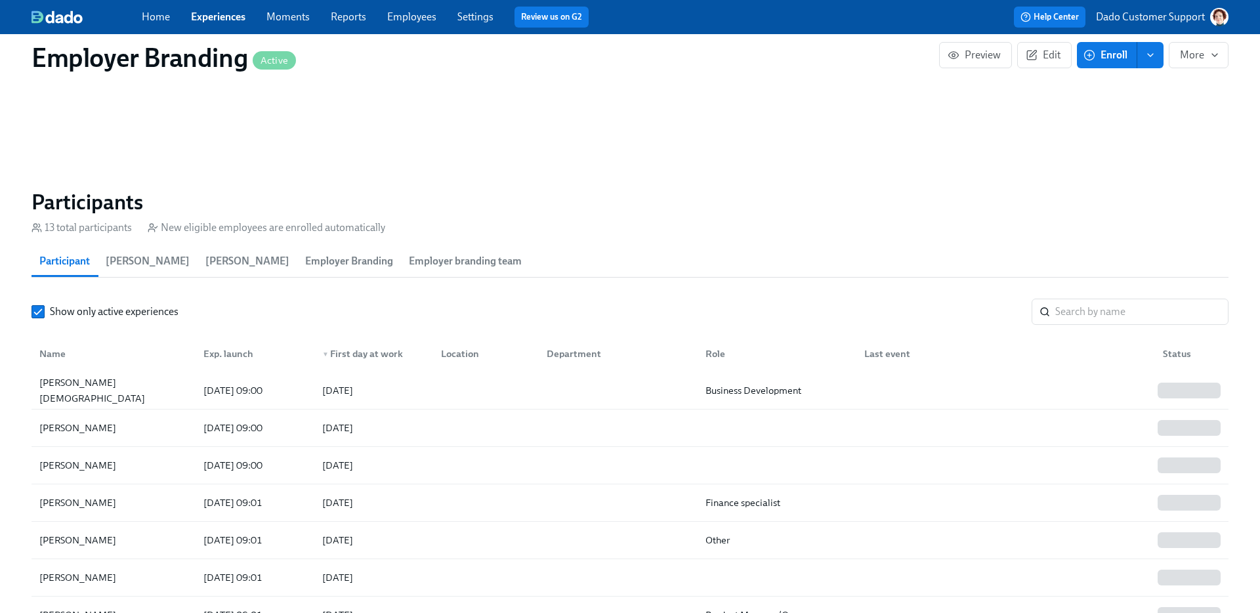
scroll to position [746, 0]
click at [225, 372] on div "Name Exp. launch ▼ First day at work Location Department Role Last event Status" at bounding box center [629, 352] width 1197 height 42
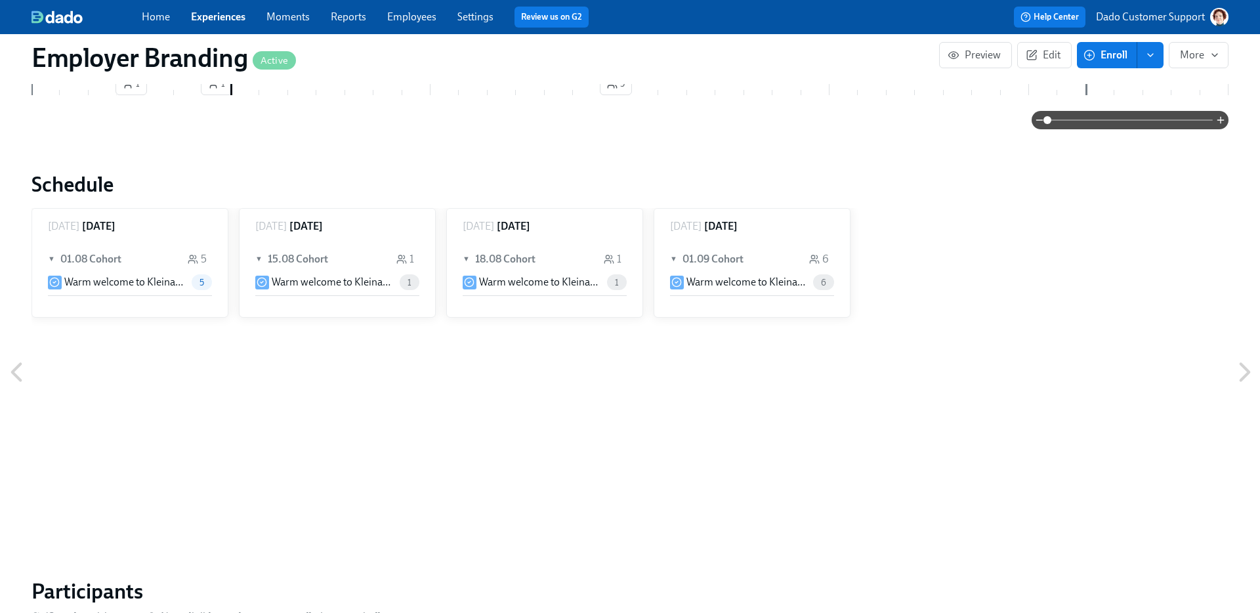
scroll to position [0, 0]
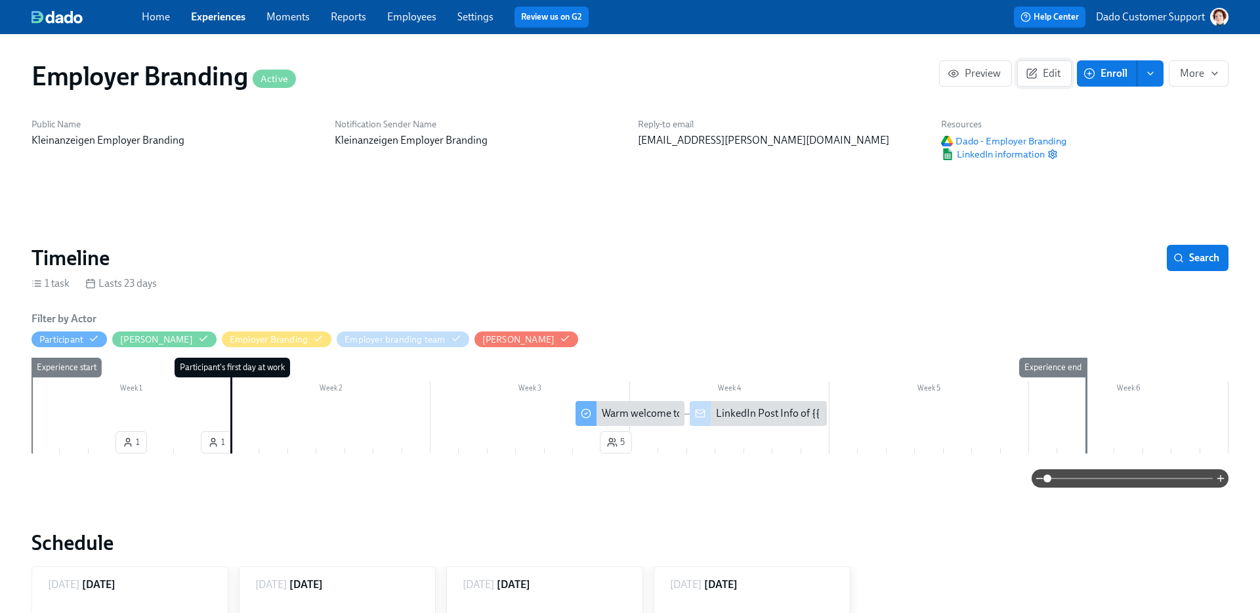
click at [1026, 73] on icon "button" at bounding box center [1031, 74] width 12 height 12
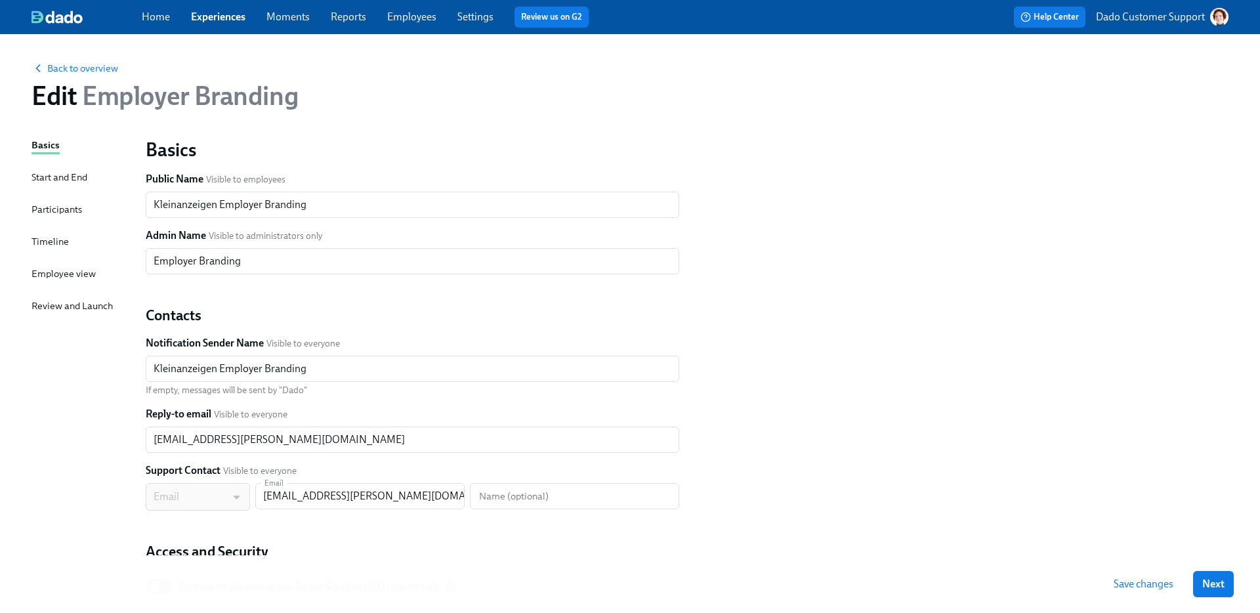
click at [47, 239] on div "Timeline" at bounding box center [49, 241] width 37 height 14
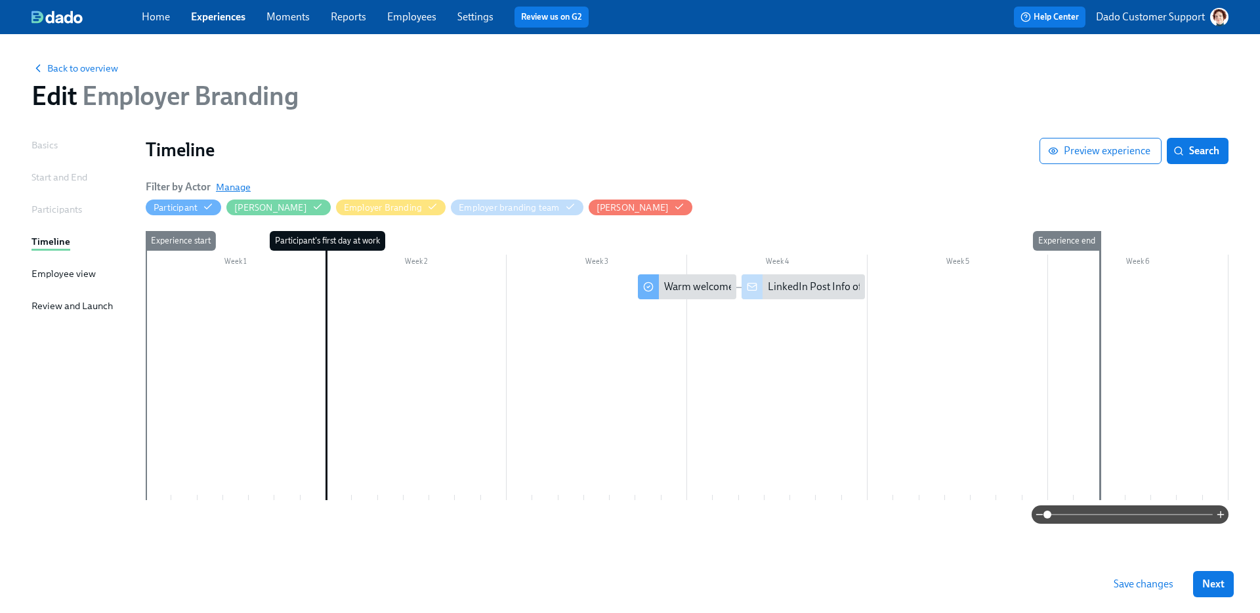
click at [242, 188] on span "Manage" at bounding box center [233, 186] width 35 height 13
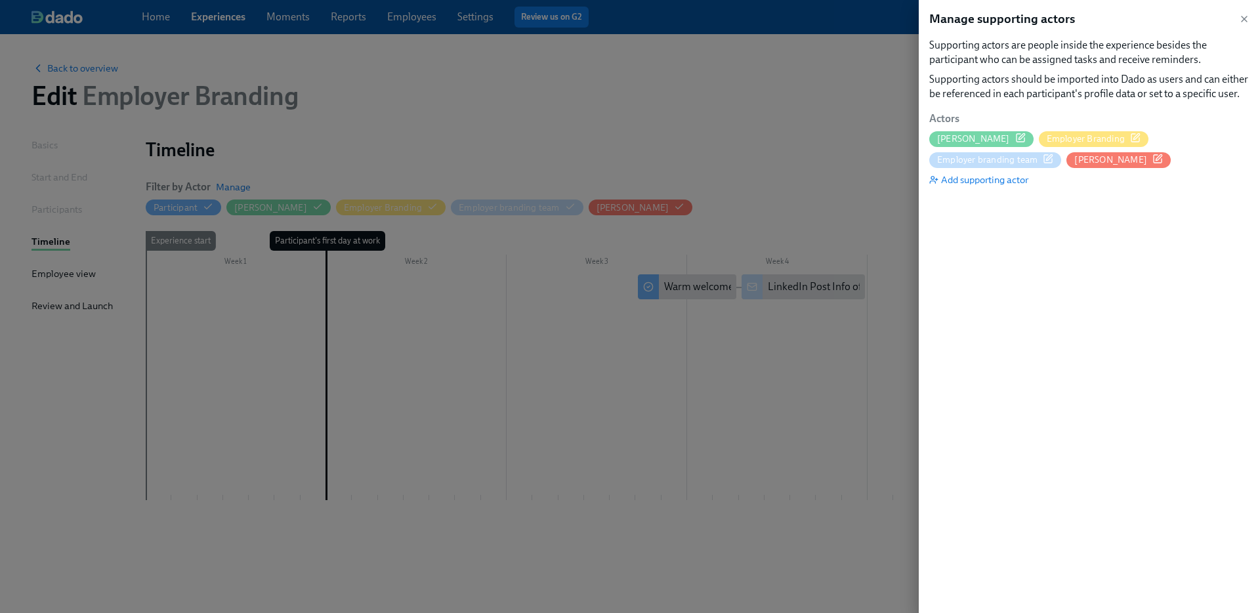
click at [1047, 158] on icon "button" at bounding box center [1049, 157] width 6 height 6
click at [820, 117] on div at bounding box center [630, 306] width 1260 height 613
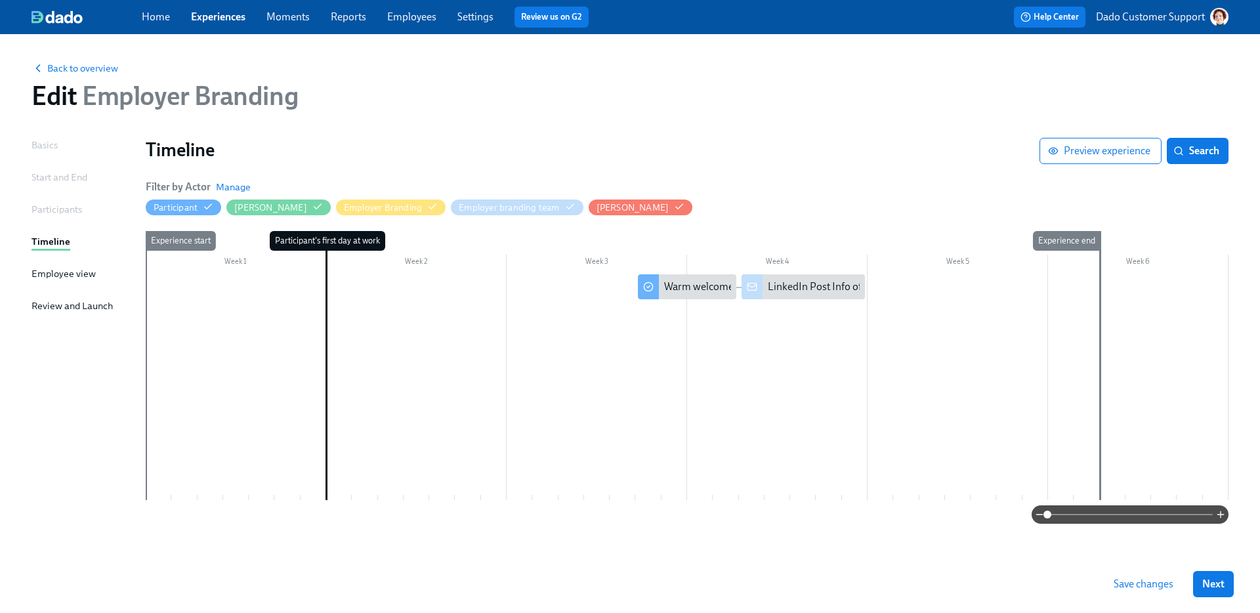
click at [104, 77] on div "Back to overview Edit Employer Branding" at bounding box center [630, 86] width 1218 height 72
click at [95, 68] on span "Back to overview" at bounding box center [74, 68] width 87 height 13
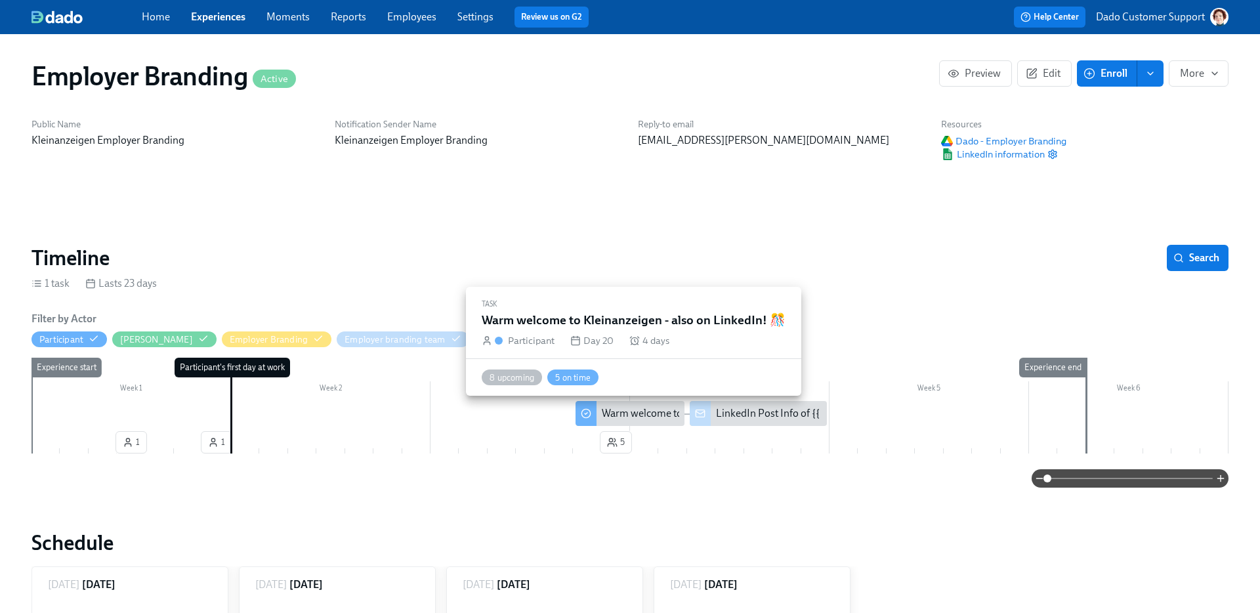
click at [624, 410] on div "Warm welcome to Kleinanzeigen - also on LinkedIn! 🎊" at bounding box center [725, 413] width 246 height 14
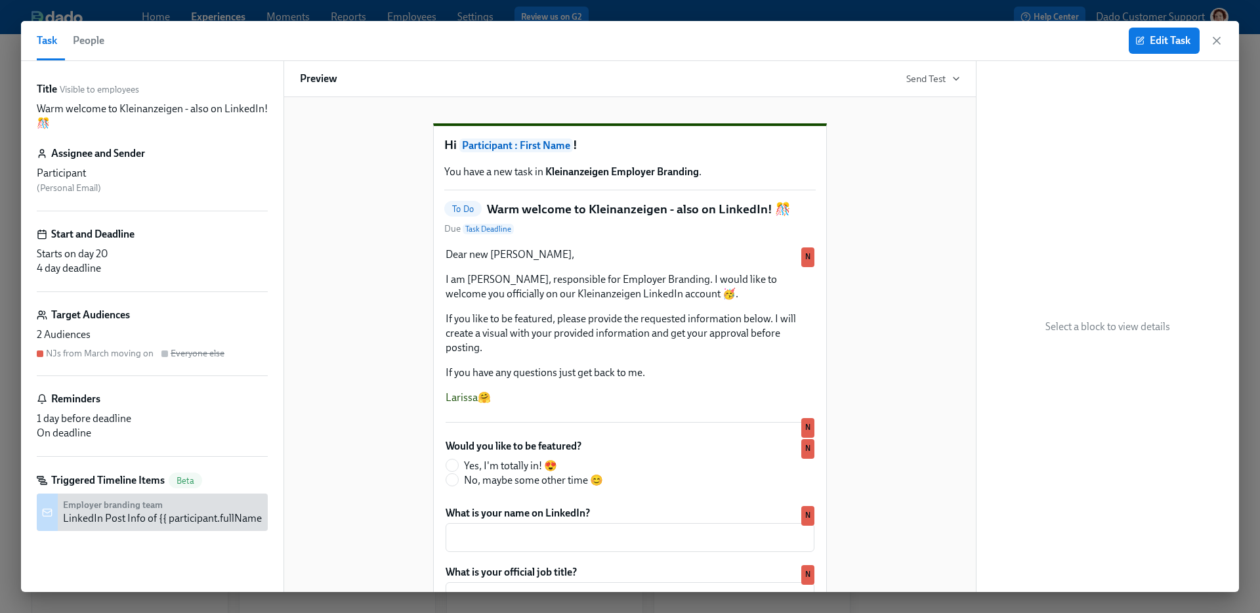
click at [93, 39] on span "People" at bounding box center [88, 40] width 31 height 18
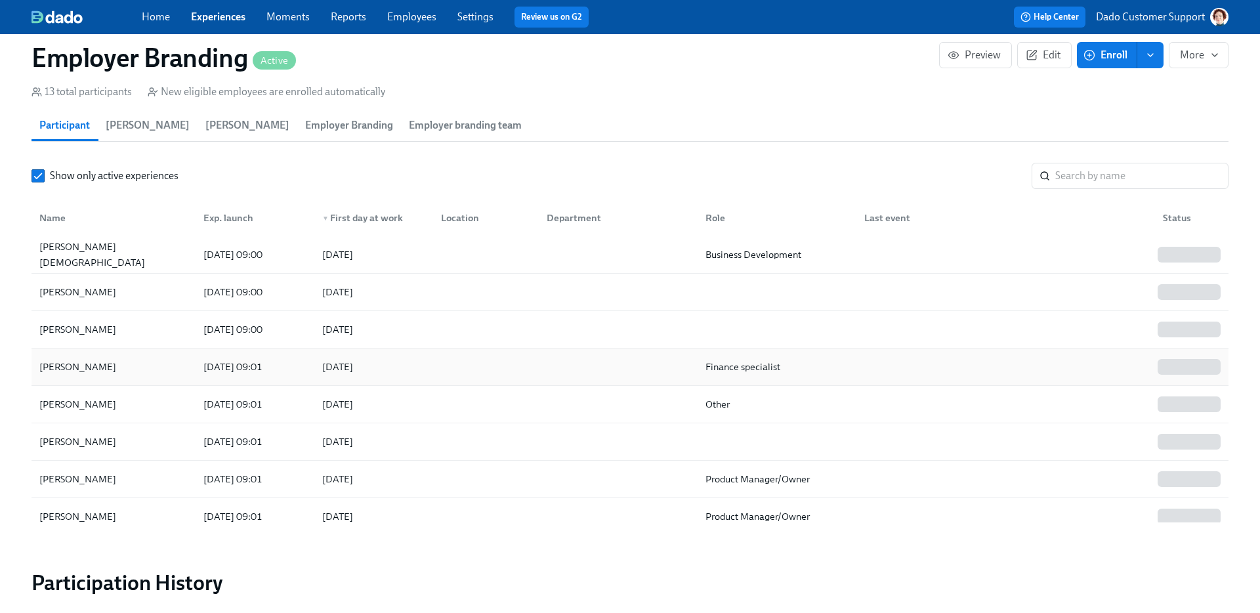
scroll to position [884, 0]
click at [431, 119] on span "Employer branding team" at bounding box center [465, 124] width 113 height 18
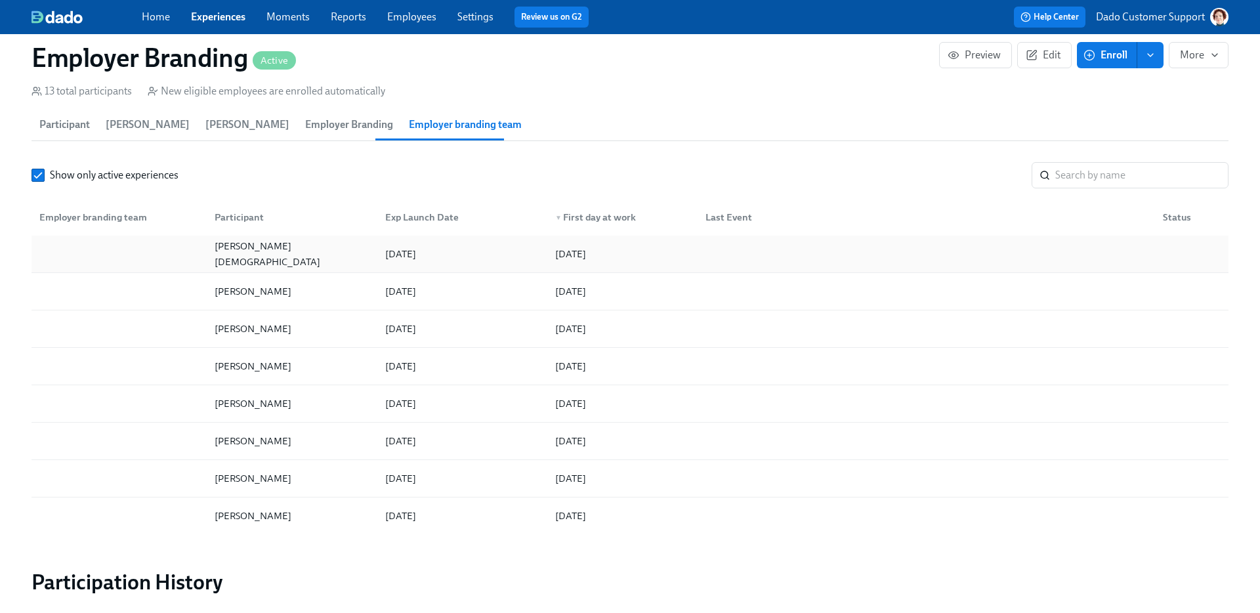
click at [113, 252] on div at bounding box center [119, 254] width 170 height 26
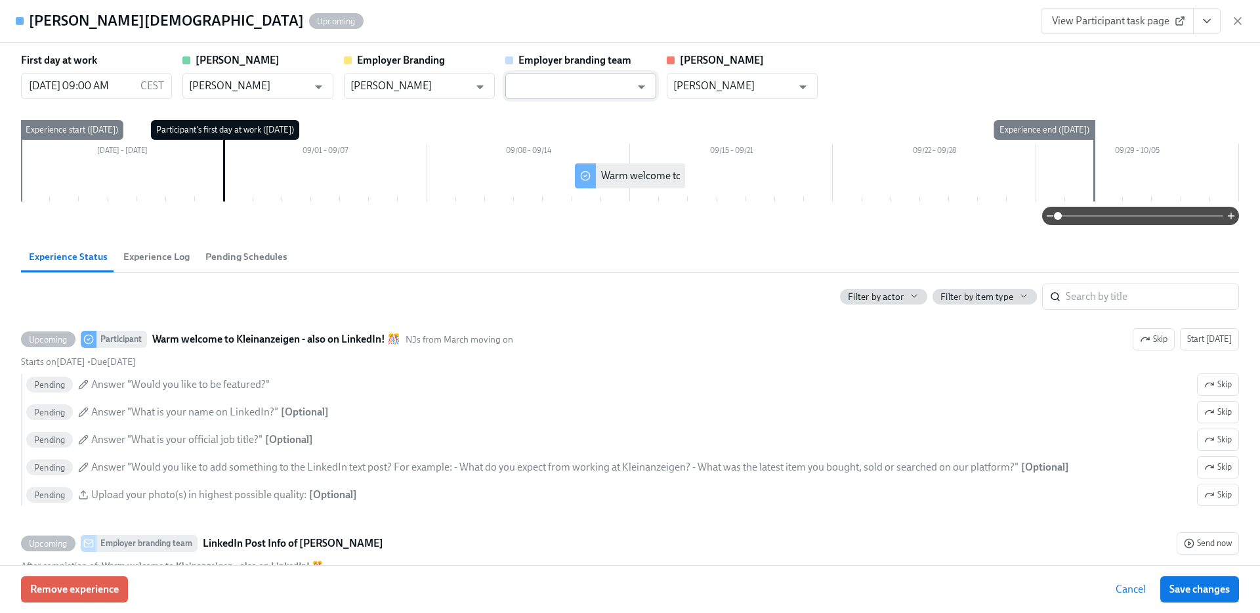
click at [573, 87] on input "text" at bounding box center [571, 86] width 119 height 26
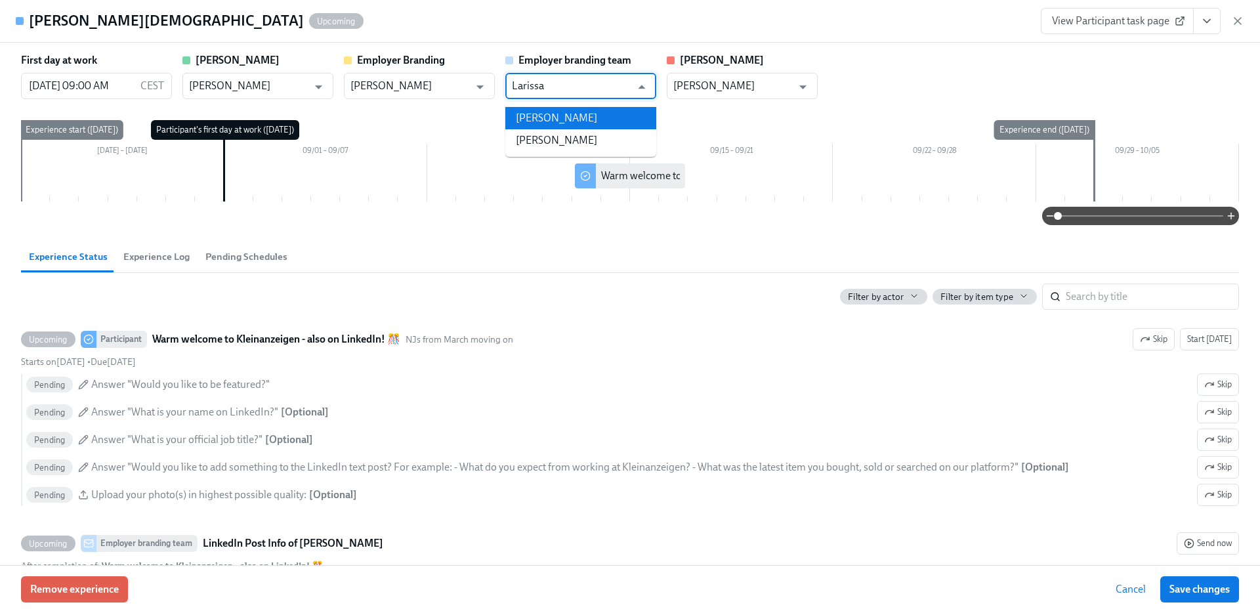
click at [590, 119] on li "[PERSON_NAME]" at bounding box center [580, 118] width 151 height 22
type input "[PERSON_NAME]"
click at [1207, 595] on span "Save changes" at bounding box center [1199, 589] width 60 height 13
type input "[PERSON_NAME]"
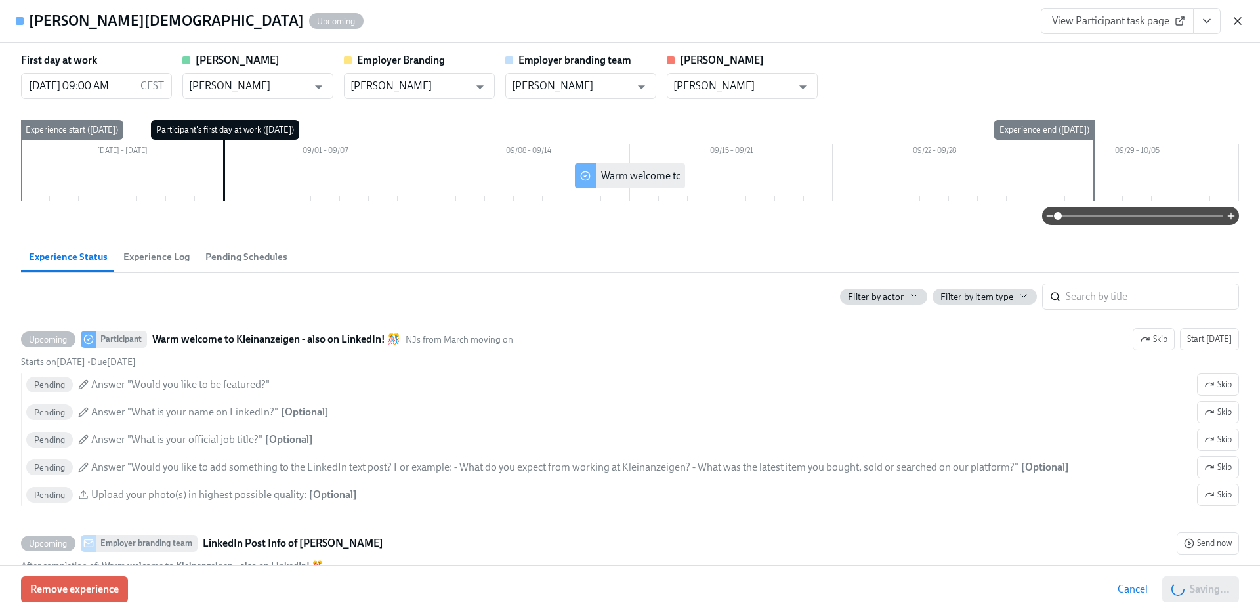
click at [1237, 21] on icon "button" at bounding box center [1237, 20] width 13 height 13
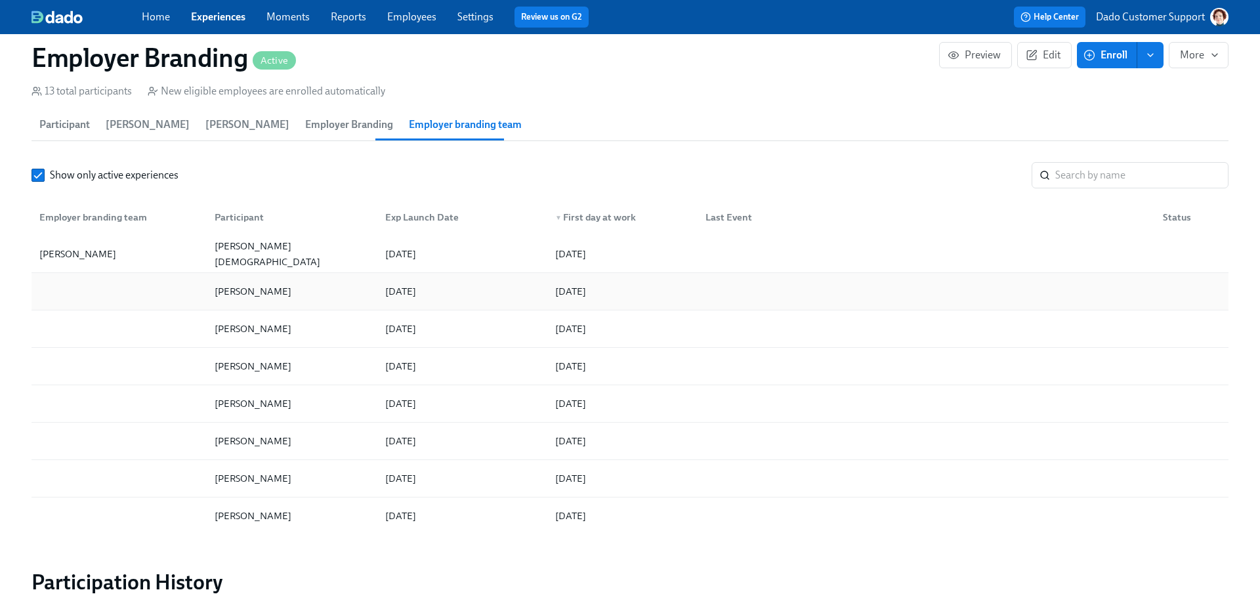
click at [138, 299] on div at bounding box center [119, 291] width 170 height 26
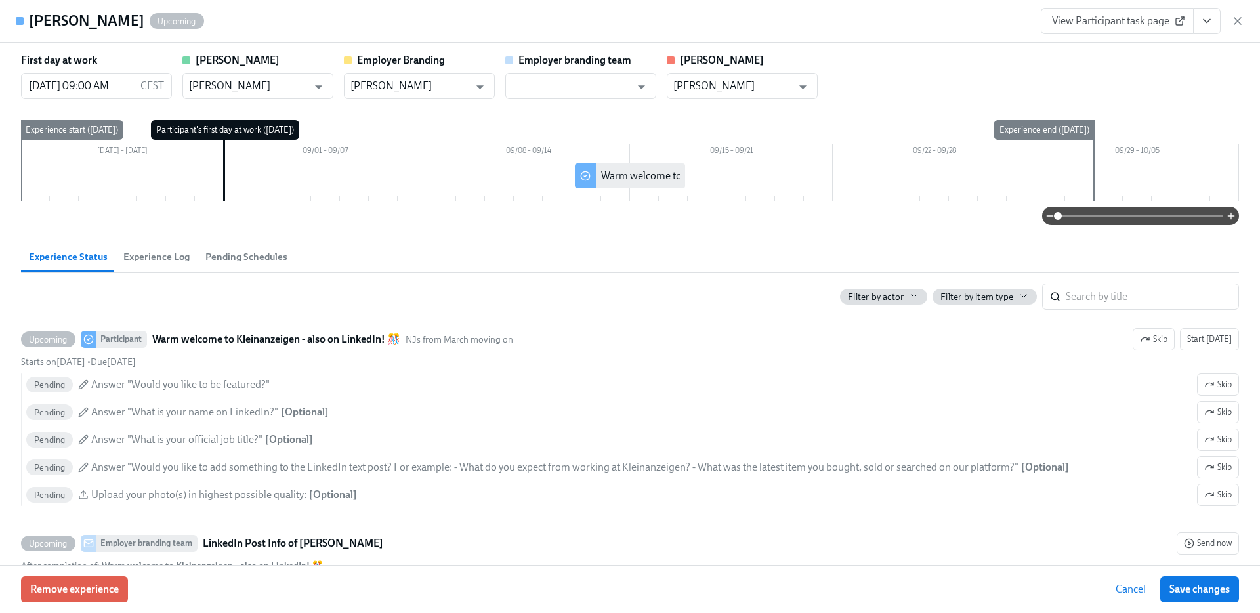
click at [619, 70] on div "Employer branding team ​" at bounding box center [580, 76] width 151 height 46
click at [606, 87] on input "text" at bounding box center [571, 86] width 119 height 26
paste input "[PERSON_NAME]"
type input "[PERSON_NAME]"
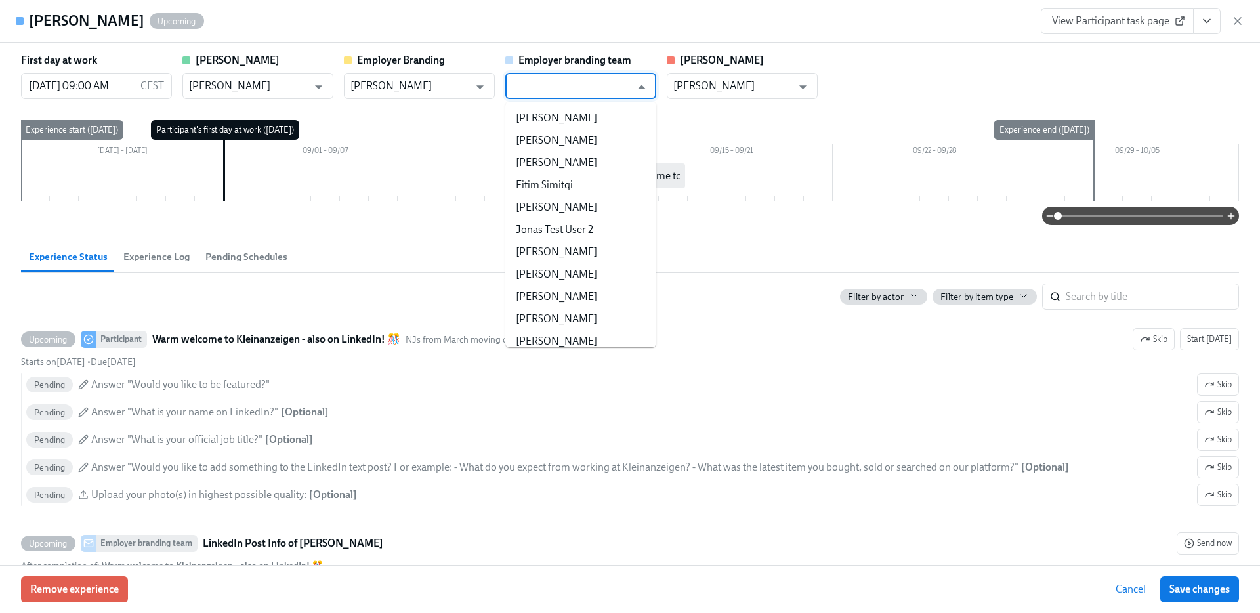
click at [617, 85] on input "text" at bounding box center [571, 86] width 119 height 26
paste input "[PERSON_NAME]"
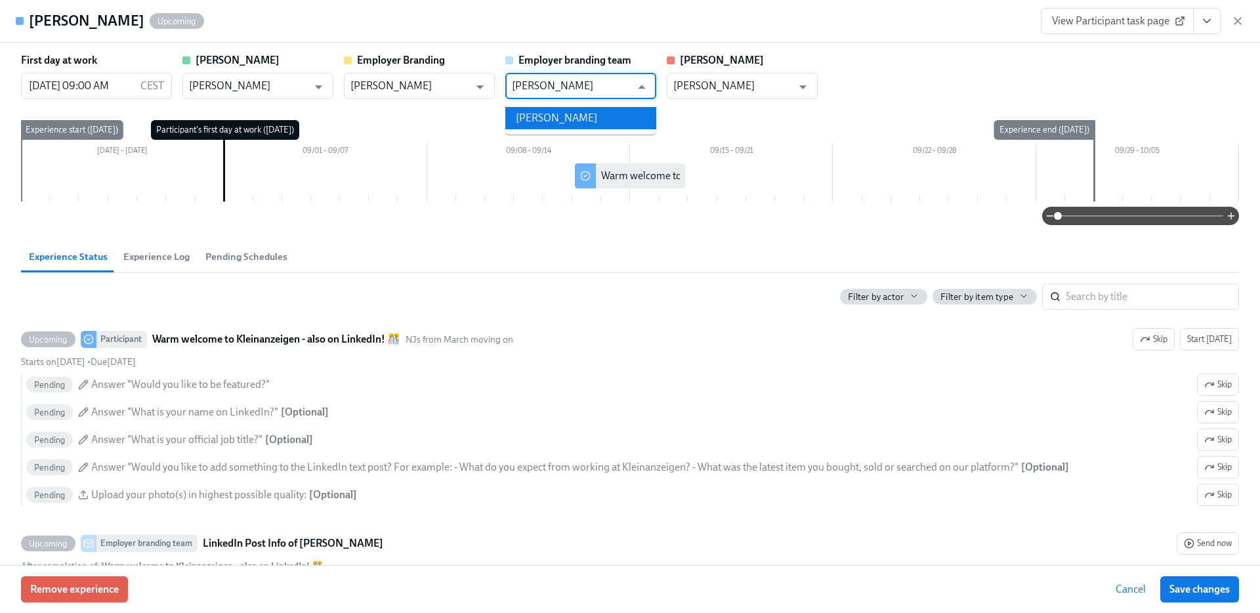
click at [606, 114] on li "[PERSON_NAME]" at bounding box center [580, 118] width 151 height 22
type input "[PERSON_NAME]"
click at [1207, 586] on span "Save changes" at bounding box center [1199, 589] width 60 height 13
type input "[PERSON_NAME]"
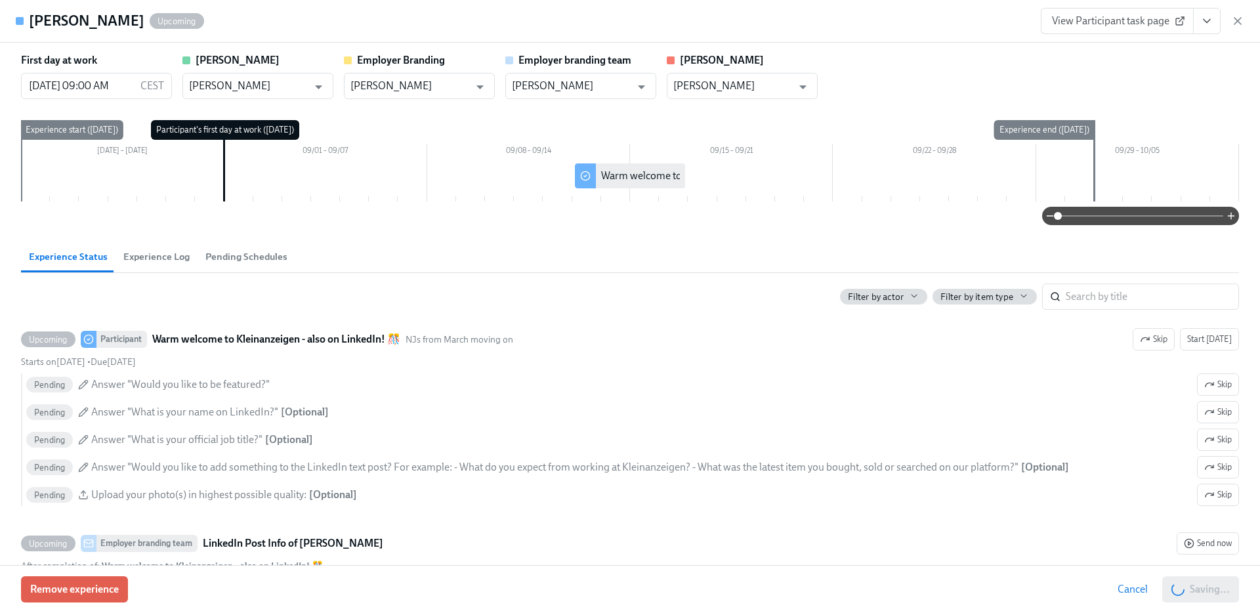
click at [1238, 10] on div "View Participant task page" at bounding box center [1142, 21] width 203 height 26
click at [1238, 28] on div "View Participant task page" at bounding box center [1142, 21] width 203 height 26
click at [1235, 19] on icon "button" at bounding box center [1237, 20] width 13 height 13
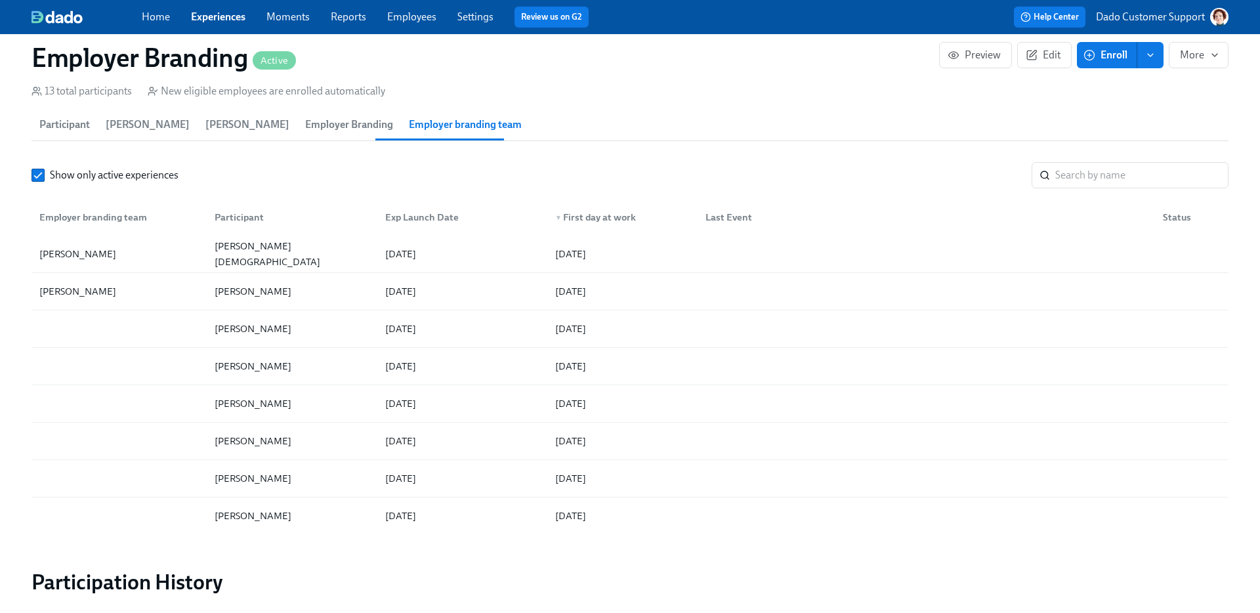
click at [588, 215] on div "▼ First day at work" at bounding box center [595, 217] width 91 height 16
click at [121, 260] on div at bounding box center [119, 254] width 170 height 26
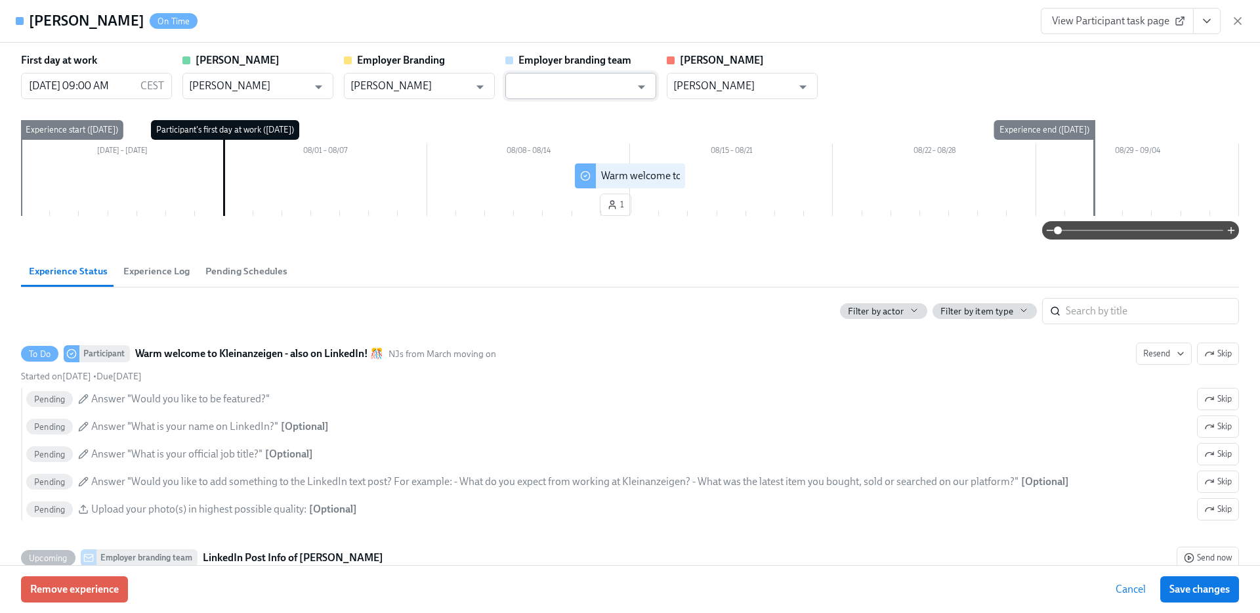
click at [606, 79] on input "text" at bounding box center [571, 86] width 119 height 26
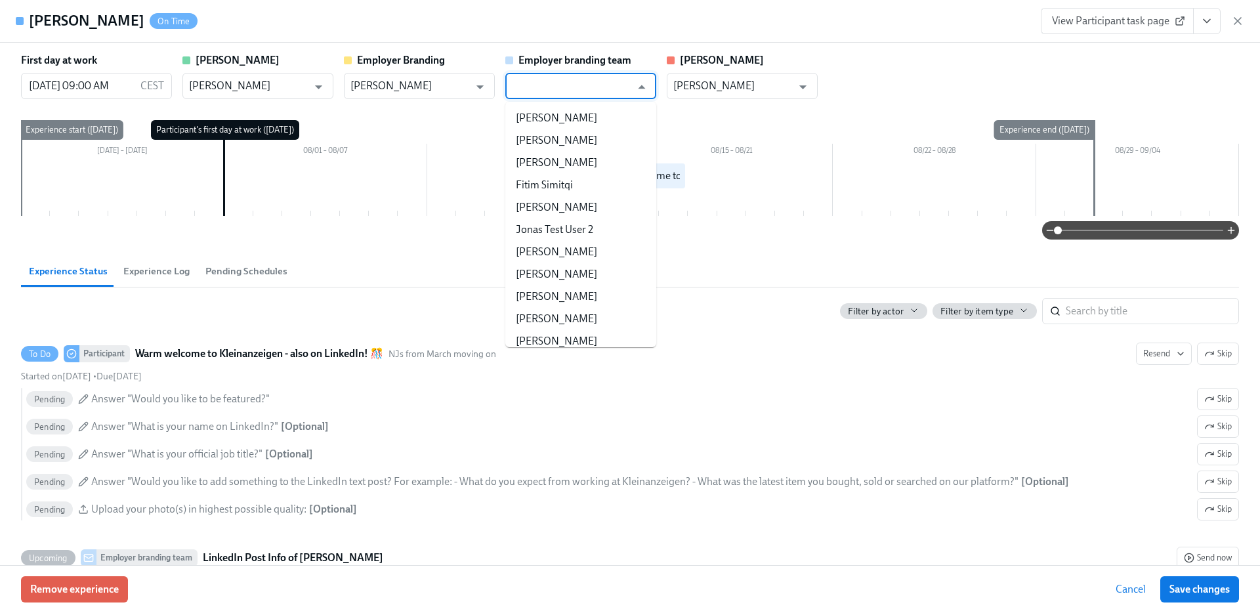
paste input "[PERSON_NAME]"
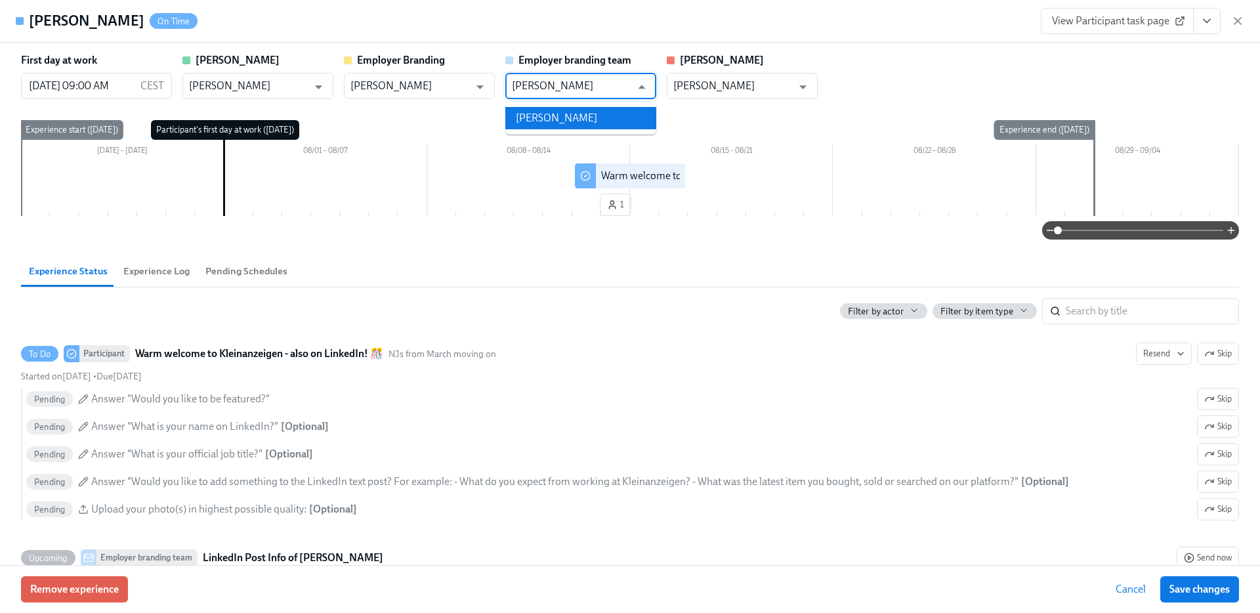
click at [587, 122] on li "[PERSON_NAME]" at bounding box center [580, 118] width 151 height 22
type input "[PERSON_NAME]"
click at [1194, 587] on span "Save changes" at bounding box center [1199, 589] width 60 height 13
type input "[PERSON_NAME]"
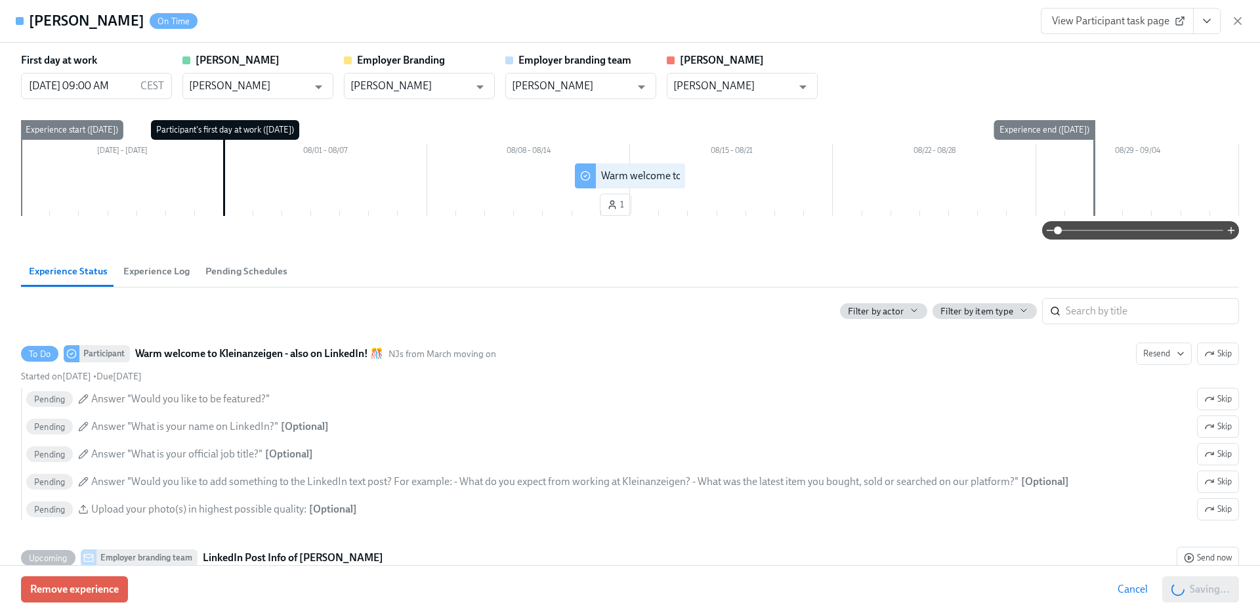
click at [1244, 20] on div "[PERSON_NAME] On Time View Participant task page" at bounding box center [630, 21] width 1260 height 43
click at [1238, 19] on icon "button" at bounding box center [1237, 20] width 13 height 13
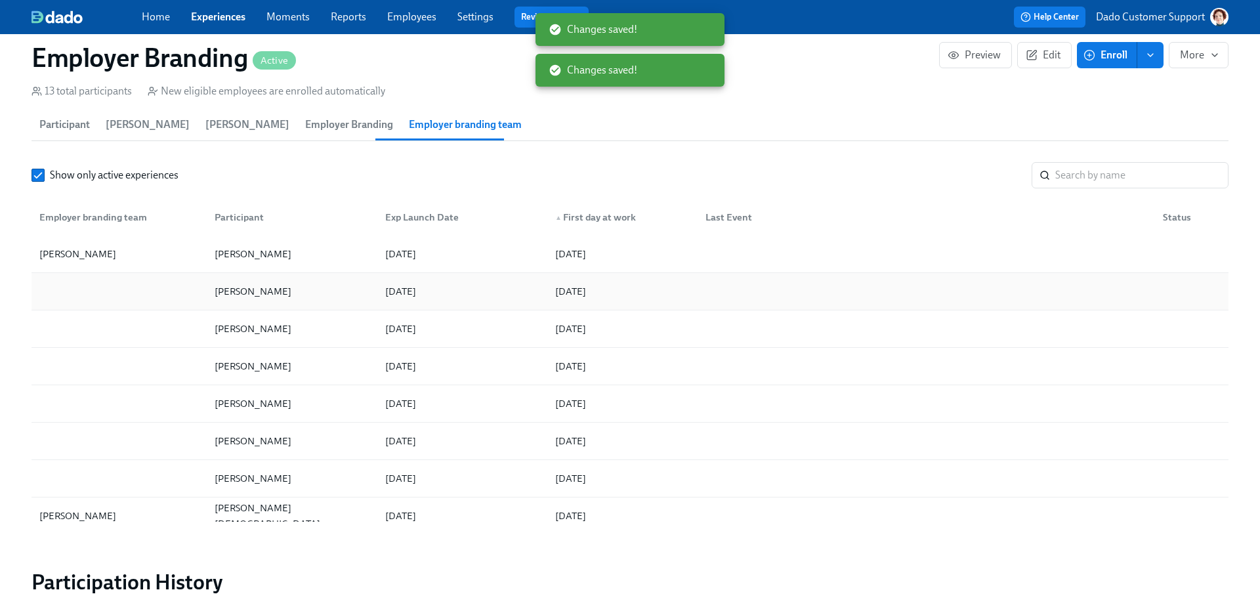
click at [135, 283] on div at bounding box center [119, 291] width 170 height 26
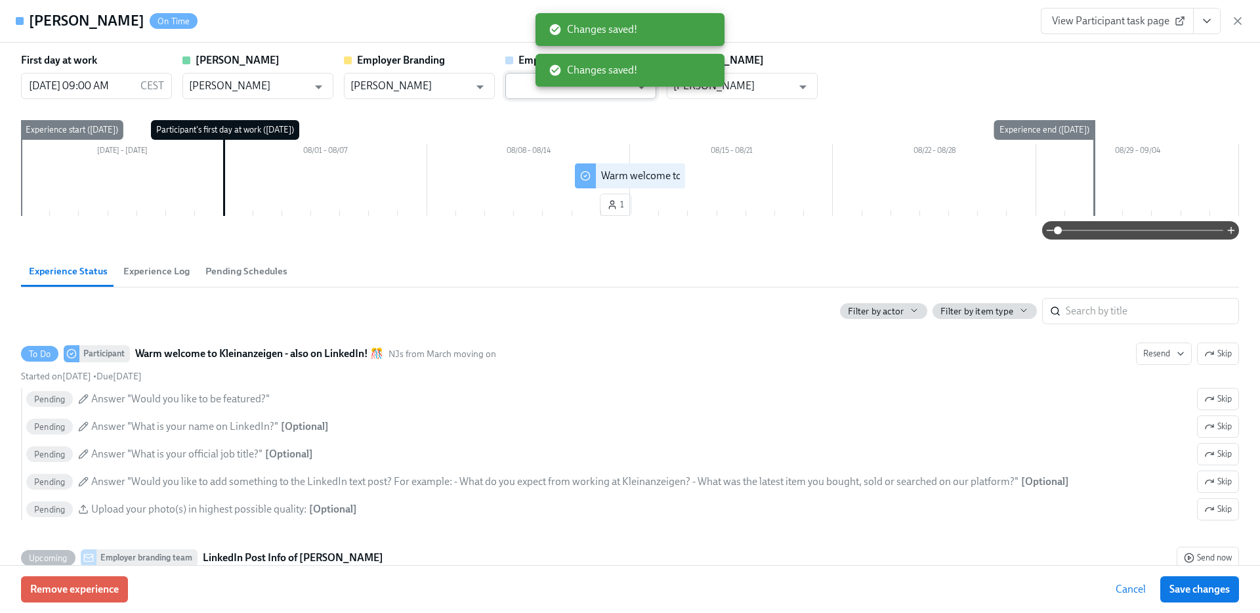
click at [510, 91] on div "​" at bounding box center [580, 86] width 151 height 26
paste input "[PERSON_NAME]"
click at [523, 117] on li "[PERSON_NAME]" at bounding box center [580, 118] width 151 height 22
type input "[PERSON_NAME]"
click at [1196, 591] on span "Save changes" at bounding box center [1199, 589] width 60 height 13
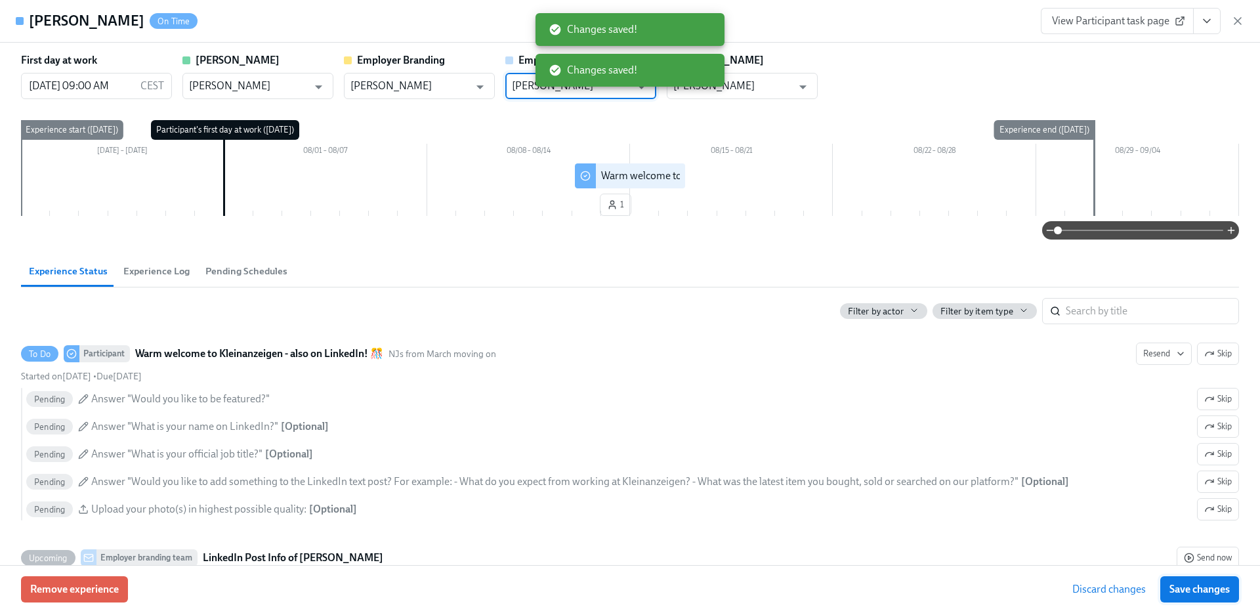
type input "[PERSON_NAME]"
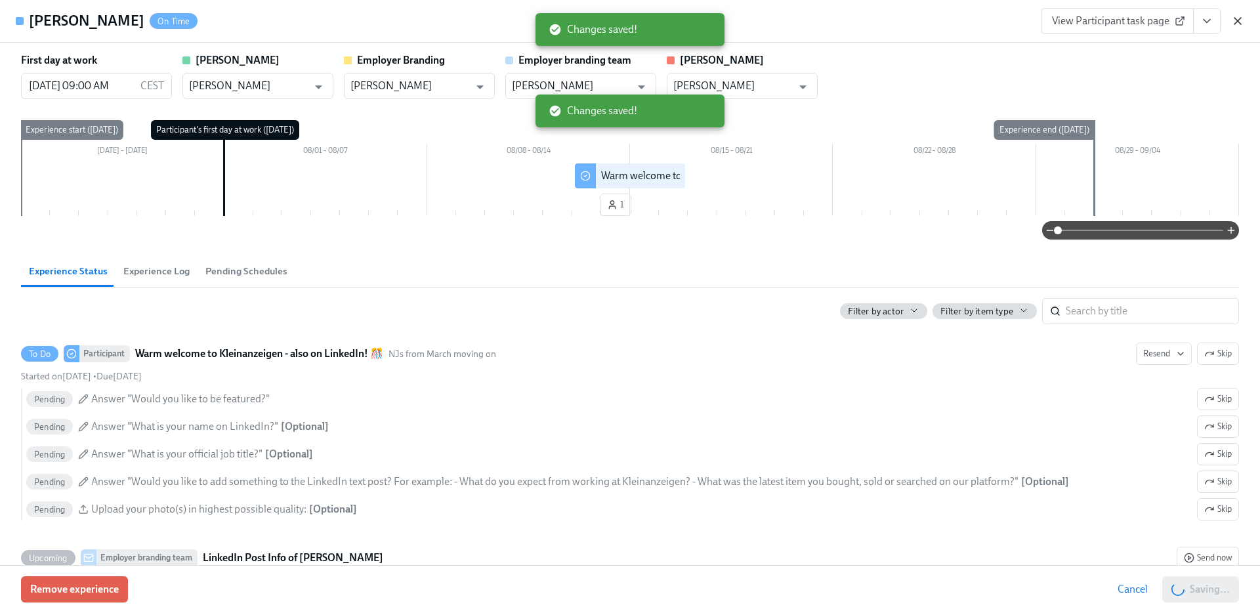
click at [1239, 26] on div "View Participant task page" at bounding box center [1142, 21] width 203 height 26
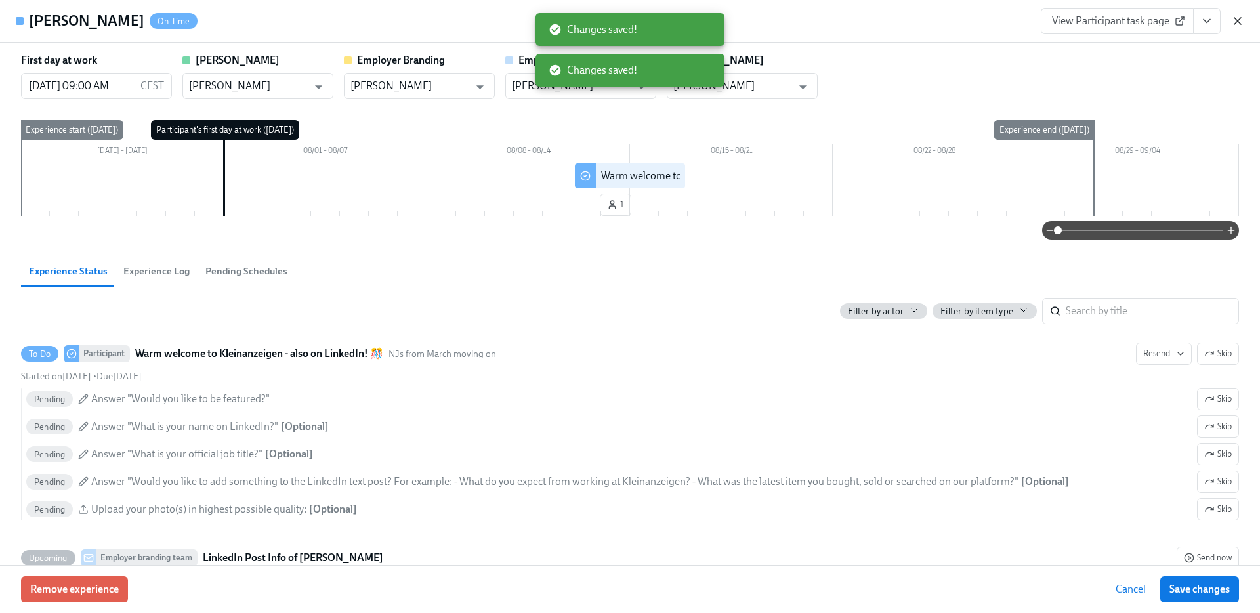
click at [1239, 22] on icon "button" at bounding box center [1237, 20] width 13 height 13
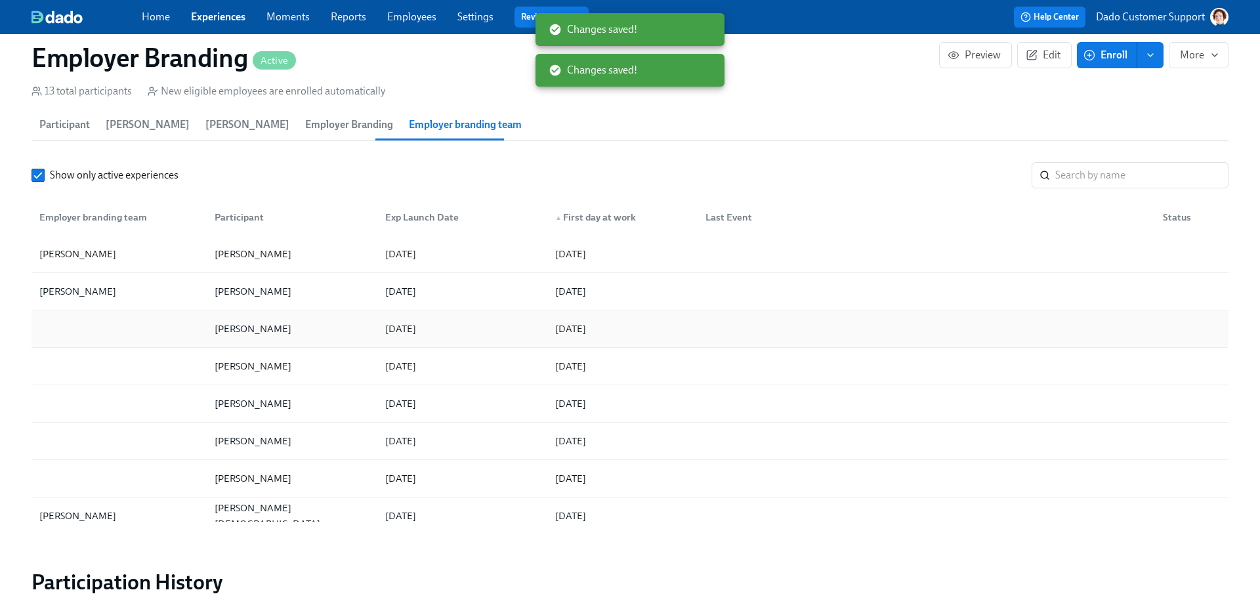
click at [83, 337] on div at bounding box center [119, 329] width 170 height 26
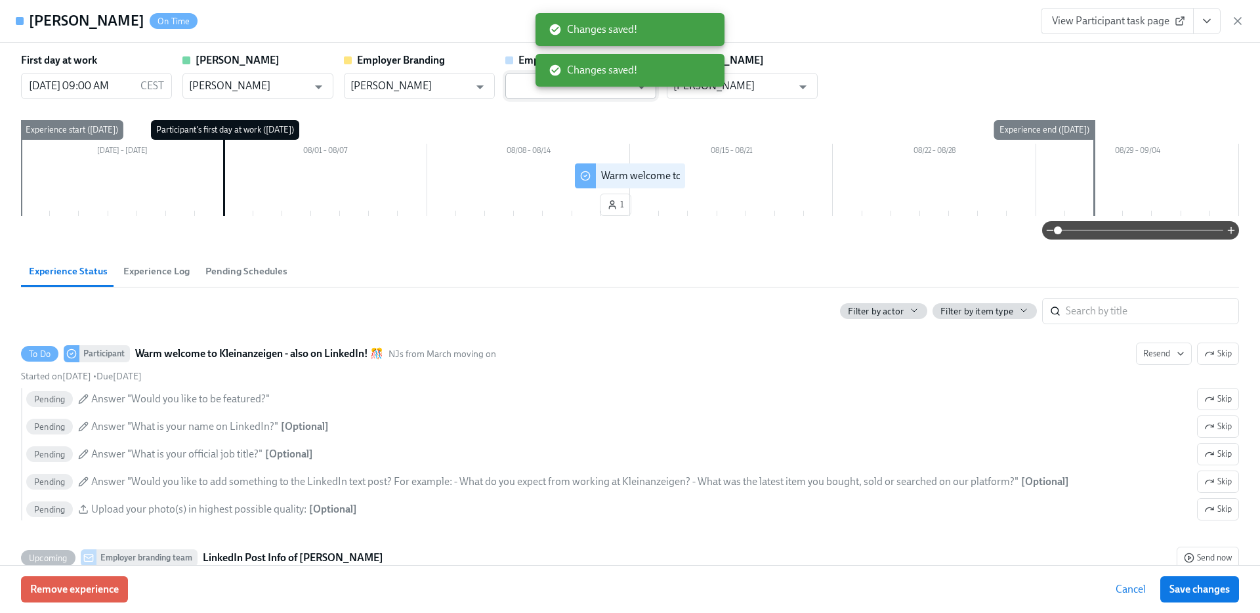
click at [520, 81] on input "text" at bounding box center [571, 86] width 119 height 26
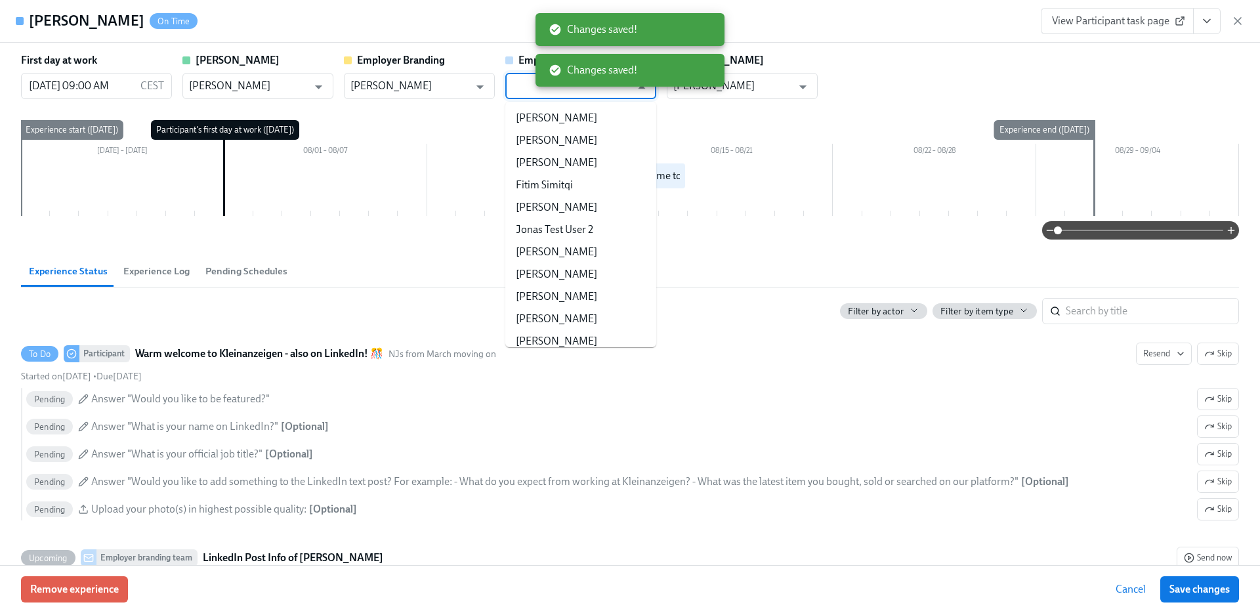
paste input "[PERSON_NAME]"
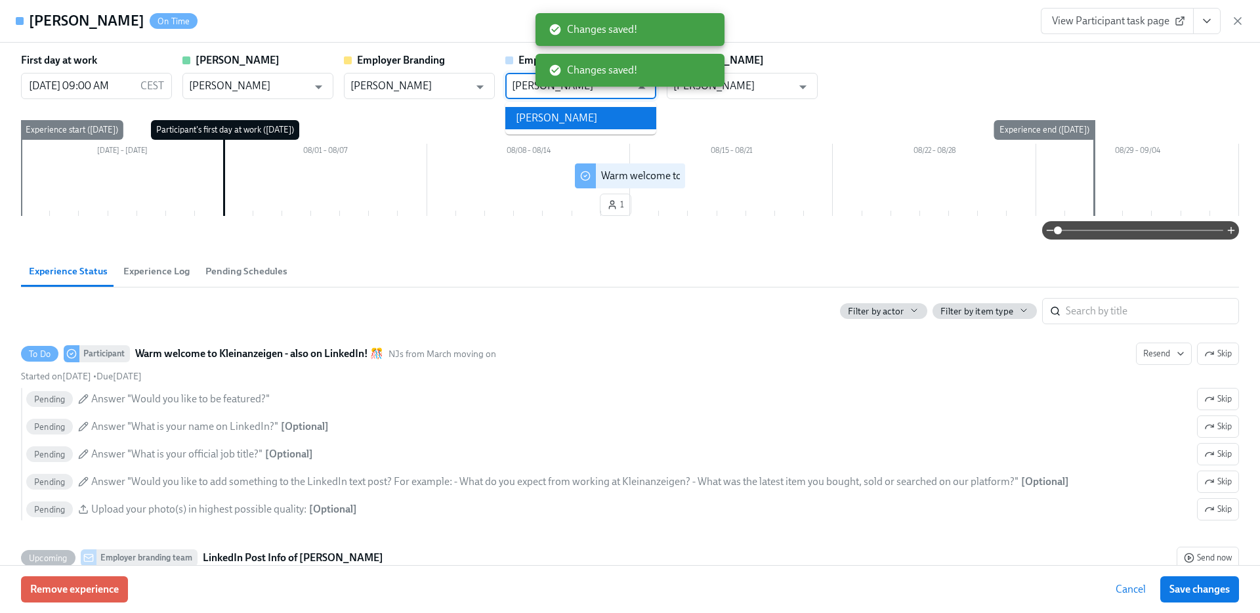
click at [534, 119] on li "[PERSON_NAME]" at bounding box center [580, 118] width 151 height 22
type input "[PERSON_NAME]"
click at [1178, 590] on span "Save changes" at bounding box center [1199, 589] width 60 height 13
type input "[PERSON_NAME]"
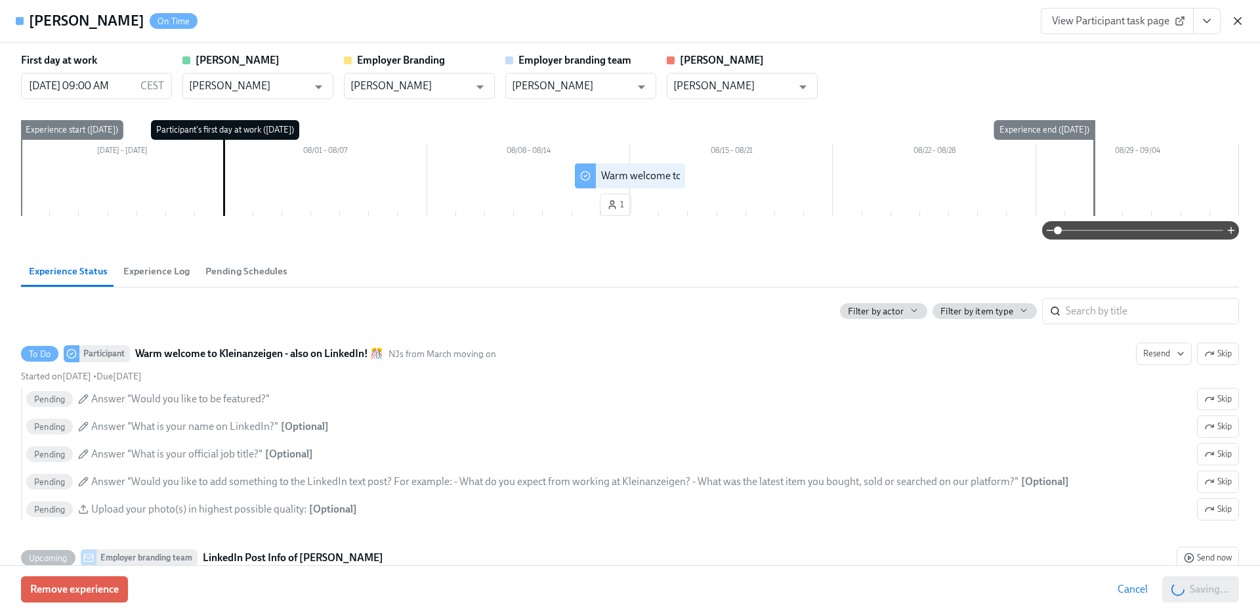
click at [1236, 15] on icon "button" at bounding box center [1237, 20] width 13 height 13
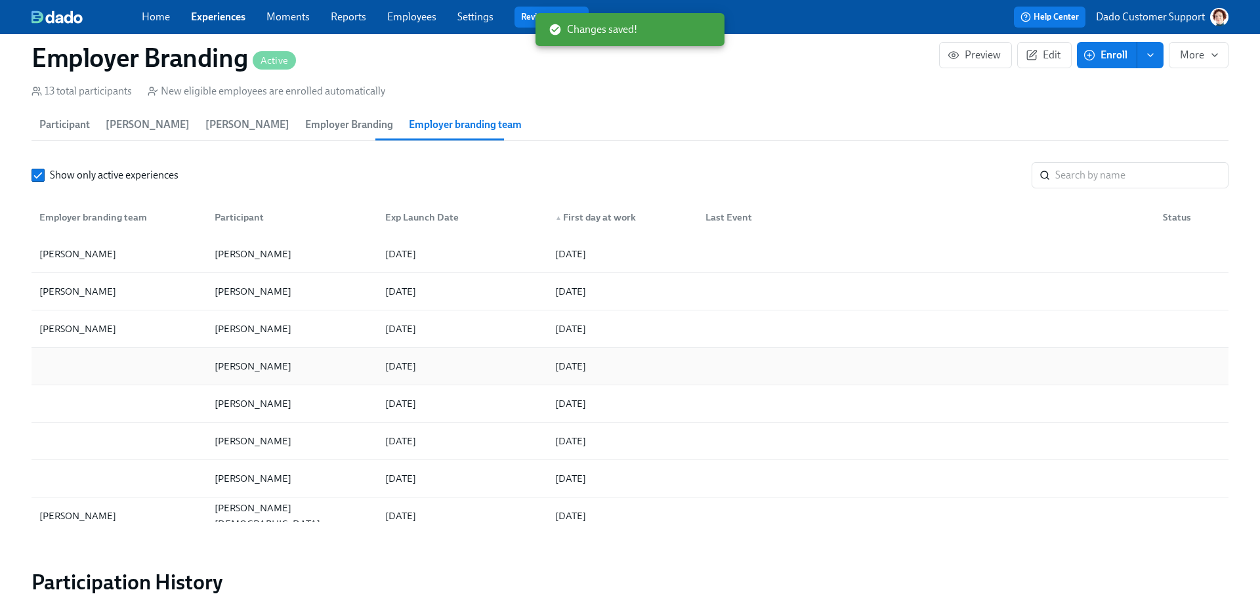
click at [140, 363] on div at bounding box center [119, 366] width 170 height 26
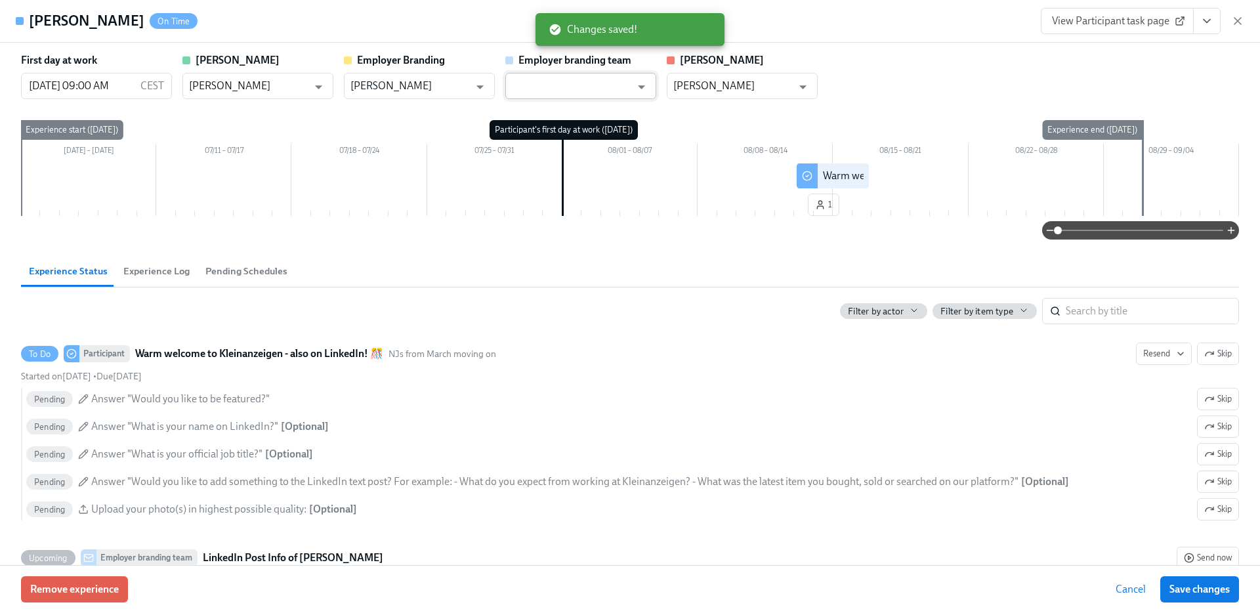
click at [550, 93] on input "text" at bounding box center [571, 86] width 119 height 26
paste input "[PERSON_NAME]"
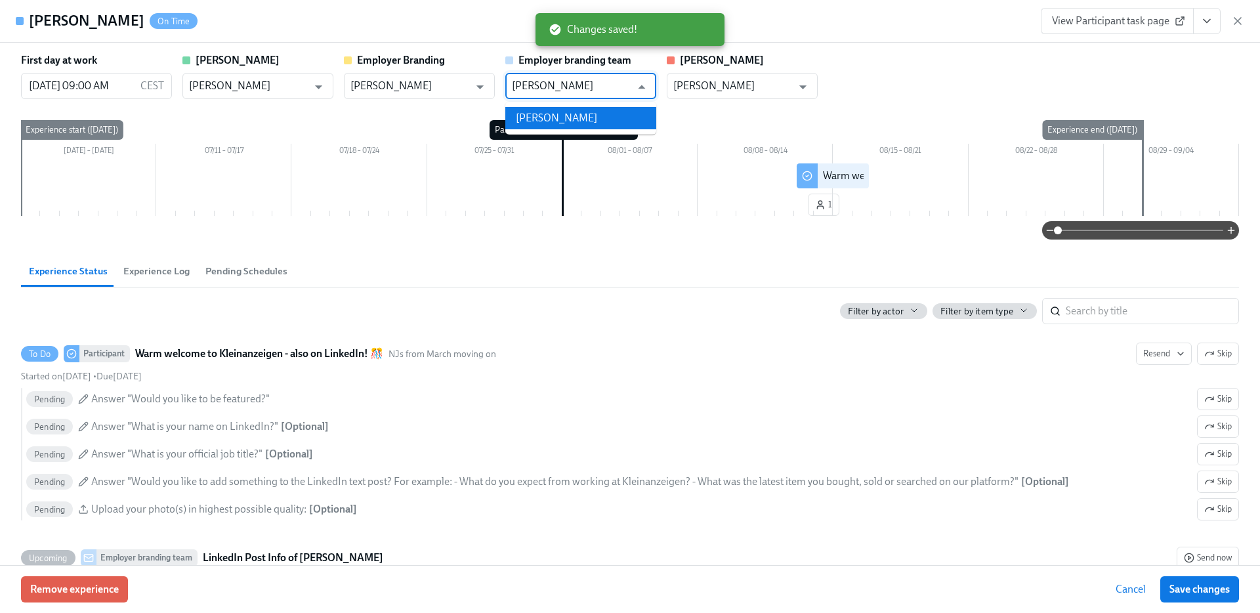
click at [547, 126] on li "[PERSON_NAME]" at bounding box center [580, 118] width 151 height 22
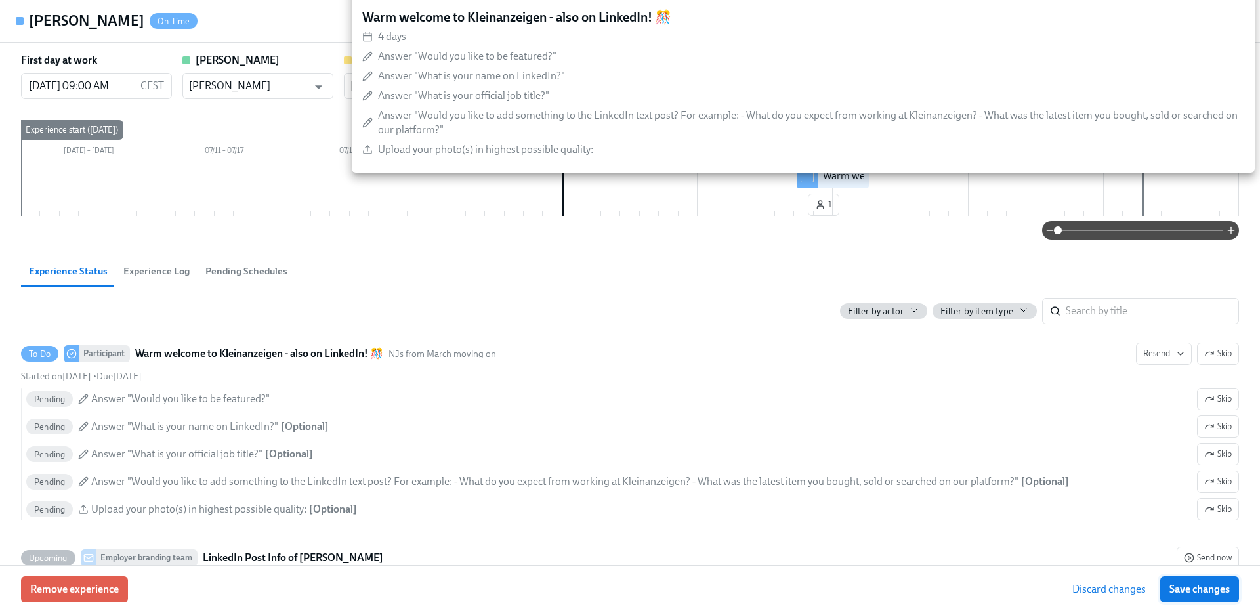
type input "[PERSON_NAME]"
click at [1178, 588] on span "Save changes" at bounding box center [1199, 589] width 60 height 13
type input "[PERSON_NAME]"
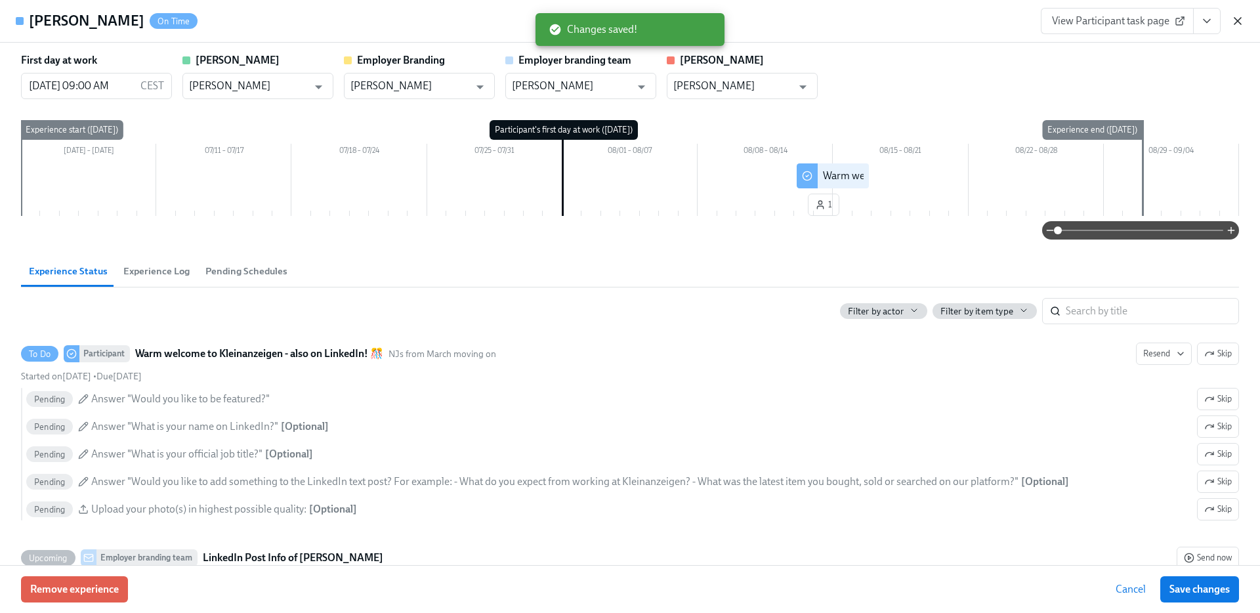
click at [1233, 22] on icon "button" at bounding box center [1237, 20] width 13 height 13
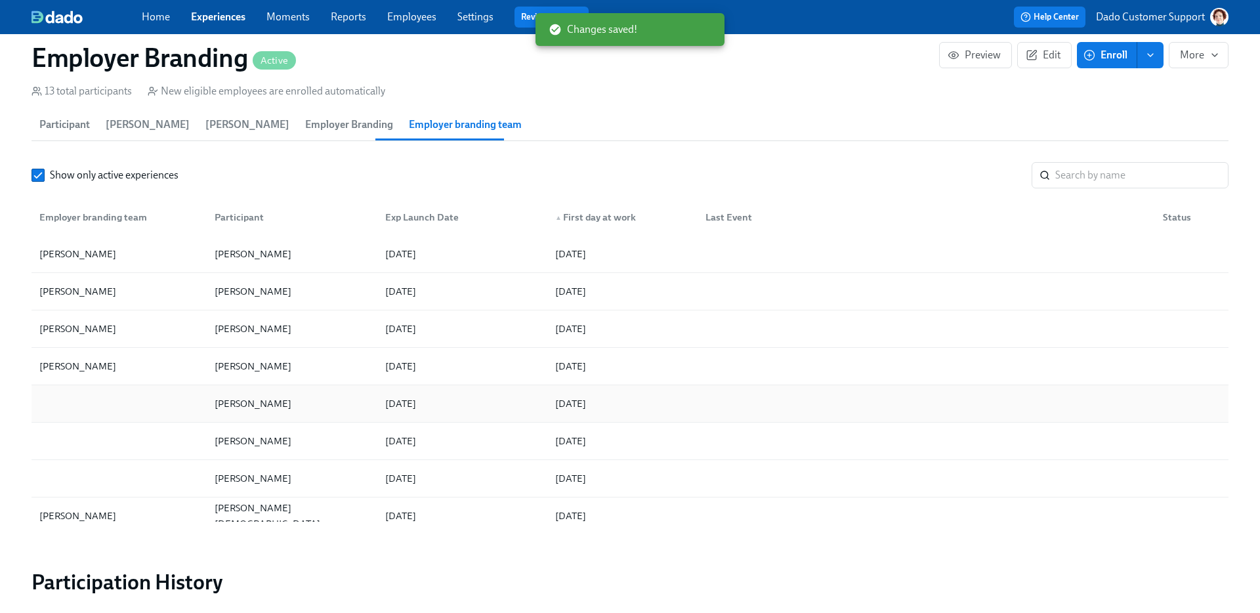
click at [101, 394] on div at bounding box center [119, 403] width 170 height 26
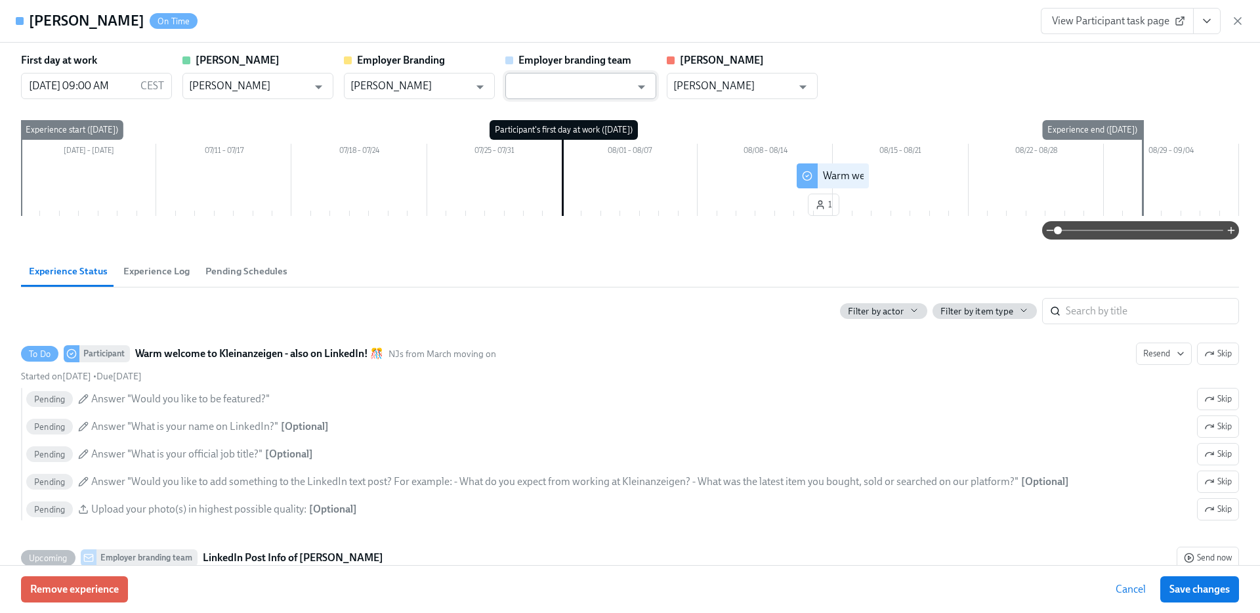
click at [594, 83] on input "text" at bounding box center [571, 86] width 119 height 26
paste input "[PERSON_NAME]"
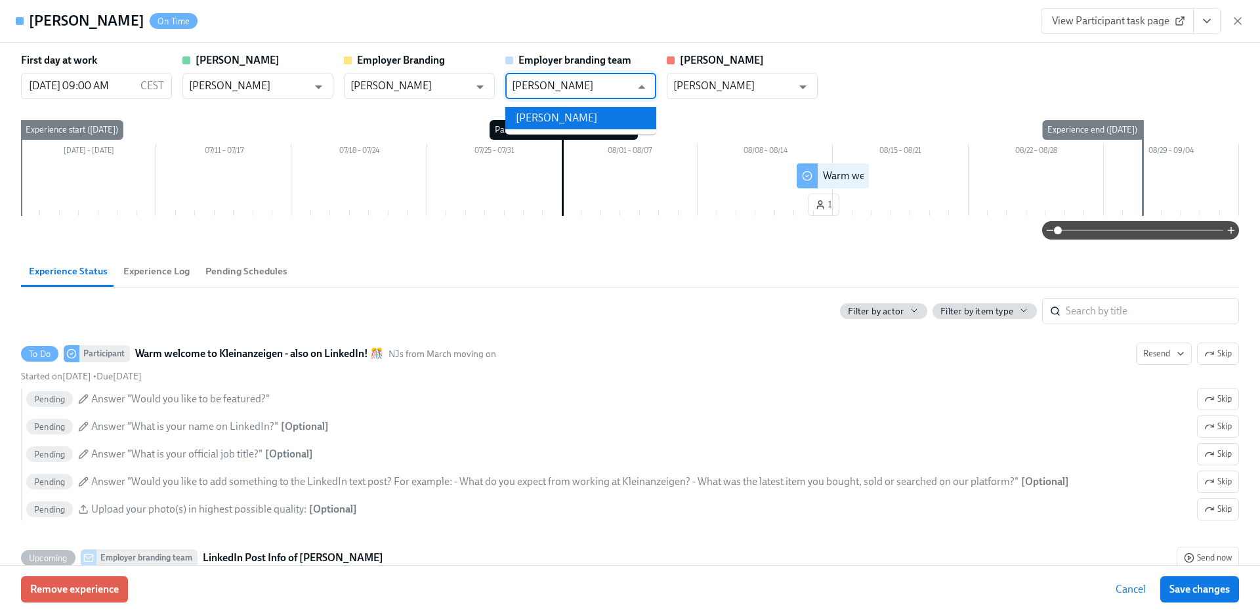
click at [554, 119] on li "[PERSON_NAME]" at bounding box center [580, 118] width 151 height 22
type input "[PERSON_NAME]"
click at [1214, 590] on span "Save changes" at bounding box center [1199, 589] width 60 height 13
type input "[PERSON_NAME]"
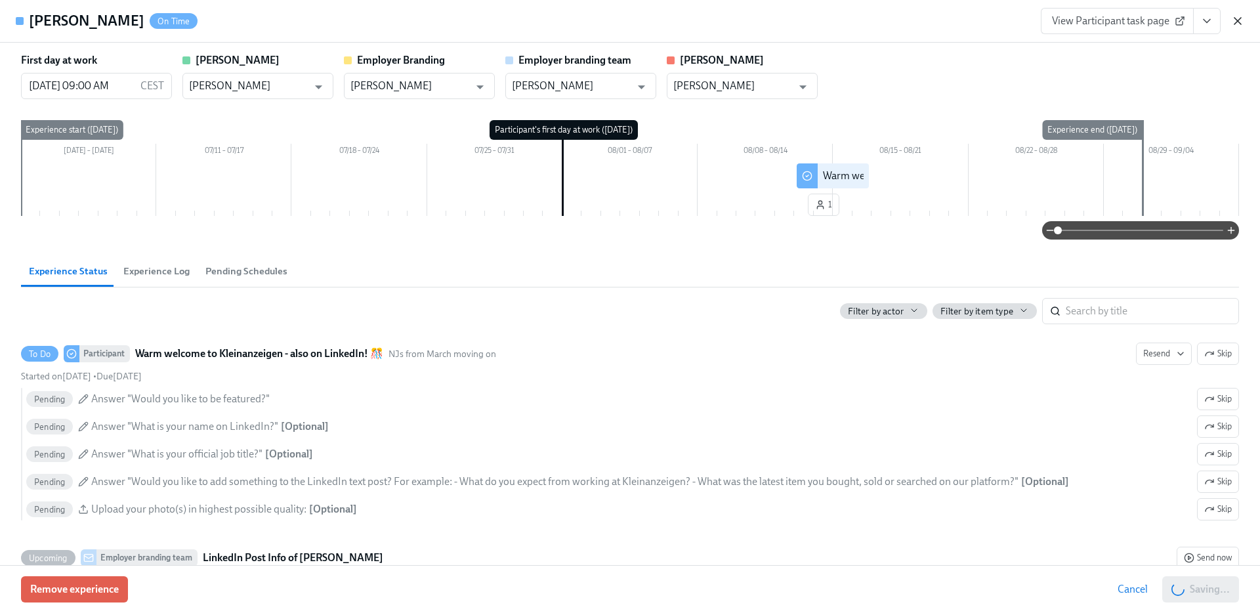
click at [1233, 22] on icon "button" at bounding box center [1237, 20] width 13 height 13
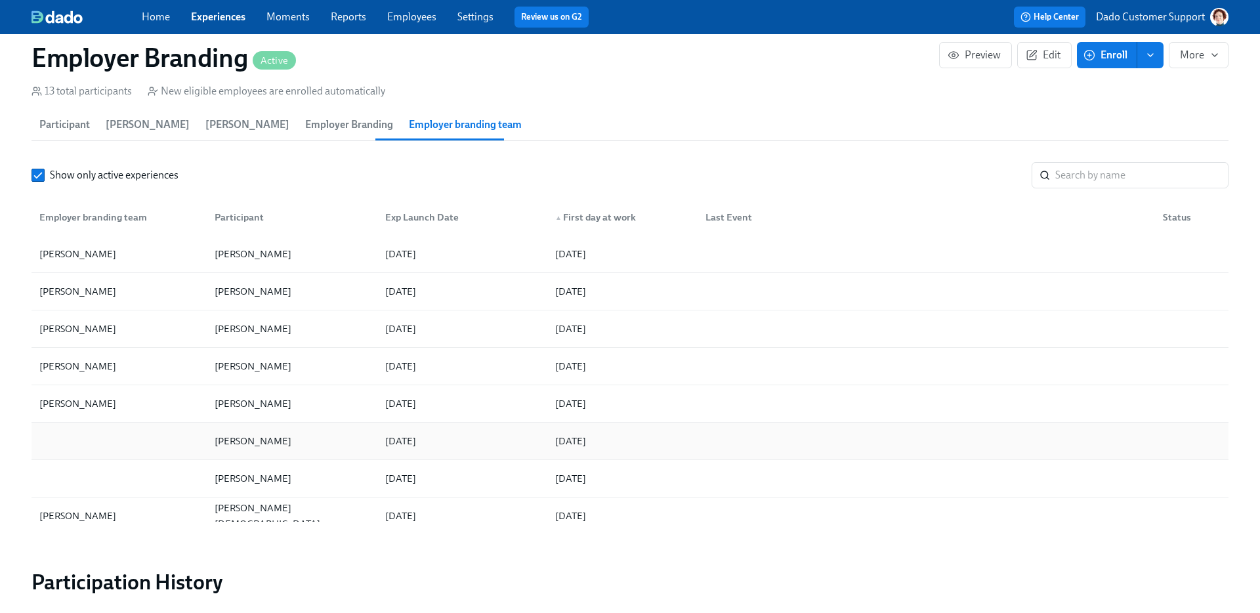
click at [166, 442] on div at bounding box center [119, 441] width 170 height 26
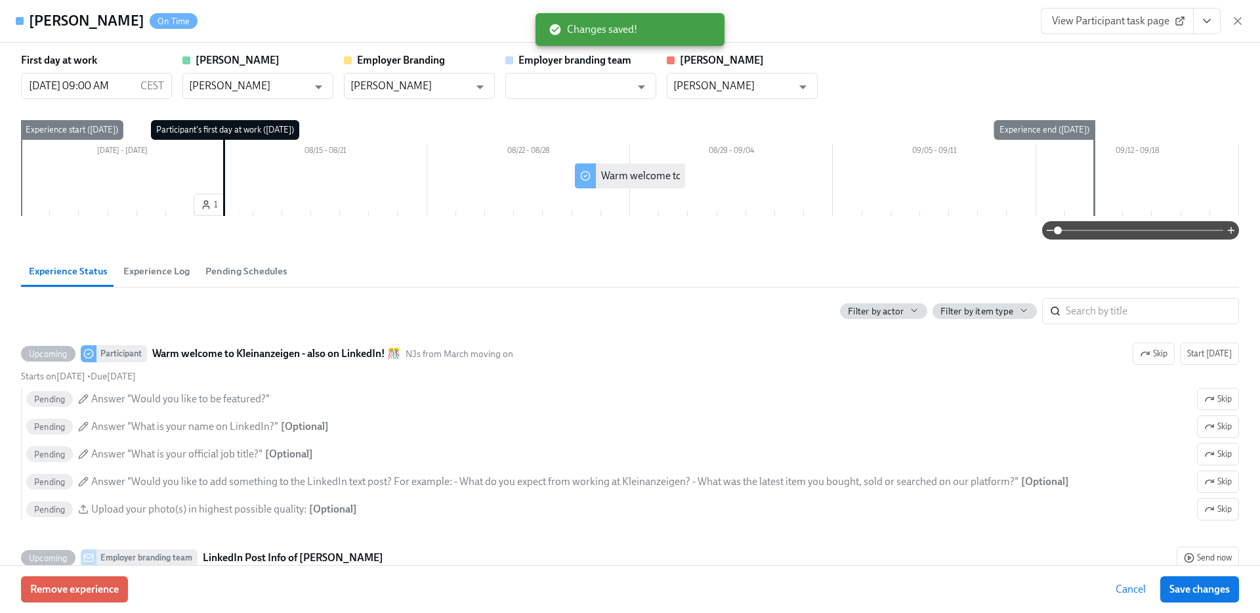
click at [586, 69] on div "Employer branding team ​" at bounding box center [580, 76] width 151 height 46
click at [583, 77] on input "text" at bounding box center [571, 86] width 119 height 26
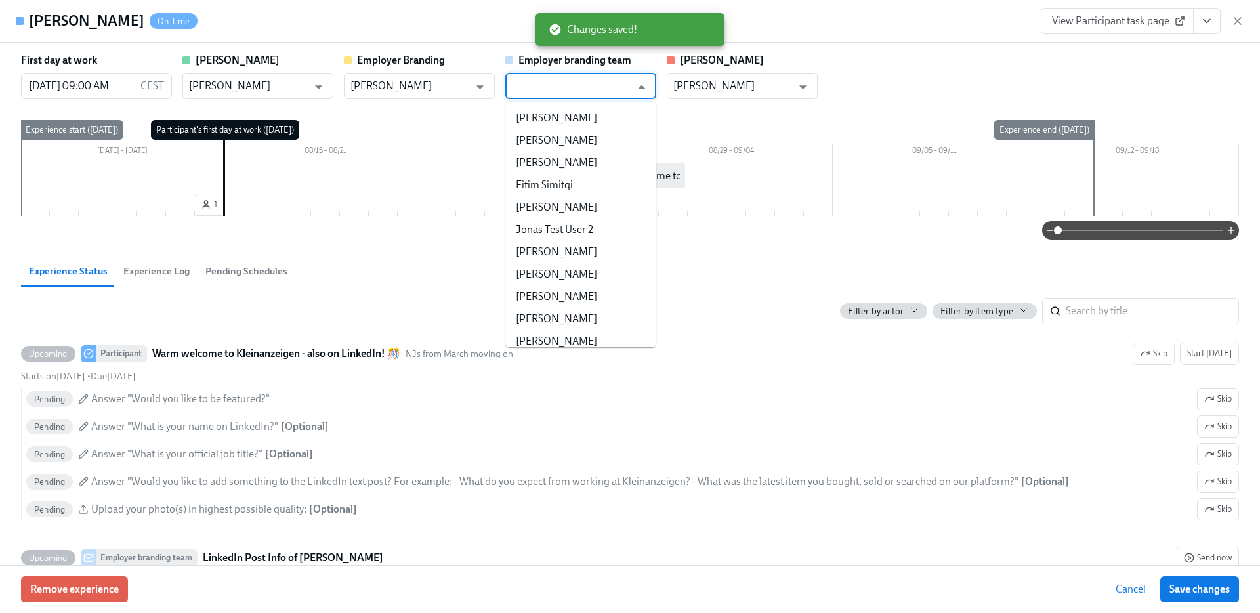
paste input "[PERSON_NAME]"
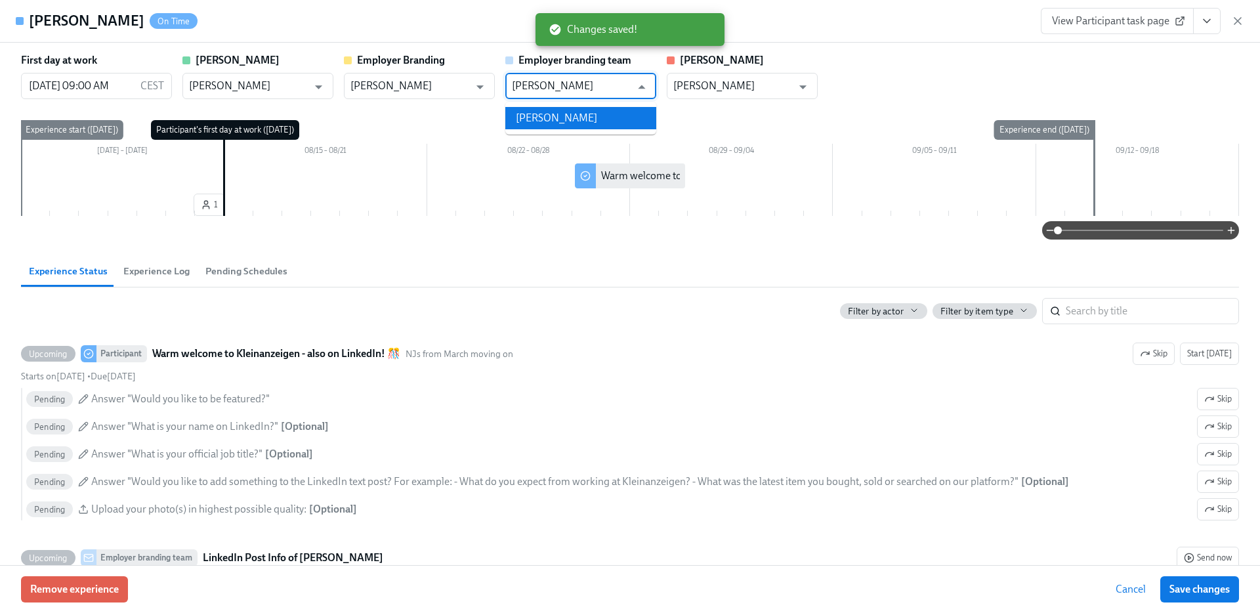
click at [571, 112] on li "[PERSON_NAME]" at bounding box center [580, 118] width 151 height 22
type input "[PERSON_NAME]"
click at [1163, 577] on button "Save changes" at bounding box center [1199, 589] width 79 height 26
type input "[PERSON_NAME]"
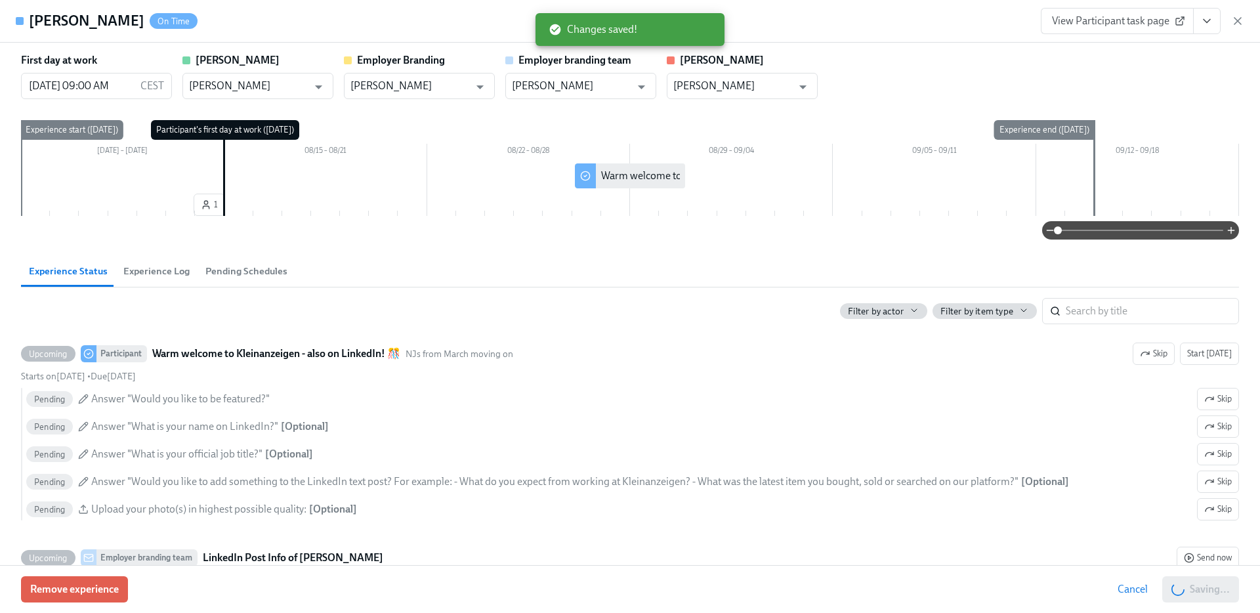
click at [1237, 29] on div "View Participant task page" at bounding box center [1142, 21] width 203 height 26
click at [1239, 19] on icon "button" at bounding box center [1237, 21] width 7 height 7
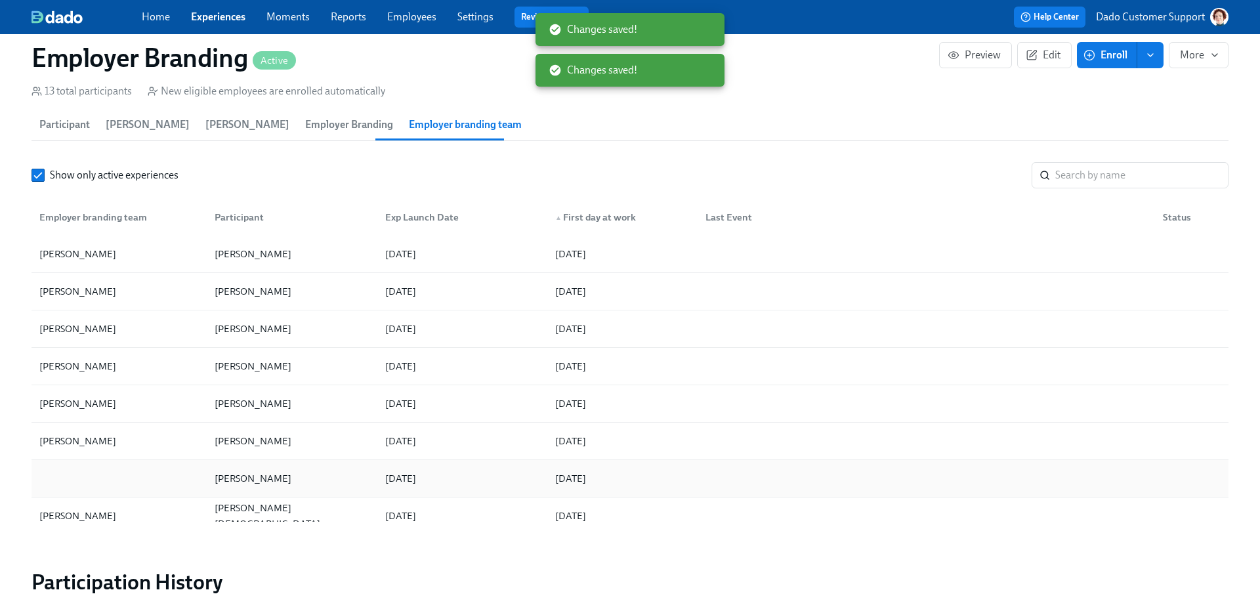
click at [119, 486] on div at bounding box center [119, 478] width 170 height 26
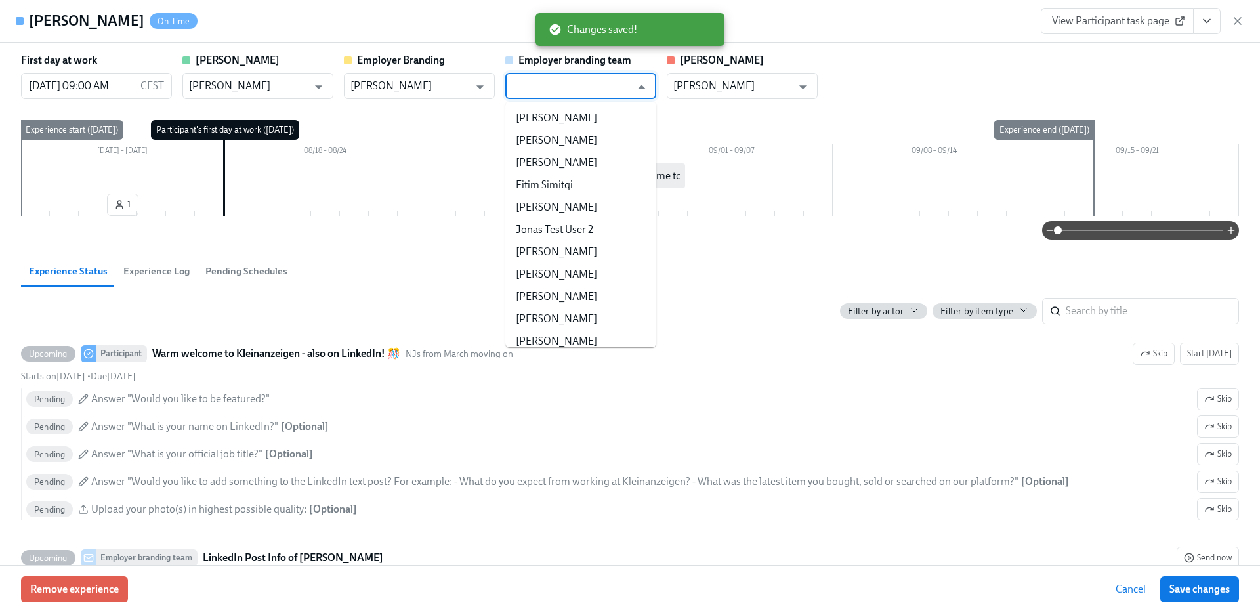
click at [522, 89] on input "text" at bounding box center [571, 86] width 119 height 26
paste input "[PERSON_NAME]"
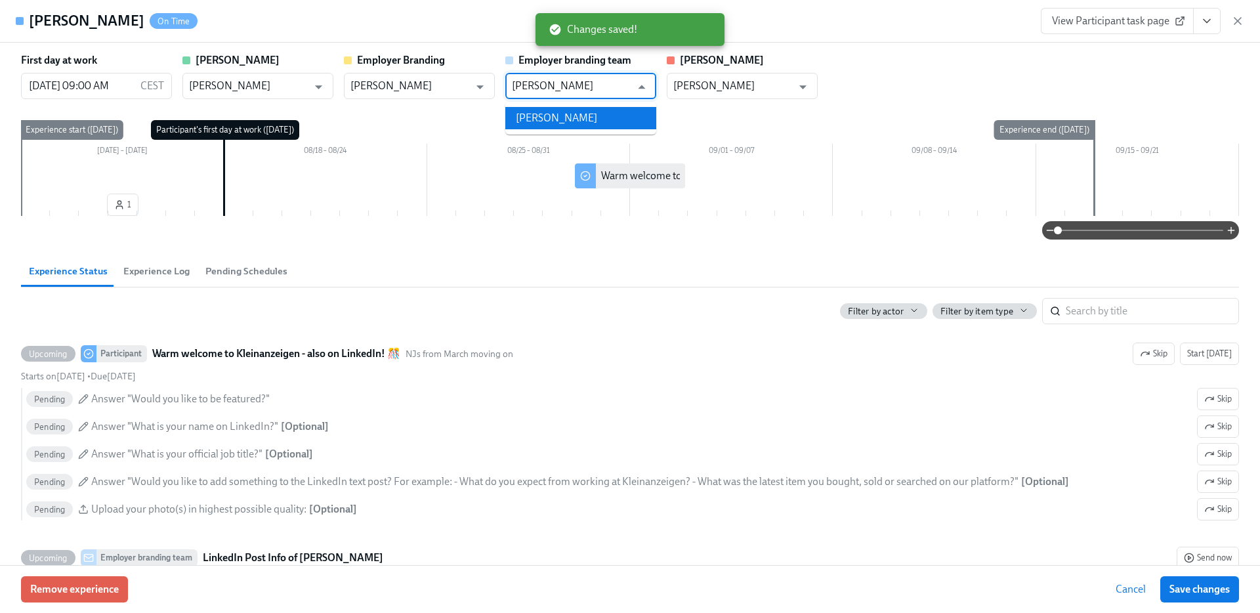
click at [529, 110] on li "[PERSON_NAME]" at bounding box center [580, 118] width 151 height 22
type input "[PERSON_NAME]"
click at [1226, 601] on button "Save changes" at bounding box center [1199, 589] width 79 height 26
type input "[PERSON_NAME]"
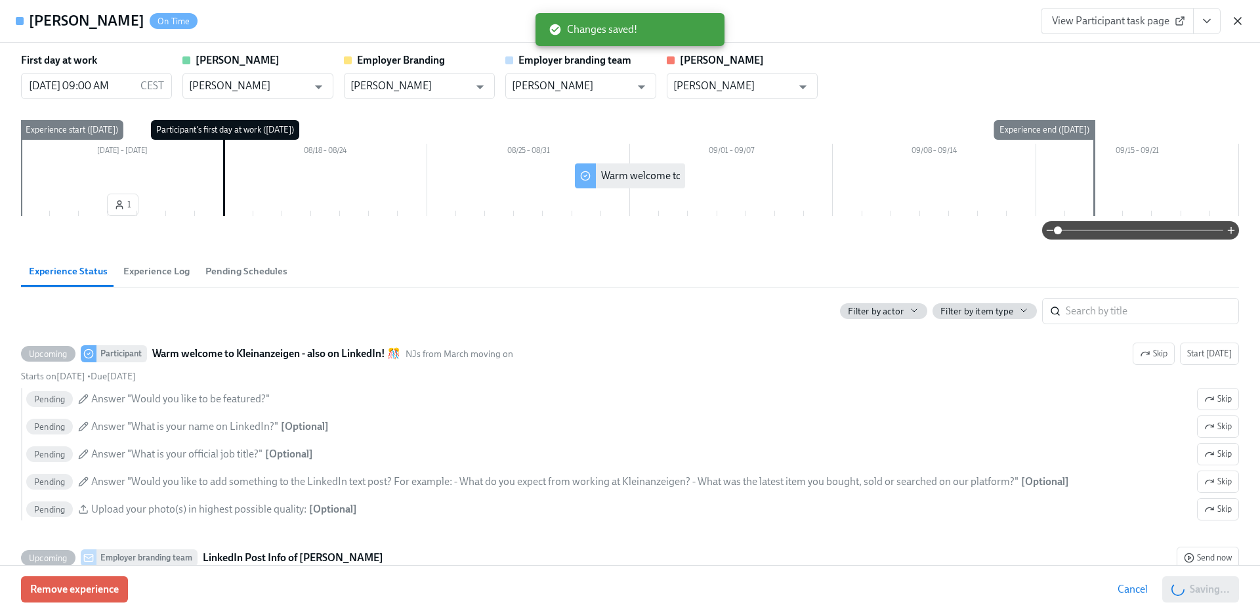
click at [1241, 22] on icon "button" at bounding box center [1237, 20] width 13 height 13
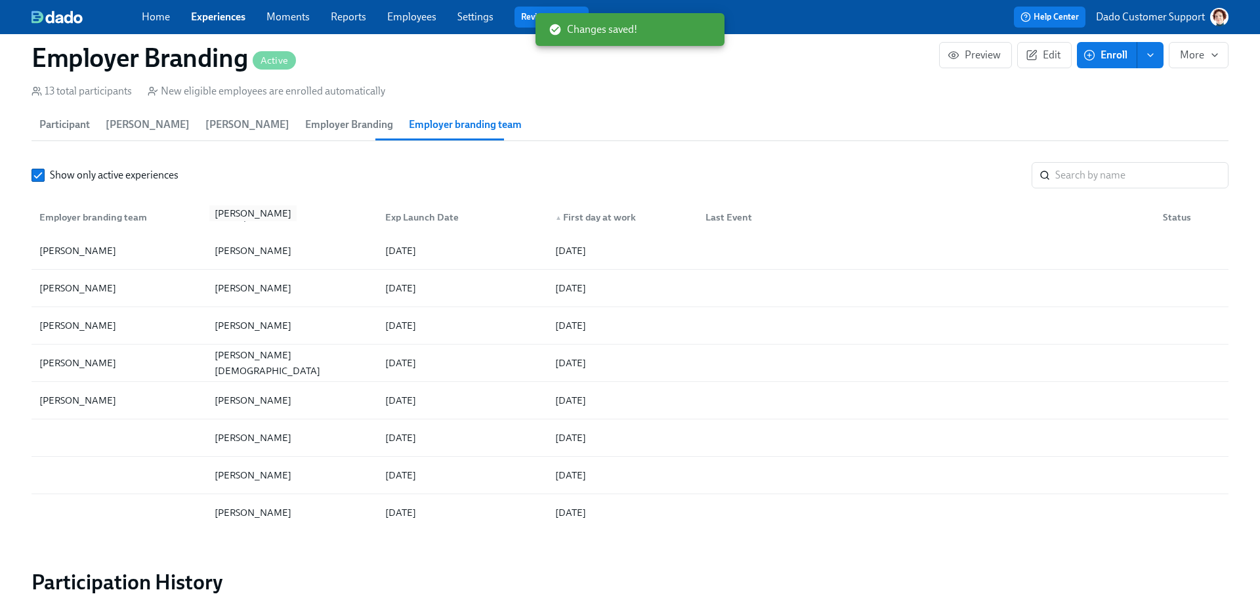
scroll to position [199, 0]
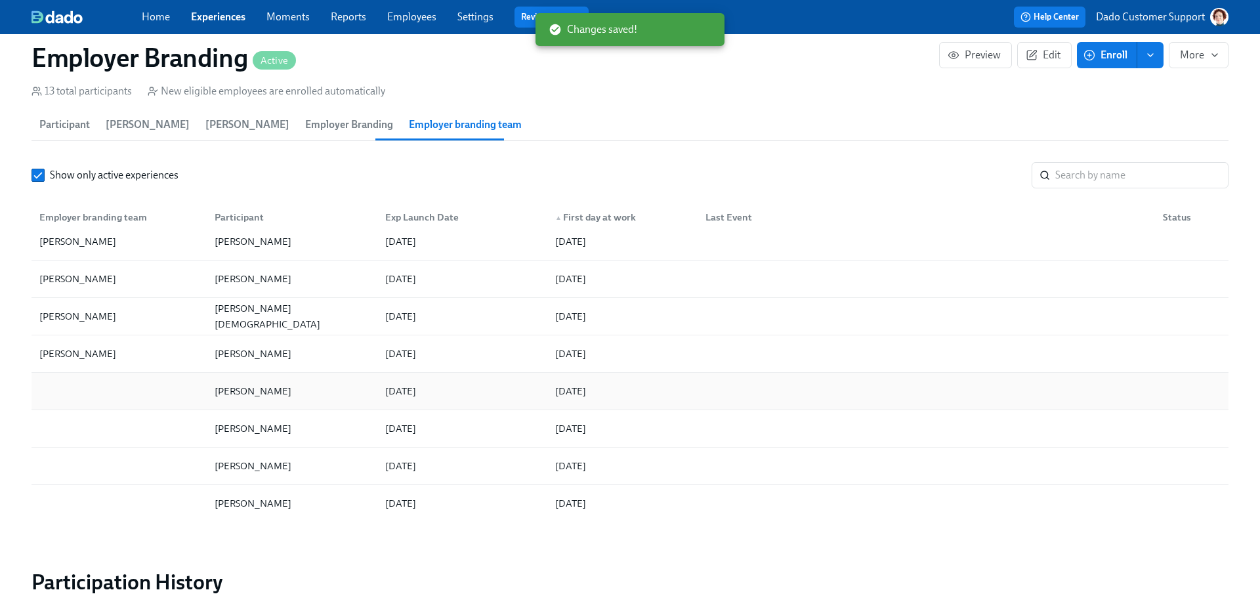
click at [109, 388] on div at bounding box center [119, 391] width 170 height 26
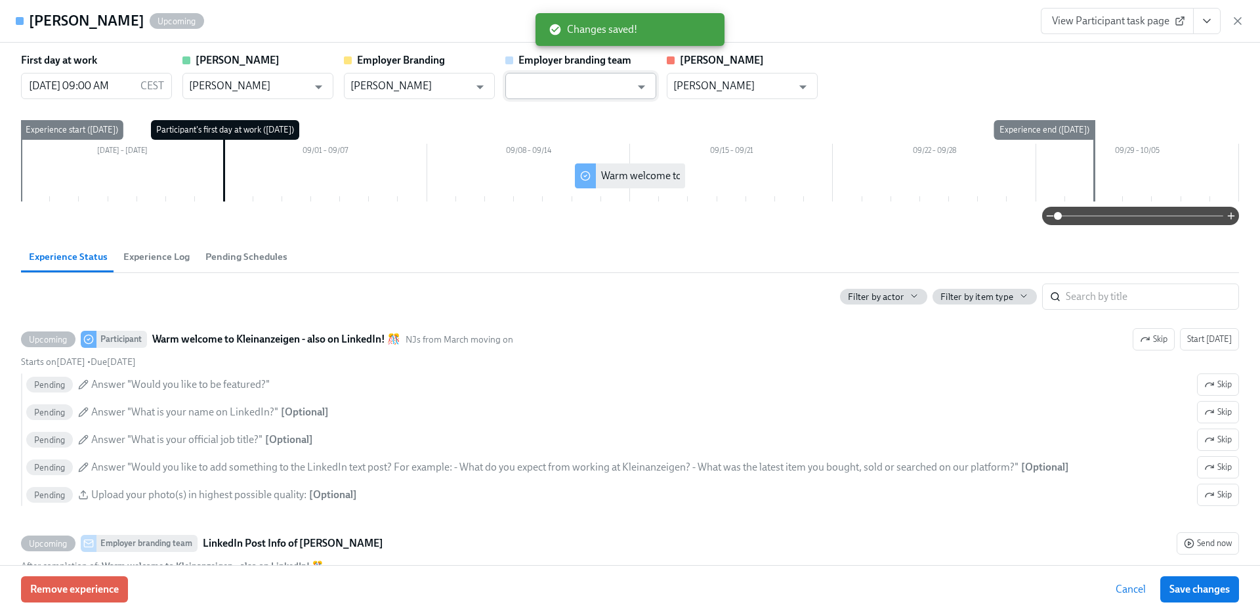
click at [571, 91] on input "text" at bounding box center [571, 86] width 119 height 26
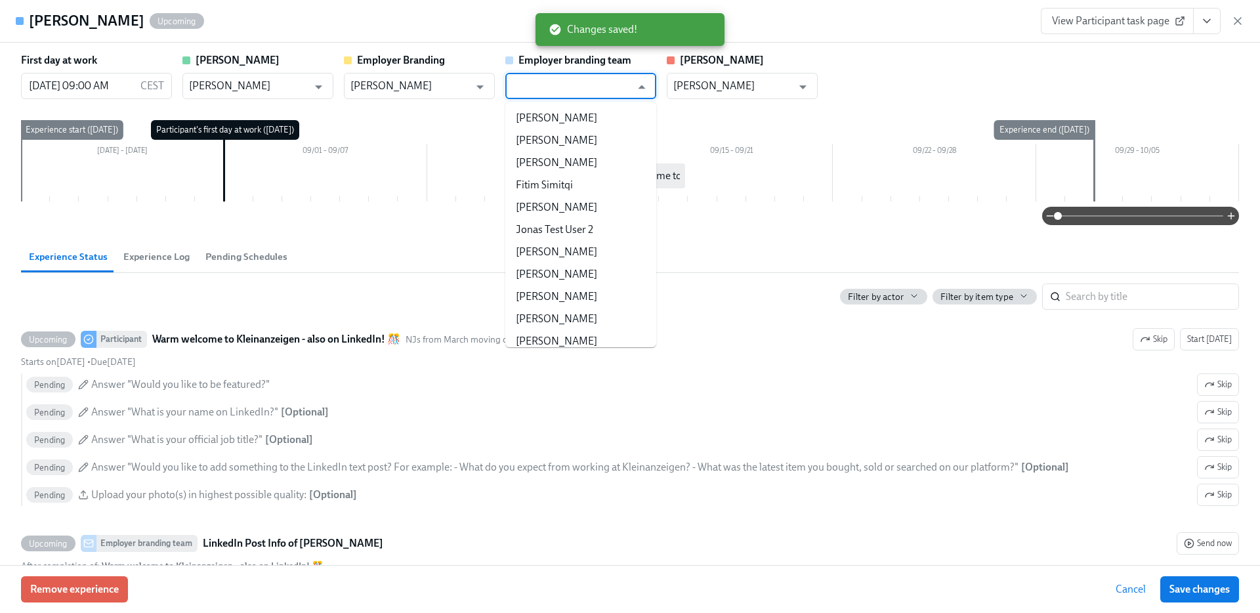
paste input "[PERSON_NAME]"
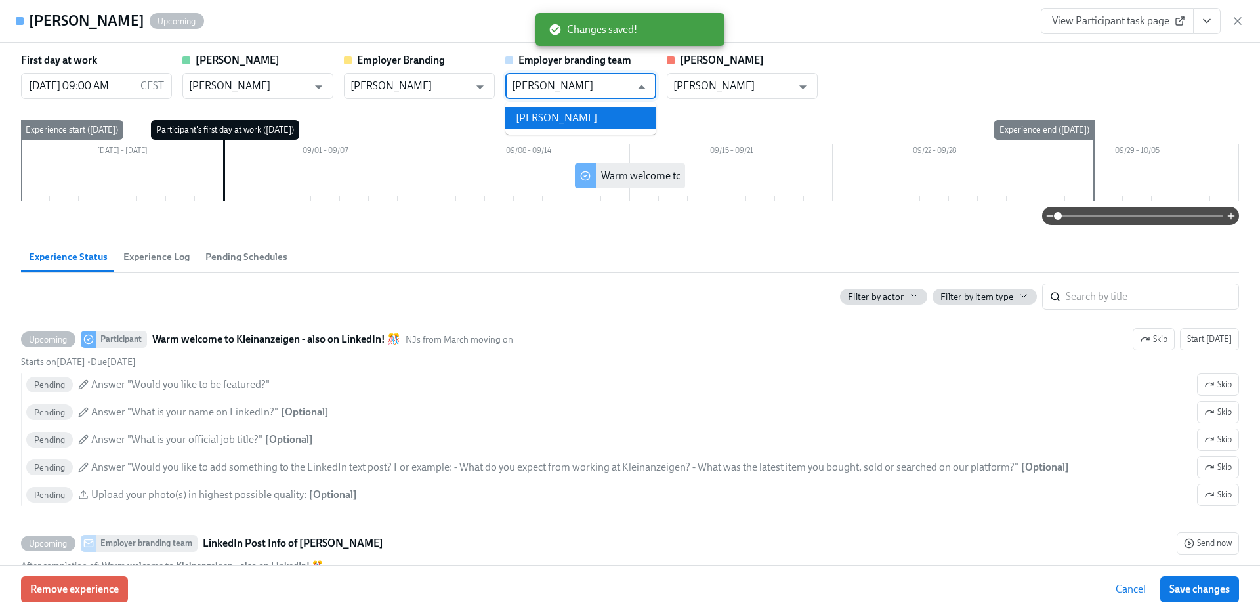
click at [567, 117] on li "[PERSON_NAME]" at bounding box center [580, 118] width 151 height 22
type input "[PERSON_NAME]"
click at [1211, 592] on span "Save changes" at bounding box center [1199, 589] width 60 height 13
type input "[PERSON_NAME]"
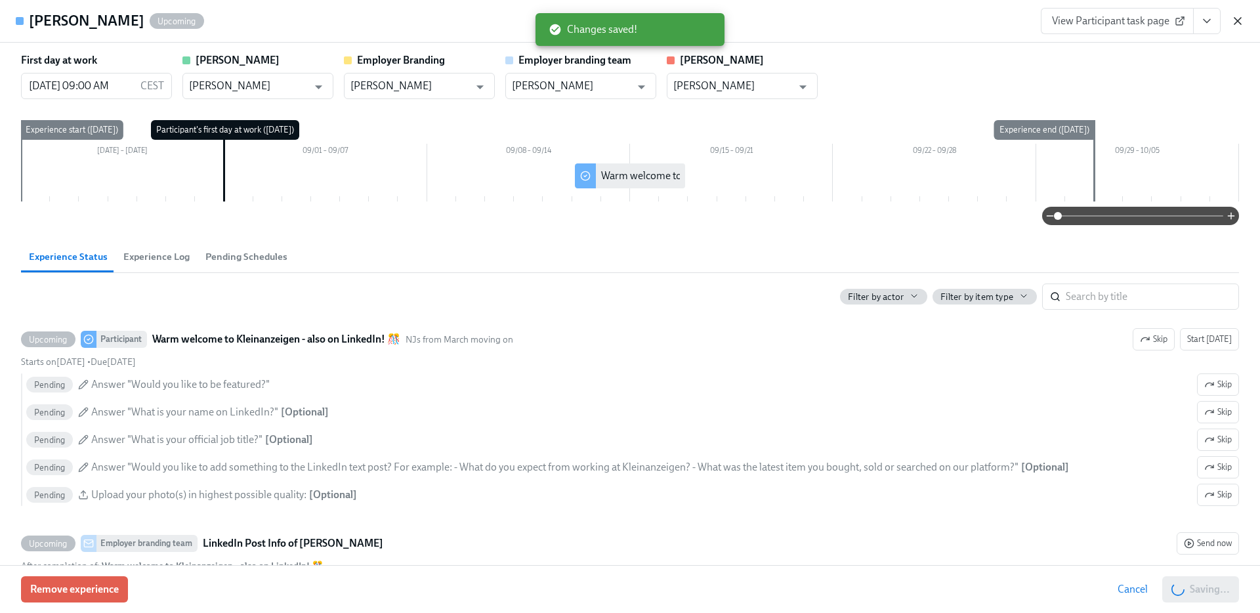
click at [1231, 26] on icon "button" at bounding box center [1237, 20] width 13 height 13
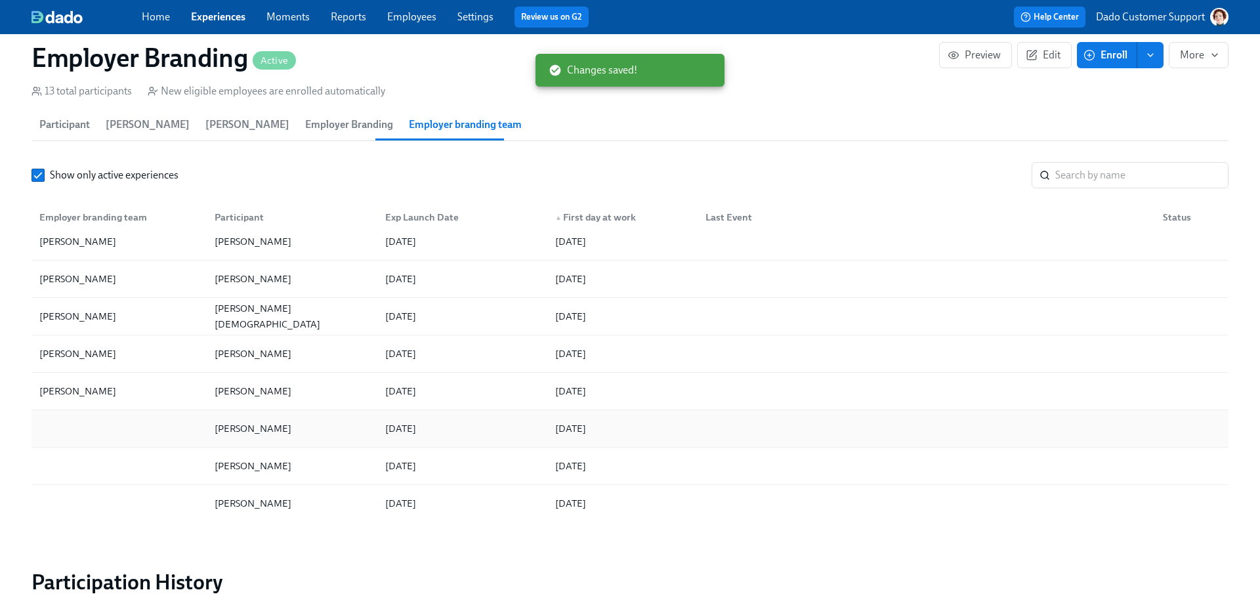
click at [81, 417] on div at bounding box center [119, 428] width 170 height 26
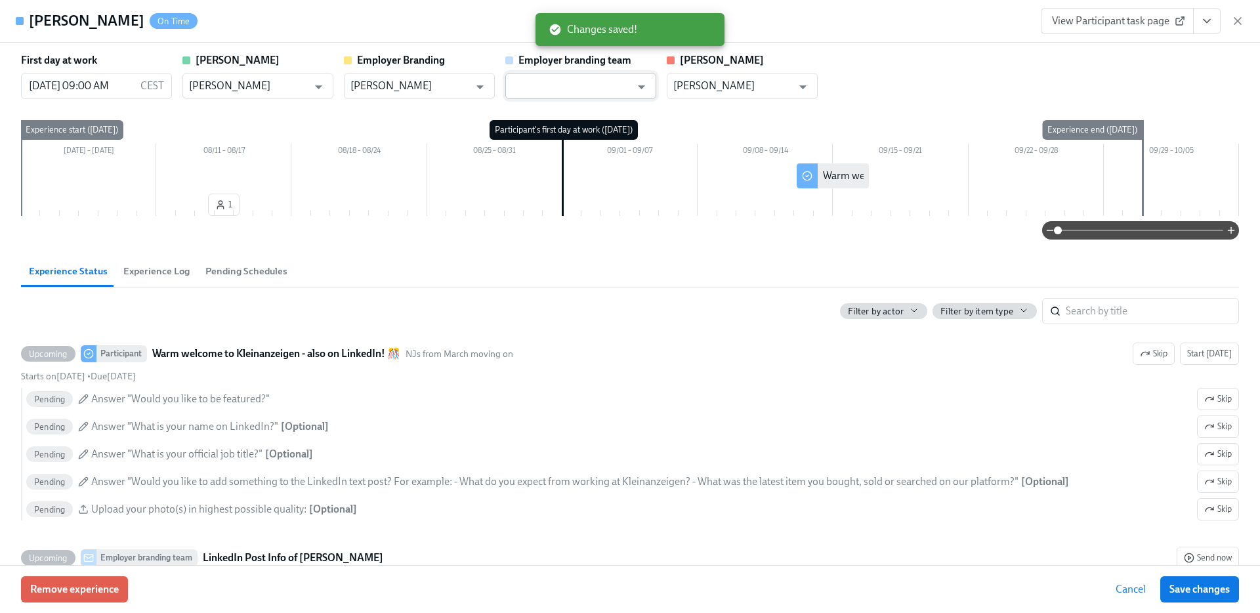
click at [545, 72] on div "Employer branding team ​" at bounding box center [580, 76] width 151 height 46
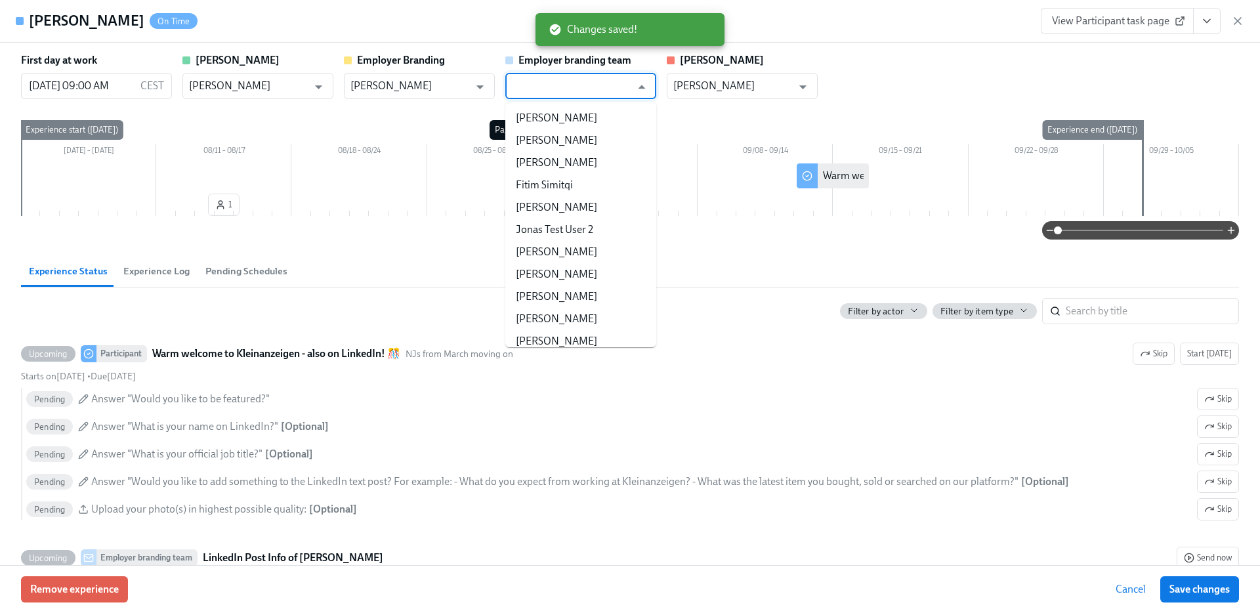
click at [541, 91] on input "text" at bounding box center [571, 86] width 119 height 26
paste input "Larissa Kreutzberg-Byrnes"
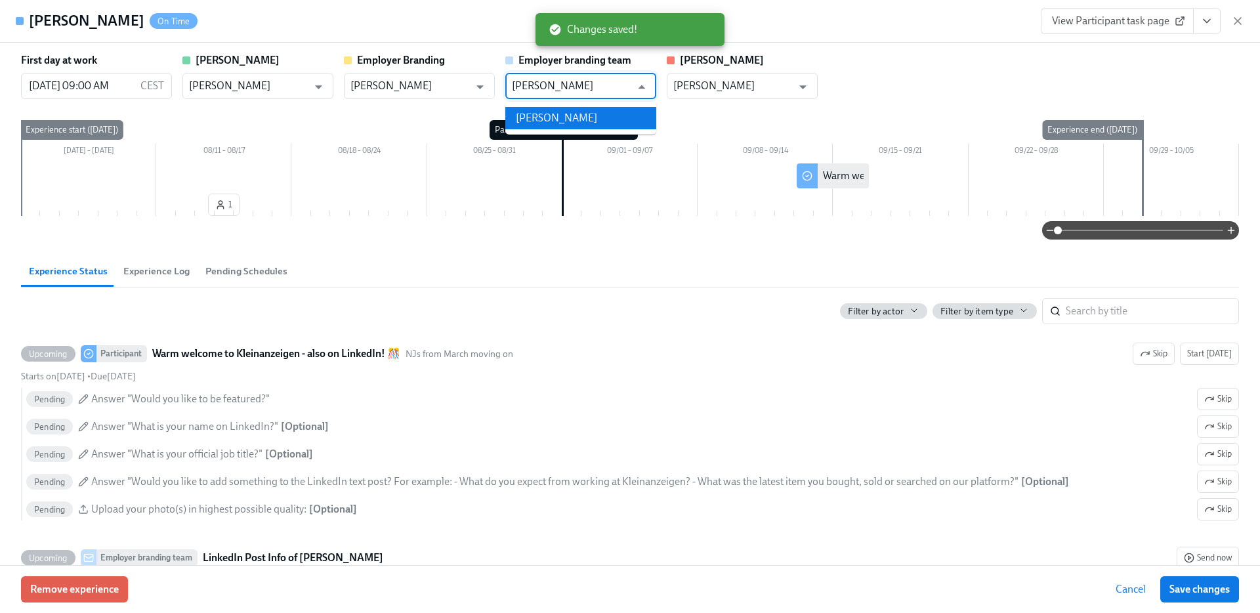
click at [539, 111] on li "Larissa Kreutzberg-Byrnes" at bounding box center [580, 118] width 151 height 22
type input "Larissa Kreutzberg-Byrnes"
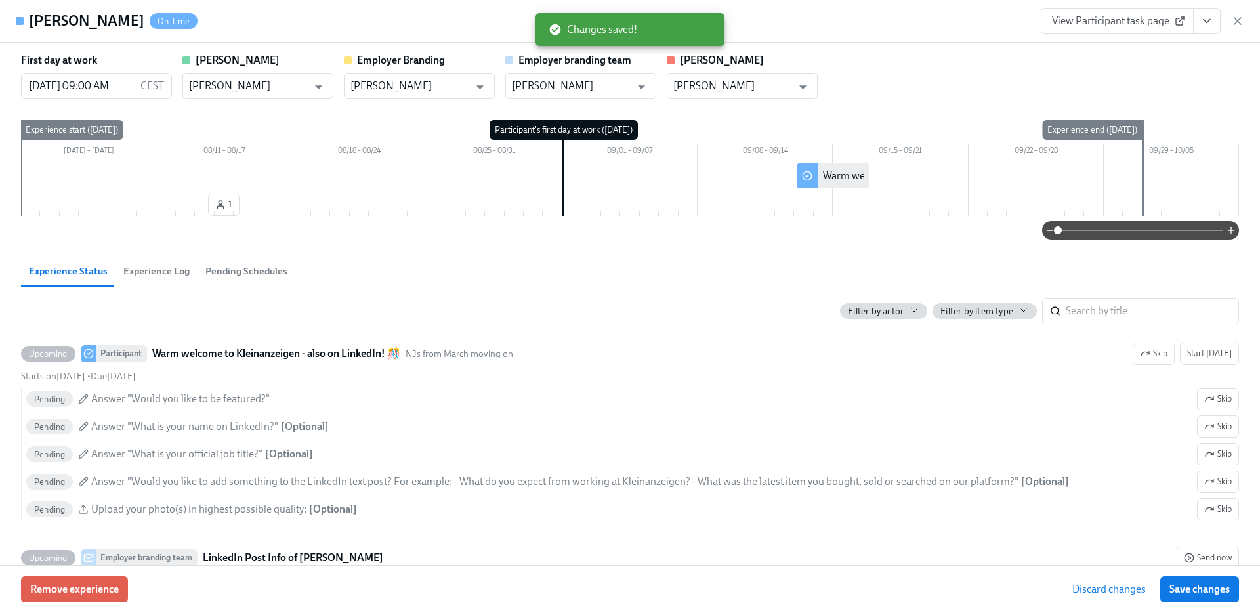
click at [1197, 604] on div "Remove experience Discard changes Save changes" at bounding box center [630, 589] width 1260 height 48
click at [1197, 584] on span "Save changes" at bounding box center [1199, 589] width 60 height 13
type input "Larissa Kreutzberg-Byrnes"
click at [1237, 23] on icon "button" at bounding box center [1237, 20] width 13 height 13
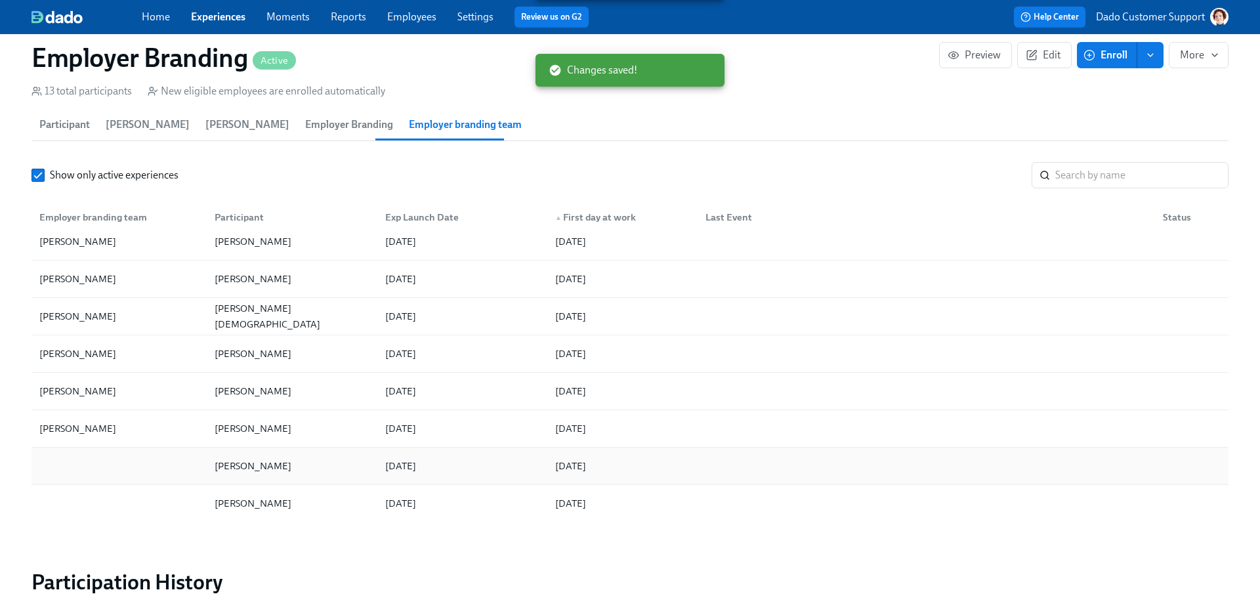
click at [84, 464] on div at bounding box center [119, 466] width 170 height 26
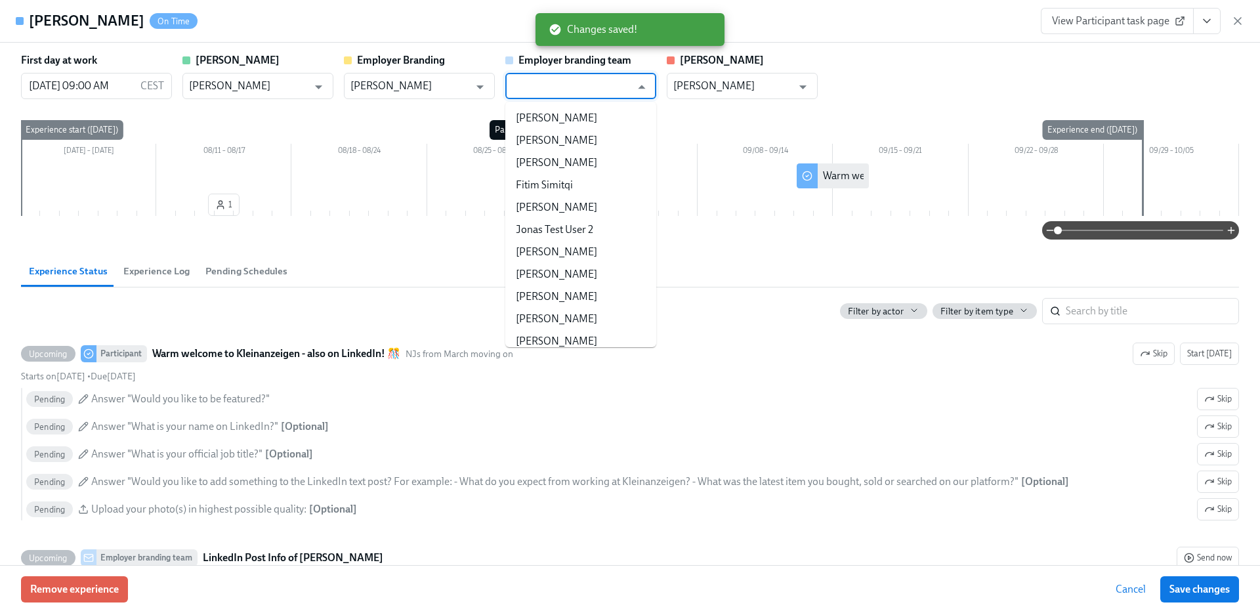
click at [527, 77] on input "text" at bounding box center [571, 86] width 119 height 26
paste input "Larissa Kreutzberg-Byrnes"
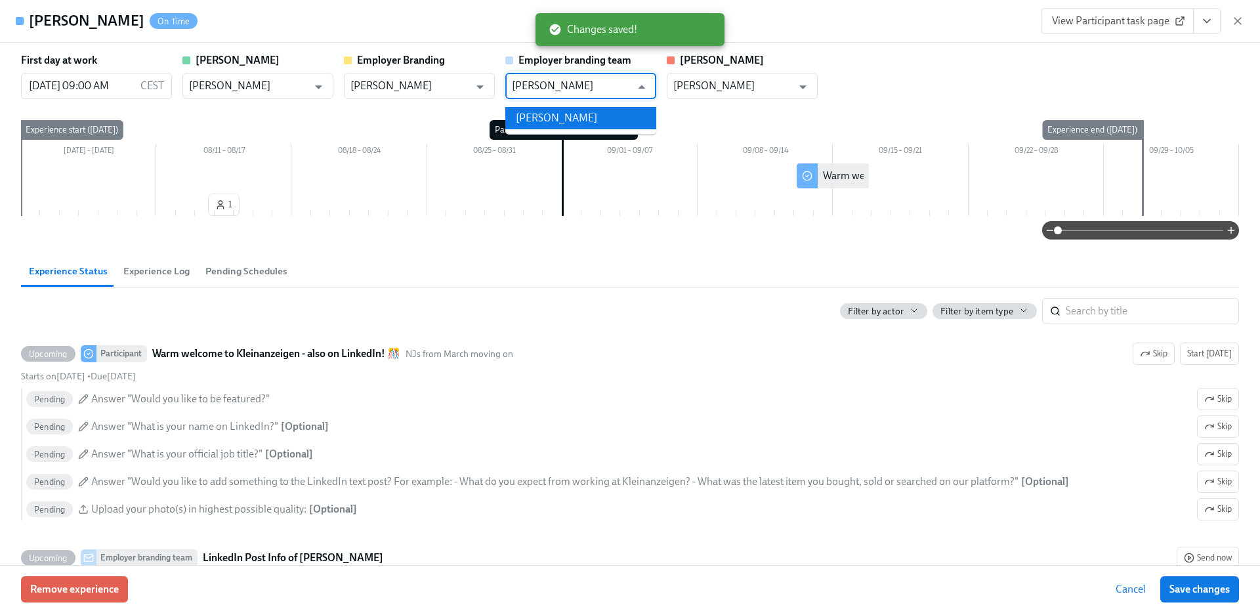
click at [534, 112] on li "Larissa Kreutzberg-Byrnes" at bounding box center [580, 118] width 151 height 22
type input "Larissa Kreutzberg-Byrnes"
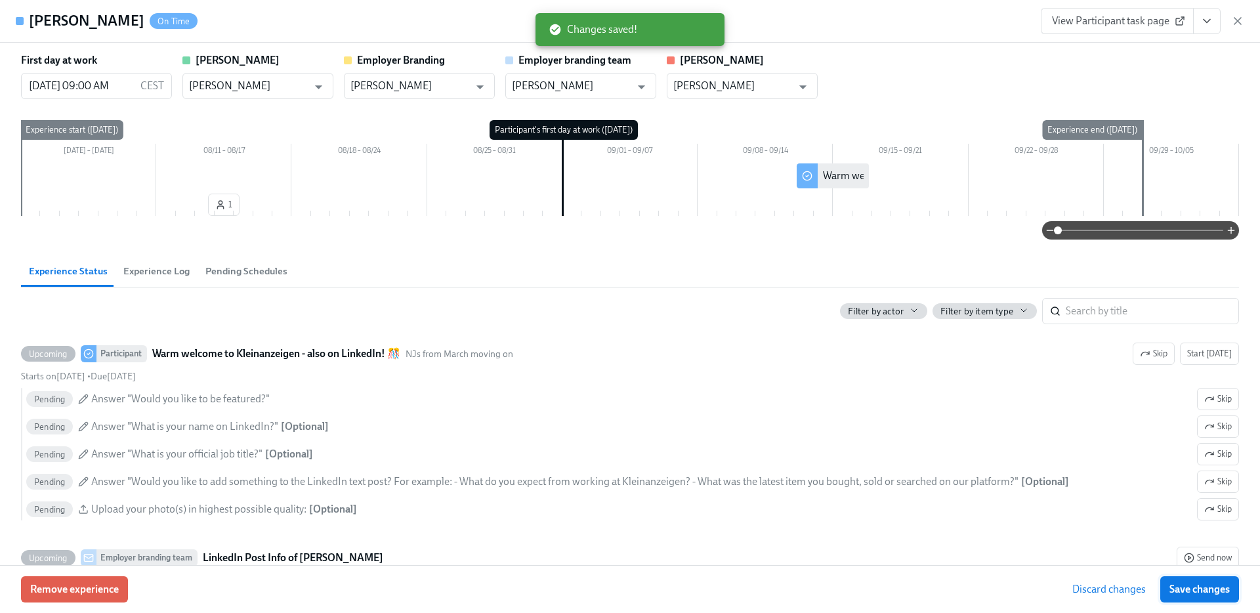
click at [1229, 587] on span "Save changes" at bounding box center [1199, 589] width 60 height 13
type input "Larissa Kreutzberg-Byrnes"
click at [1249, 22] on div "Jasmin Felicitas Hakenmüller On Time View Participant task page" at bounding box center [630, 21] width 1260 height 43
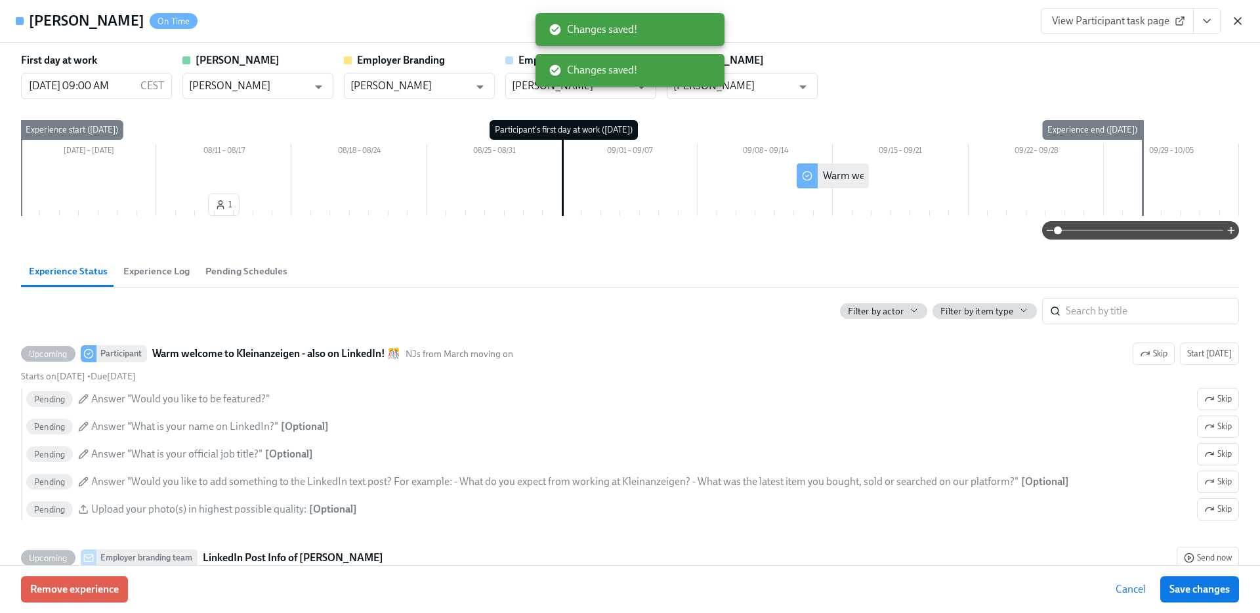
click at [1241, 22] on icon "button" at bounding box center [1237, 20] width 13 height 13
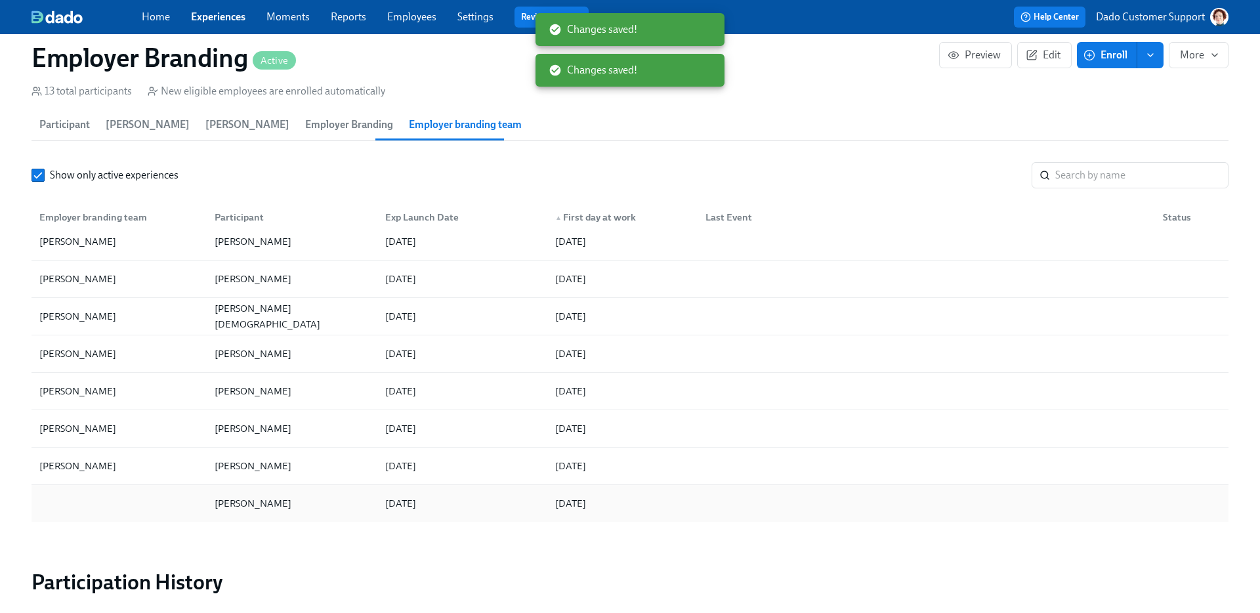
click at [106, 487] on div "Richa Tyagi 2025/08/04 2025/09/01" at bounding box center [629, 503] width 1197 height 37
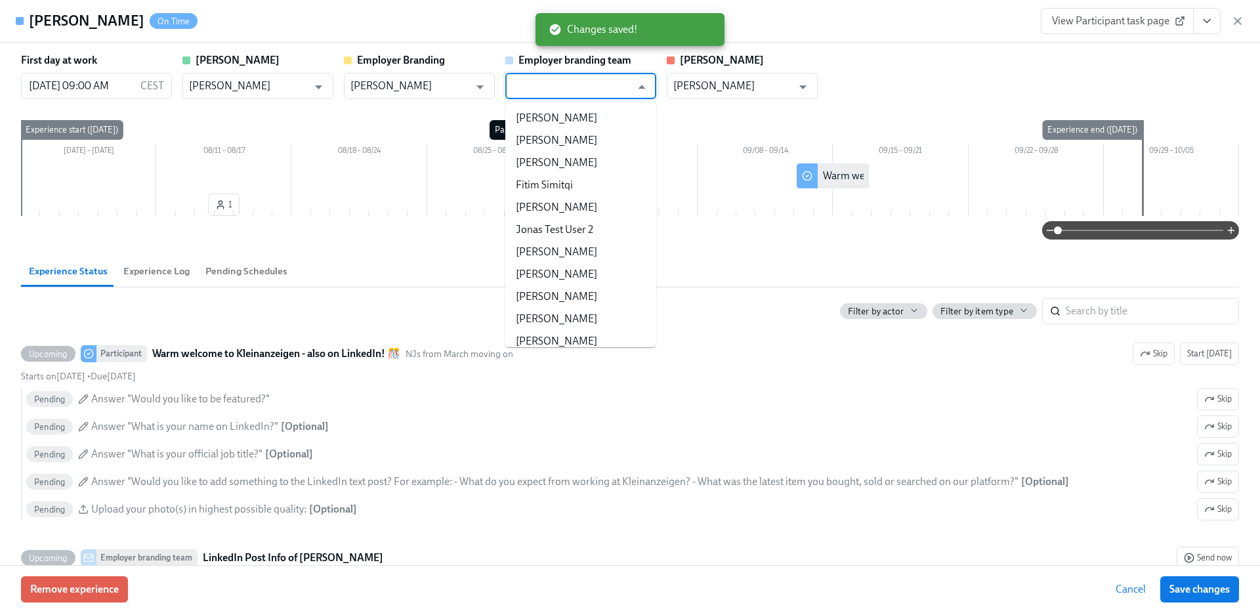
click at [526, 91] on input "text" at bounding box center [571, 86] width 119 height 26
paste input "Larissa Kreutzberg-Byrnes"
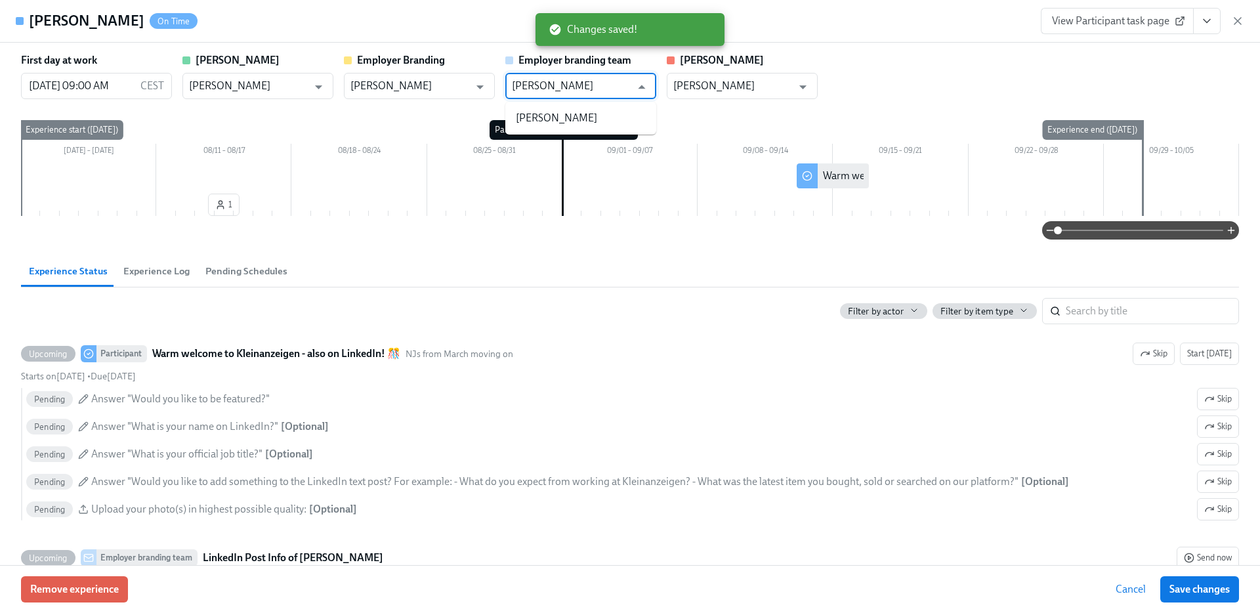
click at [532, 105] on ul "Larissa Kreutzberg-Byrnes" at bounding box center [580, 118] width 151 height 33
click at [532, 114] on li "Larissa Kreutzberg-Byrnes" at bounding box center [580, 118] width 151 height 22
type input "Larissa Kreutzberg-Byrnes"
click at [1223, 594] on span "Save changes" at bounding box center [1199, 589] width 60 height 13
type input "Larissa Kreutzberg-Byrnes"
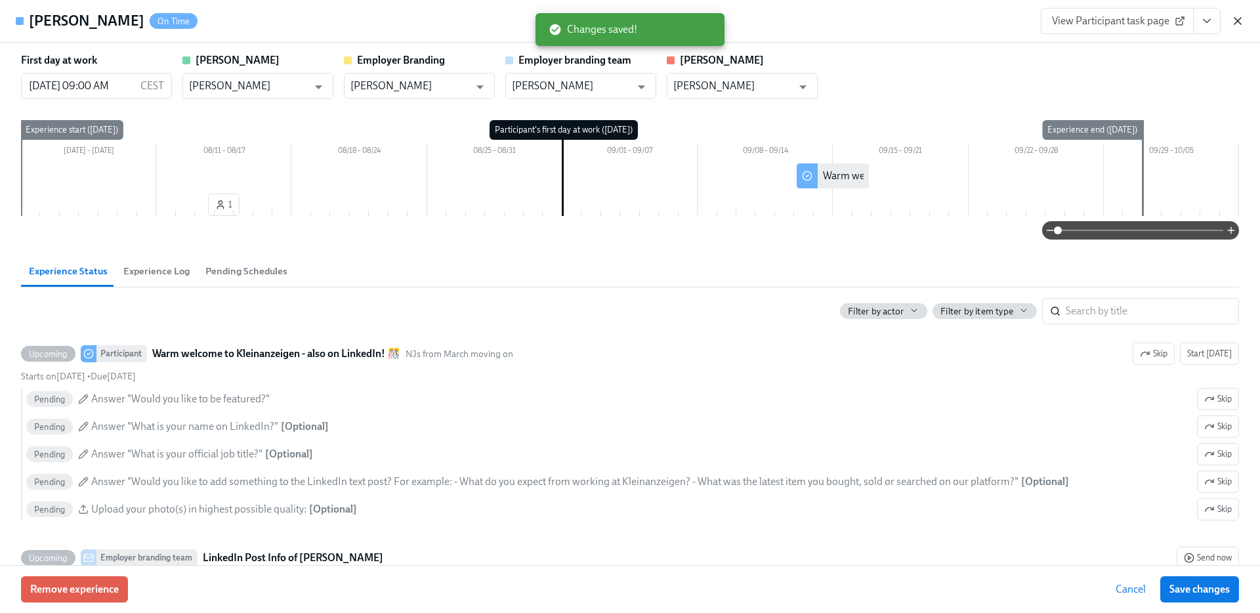
click at [1237, 18] on icon "button" at bounding box center [1237, 20] width 13 height 13
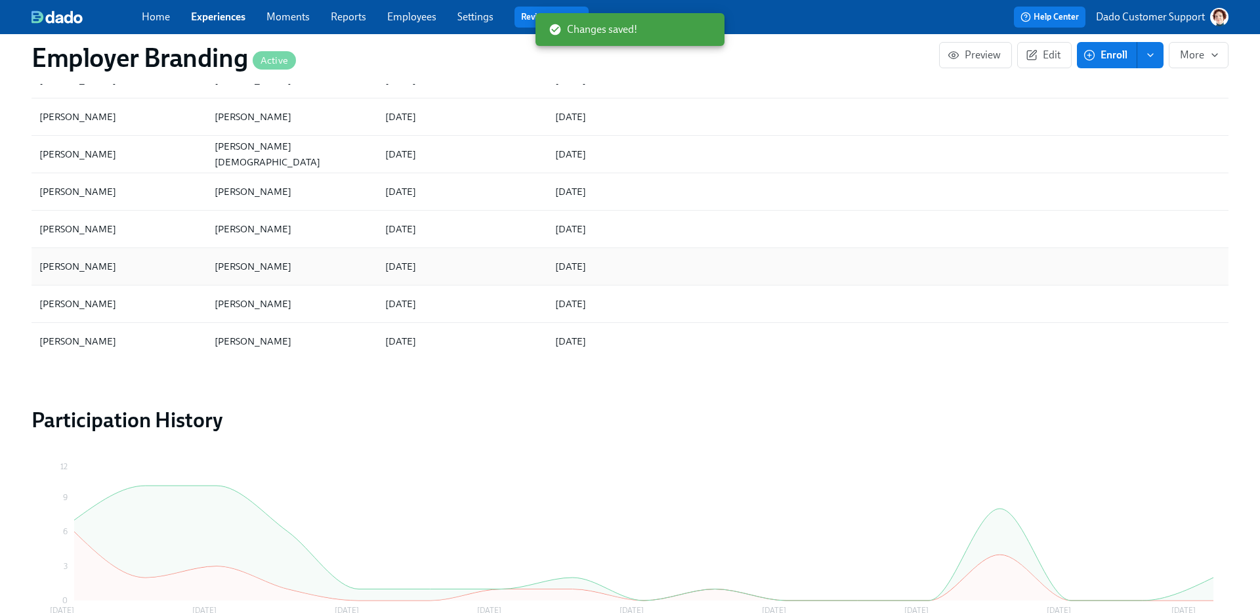
scroll to position [1130, 0]
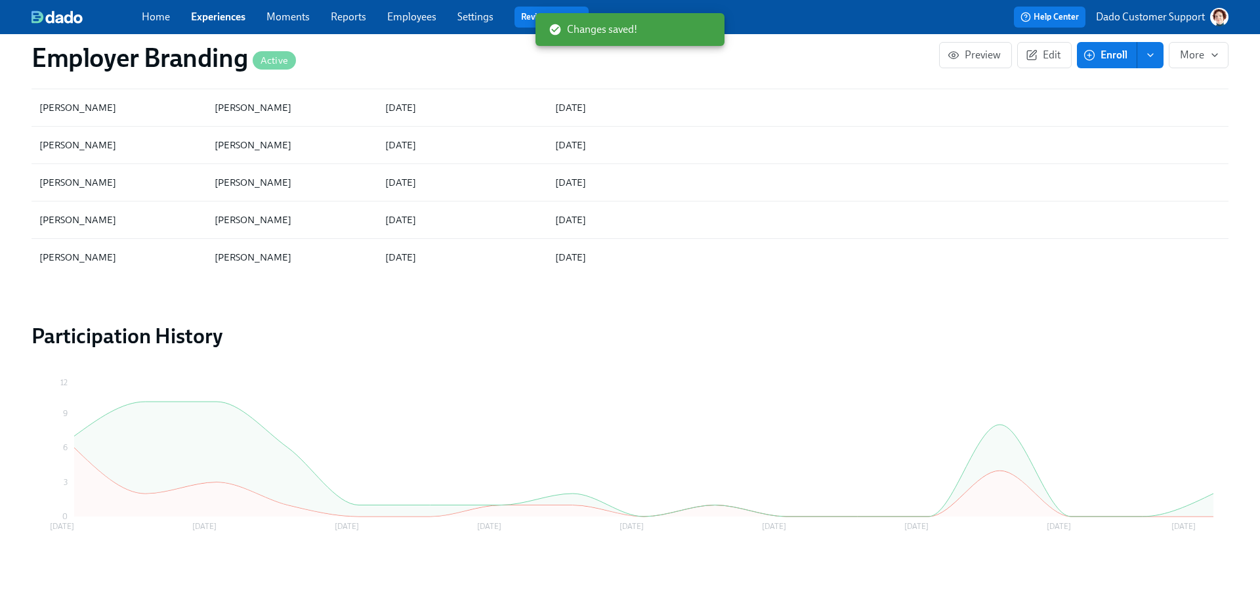
click at [215, 20] on link "Experiences" at bounding box center [218, 16] width 54 height 12
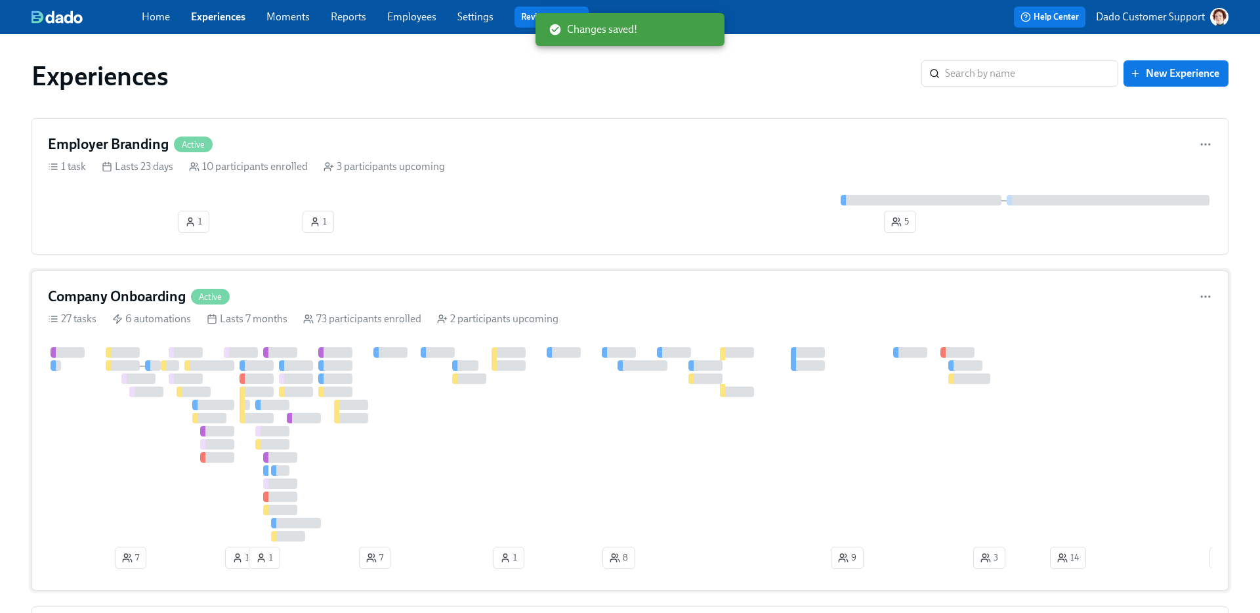
click at [116, 440] on div at bounding box center [902, 444] width 1708 height 194
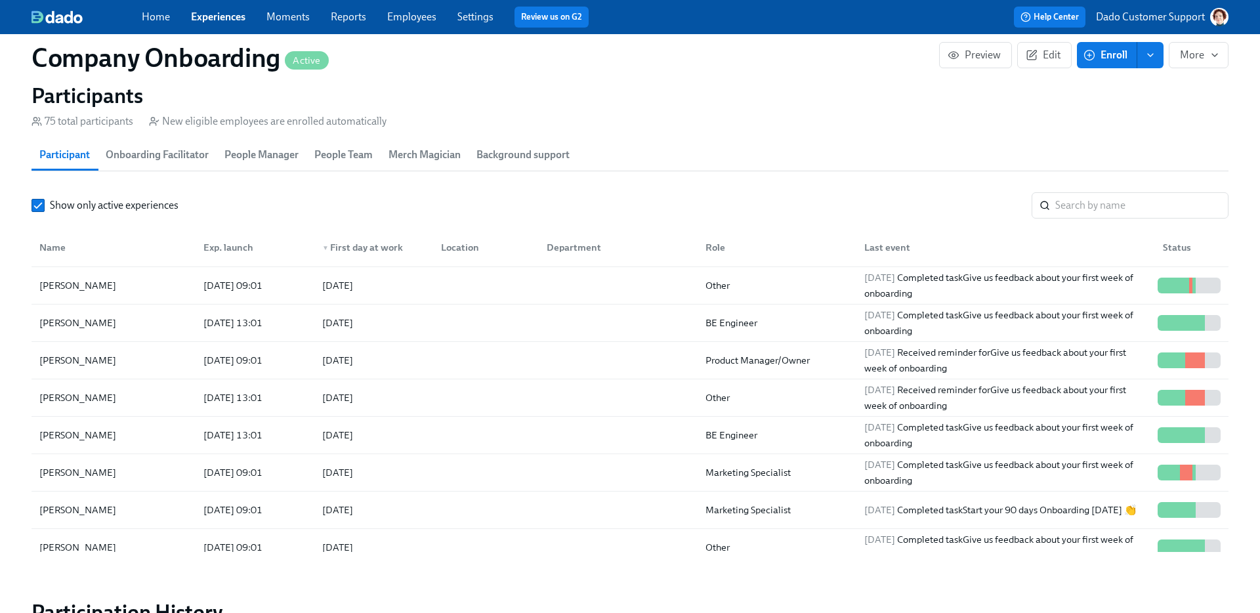
scroll to position [419, 0]
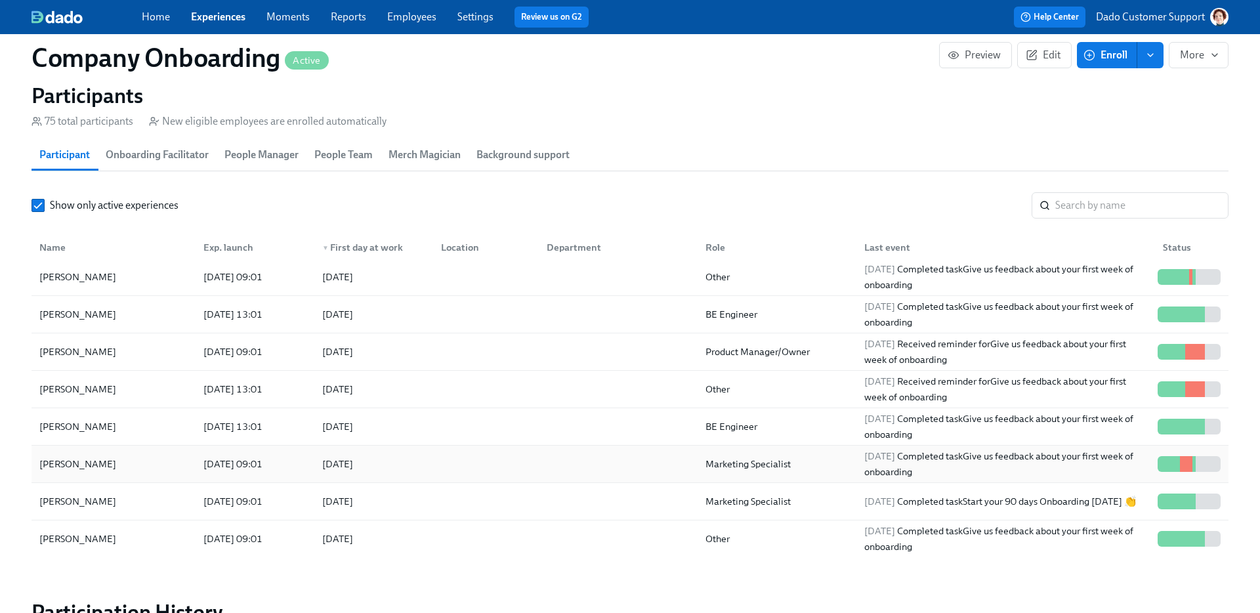
click at [94, 467] on div "Stefanie Binder" at bounding box center [77, 464] width 87 height 16
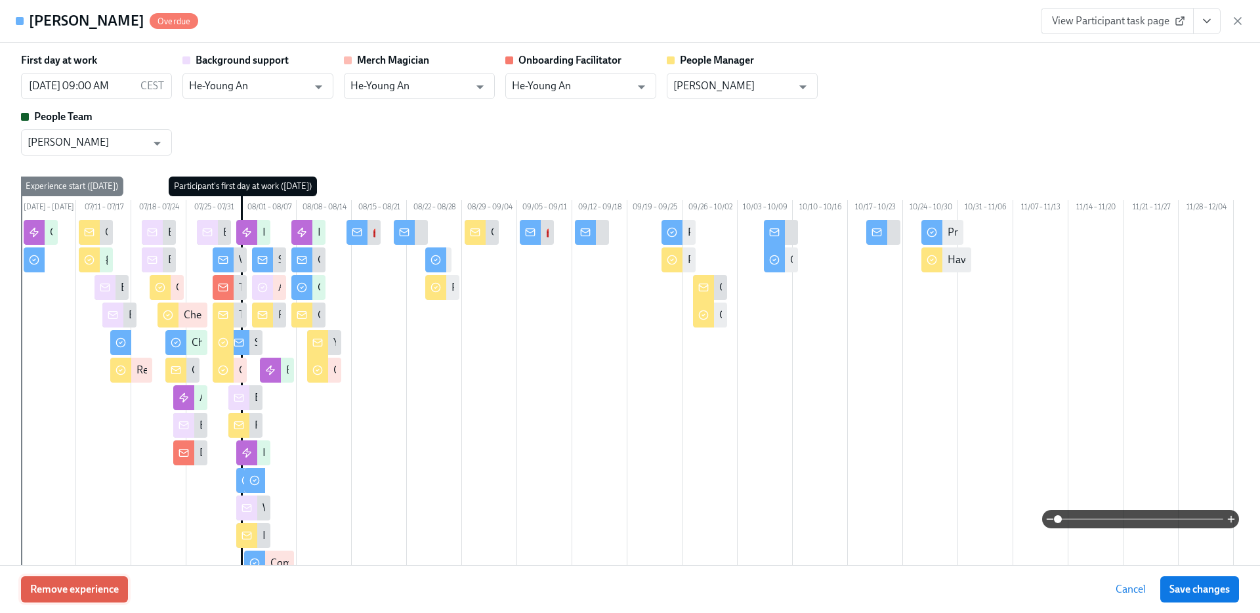
click at [72, 597] on button "Remove experience" at bounding box center [74, 589] width 107 height 26
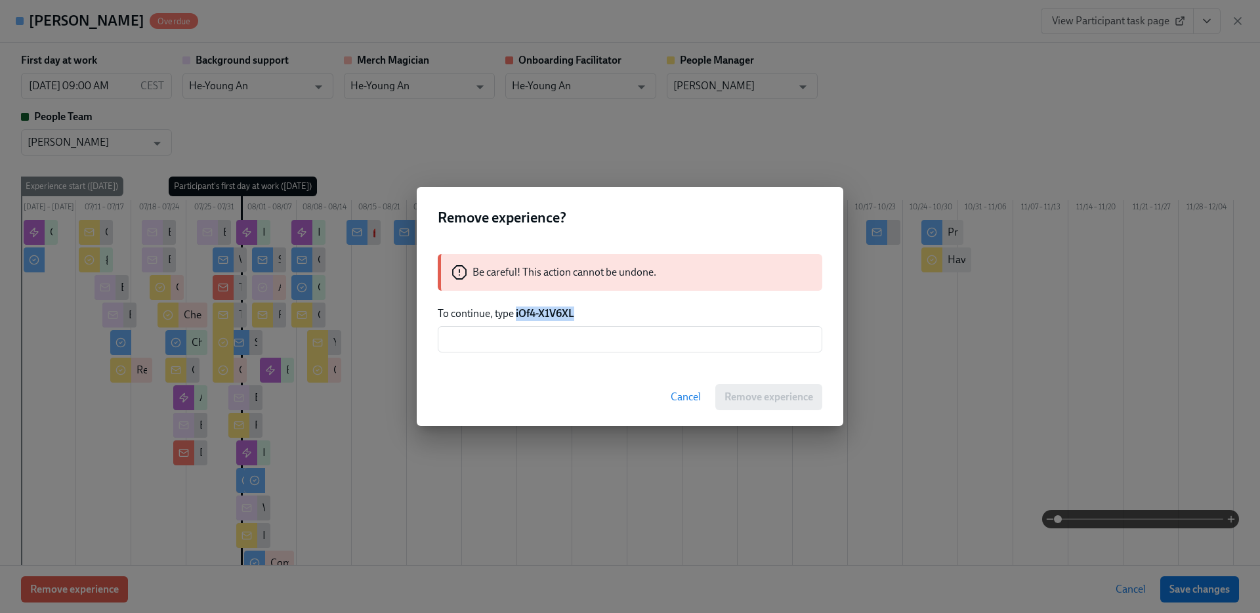
drag, startPoint x: 516, startPoint y: 311, endPoint x: 634, endPoint y: 315, distance: 118.2
click at [636, 314] on p "To continue, type iOf4-X1V6XL" at bounding box center [630, 313] width 384 height 14
copy strong "iOf4-X1V6XL"
click at [617, 329] on input "text" at bounding box center [630, 339] width 384 height 26
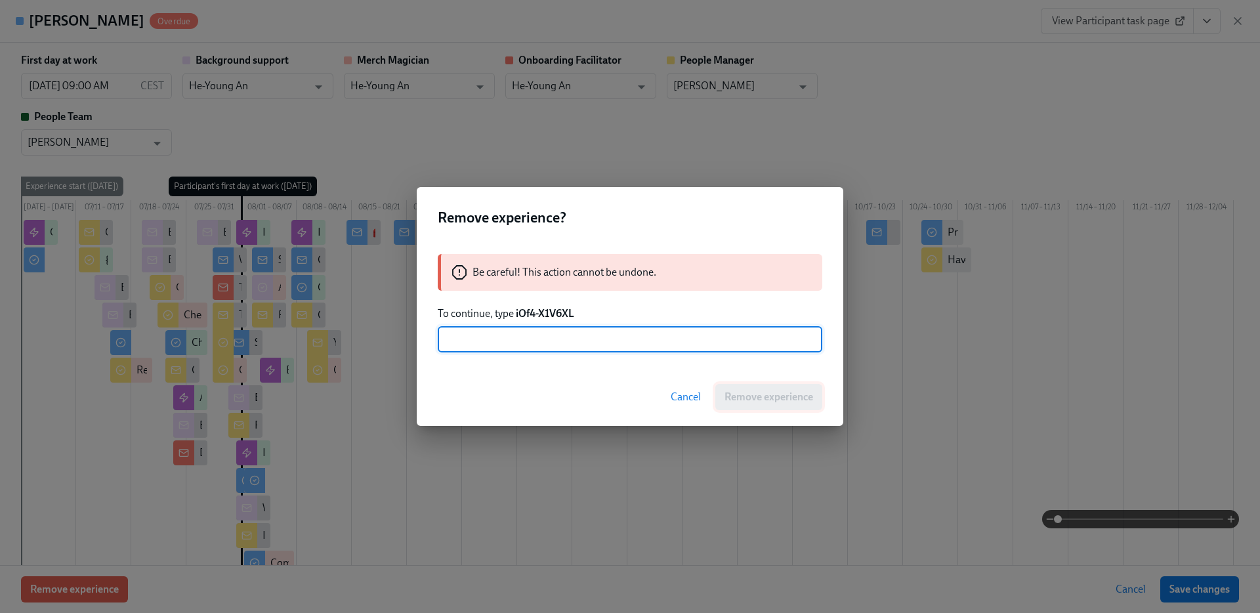
paste input "iOf4-X1V6XL"
type input "iOf4-X1V6XL"
click at [785, 415] on div "Cancel Remove experience" at bounding box center [630, 397] width 426 height 58
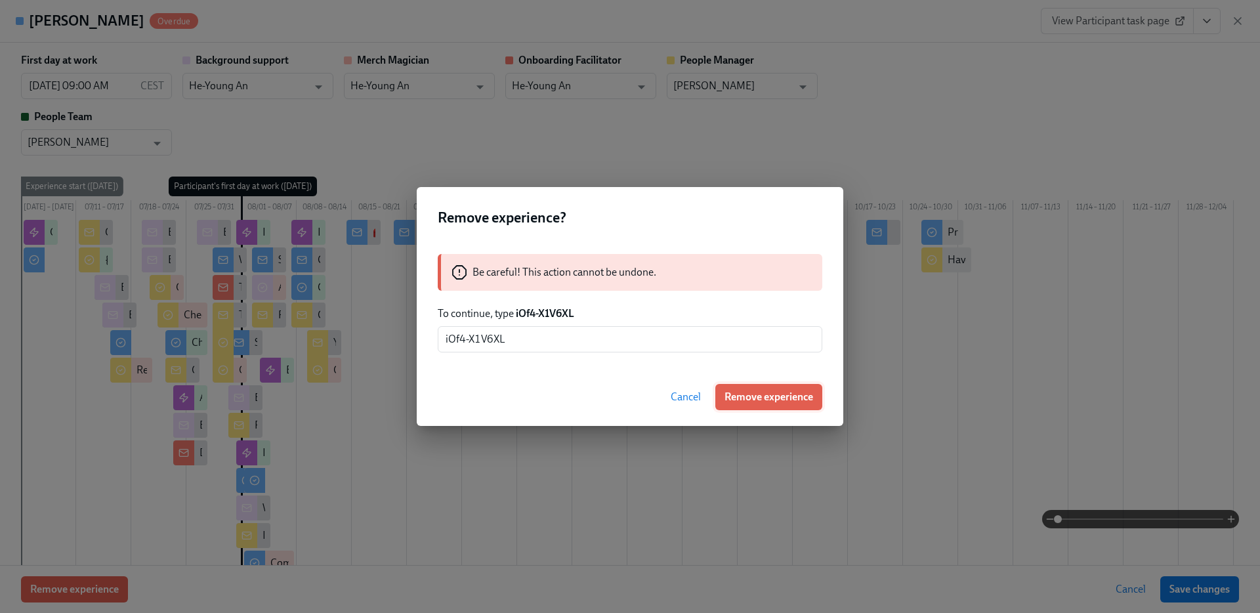
click at [785, 399] on span "Remove experience" at bounding box center [768, 396] width 89 height 13
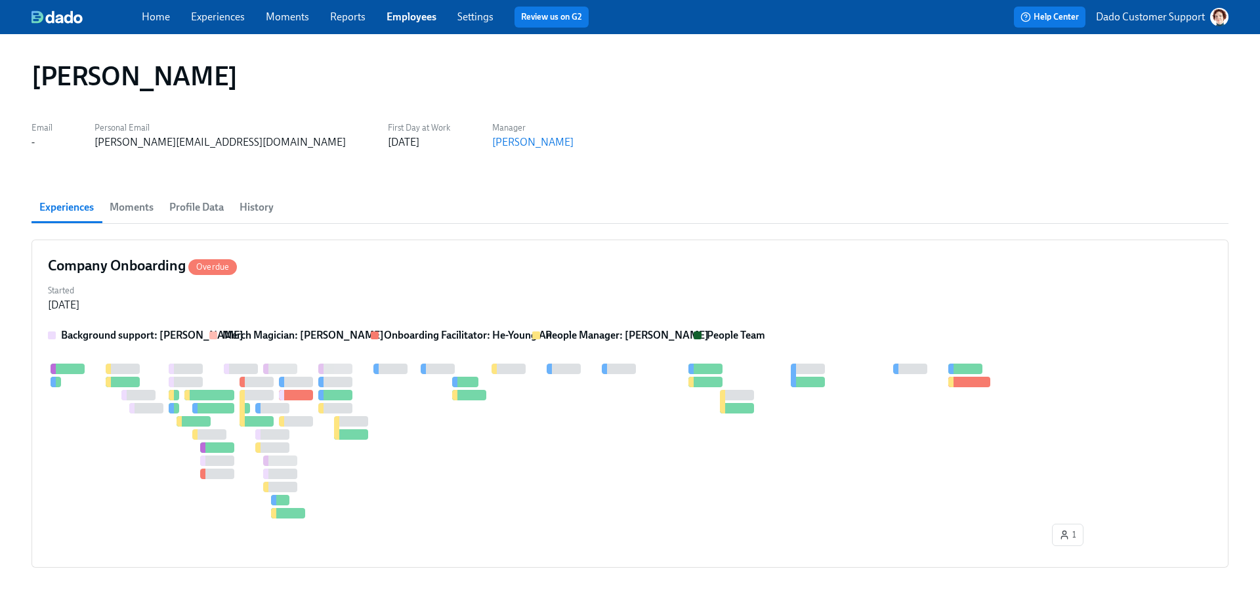
click at [209, 204] on span "Profile Data" at bounding box center [196, 207] width 54 height 18
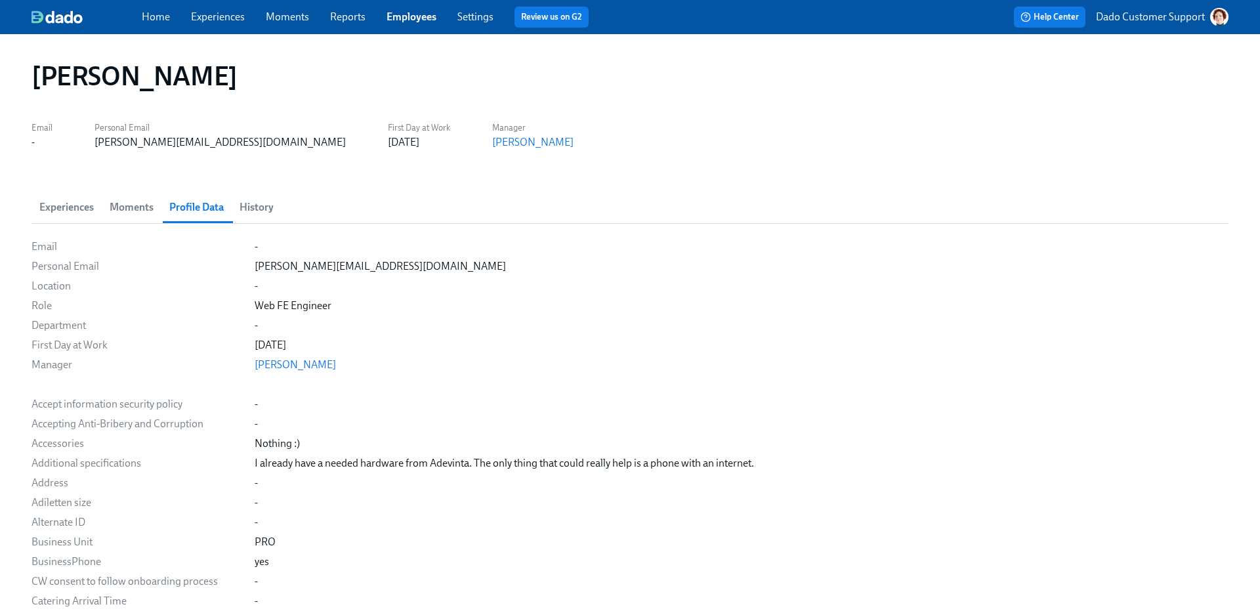
click at [51, 207] on span "Experiences" at bounding box center [66, 207] width 54 height 18
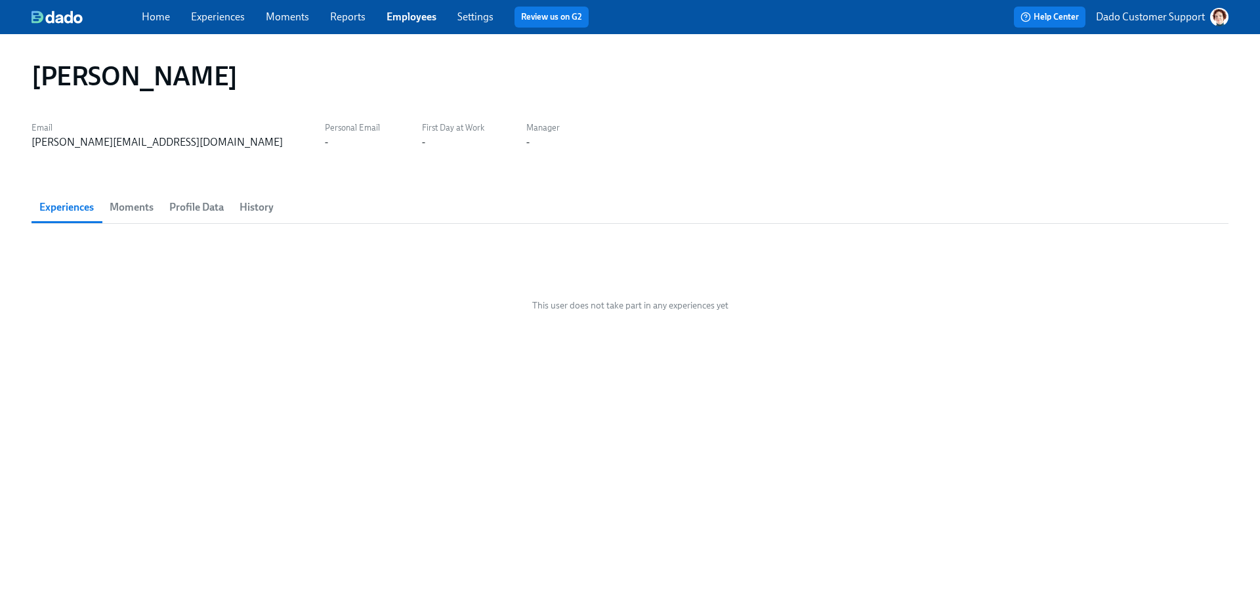
click at [186, 212] on span "Profile Data" at bounding box center [196, 207] width 54 height 18
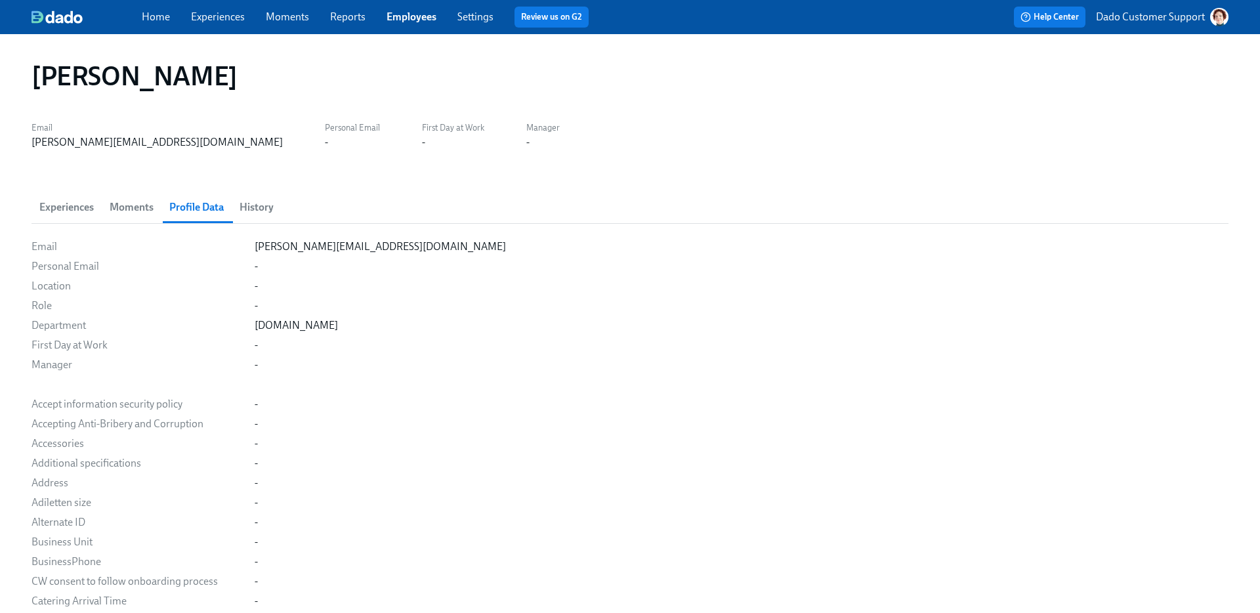
click at [53, 207] on span "Experiences" at bounding box center [66, 207] width 54 height 18
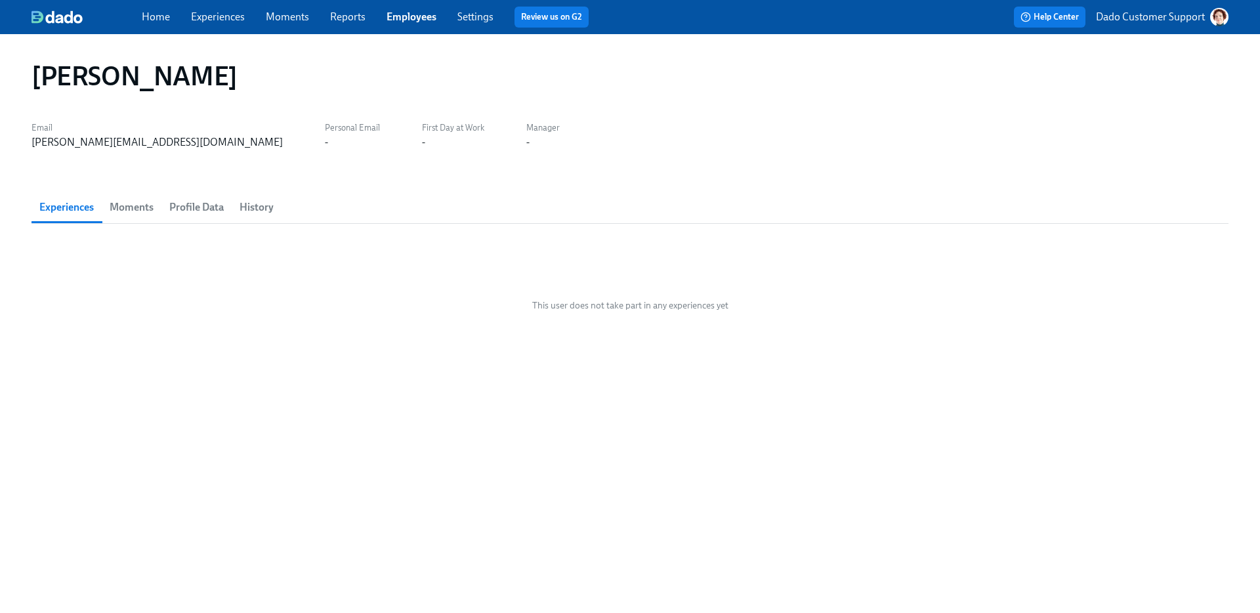
click at [199, 206] on span "Profile Data" at bounding box center [196, 207] width 54 height 18
click at [250, 217] on button "History" at bounding box center [257, 207] width 50 height 31
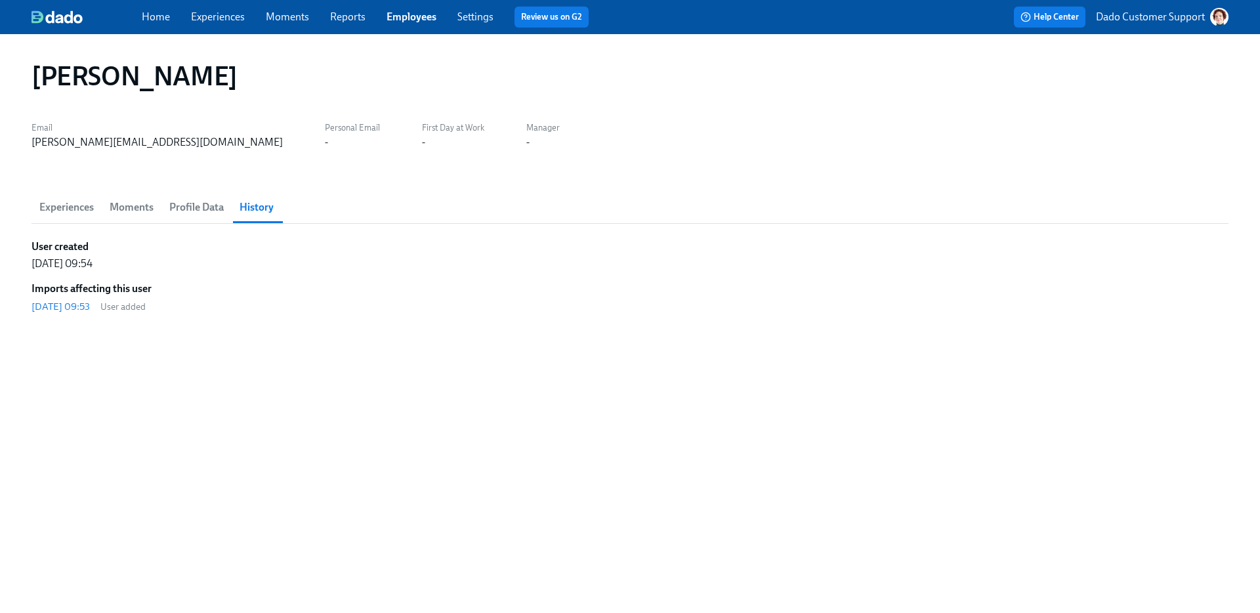
click at [61, 204] on span "Experiences" at bounding box center [66, 207] width 54 height 18
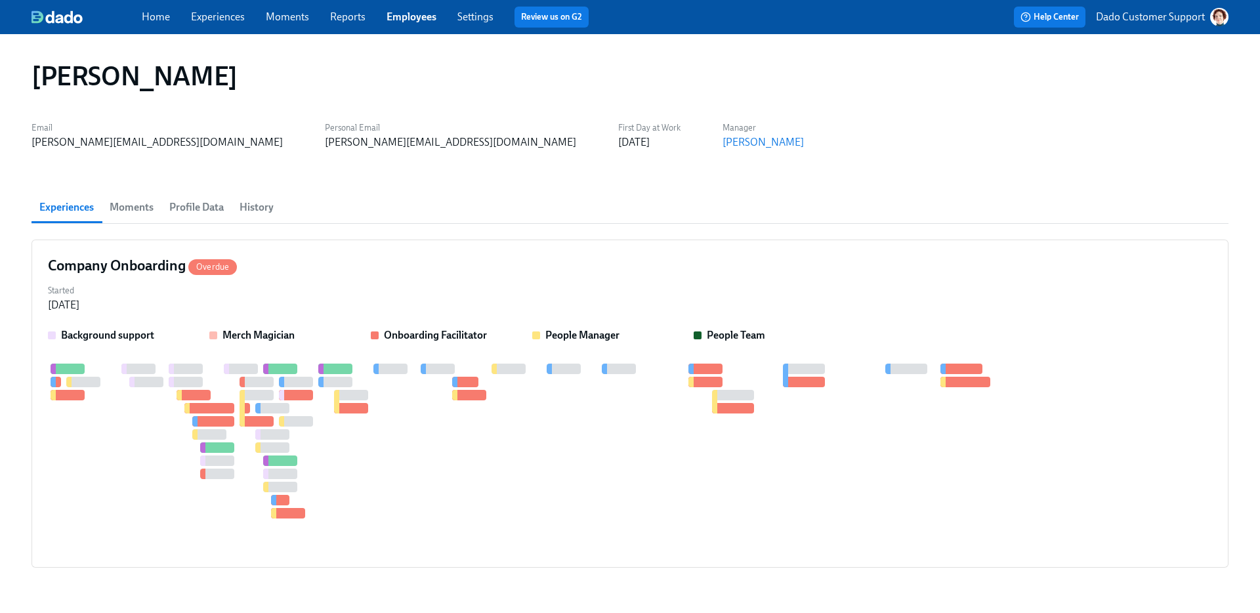
scroll to position [0, 581]
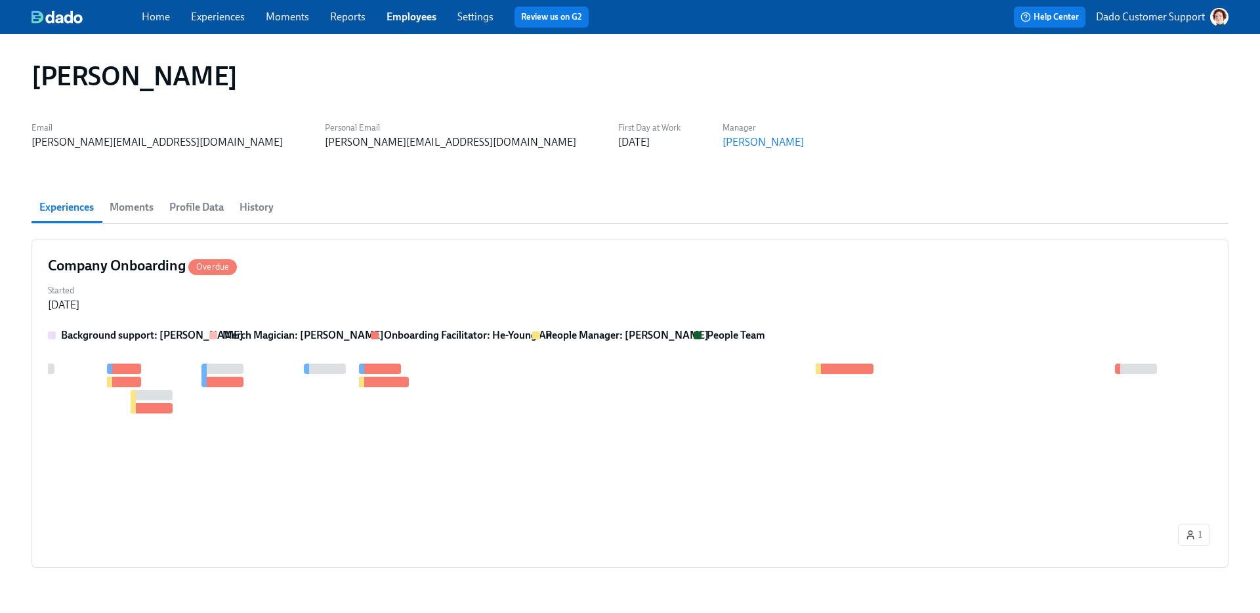
click at [190, 204] on span "Profile Data" at bounding box center [196, 207] width 54 height 18
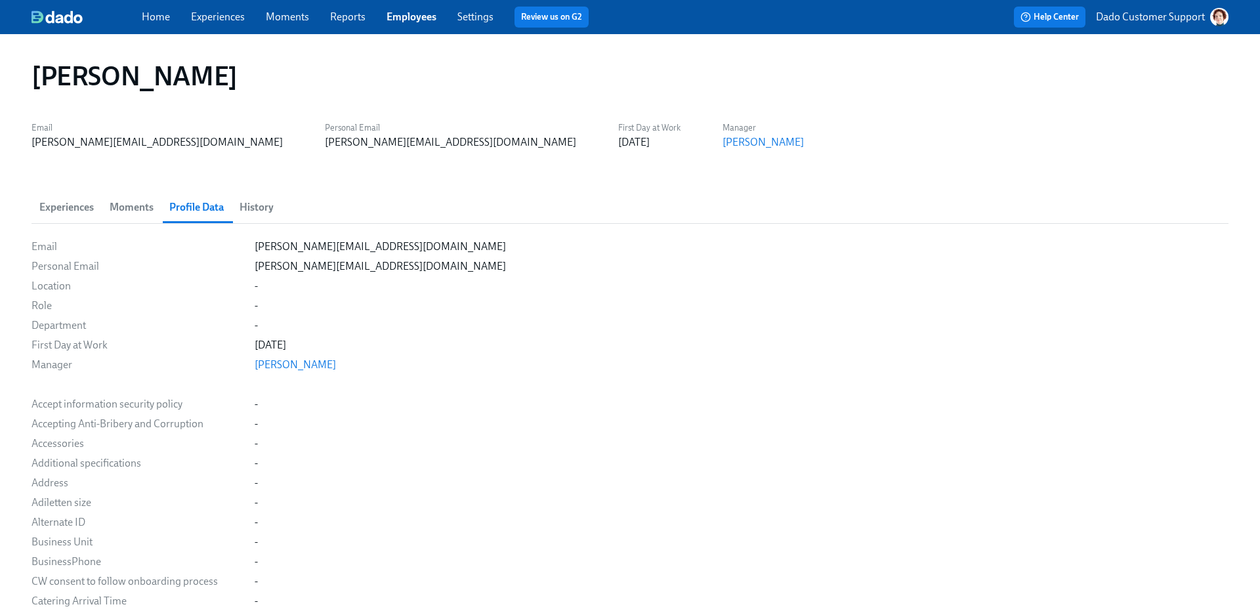
click at [262, 200] on span "History" at bounding box center [256, 207] width 34 height 18
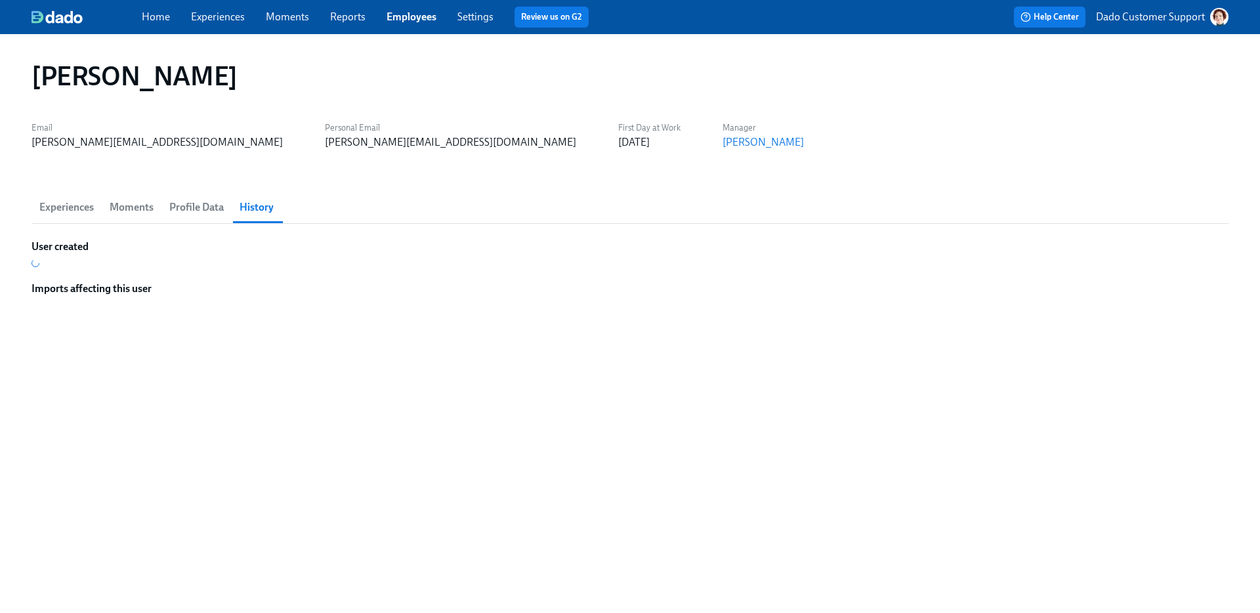
click at [165, 75] on h1 "[PERSON_NAME]" at bounding box center [134, 75] width 206 height 31
copy h1 "[PERSON_NAME]"
click at [46, 201] on span "Experiences" at bounding box center [66, 207] width 54 height 18
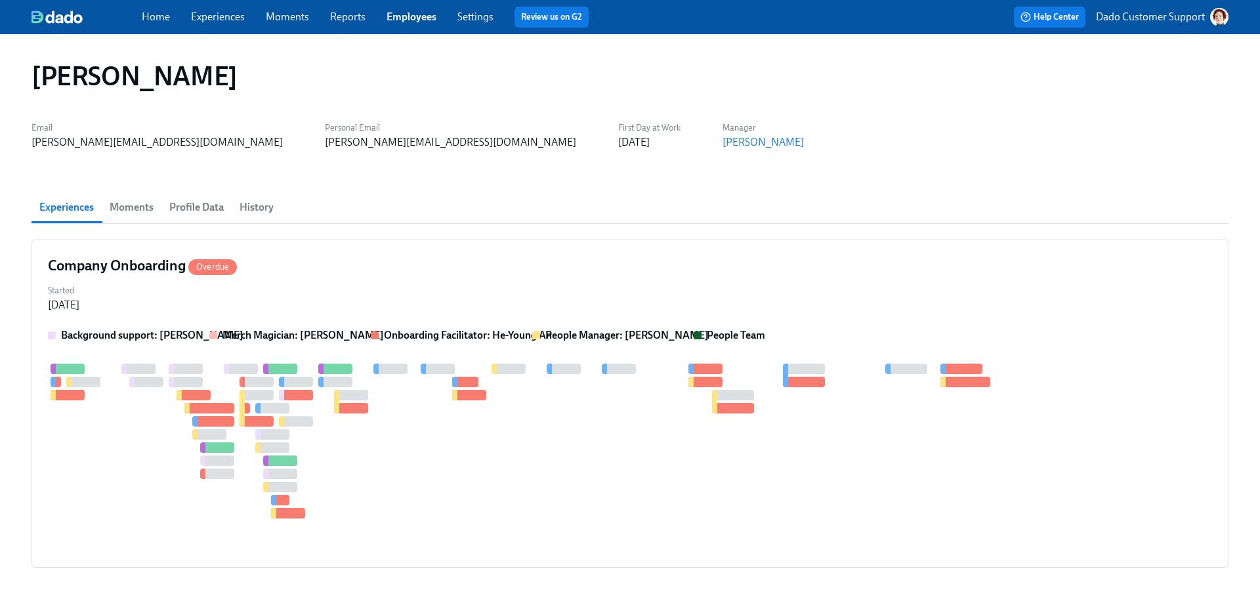
scroll to position [0, 581]
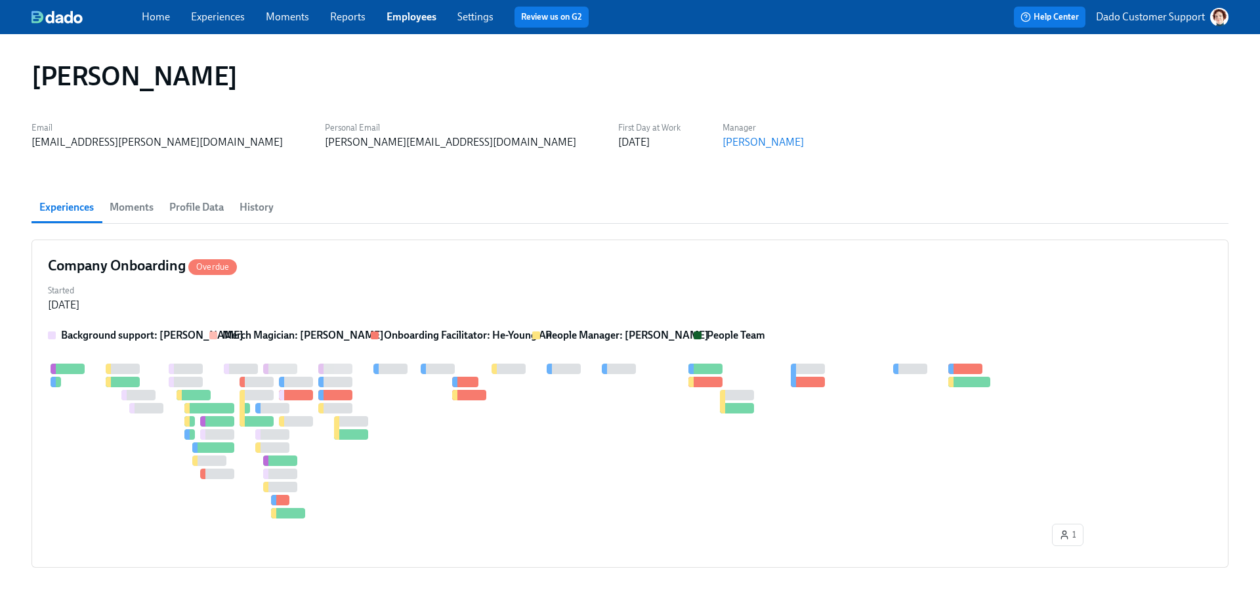
click at [138, 92] on div "[PERSON_NAME]" at bounding box center [630, 76] width 1218 height 52
click at [148, 79] on h1 "[PERSON_NAME]" at bounding box center [134, 75] width 206 height 31
copy h1 "Kreutzberg"
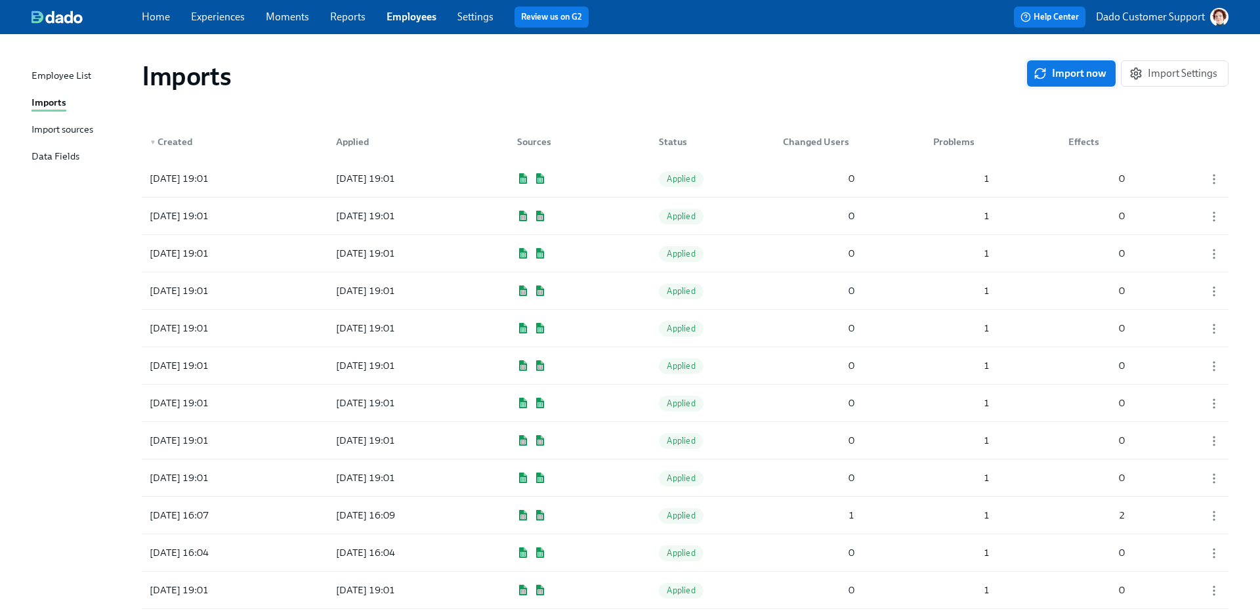
click at [1031, 83] on button "Import now" at bounding box center [1071, 73] width 89 height 26
click at [893, 182] on div "2025/08/14 11:07 In progress 0 0 0" at bounding box center [685, 178] width 1086 height 37
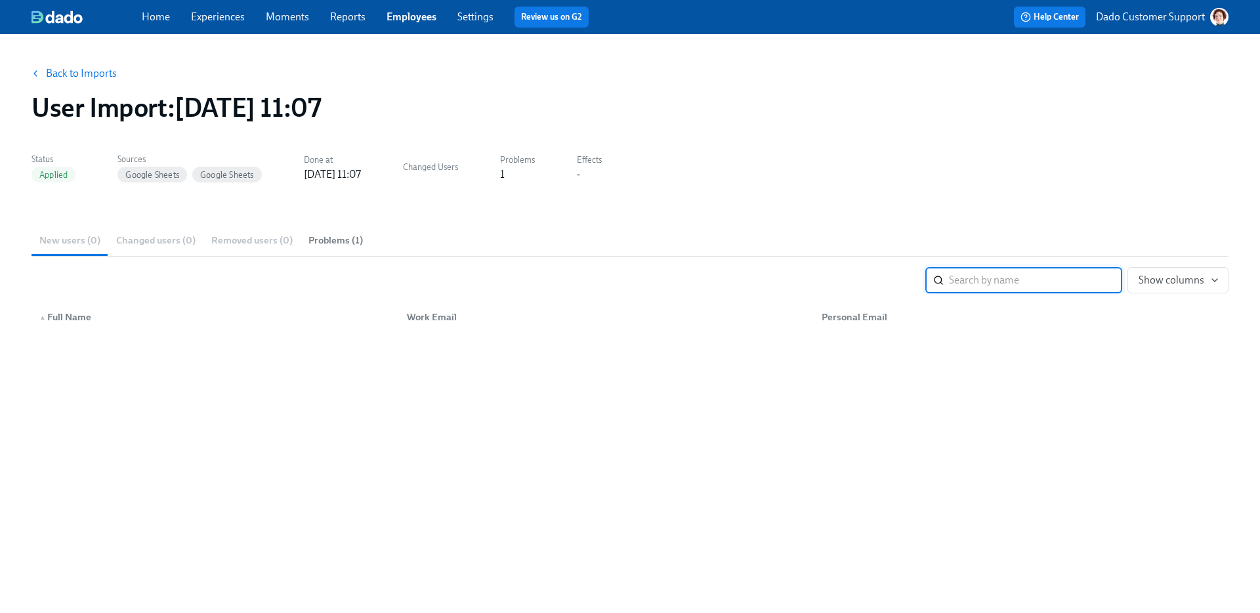
click at [61, 77] on link "Back to Imports" at bounding box center [81, 73] width 71 height 13
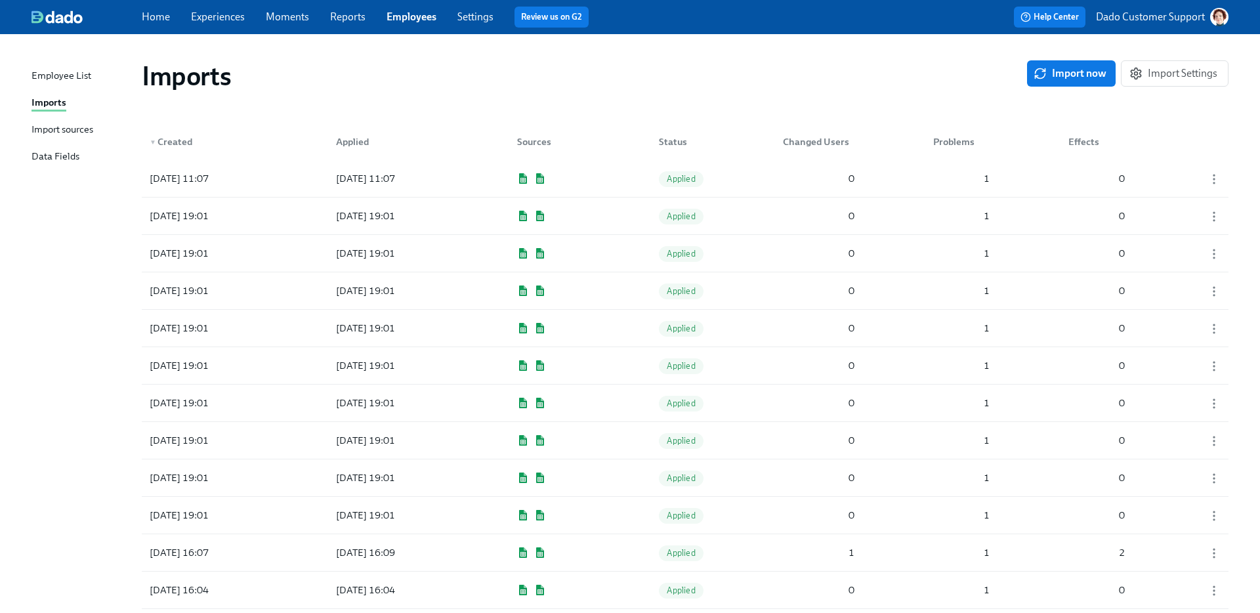
click at [218, 15] on link "Experiences" at bounding box center [218, 16] width 54 height 12
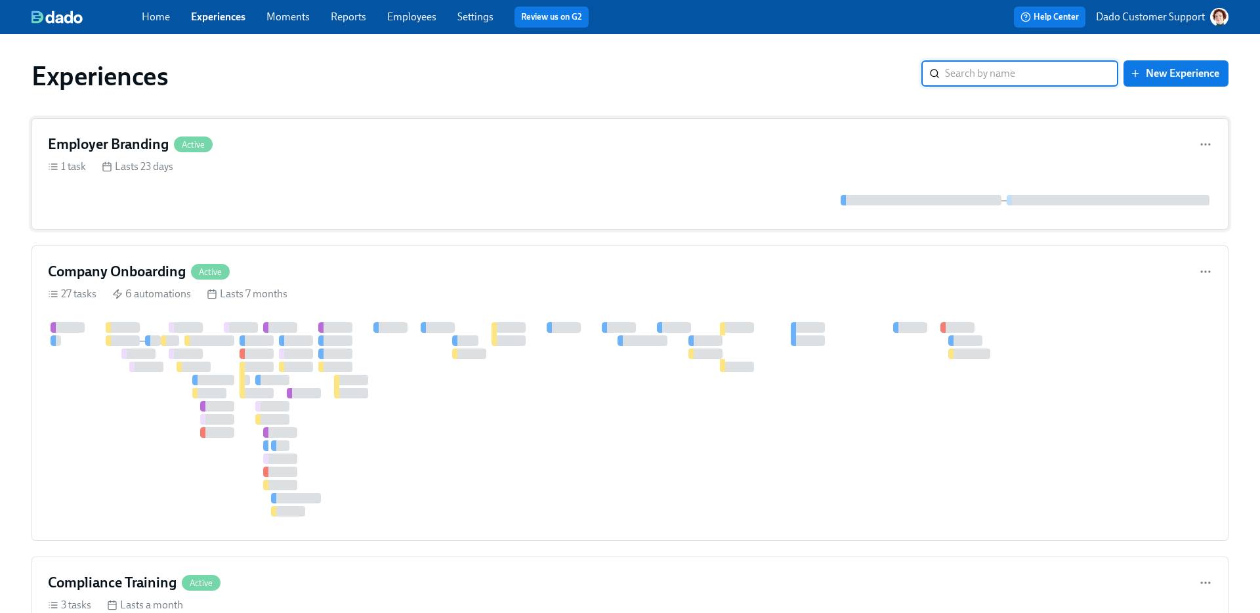
click at [208, 173] on div "1 task Lasts 23 days" at bounding box center [630, 166] width 1164 height 14
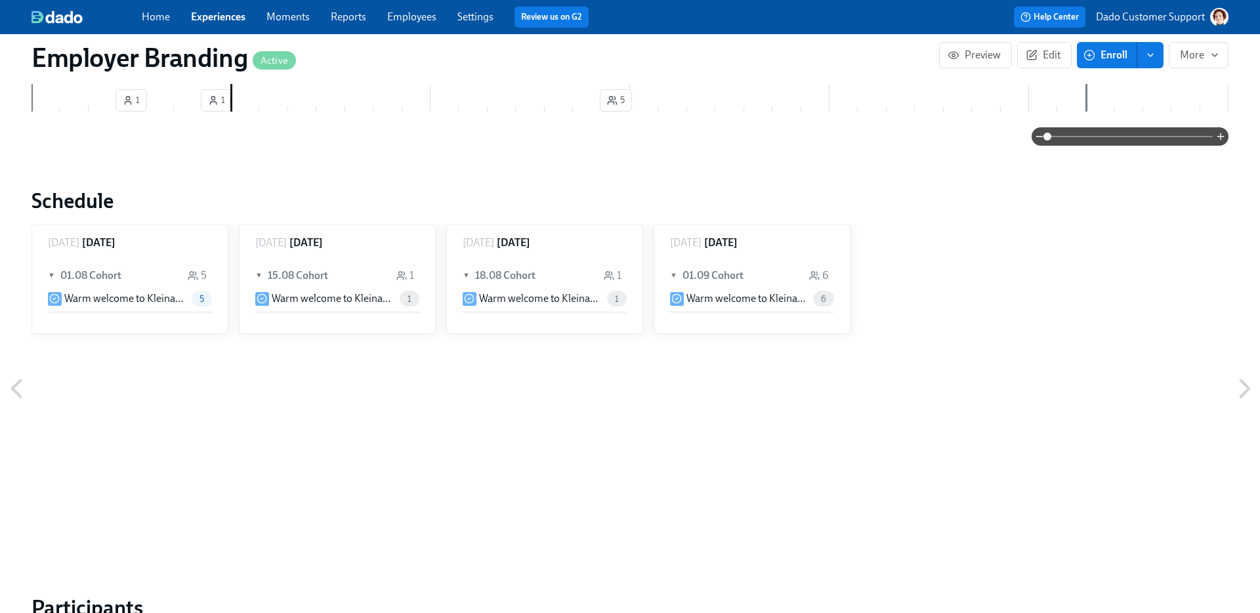
scroll to position [677, 0]
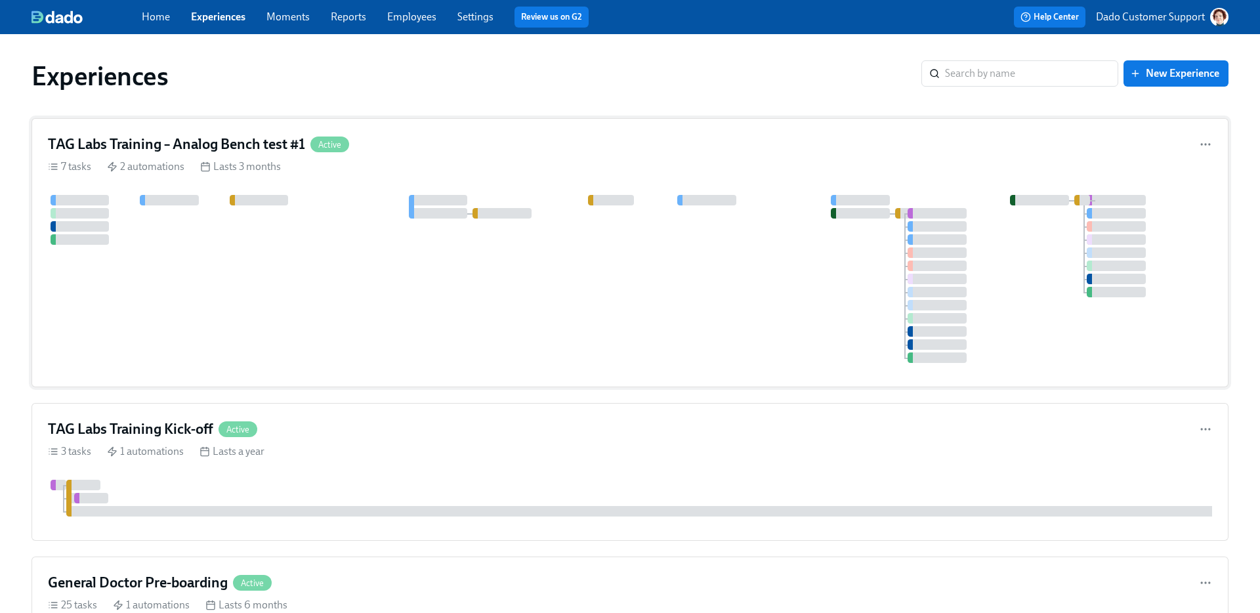
click at [300, 152] on h4 "TAG Labs Training – Analog Bench test #1" at bounding box center [176, 144] width 257 height 20
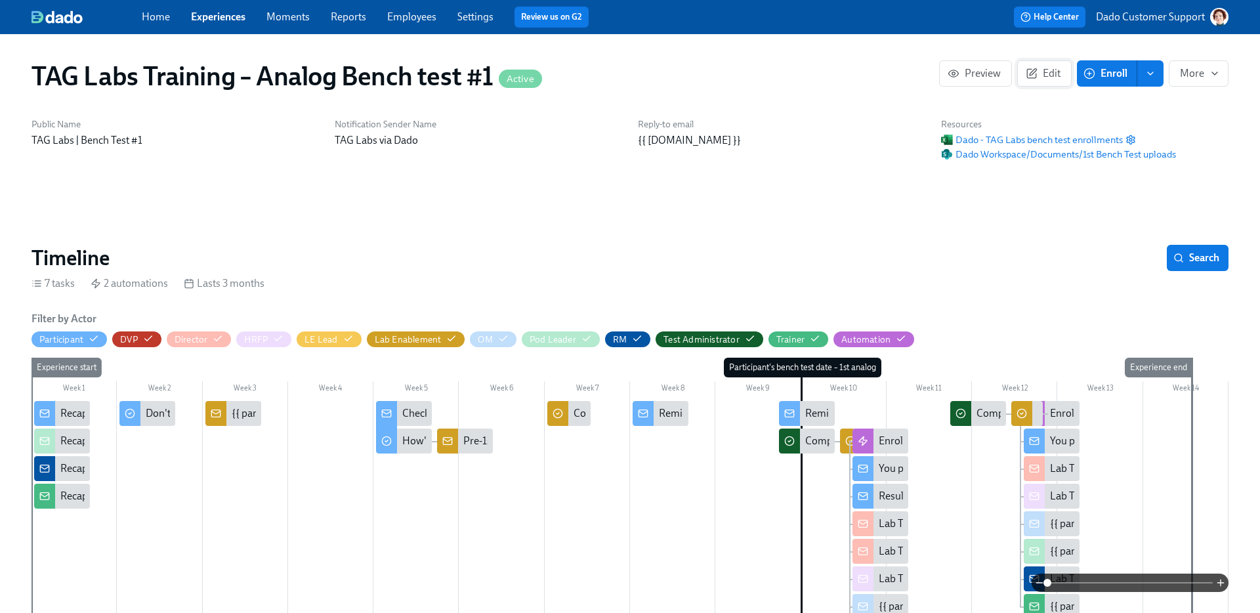
click at [1048, 78] on span "Edit" at bounding box center [1044, 73] width 32 height 13
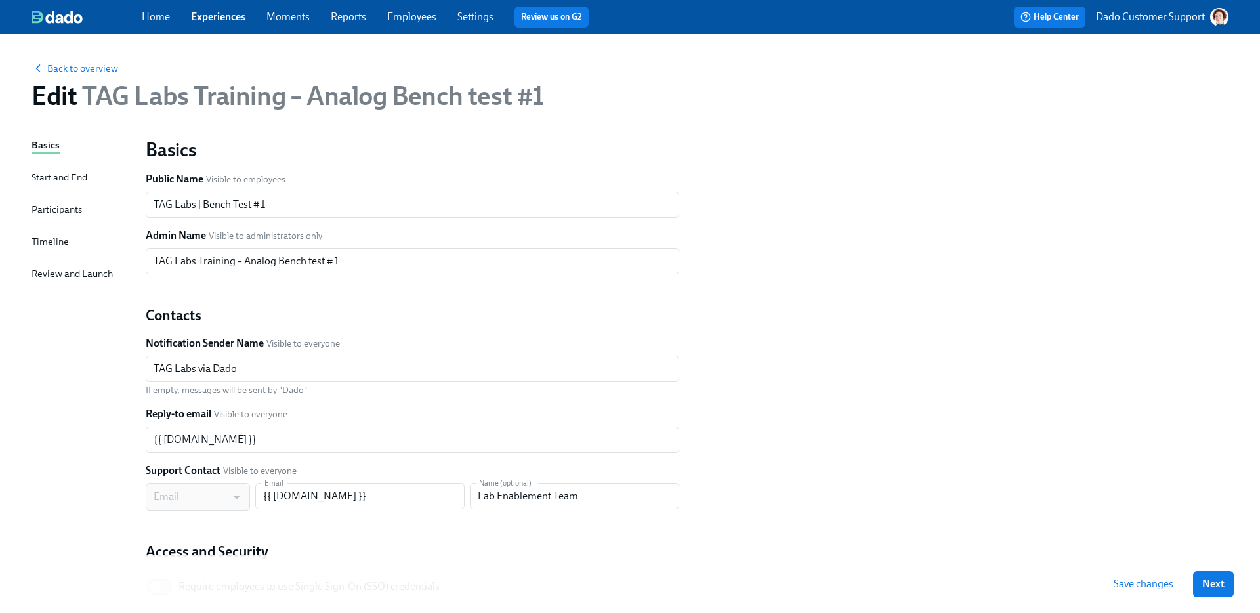
click at [60, 215] on div "Participants" at bounding box center [56, 209] width 51 height 14
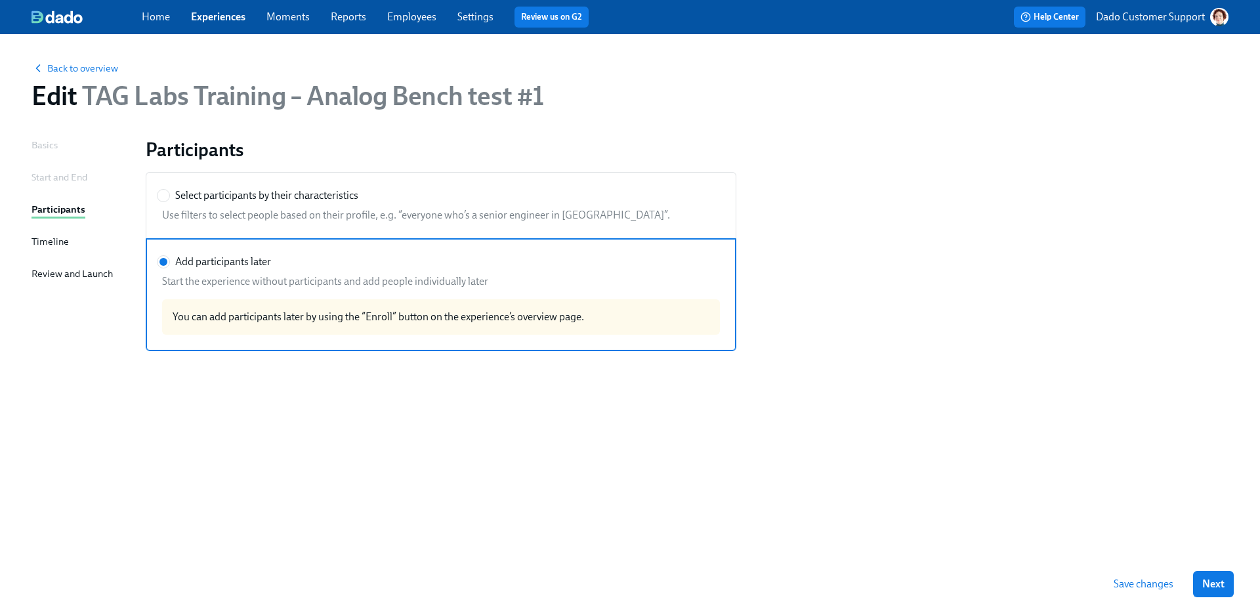
click at [81, 81] on span "TAG Labs Training – Analog Bench test #1" at bounding box center [310, 95] width 467 height 31
click at [81, 73] on span "Back to overview" at bounding box center [74, 68] width 87 height 13
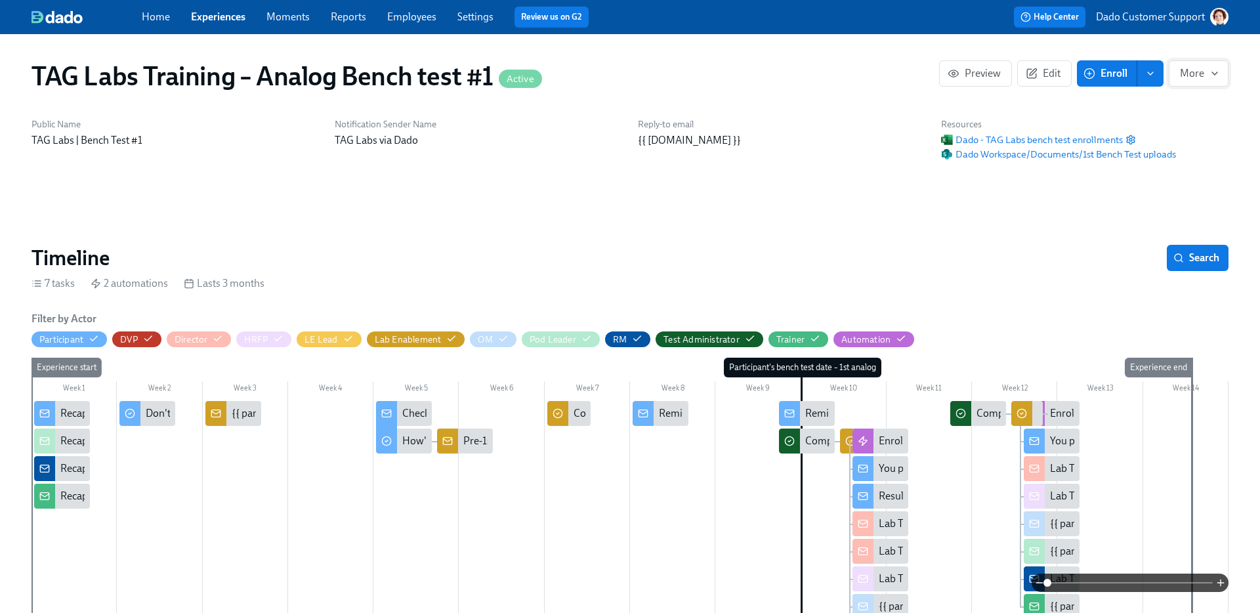
click at [1205, 72] on span "More" at bounding box center [1198, 73] width 37 height 13
click at [1193, 133] on span "Duplicate" at bounding box center [1192, 134] width 51 height 14
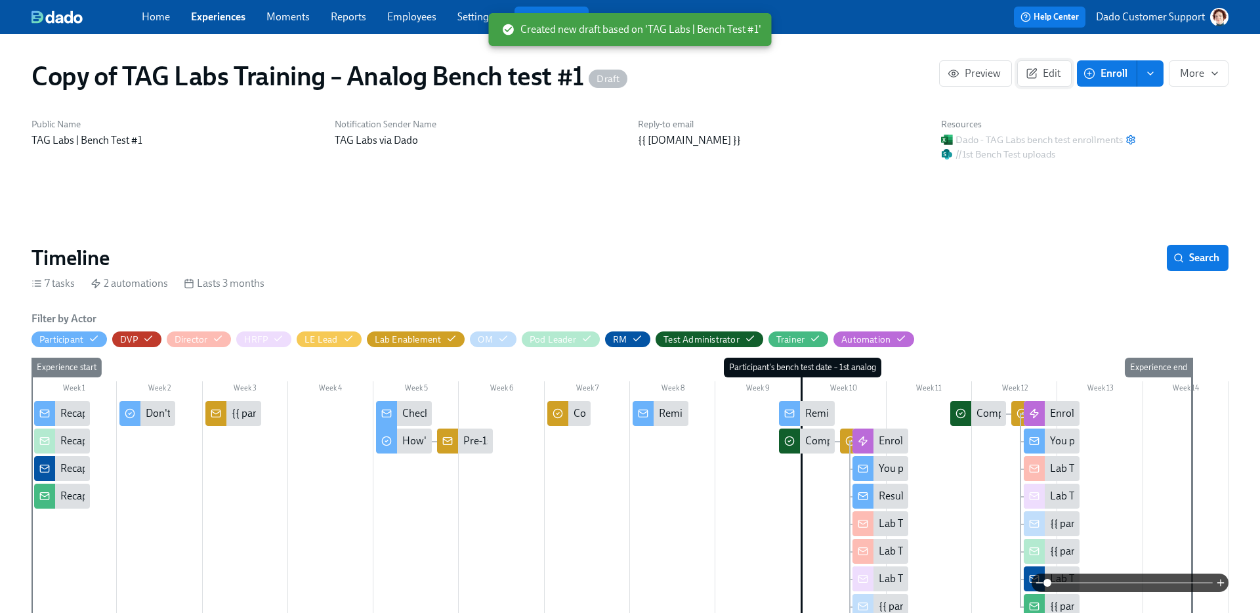
click at [1048, 74] on span "Edit" at bounding box center [1044, 73] width 32 height 13
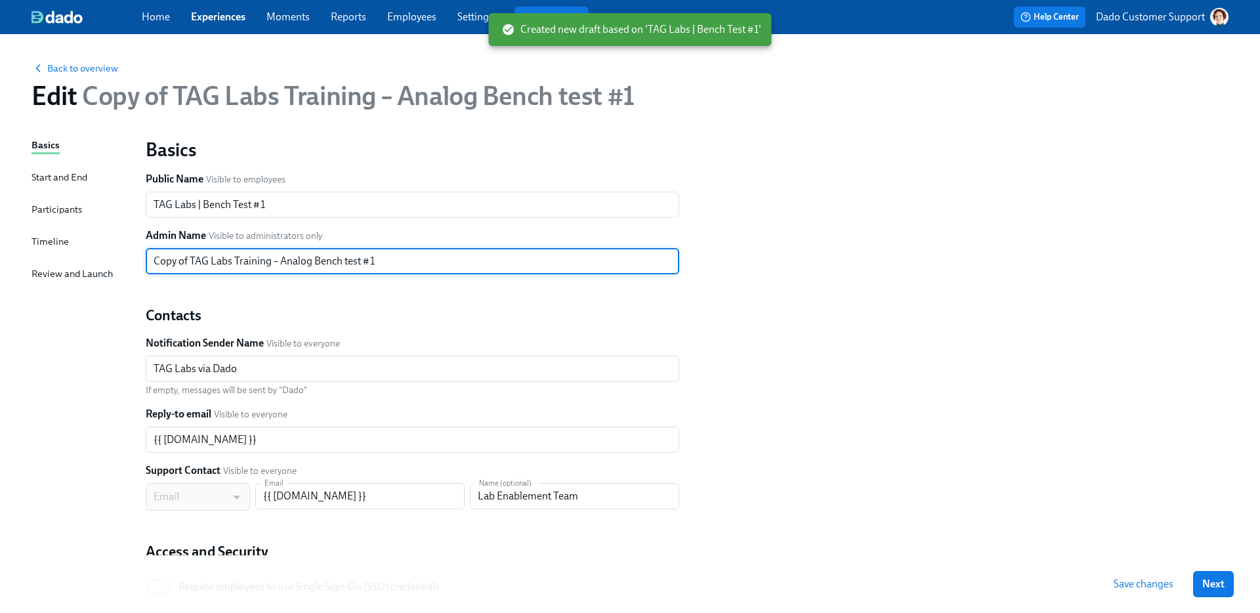
drag, startPoint x: 190, startPoint y: 257, endPoint x: 33, endPoint y: 234, distance: 158.4
click at [44, 249] on div "Basics Start and End Participants Timeline Review and Launch Basics Public Name…" at bounding box center [629, 401] width 1197 height 526
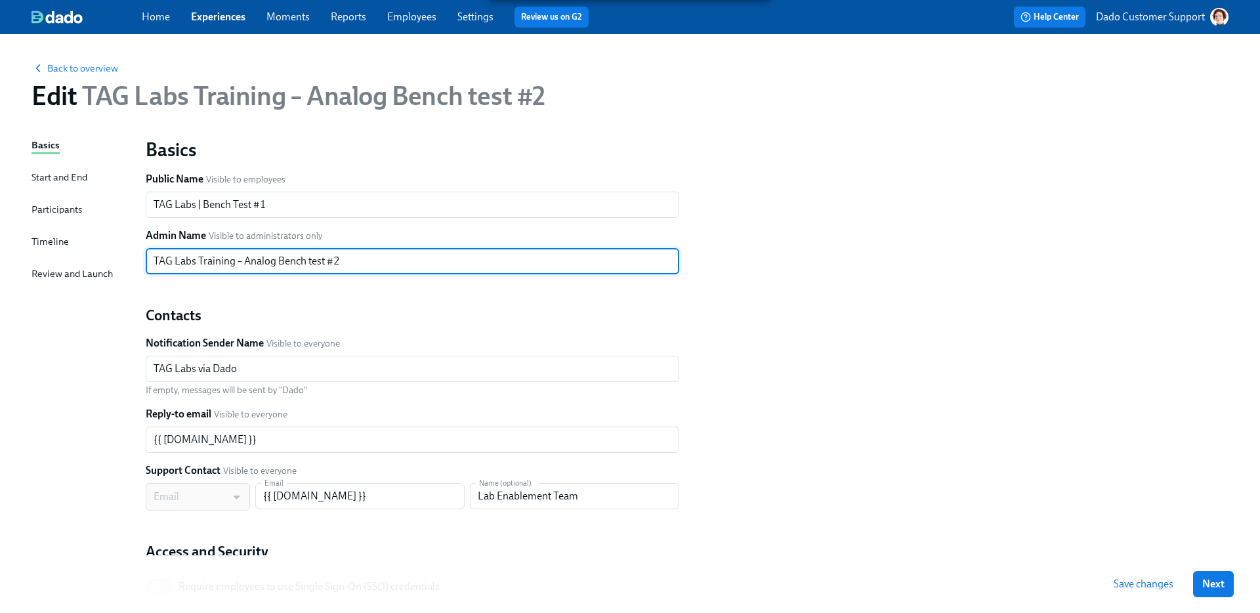
click at [713, 256] on div "Basics Public Name Visible to employees TAG Labs | Bench Test #1 ​ Admin Name V…" at bounding box center [687, 385] width 1098 height 510
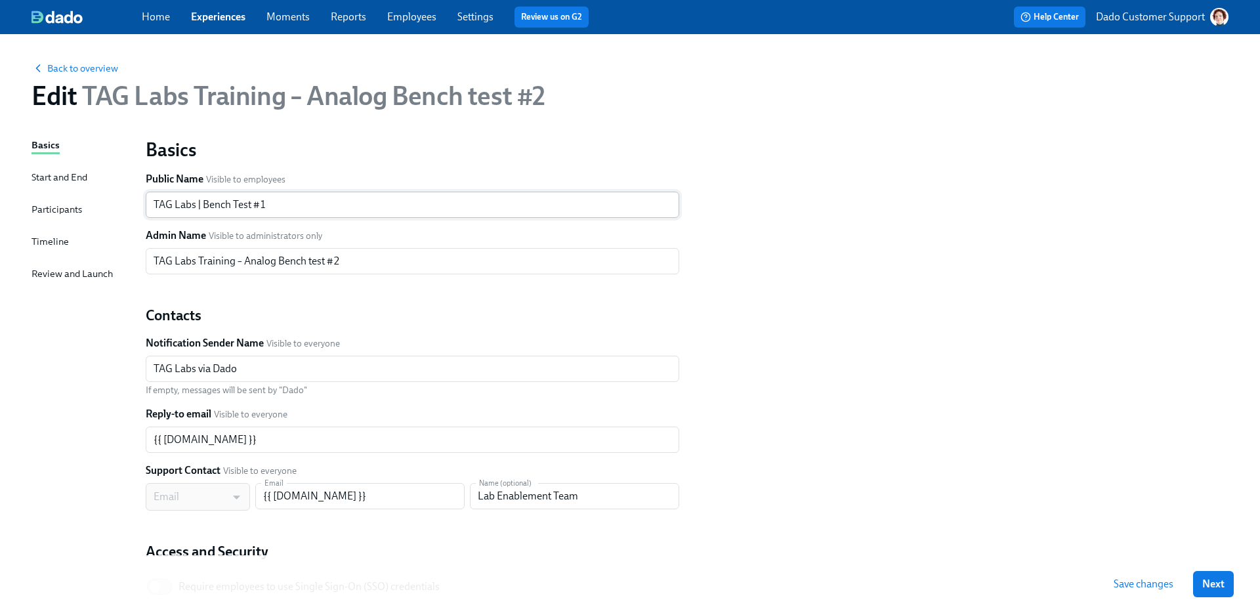
click at [304, 203] on input "TAG Labs | Bench Test #1" at bounding box center [412, 205] width 533 height 26
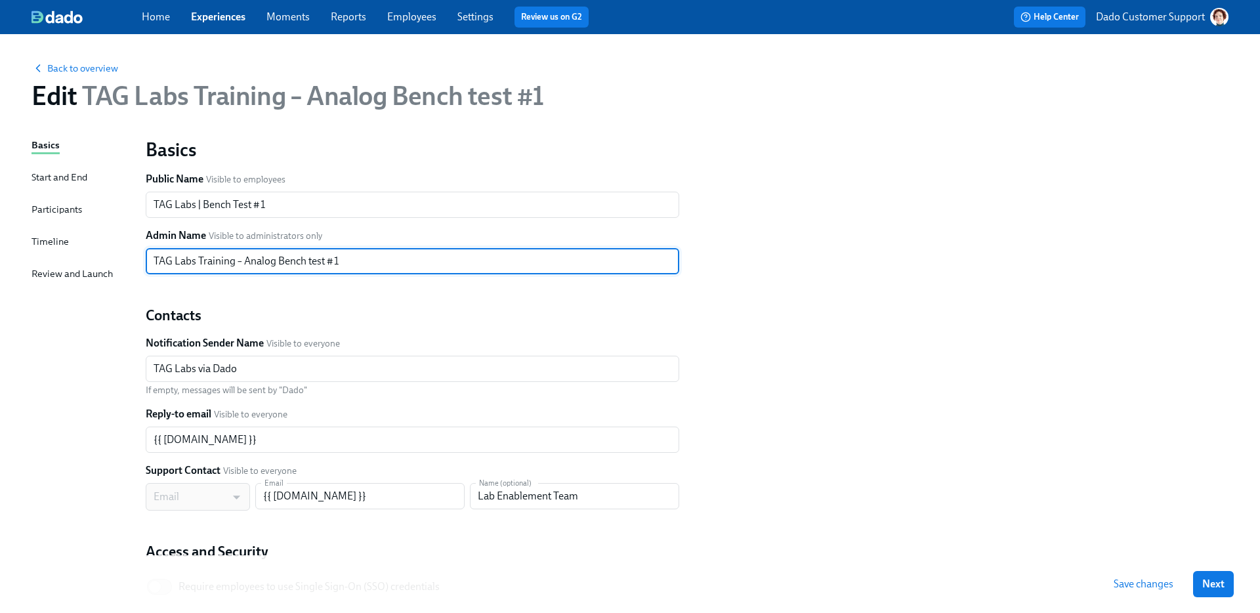
click at [257, 260] on input "TAG Labs Training – Analog Bench test #1" at bounding box center [412, 261] width 533 height 26
click at [256, 260] on input "TAG Labs Training – Digital Bench test #1" at bounding box center [412, 261] width 533 height 26
type input "TAG Labs Training – Digital Bench test #1"
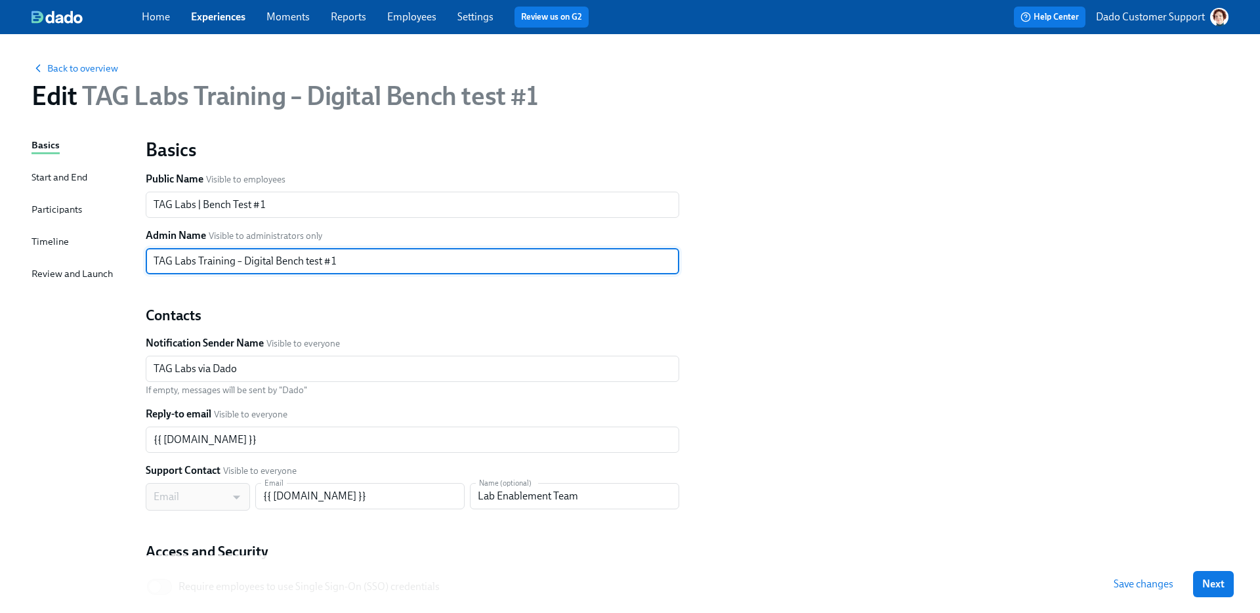
click at [54, 325] on div "Basics Start and End Participants Timeline Review and Launch" at bounding box center [80, 401] width 98 height 526
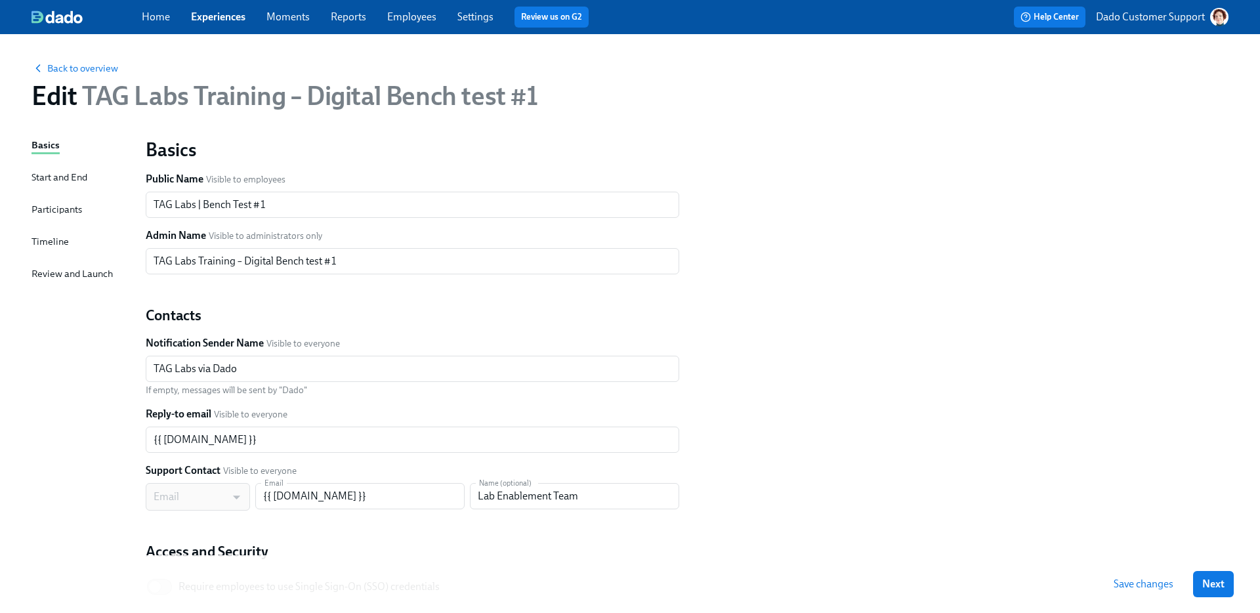
click at [49, 245] on div "Timeline" at bounding box center [49, 241] width 37 height 14
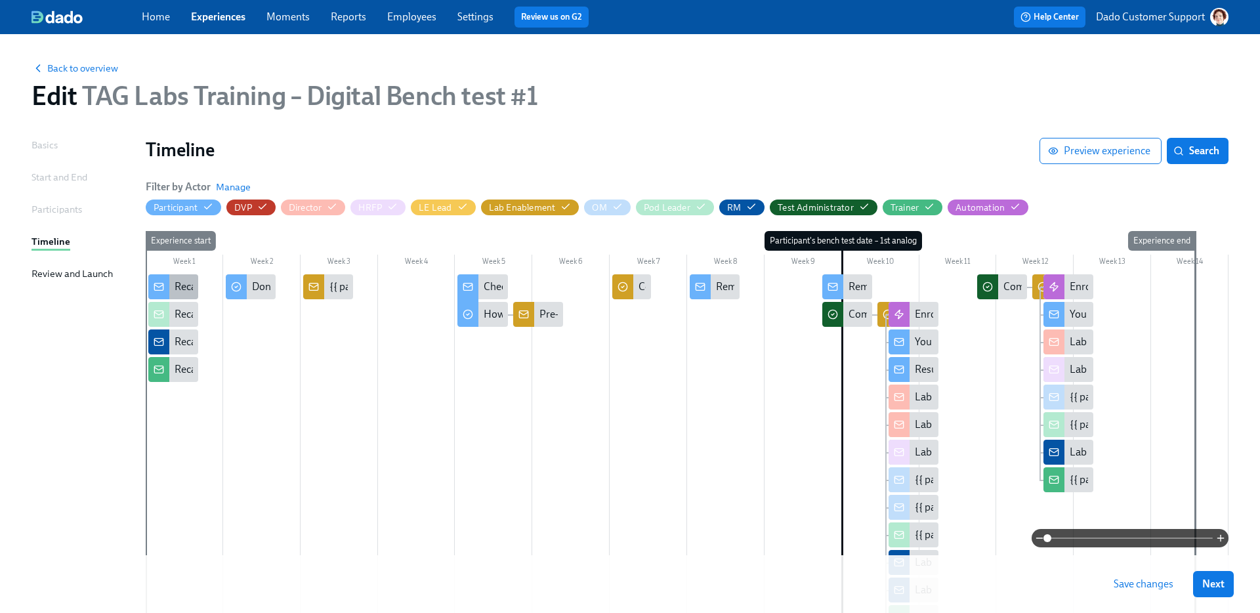
click at [182, 288] on div "Recap of your Intro to Training call" at bounding box center [251, 286] width 153 height 14
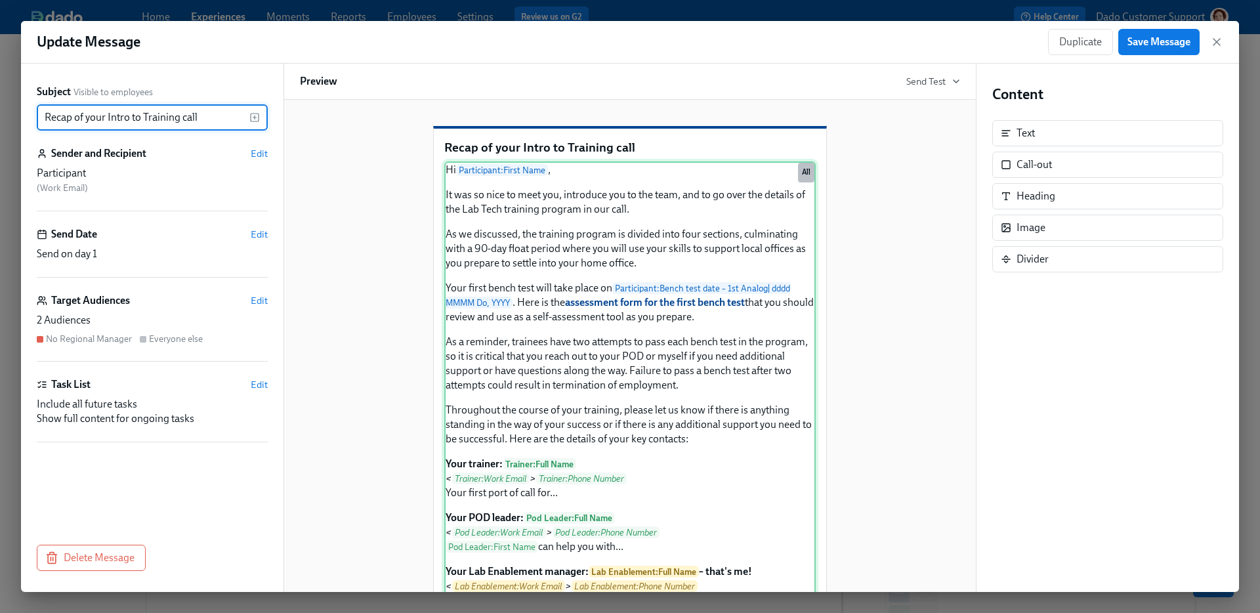
click at [691, 268] on div "Hi Participant : First Name , It was so nice to meet you, introduce you to the …" at bounding box center [629, 384] width 371 height 447
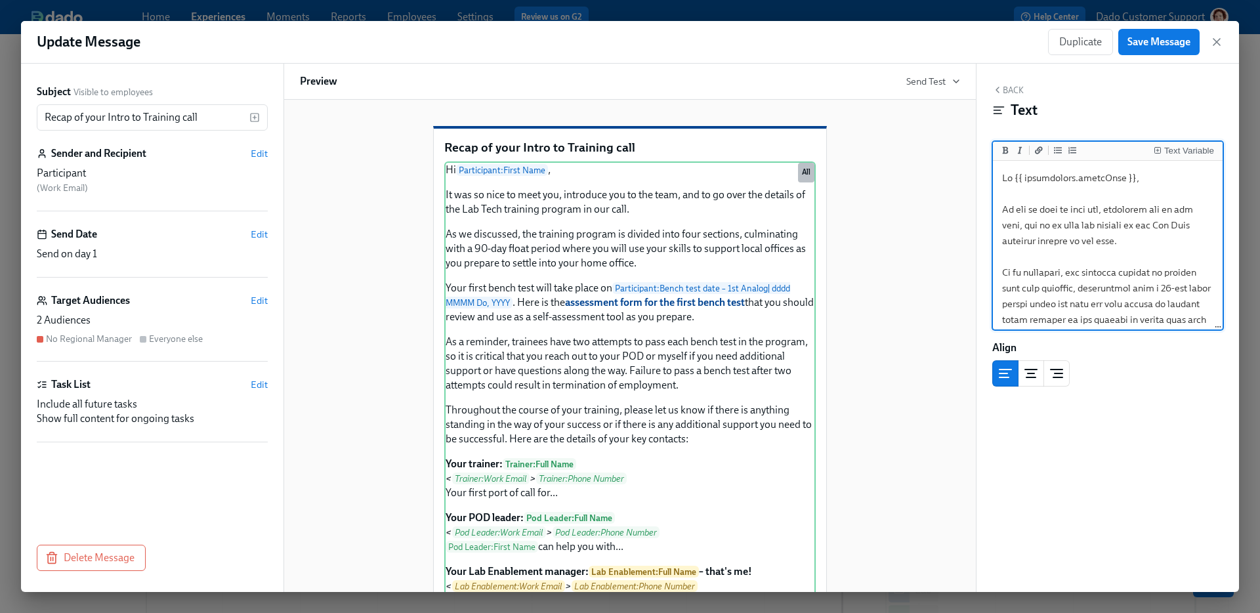
click at [1026, 289] on textarea at bounding box center [1107, 571] width 224 height 816
type textarea "Hi {{ participant.firstName }}, It was so nice to meet you, introduce you to th…"
click at [1216, 41] on icon "button" at bounding box center [1216, 42] width 7 height 7
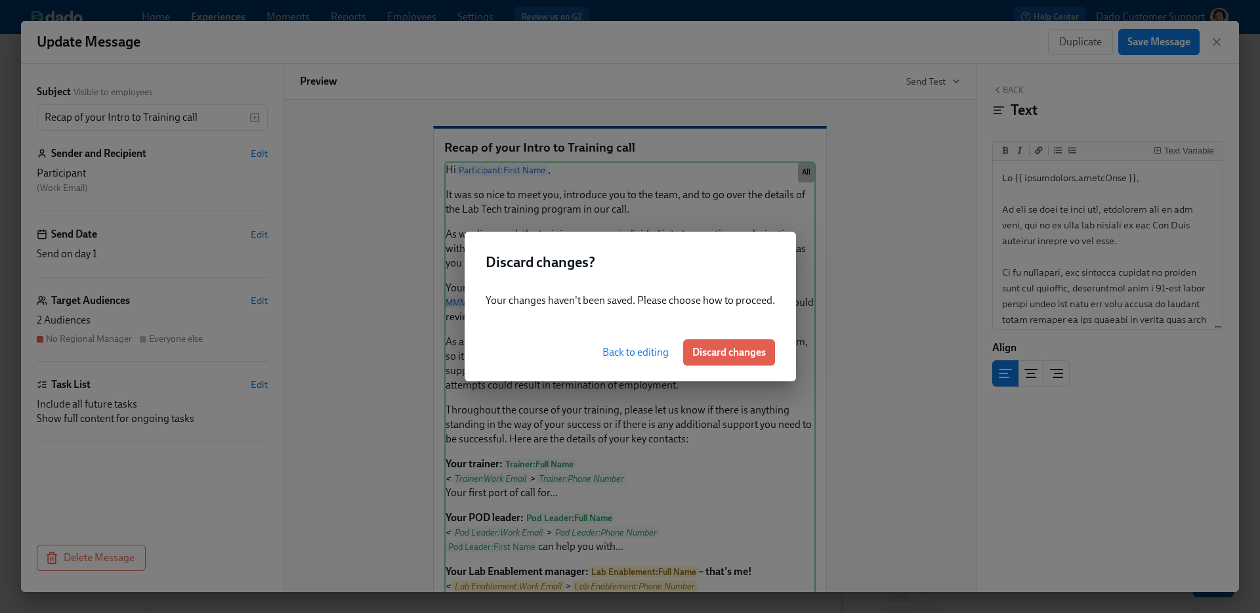
click at [642, 346] on span "Back to editing" at bounding box center [635, 352] width 66 height 13
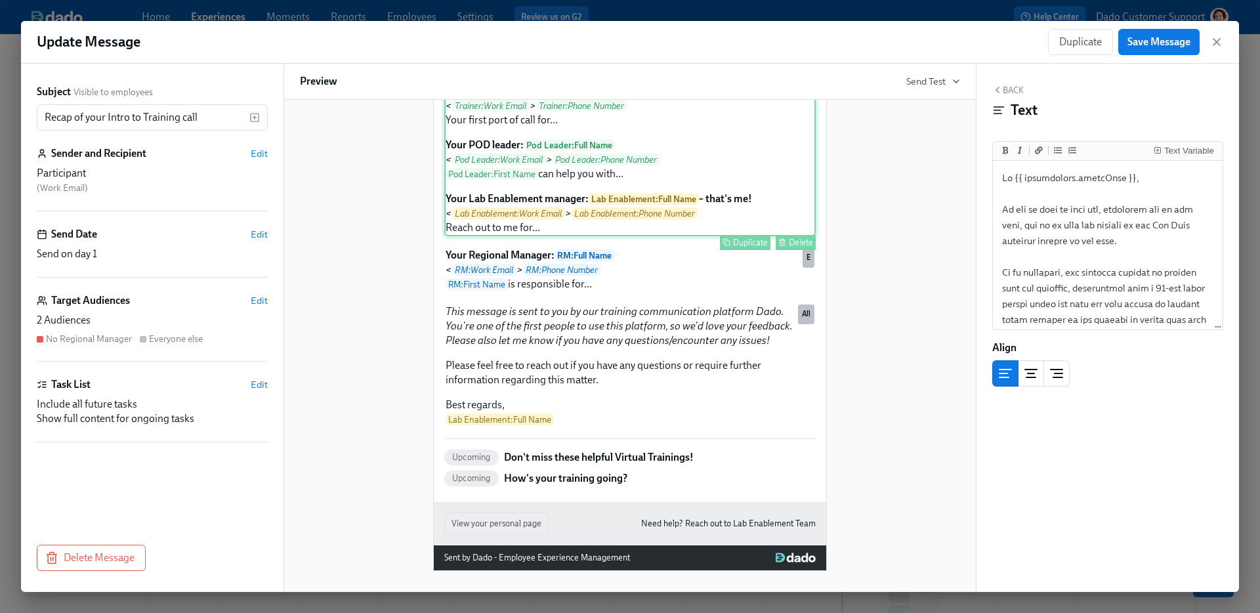
scroll to position [396, 0]
click at [644, 171] on div "Hi Participant : First Name , It was so nice to meet you, introduce you to the …" at bounding box center [629, 12] width 371 height 447
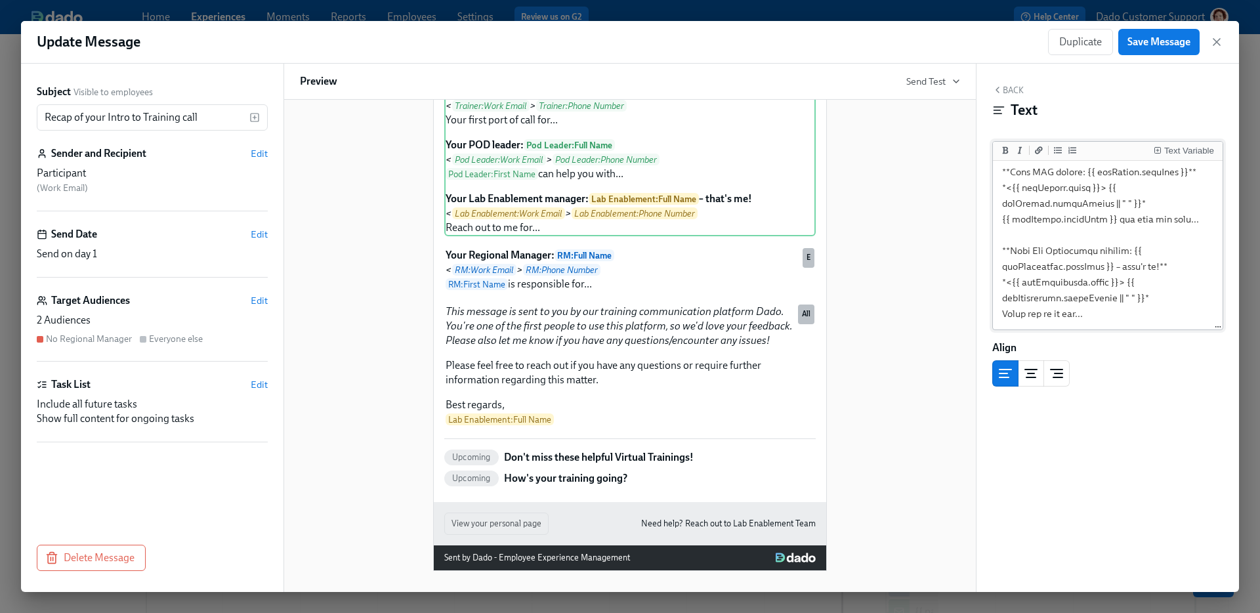
scroll to position [12, 0]
drag, startPoint x: 1116, startPoint y: 312, endPoint x: 1064, endPoint y: 203, distance: 120.6
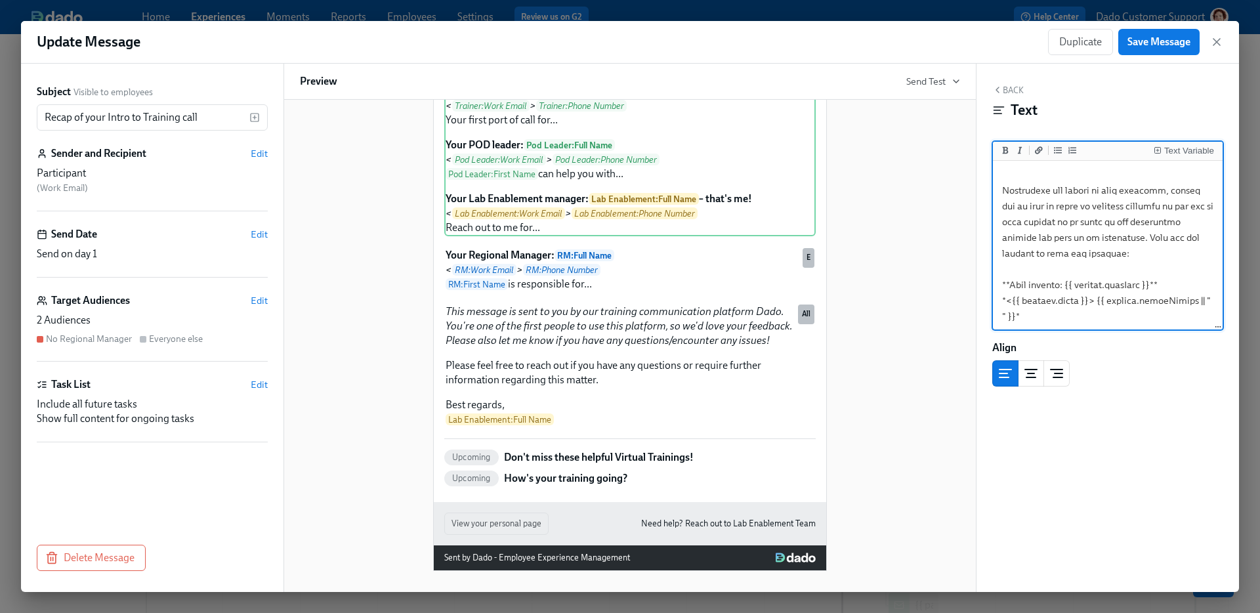
scroll to position [459, 0]
click at [998, 280] on textarea at bounding box center [1107, 113] width 224 height 816
click at [911, 239] on div "Recap of your Intro to Training call Hi Participant : First Name , It was so ni…" at bounding box center [630, 151] width 660 height 838
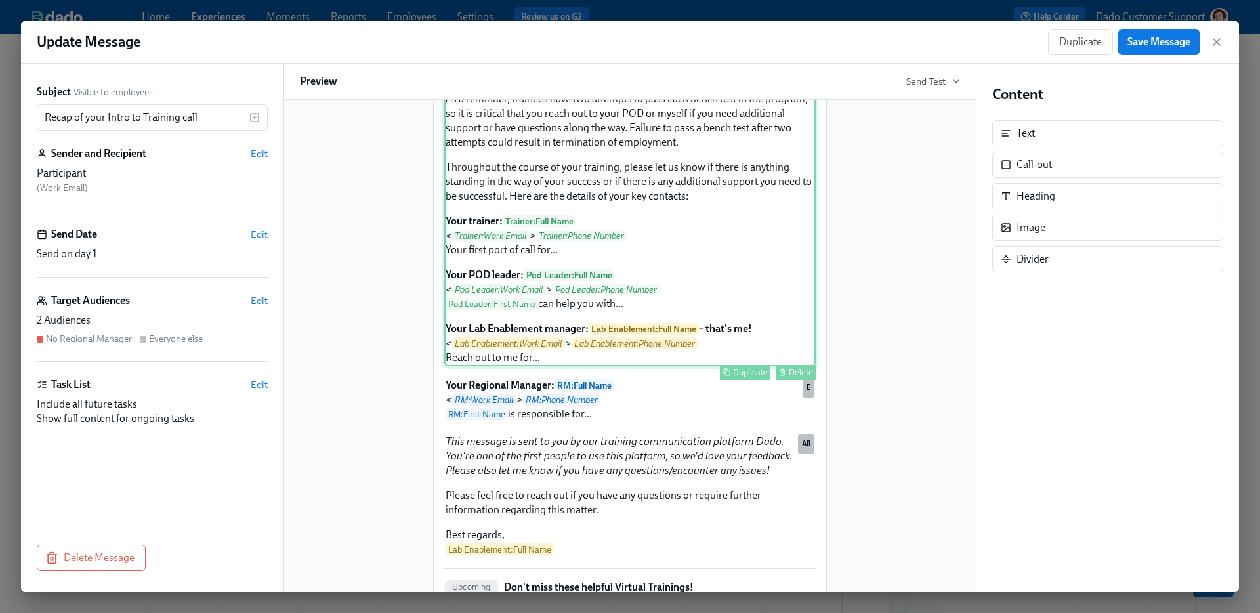
scroll to position [243, 0]
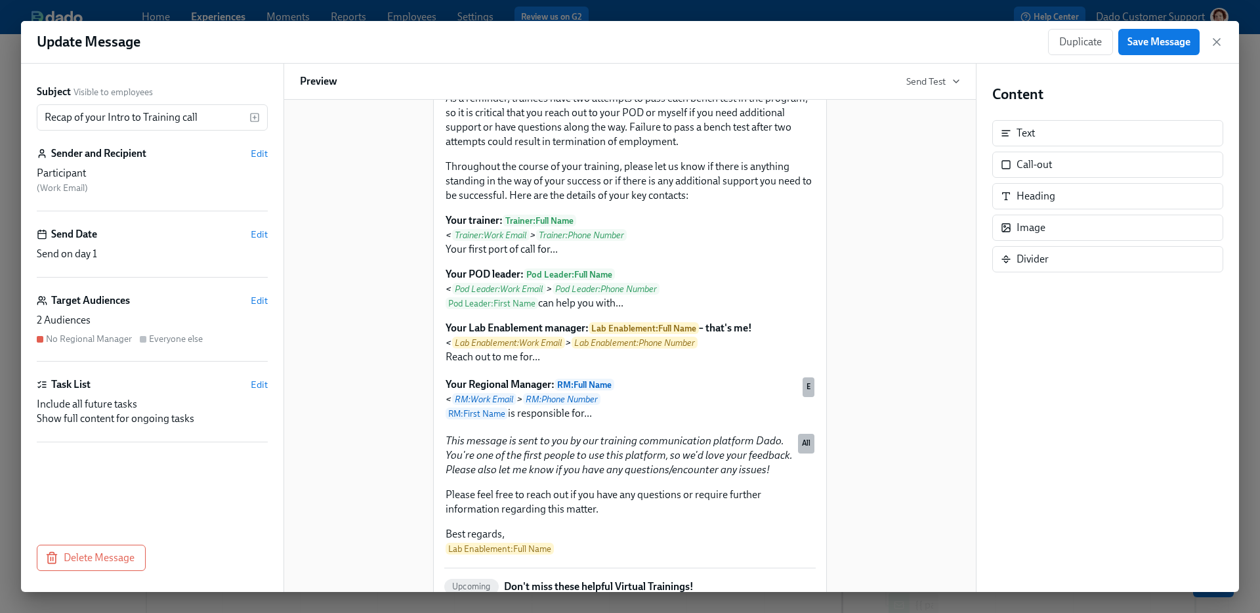
click at [901, 292] on div "Recap of your Intro to Training call Hi Participant : First Name , It was so ni…" at bounding box center [630, 281] width 660 height 838
click at [895, 19] on div "Update Message Duplicate Save Message Subject Visible to employees Recap of you…" at bounding box center [630, 306] width 1260 height 613
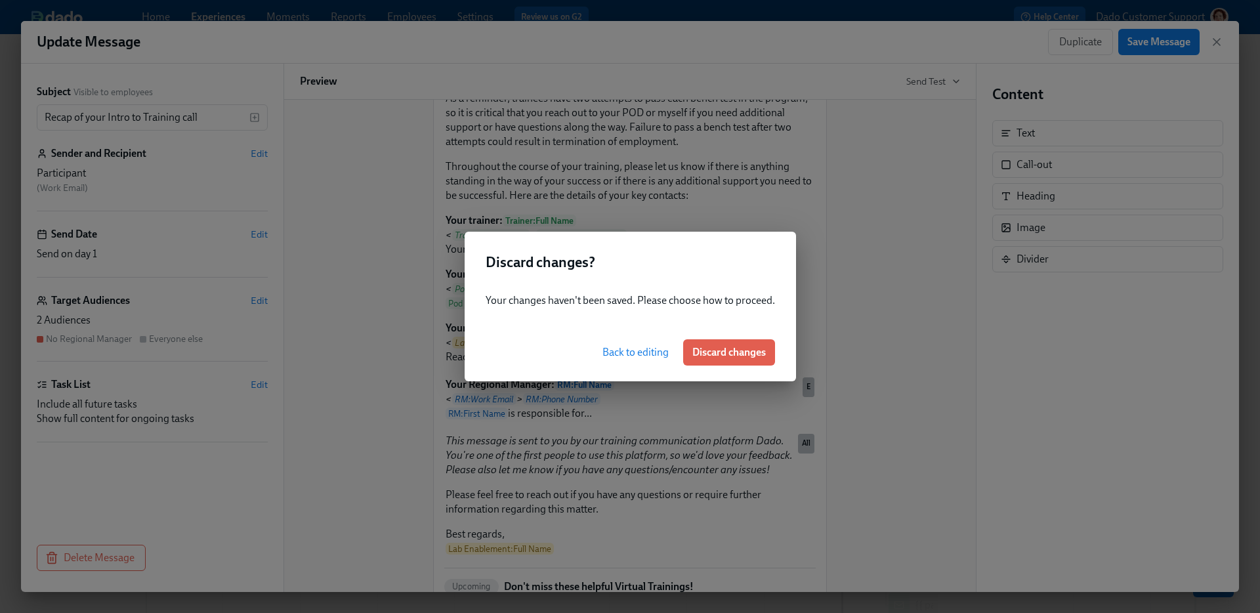
click at [638, 354] on span "Back to editing" at bounding box center [635, 352] width 66 height 13
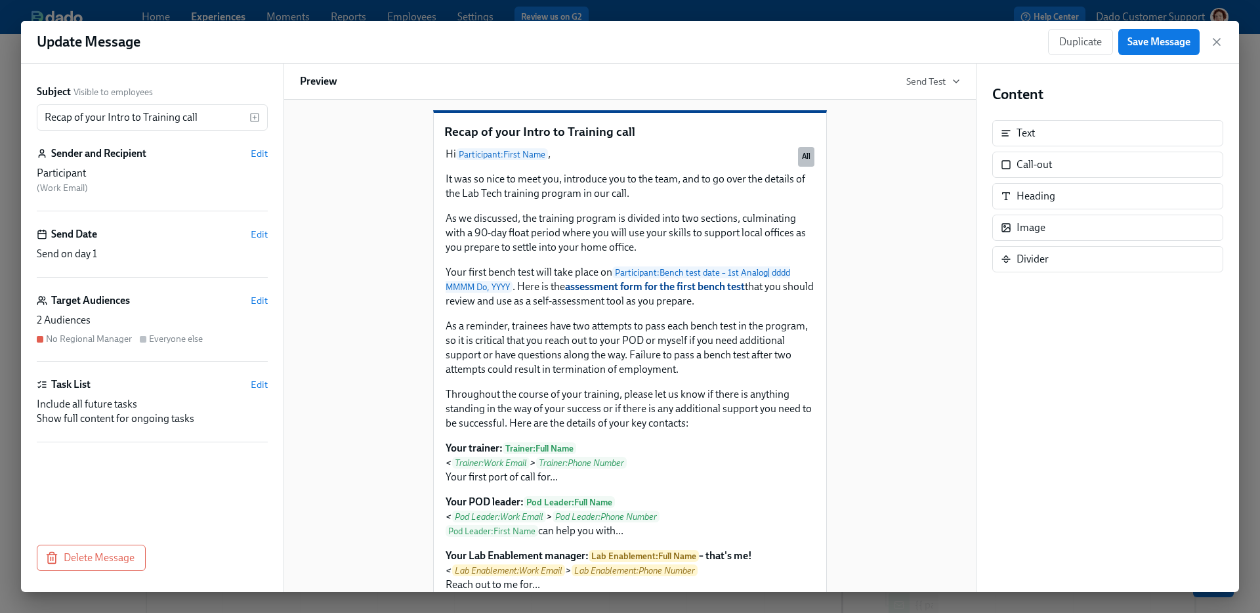
scroll to position [0, 0]
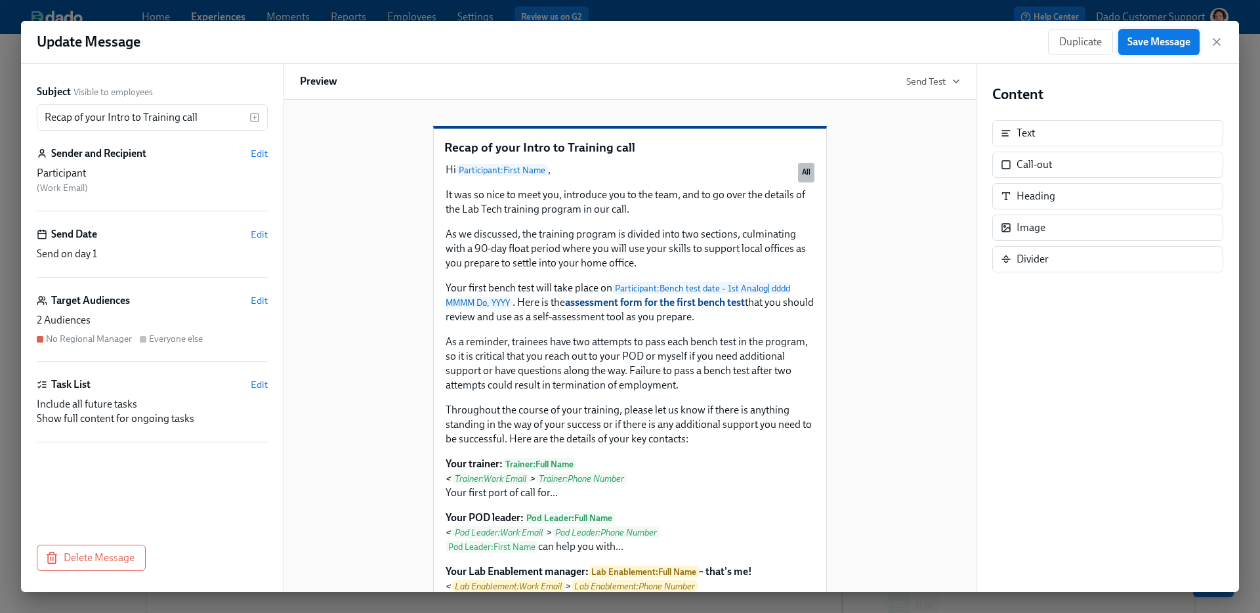
click at [1160, 39] on span "Save Message" at bounding box center [1158, 41] width 63 height 13
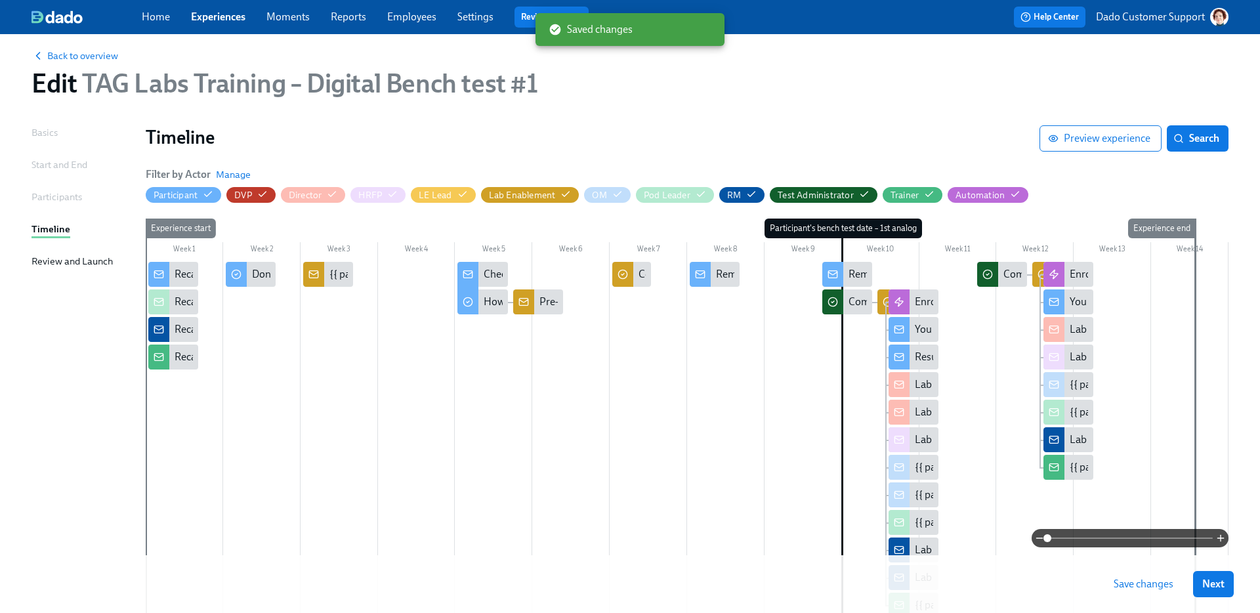
click at [1146, 576] on button "Save changes" at bounding box center [1143, 584] width 78 height 26
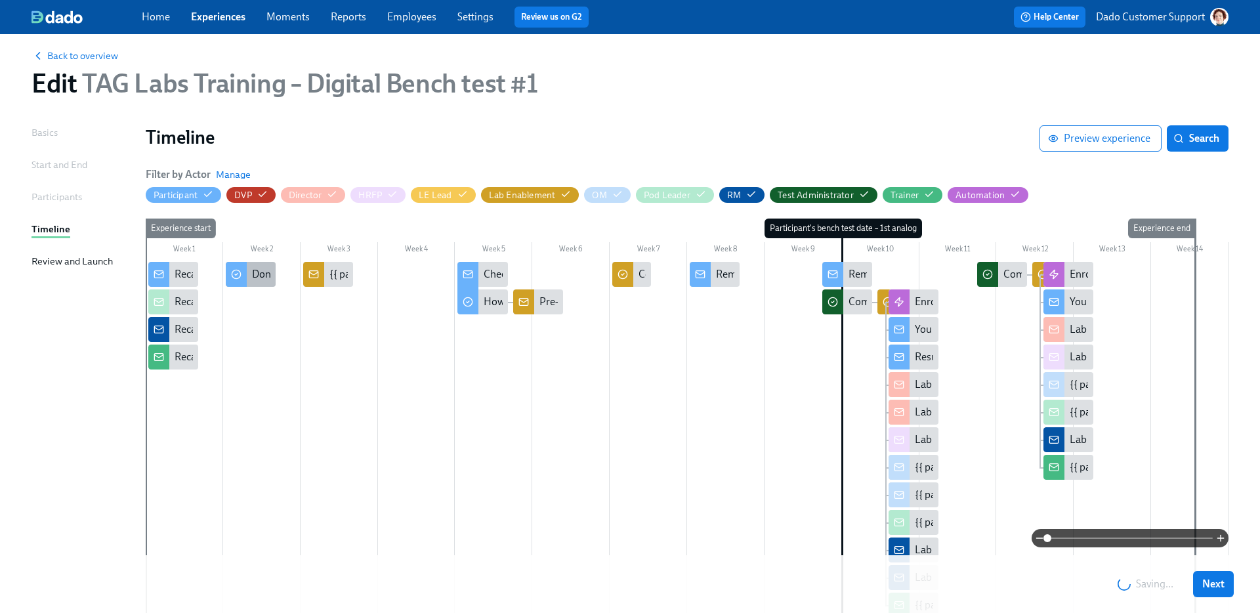
click at [260, 280] on div "Don't miss these helpful Virtual Trainings!" at bounding box center [345, 274] width 186 height 14
click at [486, 299] on div "How's your training going?" at bounding box center [544, 302] width 121 height 14
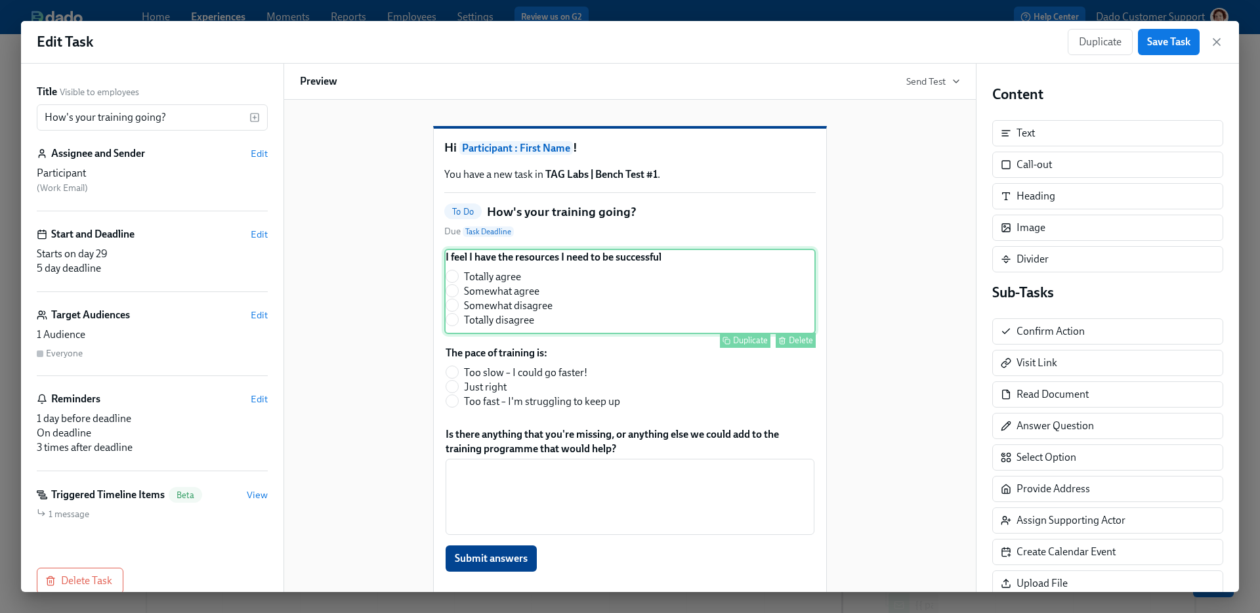
click at [552, 323] on div "I feel I have the resources I need to be successful Totally agree Somewhat agre…" at bounding box center [629, 291] width 371 height 85
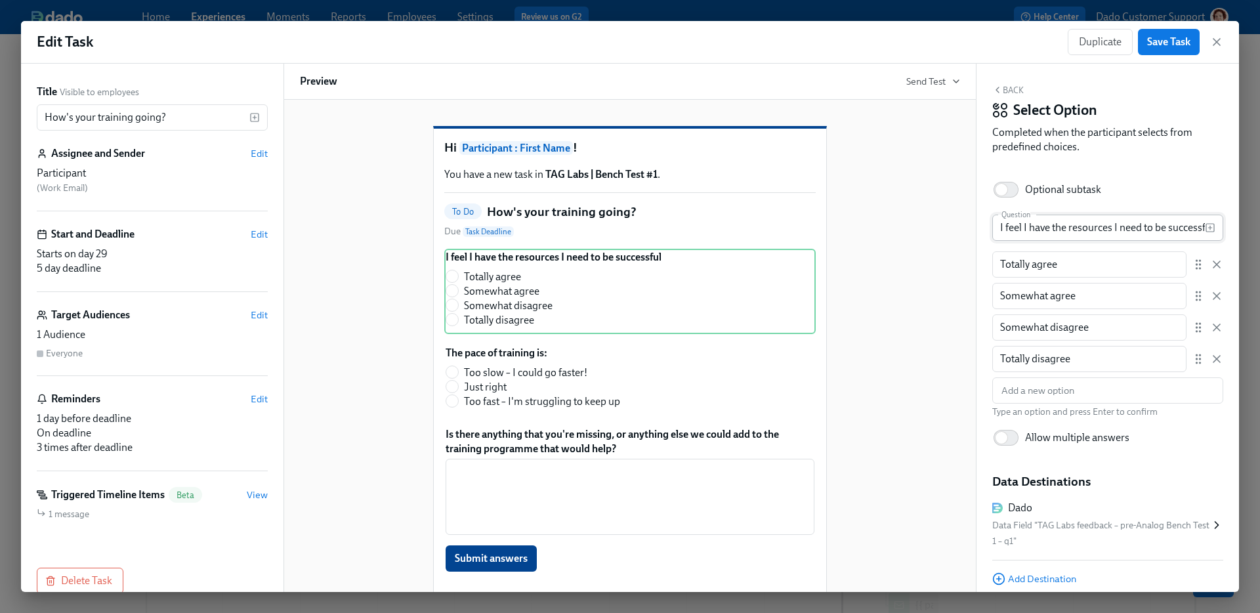
click at [1033, 236] on input "I feel I have the resources I need to be successful" at bounding box center [1098, 228] width 213 height 26
click at [1047, 267] on input "Totally agree" at bounding box center [1089, 264] width 194 height 26
click at [1100, 294] on input "Somewhat agree" at bounding box center [1089, 296] width 194 height 26
click at [1057, 342] on div "Totally agree ​ Somewhat agree ​ Somewhat disagree ​ Totally disagree ​" at bounding box center [1107, 311] width 231 height 121
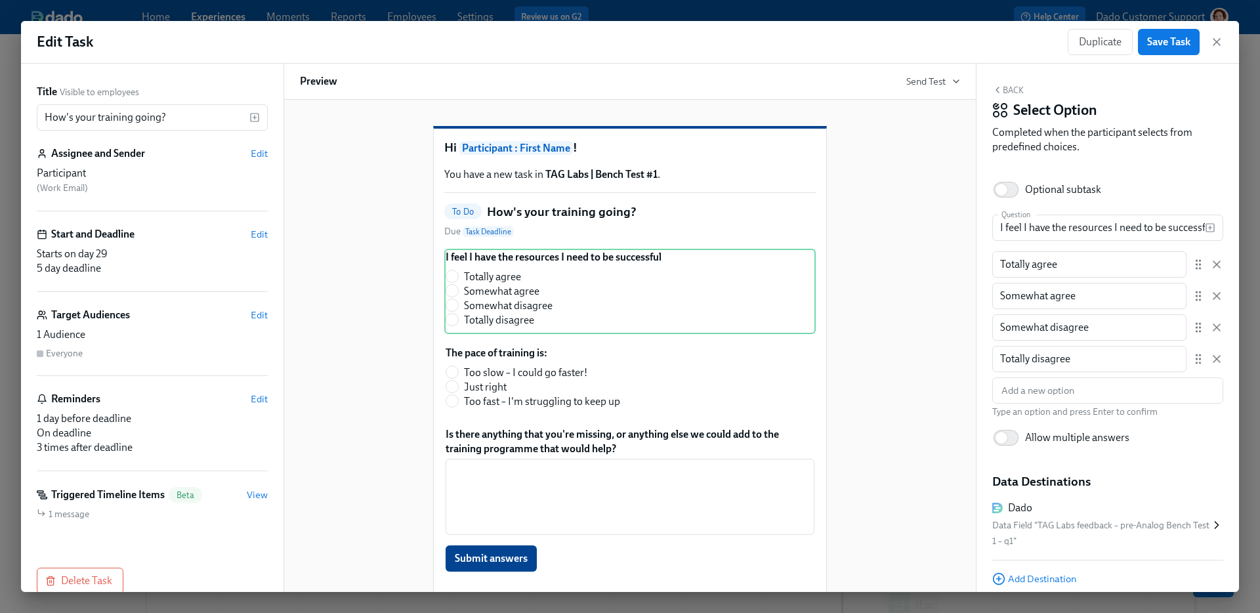
click at [1057, 342] on div "Totally agree ​ Somewhat agree ​ Somewhat disagree ​ Totally disagree ​" at bounding box center [1107, 311] width 231 height 121
click at [1056, 323] on input "Somewhat disagree" at bounding box center [1089, 327] width 194 height 26
click at [1067, 352] on input "Totally disagree" at bounding box center [1089, 359] width 194 height 26
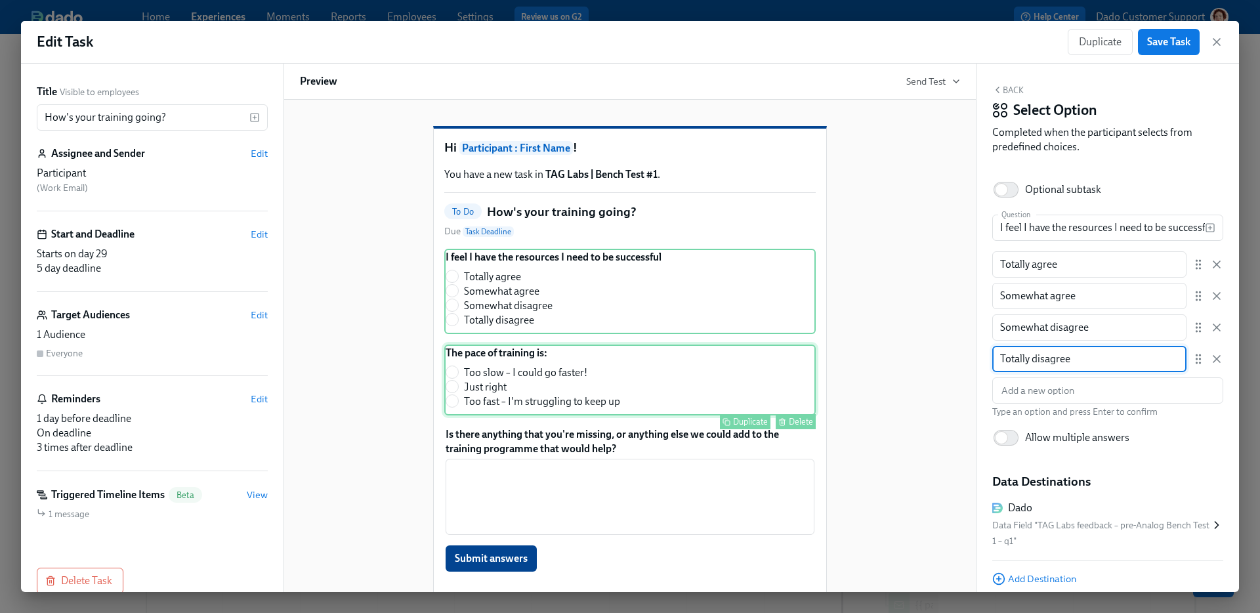
click at [547, 415] on div "The pace of training is: Too slow – I could go faster! Just right Too fast – I'…" at bounding box center [629, 379] width 371 height 71
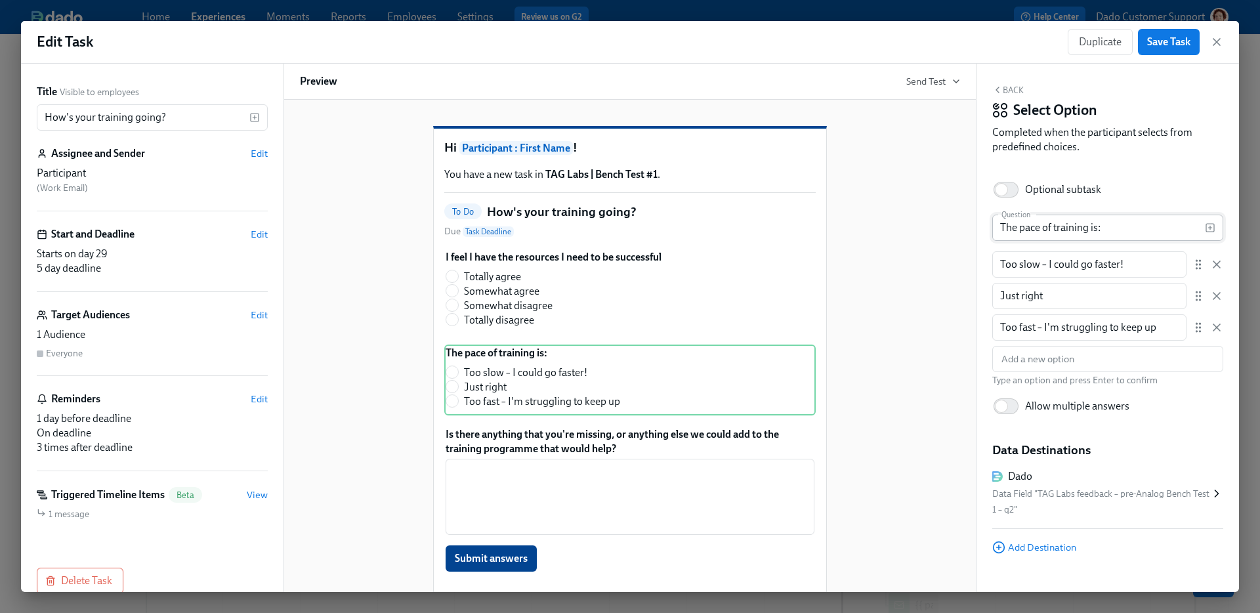
click at [1132, 233] on input "The pace of training is:" at bounding box center [1098, 228] width 213 height 26
click at [1088, 268] on input "Too slow – I could go faster!" at bounding box center [1089, 264] width 194 height 26
click at [1008, 297] on input "Just right" at bounding box center [1089, 296] width 194 height 26
click at [1079, 340] on input "Too fast – I'm struggling to keep up" at bounding box center [1089, 327] width 194 height 26
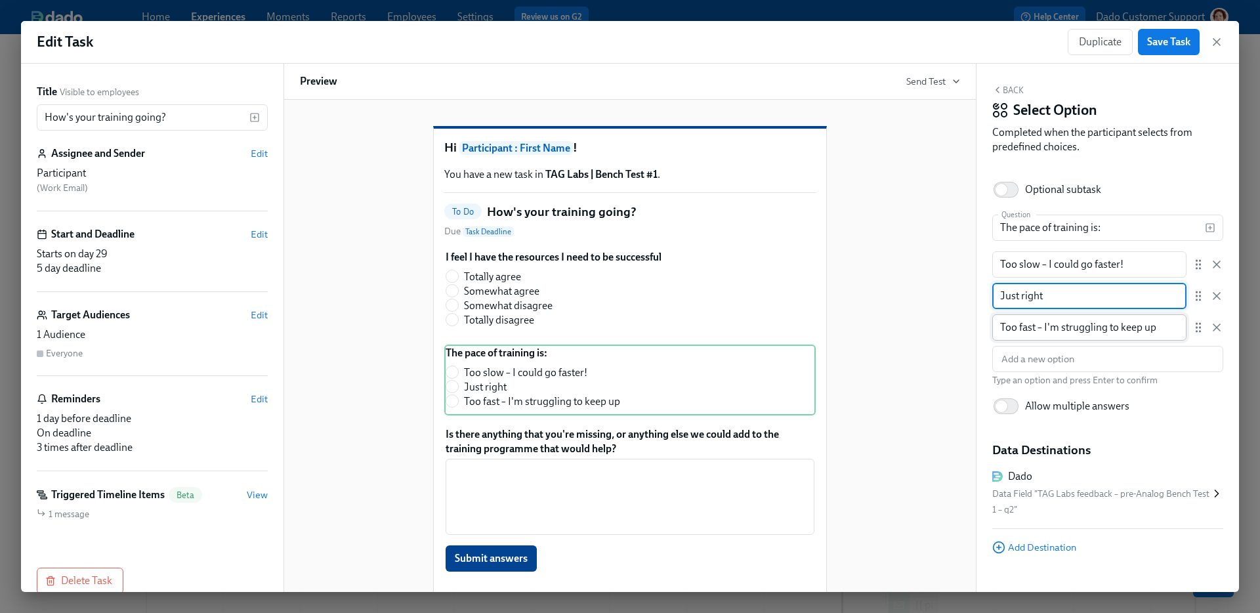
click at [1079, 340] on input "Too fast – I'm struggling to keep up" at bounding box center [1089, 327] width 194 height 26
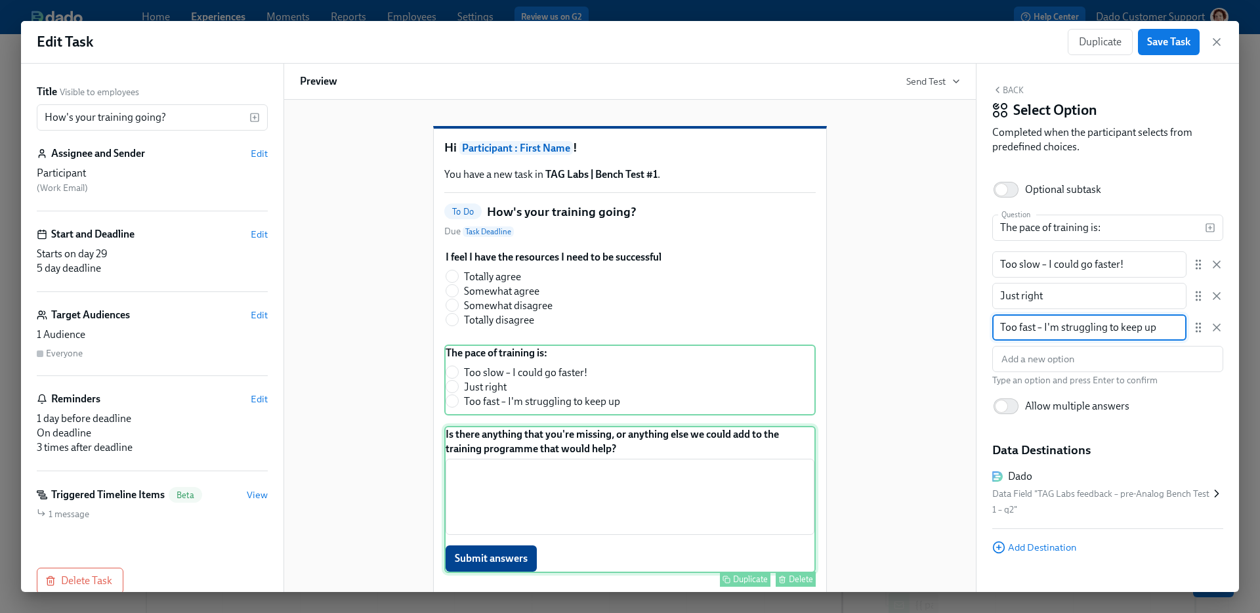
click at [546, 472] on div "Is there anything that you're missing, or anything else we could add to the tra…" at bounding box center [629, 499] width 371 height 147
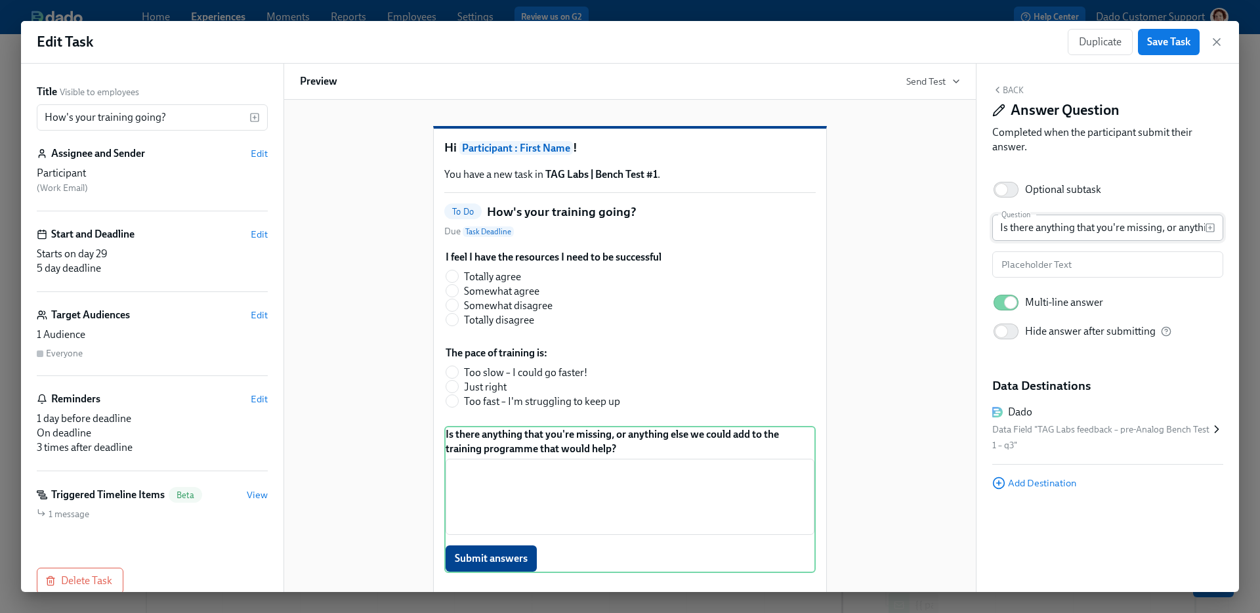
click at [1080, 215] on input "Is there anything that you're missing, or anything else we could add to the tra…" at bounding box center [1098, 228] width 213 height 26
click at [1083, 217] on input "Is there anything that you're missing, or anything else we could add to the tra…" at bounding box center [1098, 228] width 213 height 26
type input "Is there anything that you're missing, or anything else we could add to the tra…"
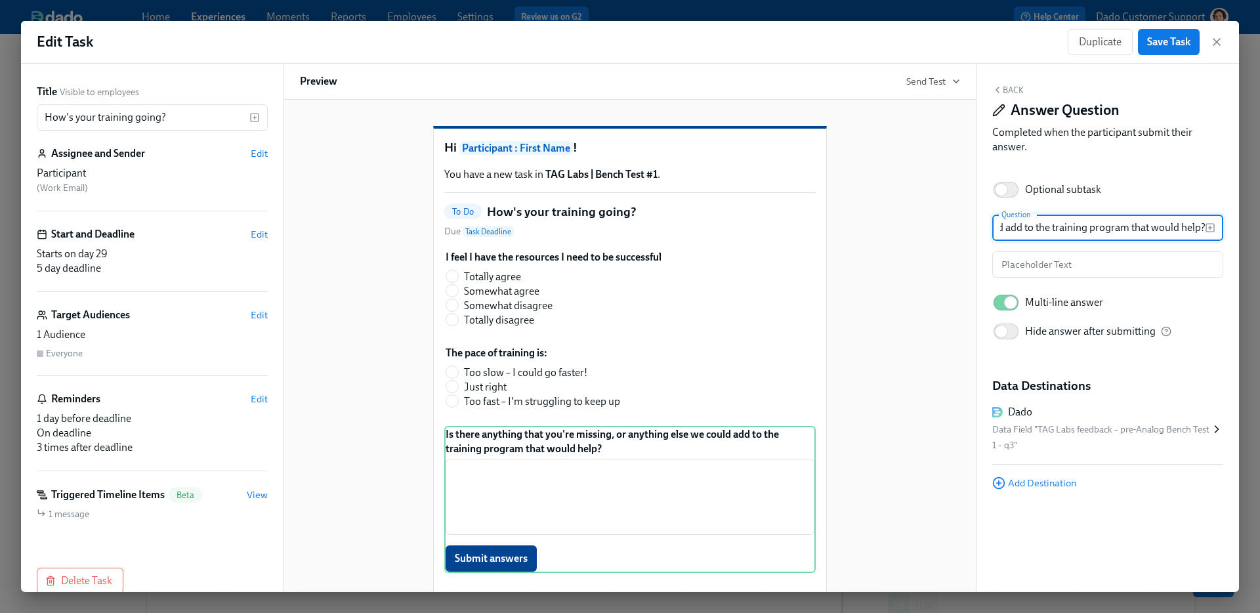
scroll to position [0, 0]
click at [692, 10] on div "Edit Task Duplicate Save Task Title Visible to employees How's your training go…" at bounding box center [630, 306] width 1260 height 613
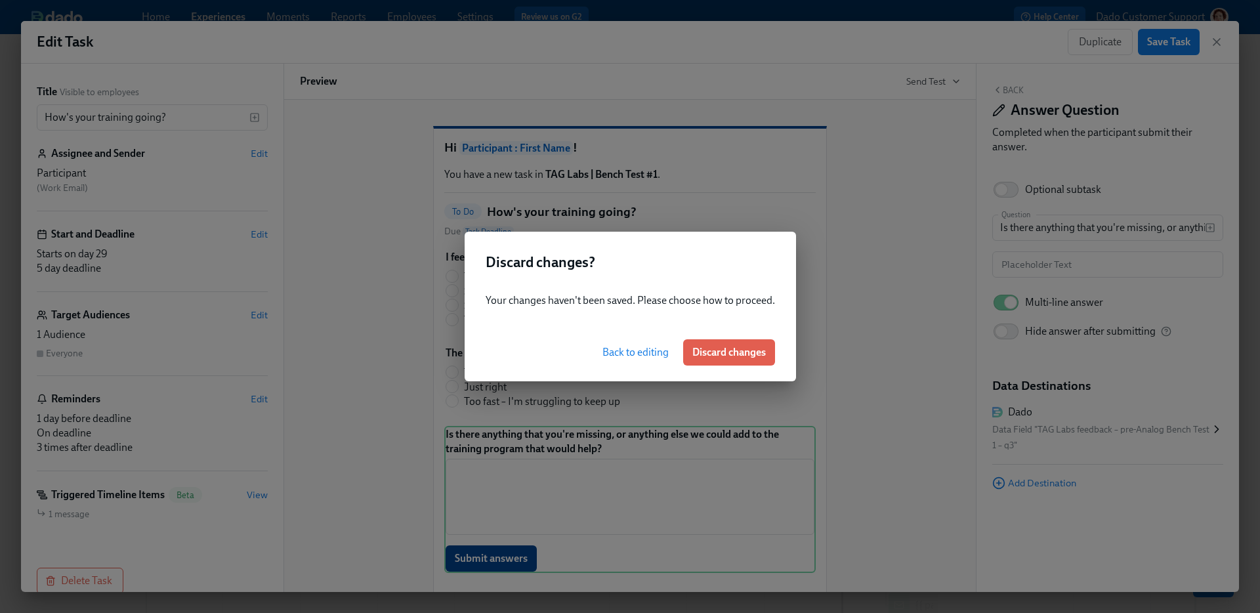
click at [625, 359] on button "Back to editing" at bounding box center [635, 352] width 85 height 26
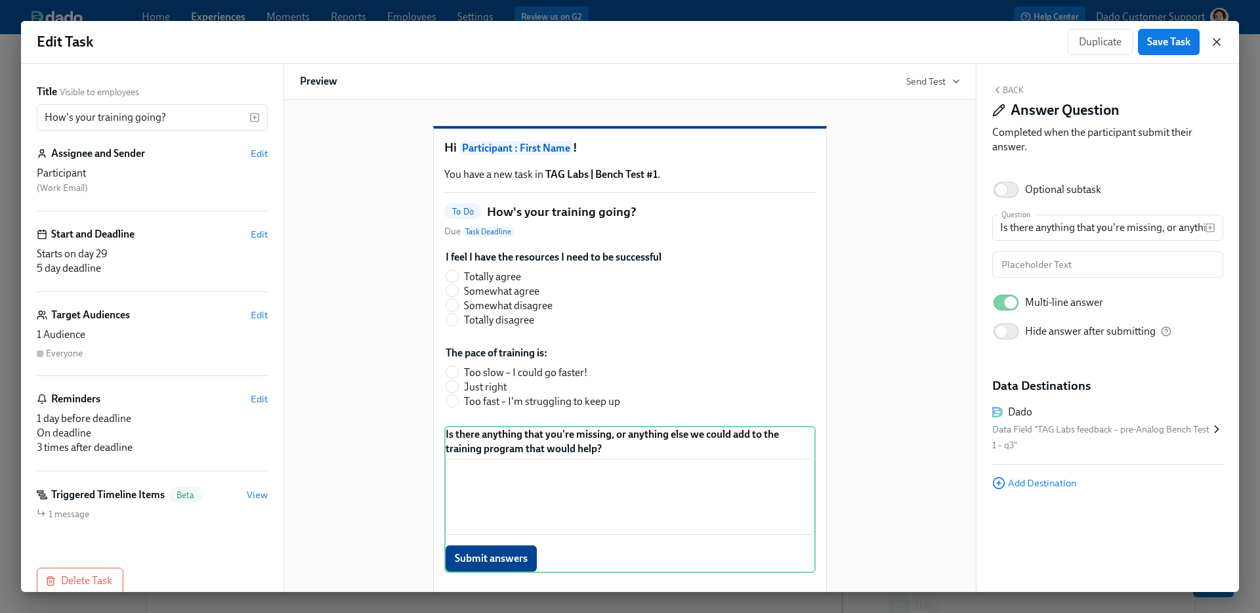
click at [1218, 41] on icon "button" at bounding box center [1216, 41] width 13 height 13
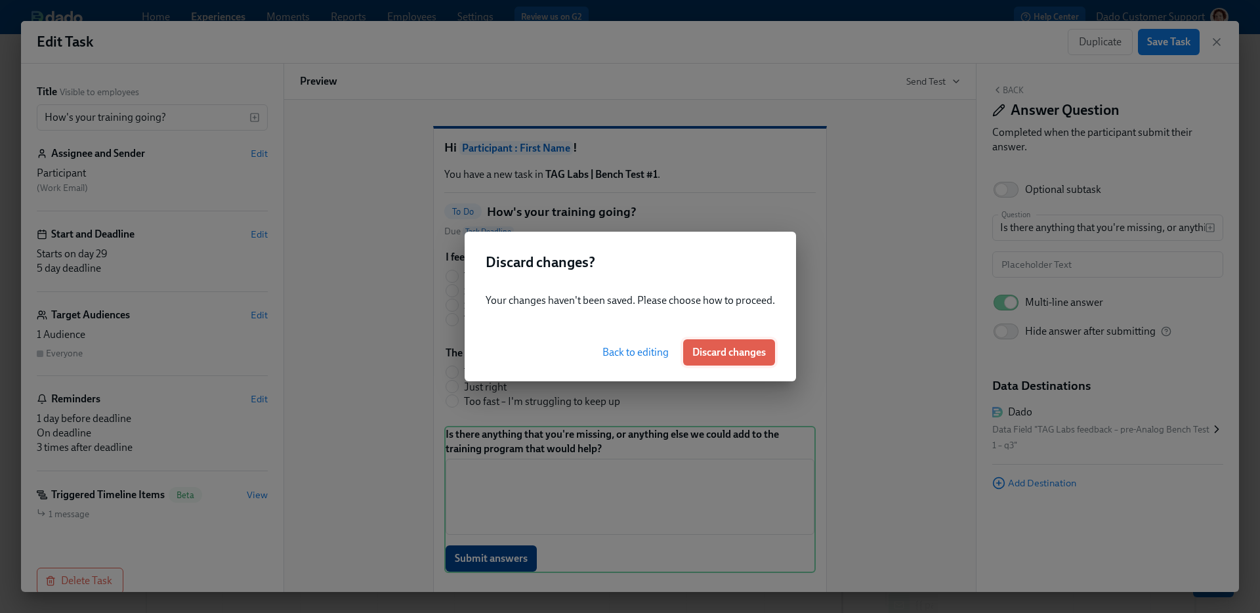
click at [747, 350] on span "Discard changes" at bounding box center [728, 352] width 73 height 13
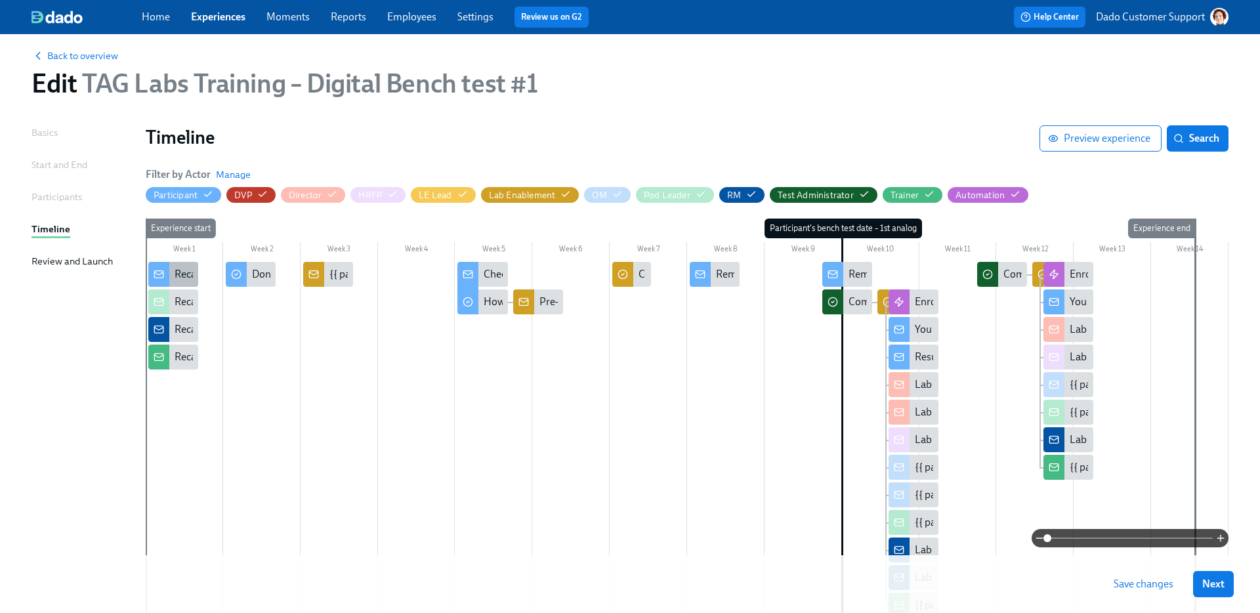
click at [176, 279] on div "Recap of your Intro to Training call" at bounding box center [251, 274] width 153 height 14
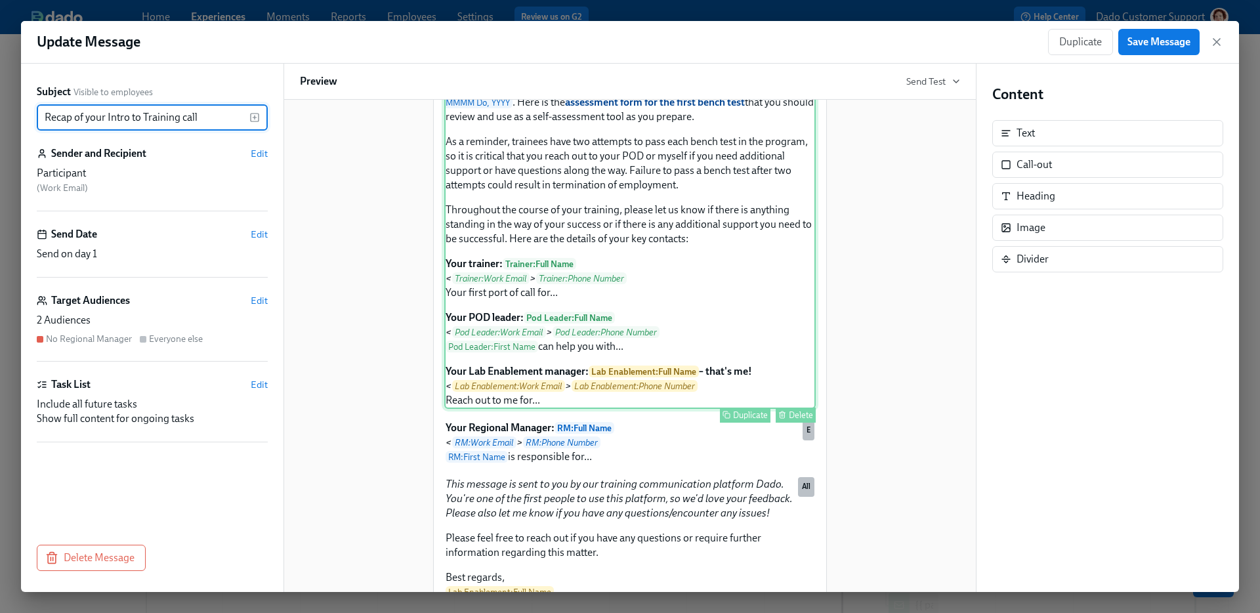
scroll to position [199, 0]
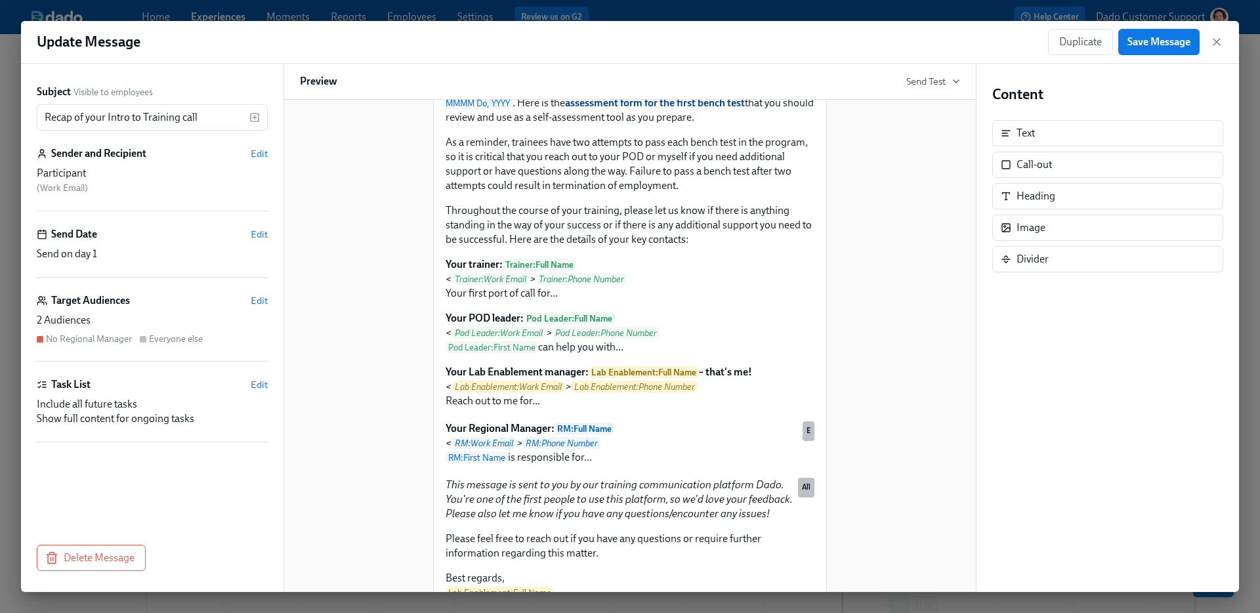
click at [250, 301] on div "Target Audiences Edit" at bounding box center [152, 300] width 231 height 14
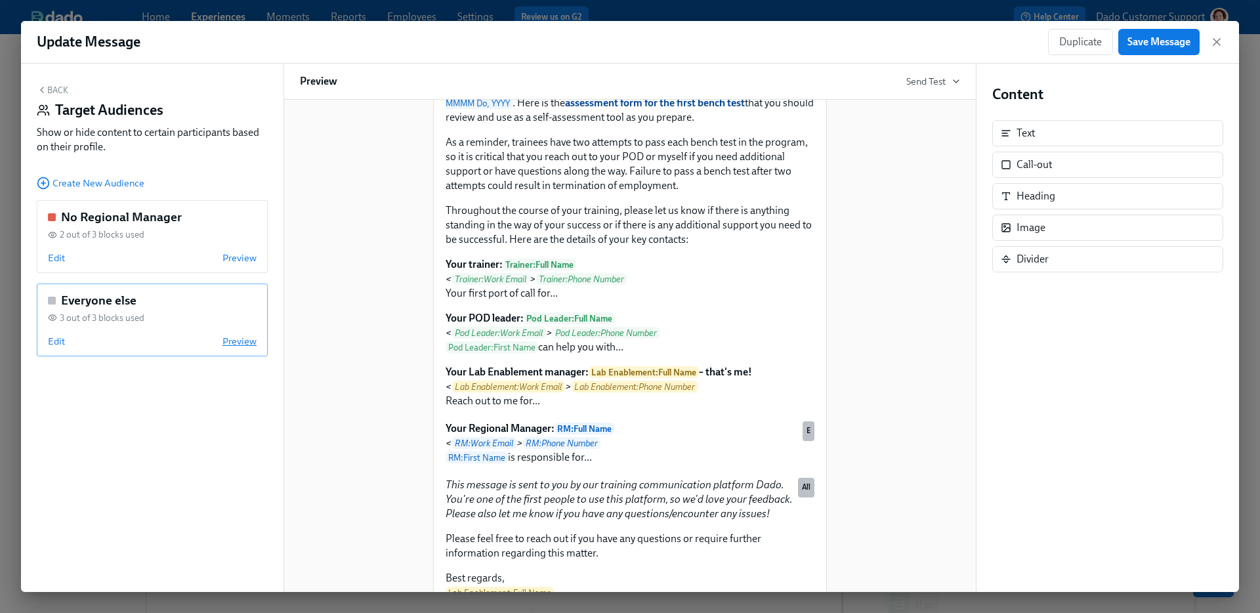
click at [234, 345] on span "Preview" at bounding box center [239, 341] width 34 height 13
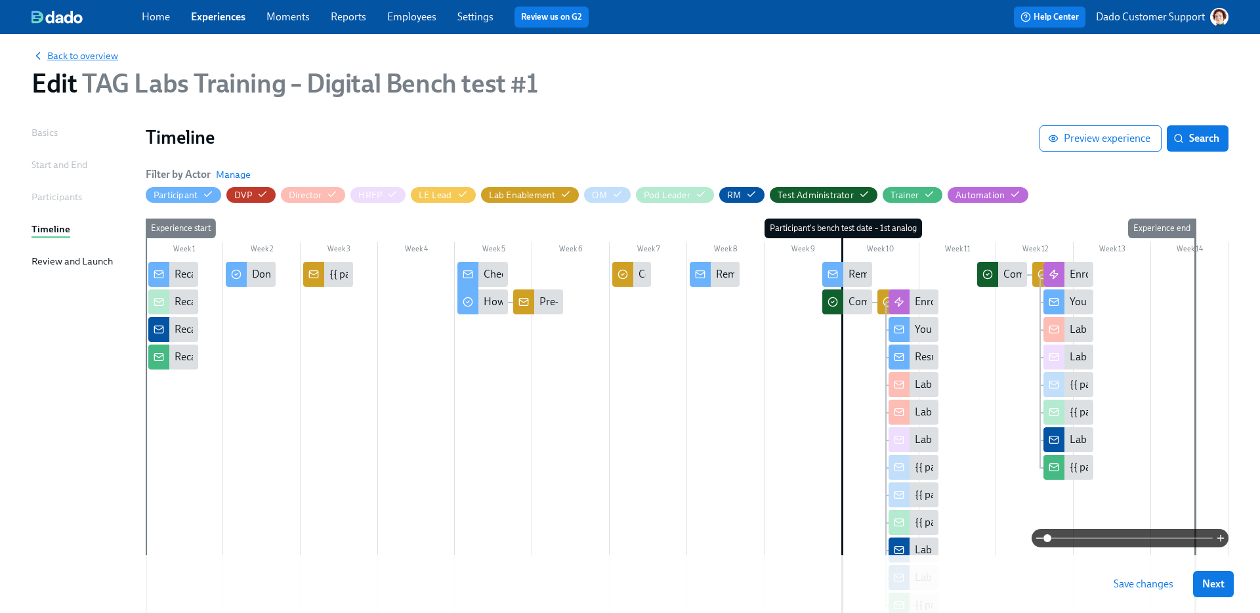
click at [58, 56] on span "Back to overview" at bounding box center [74, 55] width 87 height 13
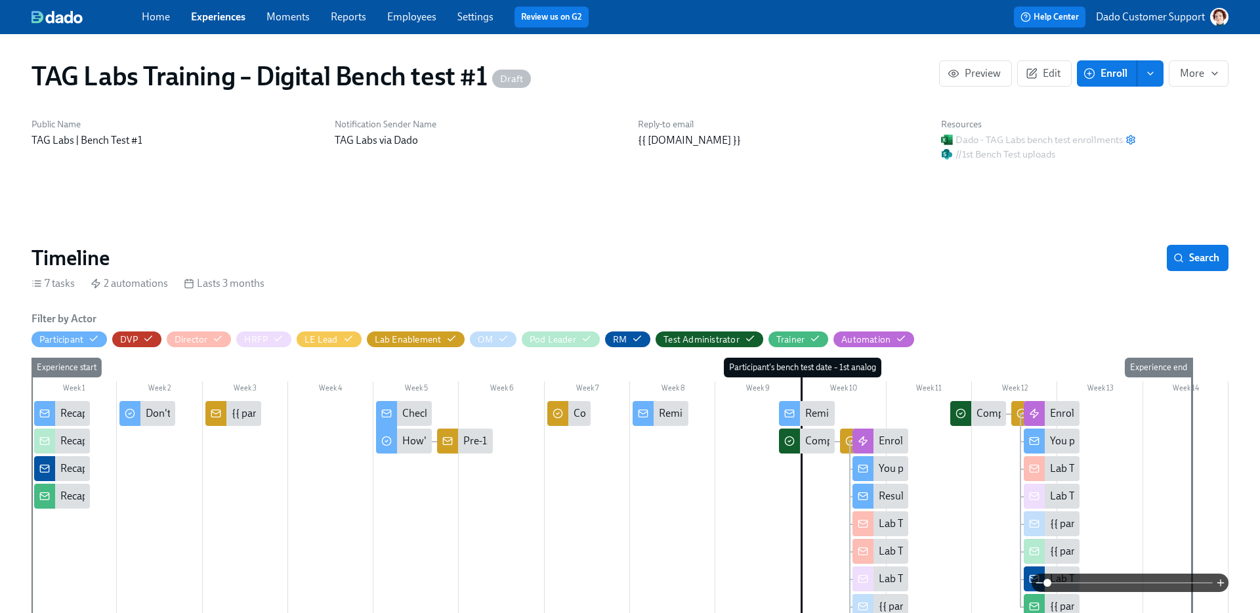
click at [210, 18] on link "Experiences" at bounding box center [218, 16] width 54 height 12
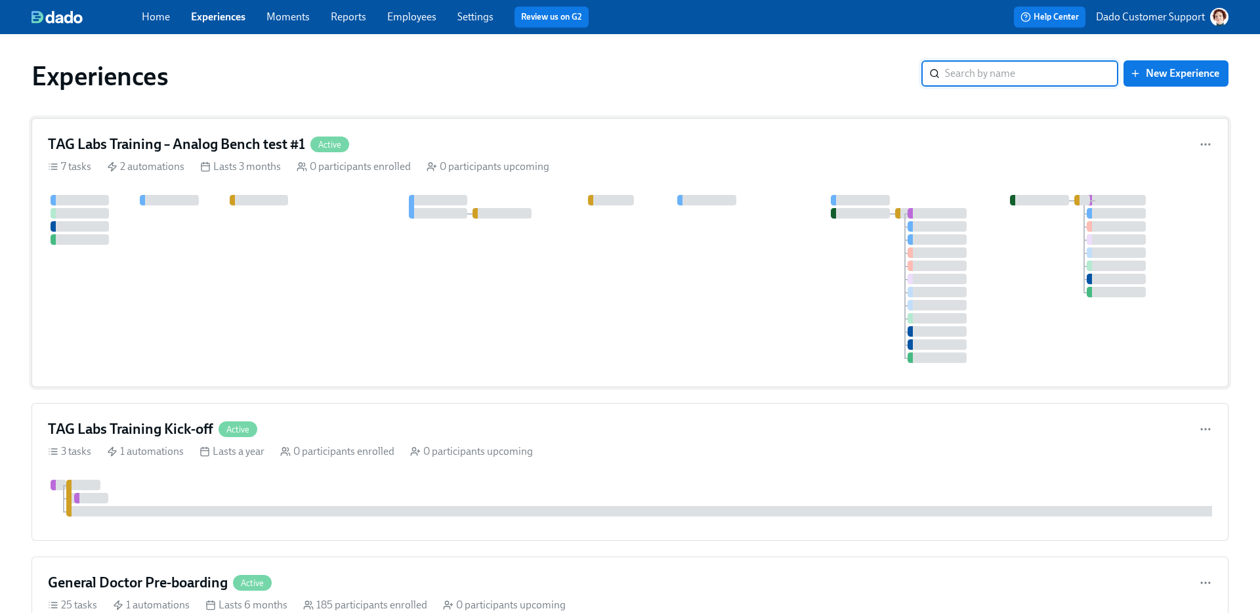
click at [239, 228] on div at bounding box center [630, 279] width 1164 height 168
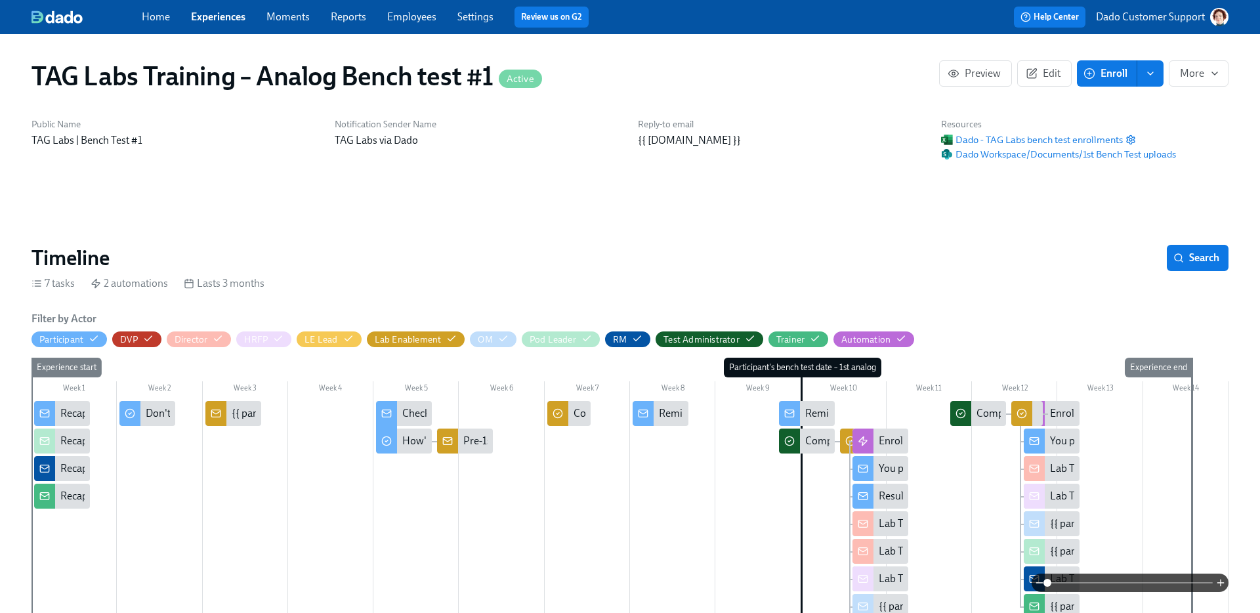
click at [208, 19] on link "Experiences" at bounding box center [218, 16] width 54 height 12
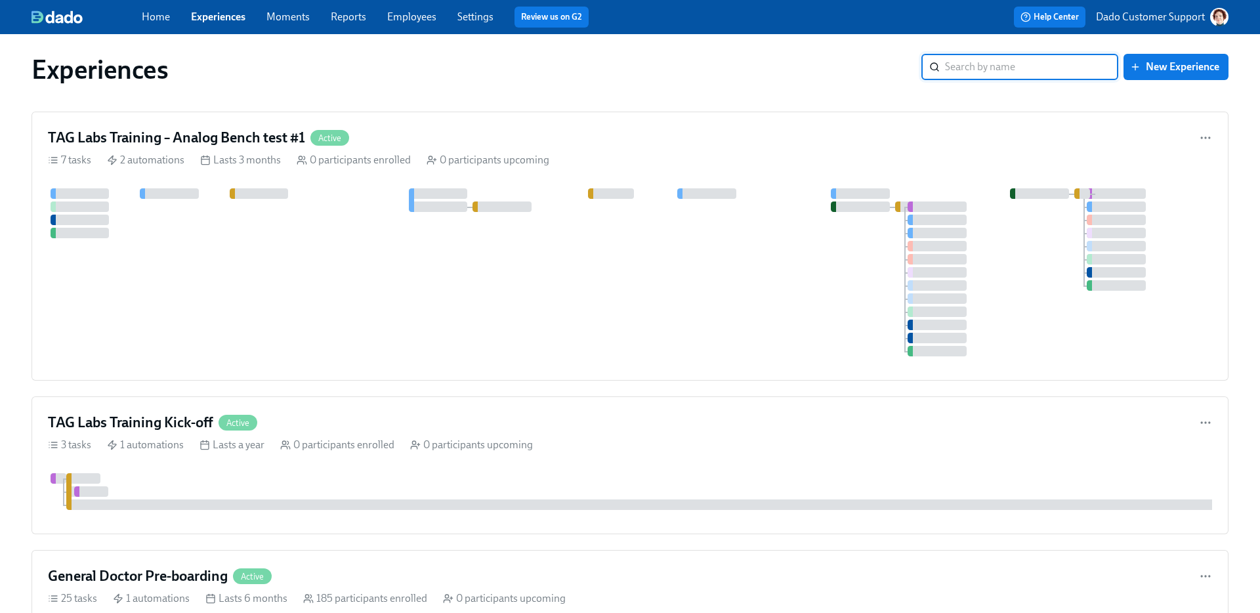
scroll to position [9, 0]
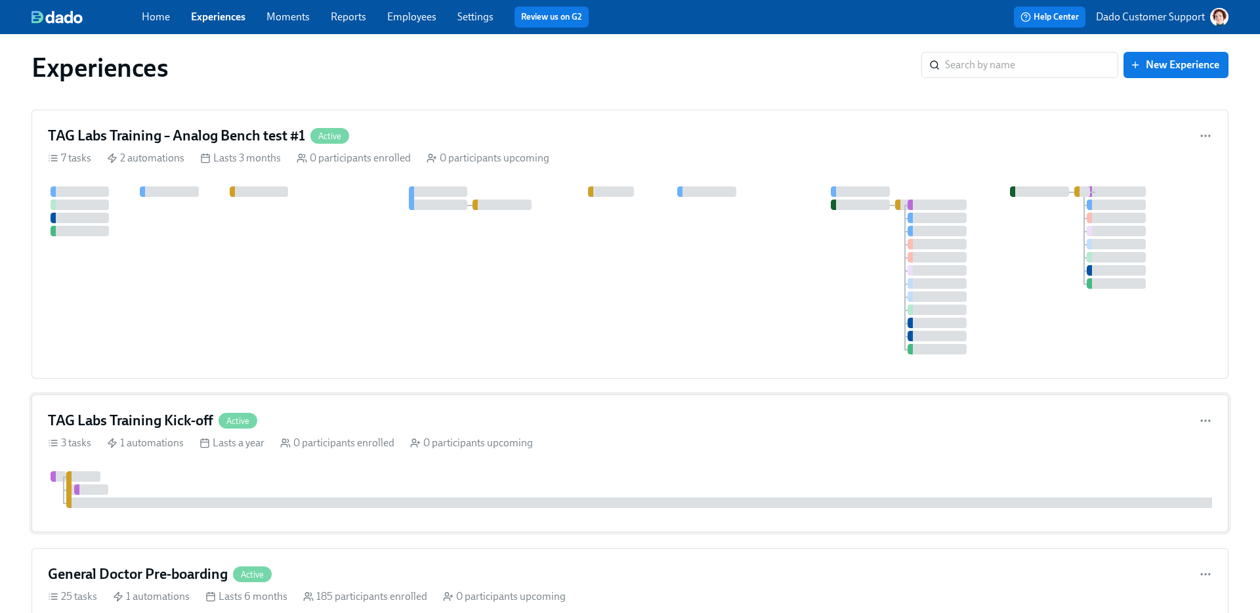
click at [236, 449] on div "Lasts a year" at bounding box center [231, 443] width 65 height 14
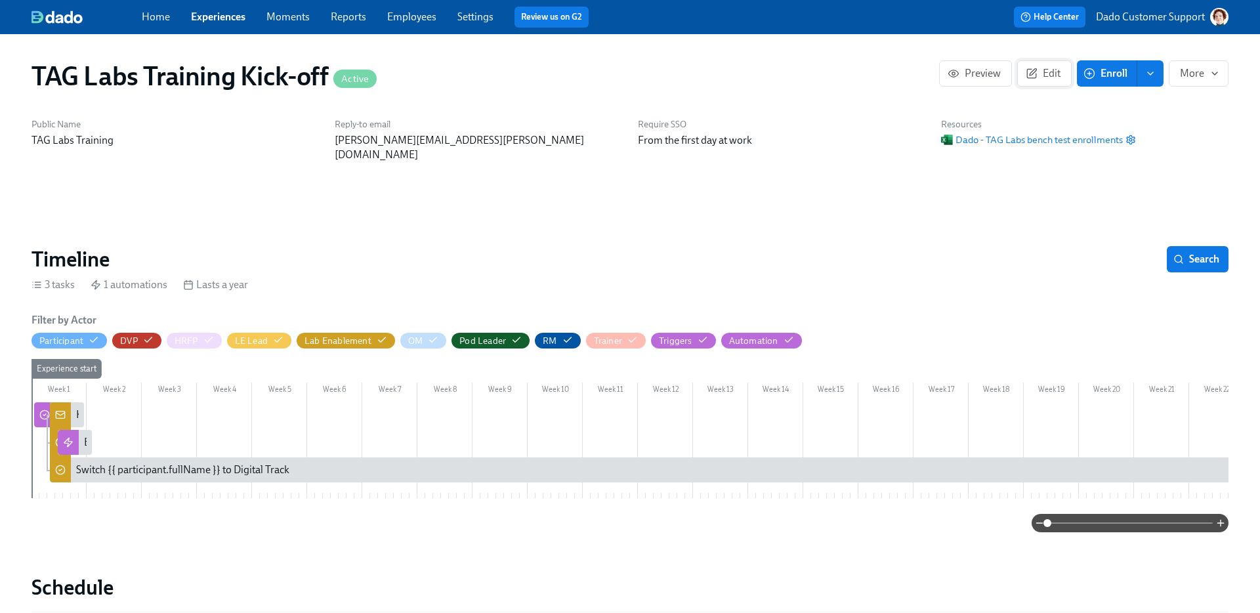
click at [1047, 79] on span "Edit" at bounding box center [1044, 73] width 32 height 13
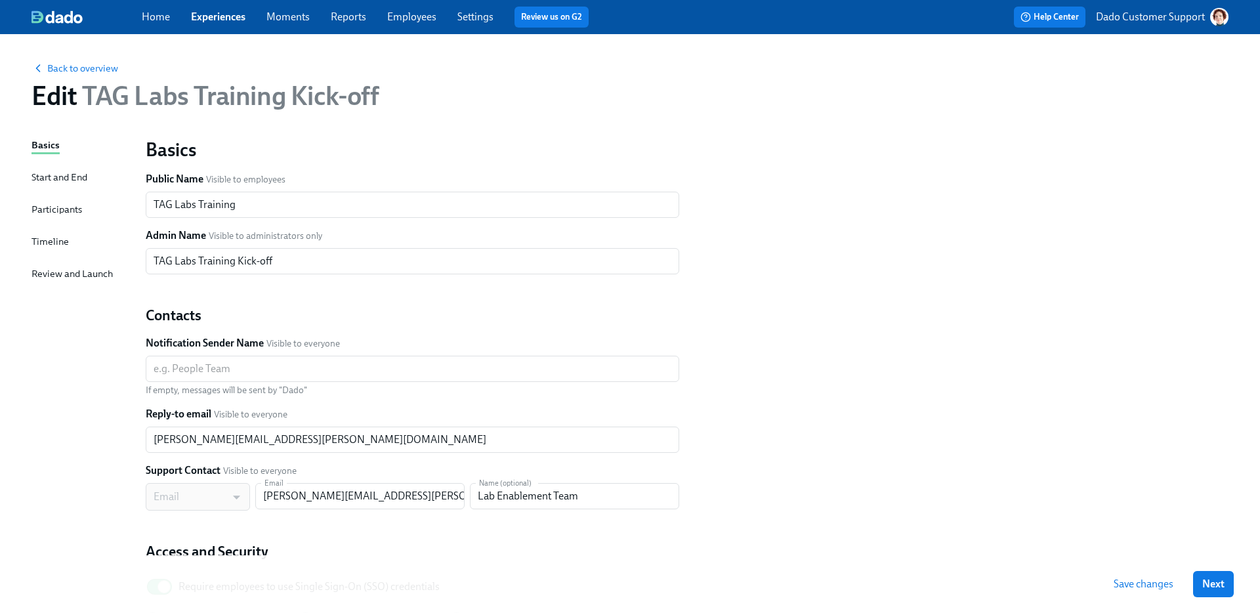
click at [38, 211] on div "Participants" at bounding box center [56, 209] width 51 height 14
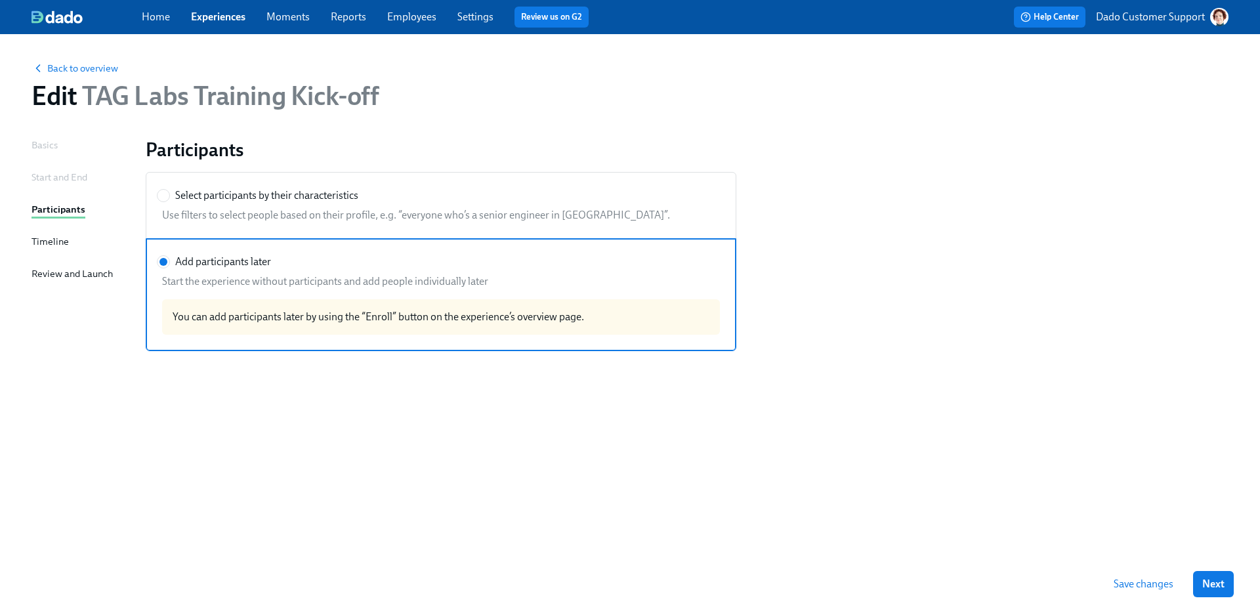
click at [51, 238] on div "Timeline" at bounding box center [49, 241] width 37 height 14
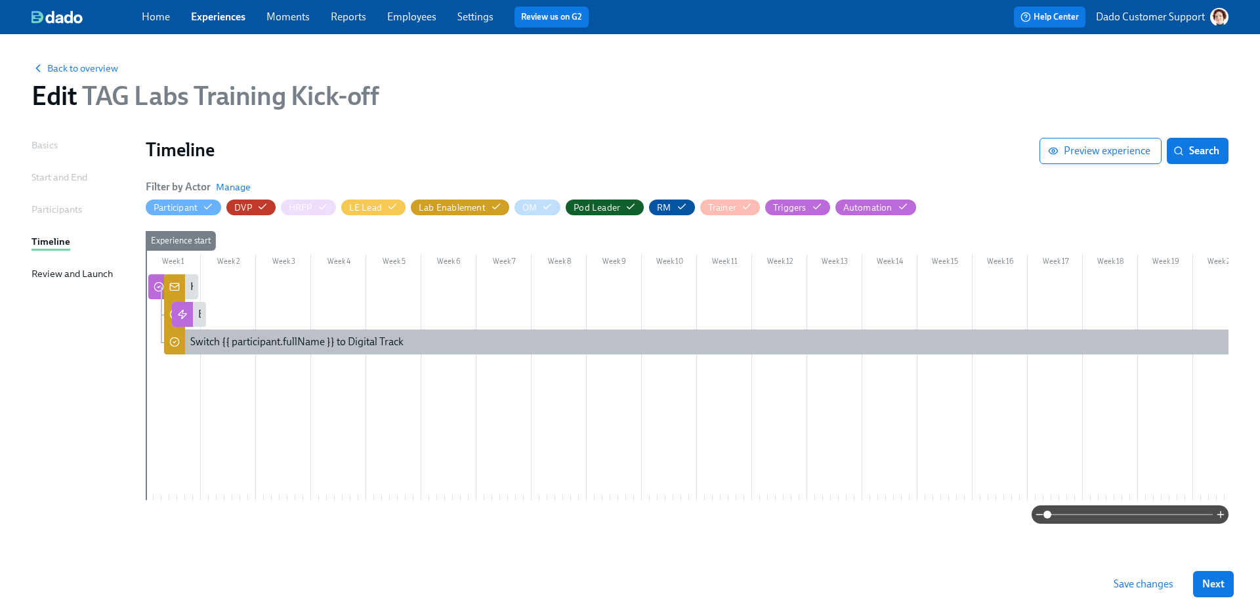
click at [178, 342] on icon at bounding box center [174, 342] width 10 height 10
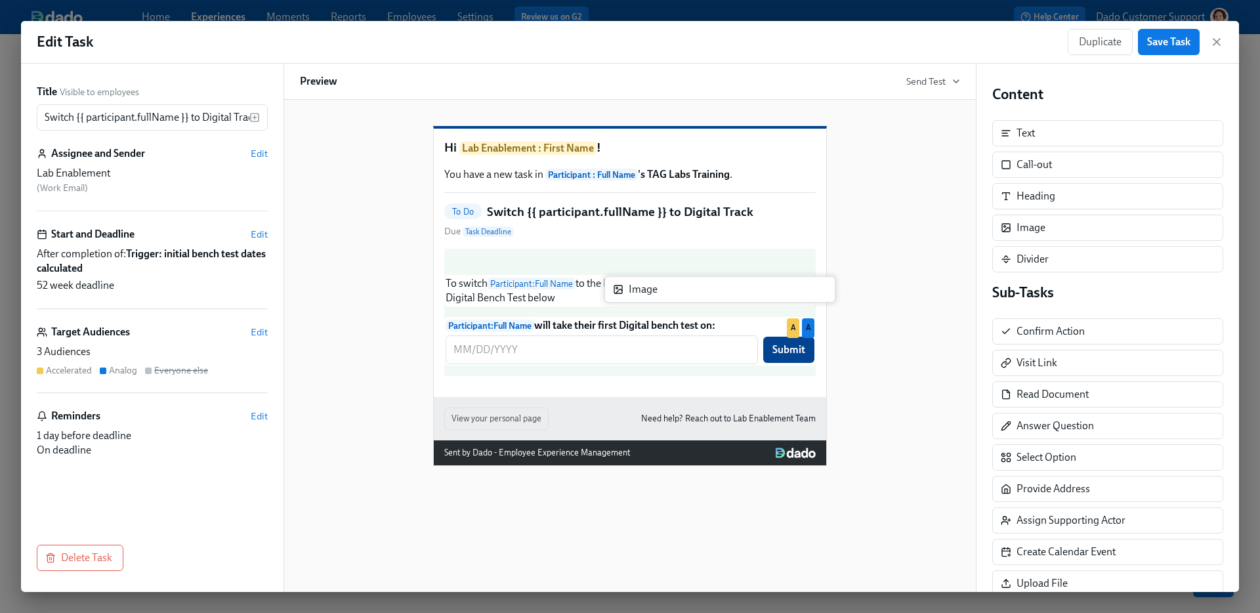
drag, startPoint x: 1041, startPoint y: 227, endPoint x: 626, endPoint y: 277, distance: 418.3
click at [626, 277] on div "Title Visible to employees Switch {{ participant.fullName }} to Digital Track ​…" at bounding box center [630, 328] width 1218 height 528
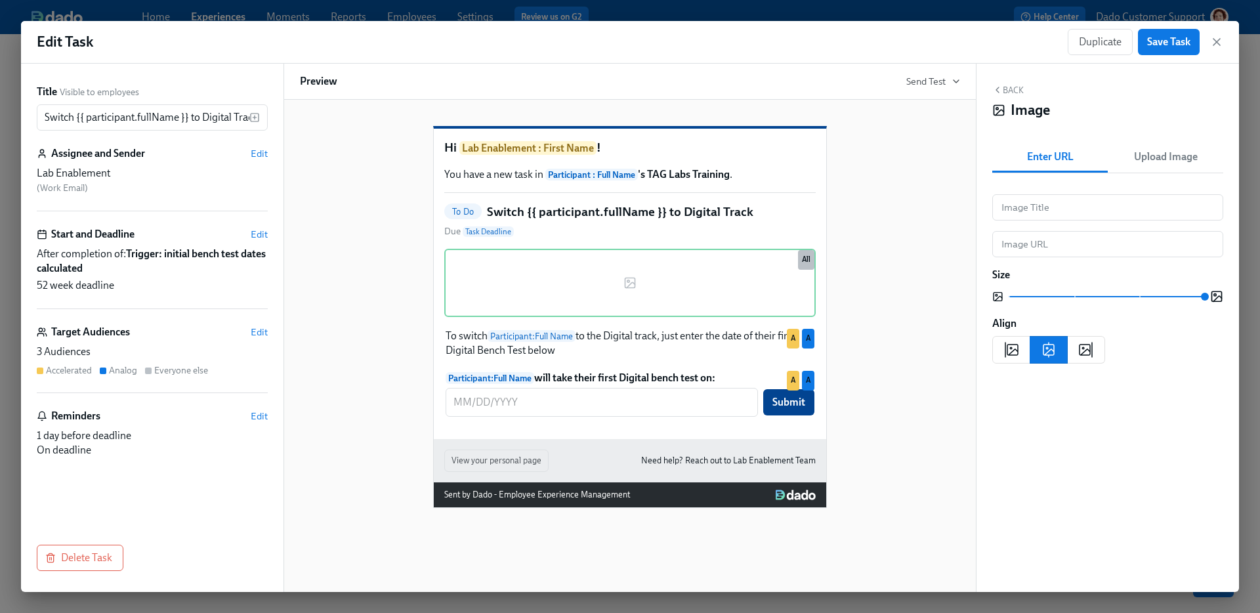
click at [1174, 162] on span "Upload Image" at bounding box center [1165, 157] width 100 height 18
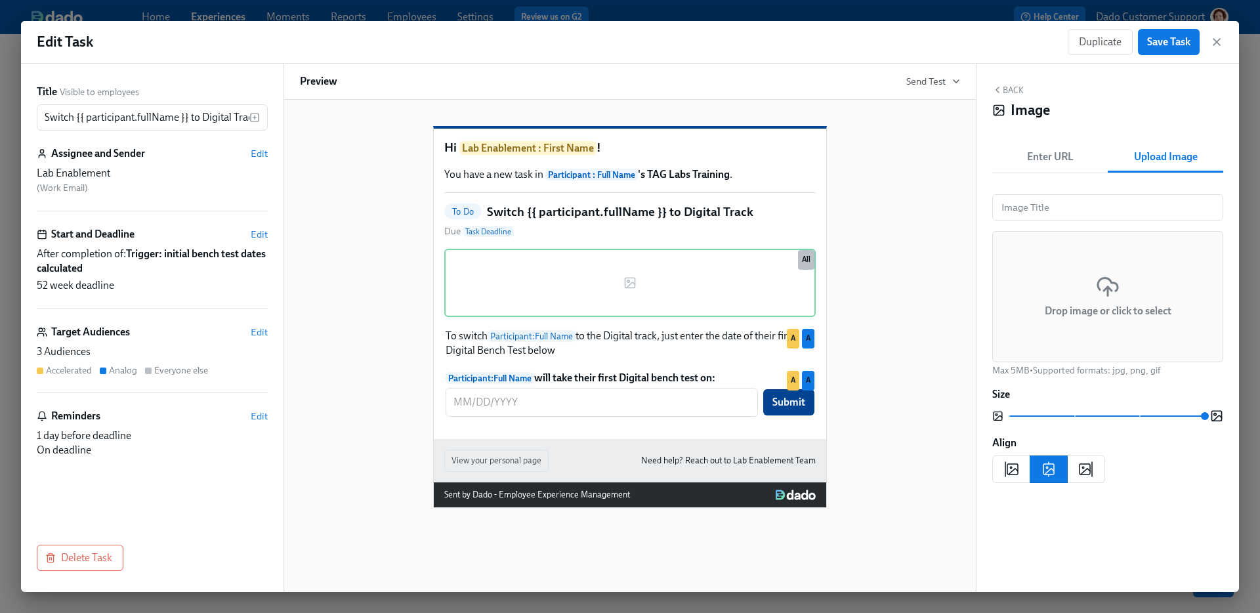
click at [1073, 255] on div "Drop image or click to select" at bounding box center [1107, 296] width 231 height 131
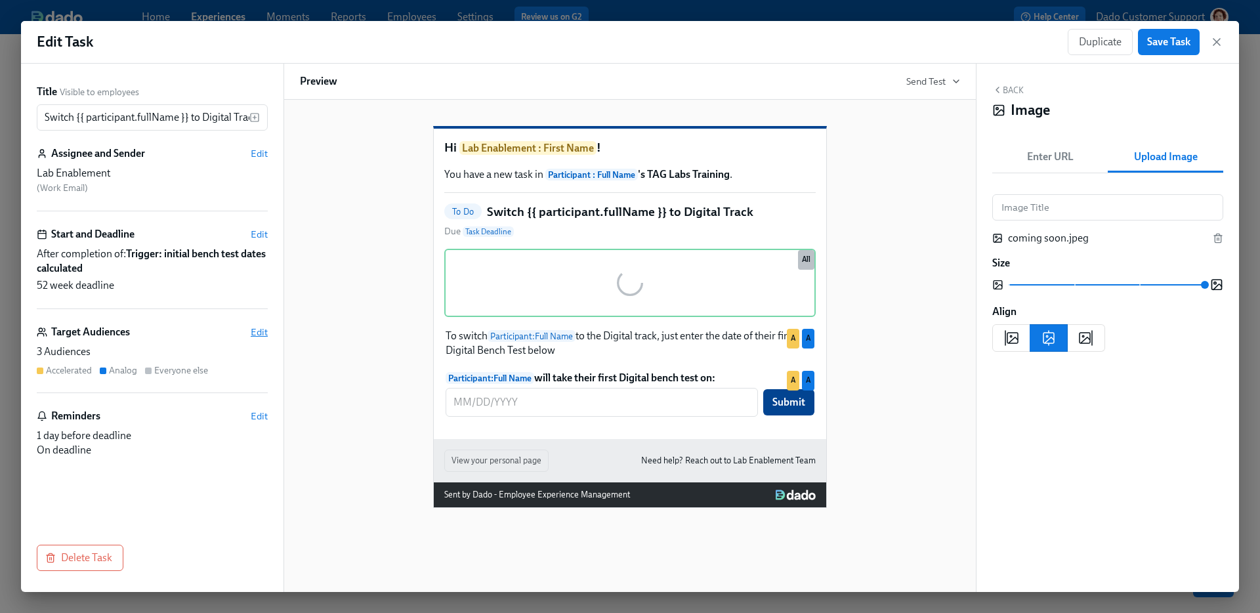
click at [253, 334] on span "Edit" at bounding box center [259, 331] width 17 height 13
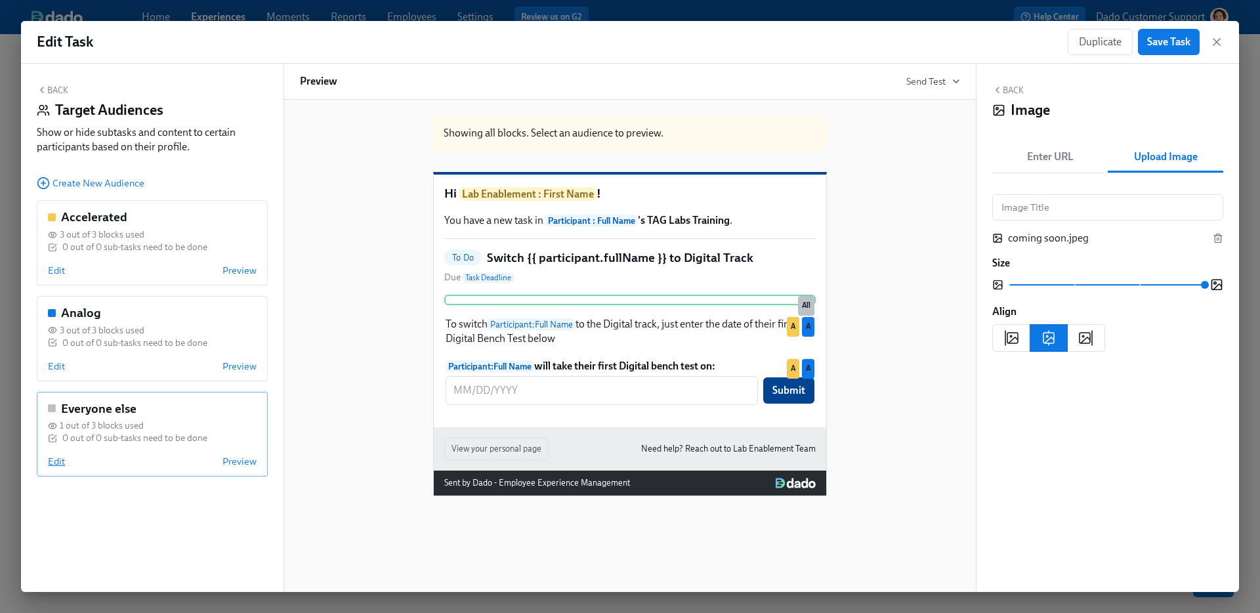
click at [52, 459] on span "Edit" at bounding box center [56, 461] width 17 height 13
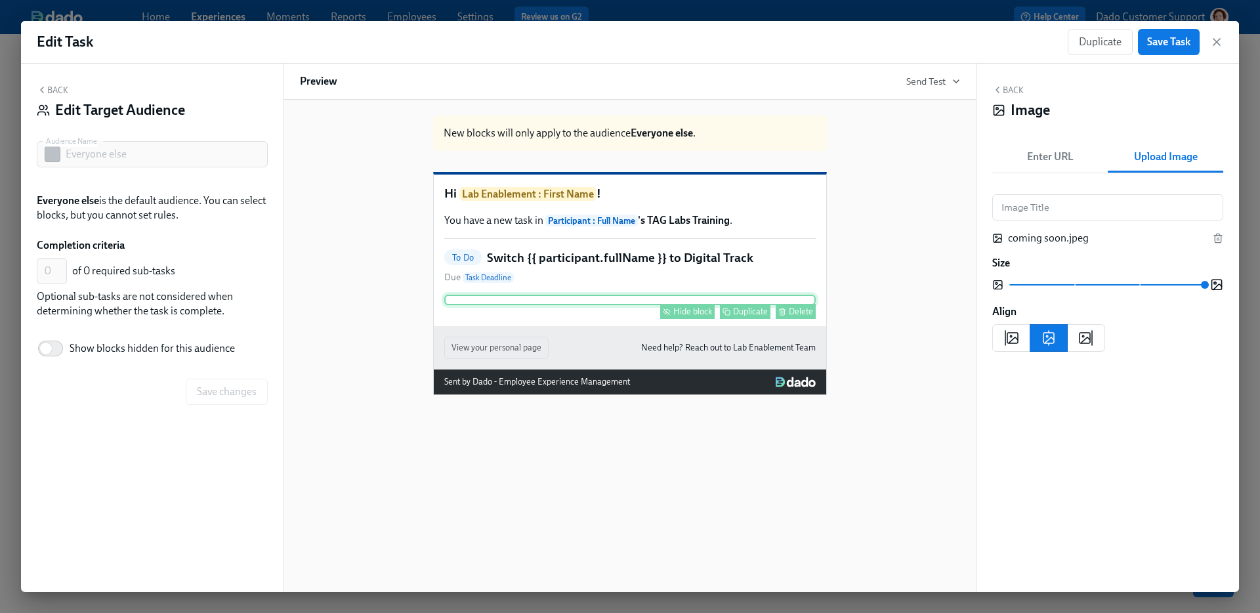
scroll to position [211, 0]
click at [695, 316] on div "Hide block" at bounding box center [692, 311] width 39 height 10
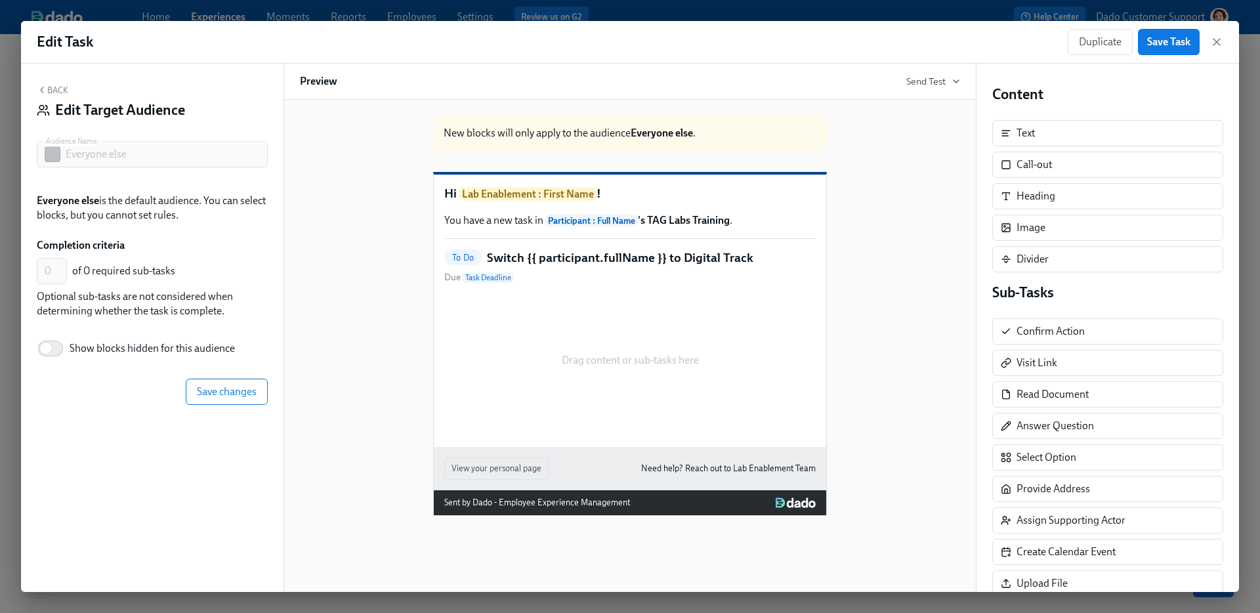
scroll to position [0, 0]
click at [232, 390] on span "Save changes" at bounding box center [227, 391] width 60 height 13
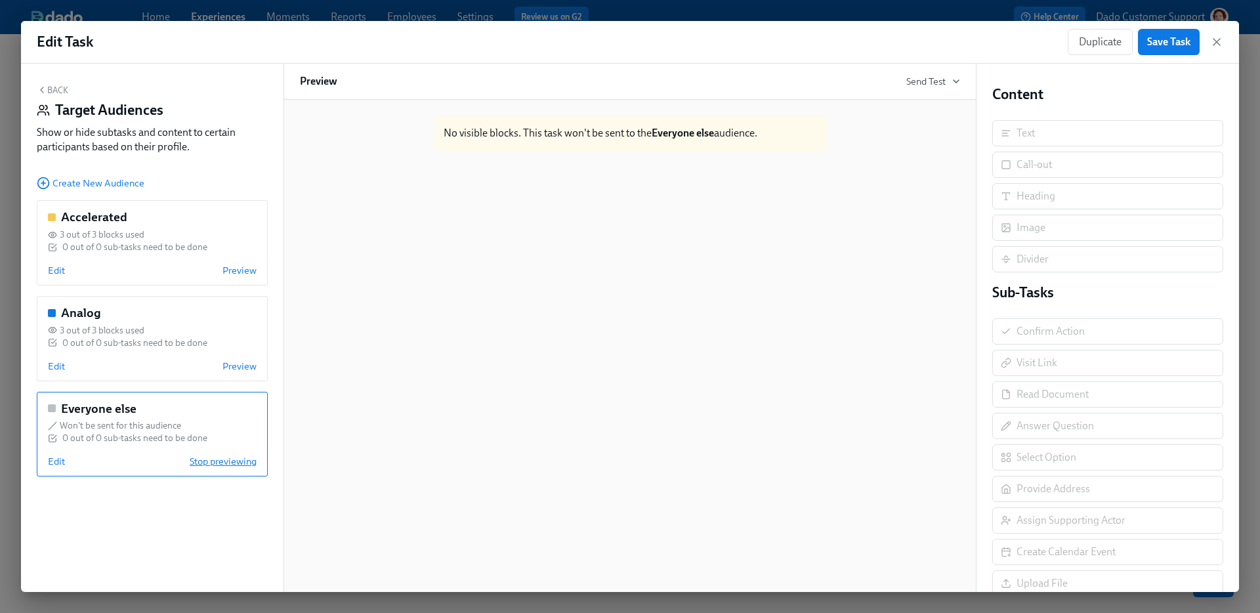
click at [221, 466] on span "Stop previewing" at bounding box center [223, 461] width 67 height 13
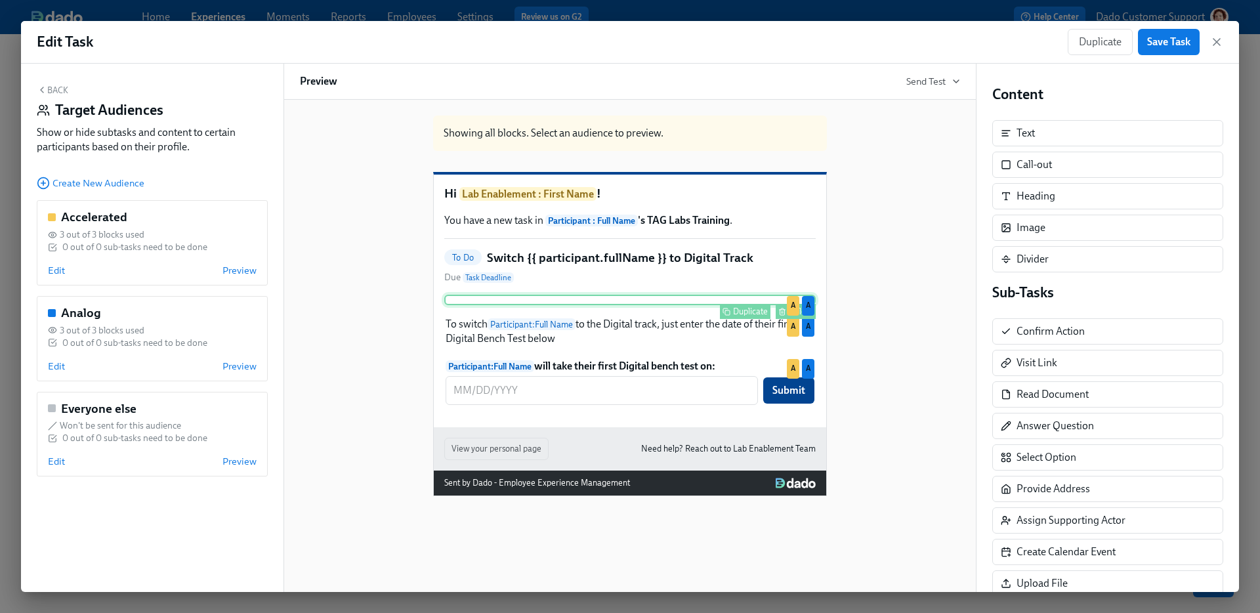
click at [643, 305] on div "Duplicate Delete A A" at bounding box center [629, 300] width 371 height 10
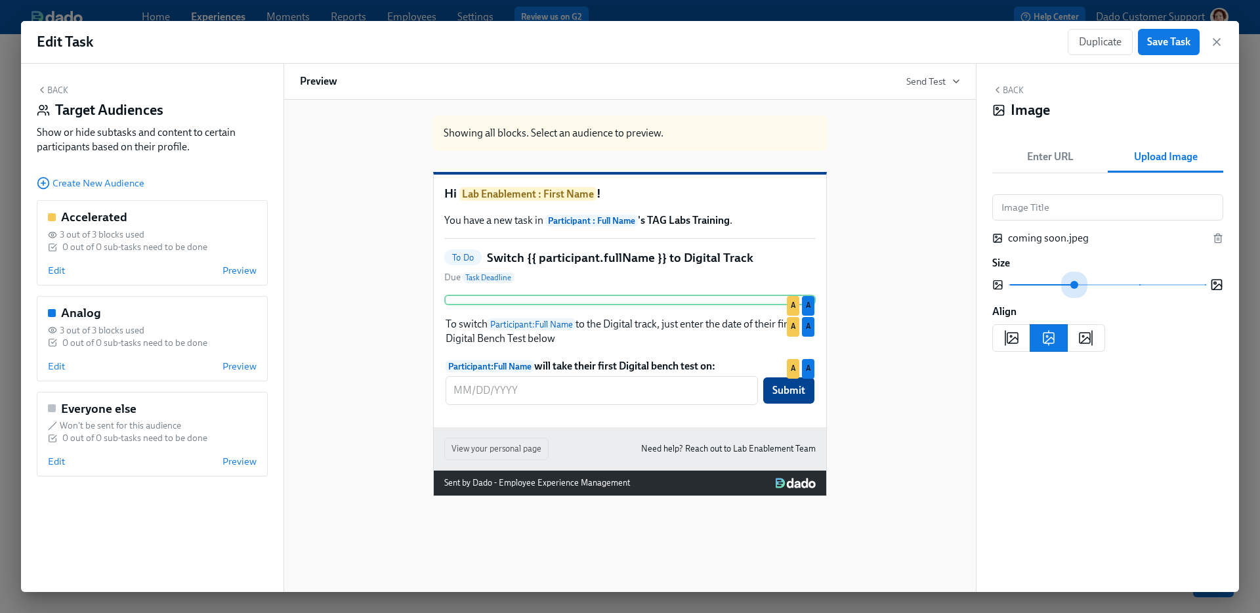
click at [1081, 287] on span at bounding box center [1106, 285] width 196 height 18
click at [1046, 287] on span at bounding box center [1106, 285] width 196 height 18
click at [1018, 292] on span at bounding box center [1106, 285] width 196 height 18
click at [1172, 47] on button "Save Task" at bounding box center [1169, 42] width 62 height 26
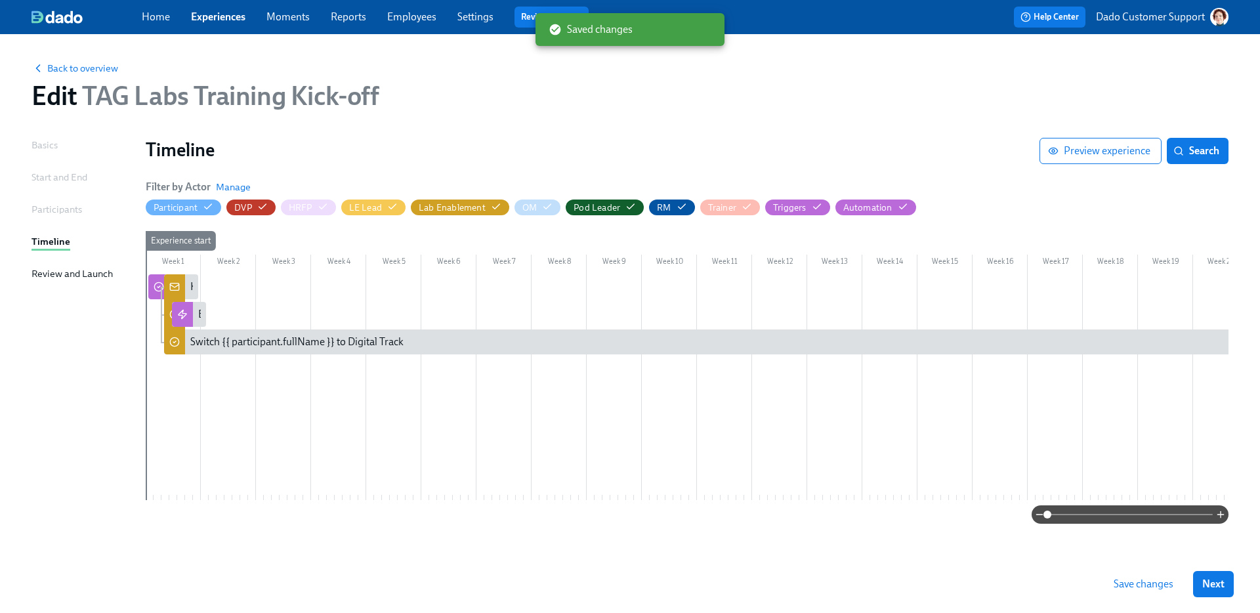
click at [1161, 587] on span "Save changes" at bounding box center [1143, 583] width 60 height 13
click at [102, 74] on span "Back to overview" at bounding box center [74, 68] width 87 height 13
